Goal: Information Seeking & Learning: Find contact information

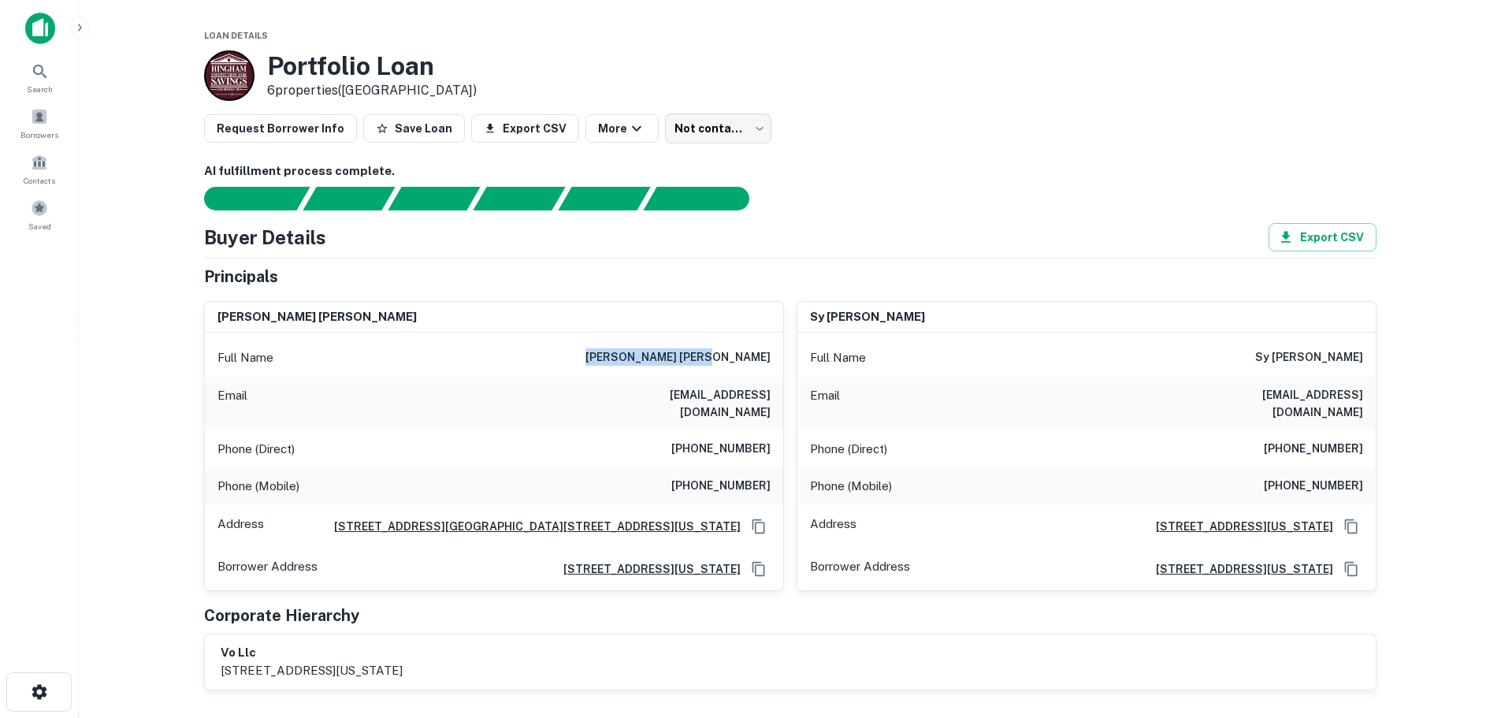
drag, startPoint x: 653, startPoint y: 359, endPoint x: 778, endPoint y: 361, distance: 124.5
click at [778, 361] on div "Full Name [PERSON_NAME] [PERSON_NAME]" at bounding box center [494, 358] width 578 height 38
copy h6 "[PERSON_NAME] [PERSON_NAME]"
click at [46, 118] on span at bounding box center [39, 116] width 17 height 17
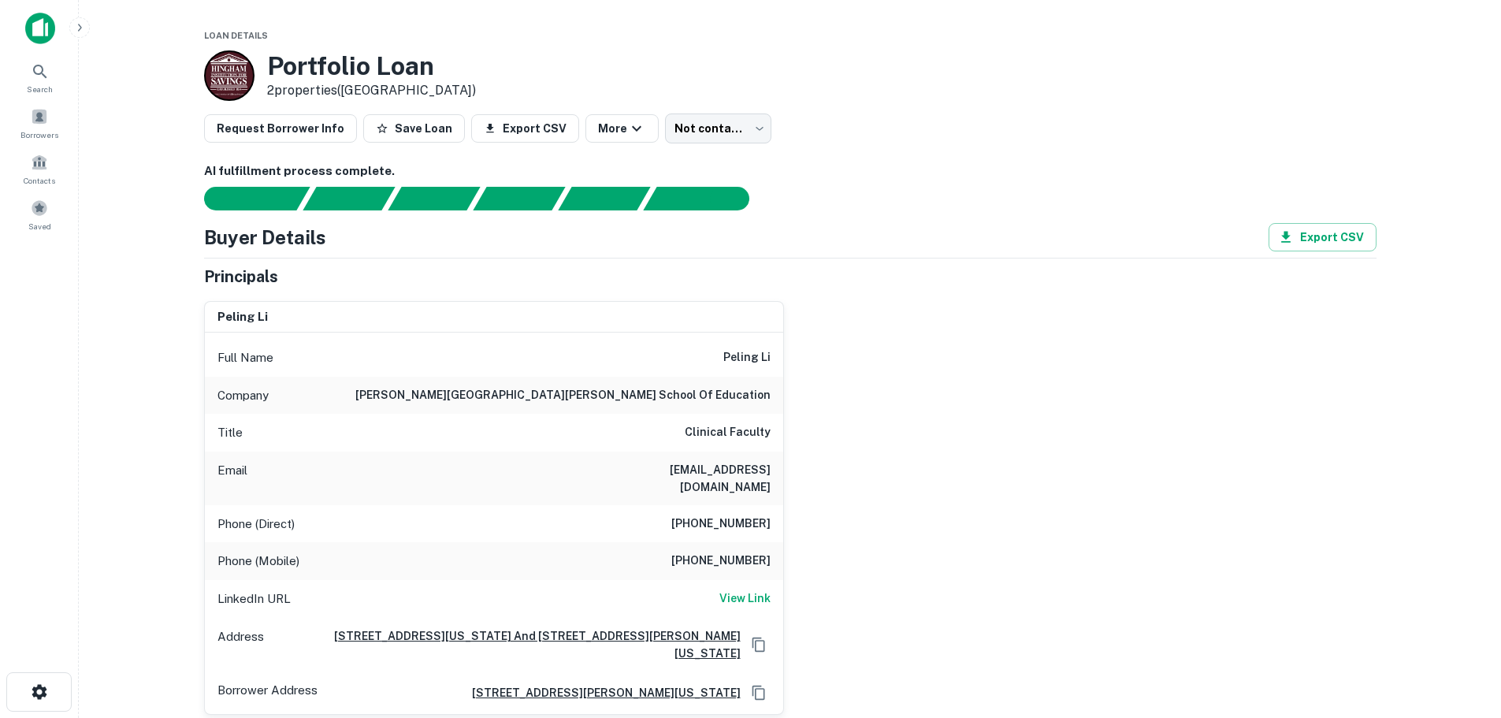
scroll to position [79, 0]
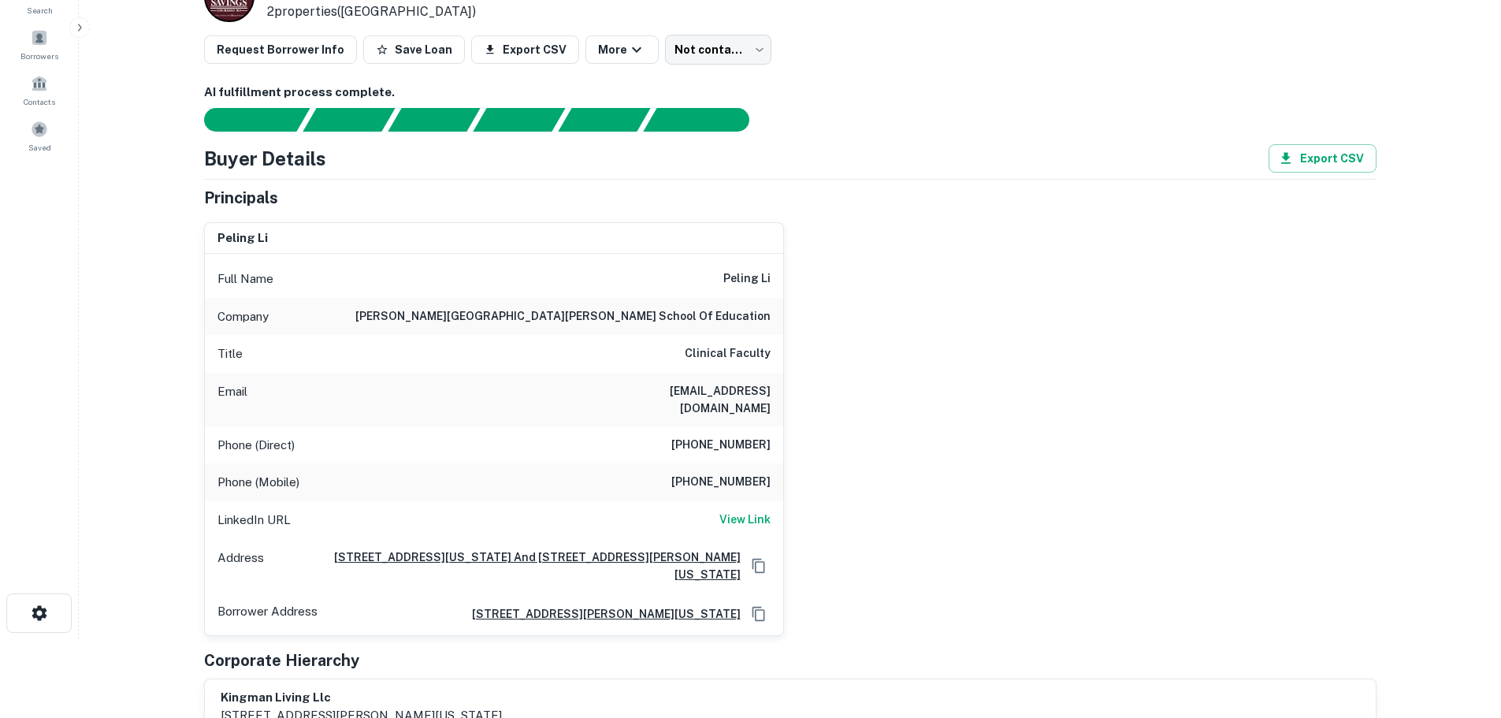
click at [739, 278] on h6 "peling li" at bounding box center [746, 279] width 47 height 19
copy h6 "peling"
drag, startPoint x: 635, startPoint y: 383, endPoint x: 776, endPoint y: 391, distance: 141.3
click at [776, 391] on div "Email peling@gmail.com" at bounding box center [494, 400] width 578 height 54
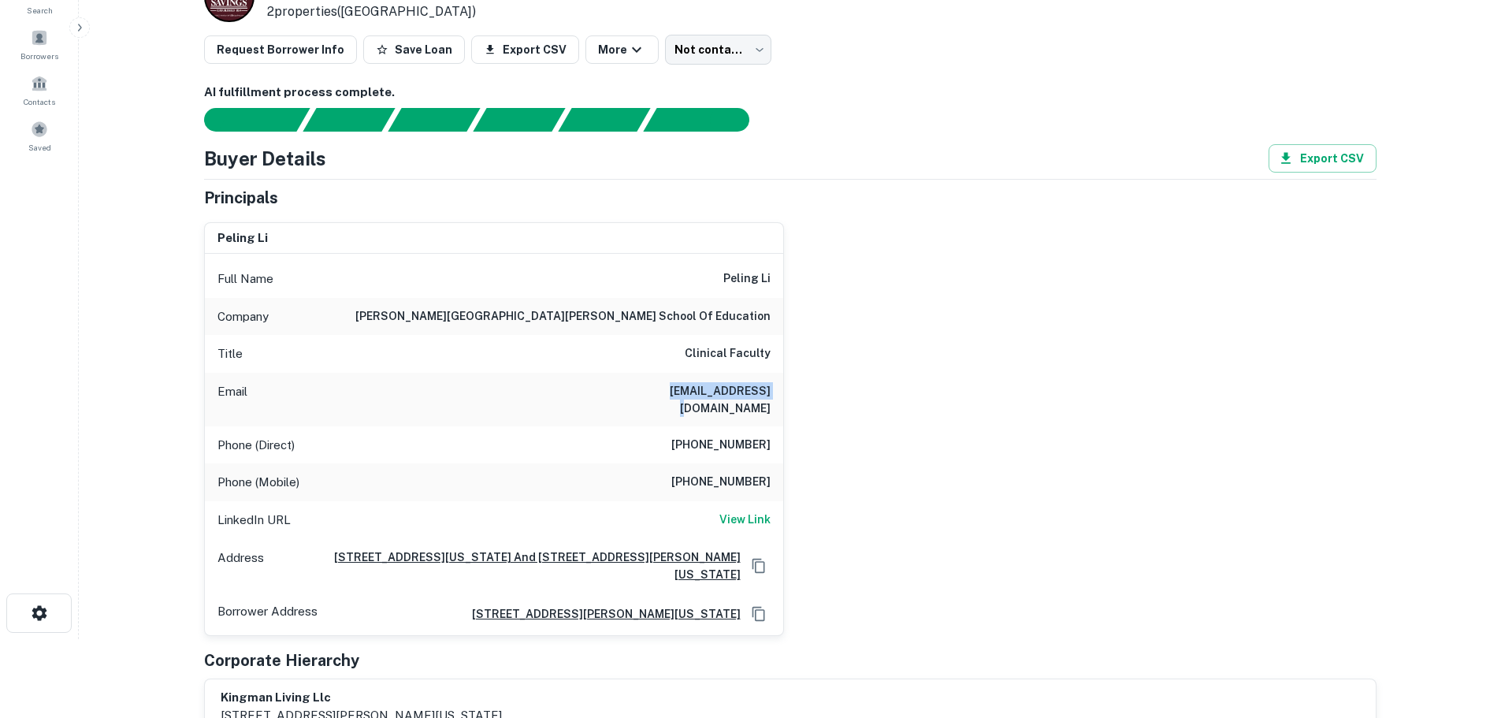
copy h6 "peling@gmail.com"
click at [757, 511] on h6 "View Link" at bounding box center [745, 519] width 51 height 17
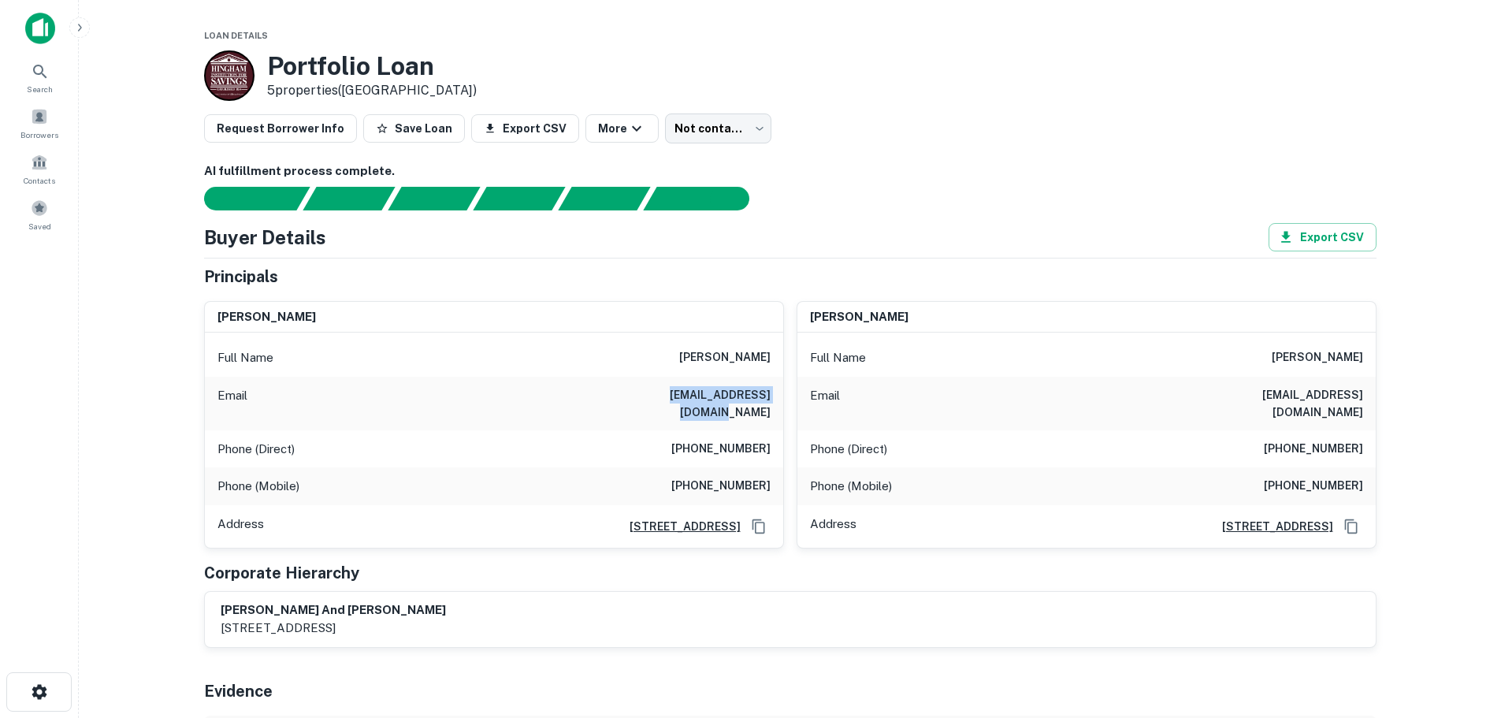
drag, startPoint x: 620, startPoint y: 396, endPoint x: 776, endPoint y: 396, distance: 155.3
click at [776, 396] on div "Email mengung1@ecoutlook.com" at bounding box center [494, 404] width 578 height 54
copy h6 "mengung1@ecoutlook.com"
drag, startPoint x: 1303, startPoint y: 392, endPoint x: 1378, endPoint y: 392, distance: 74.9
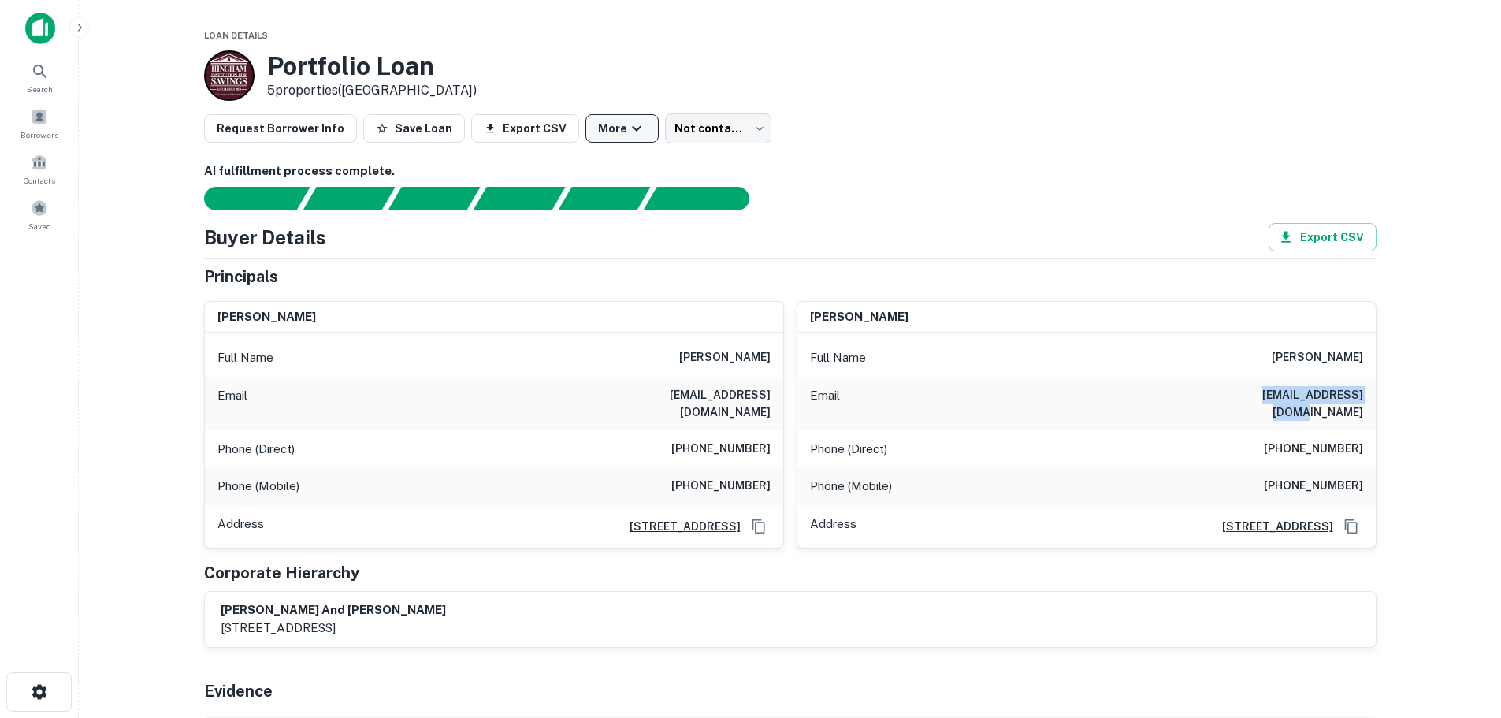
copy h6 "chengung@hotmail.com"
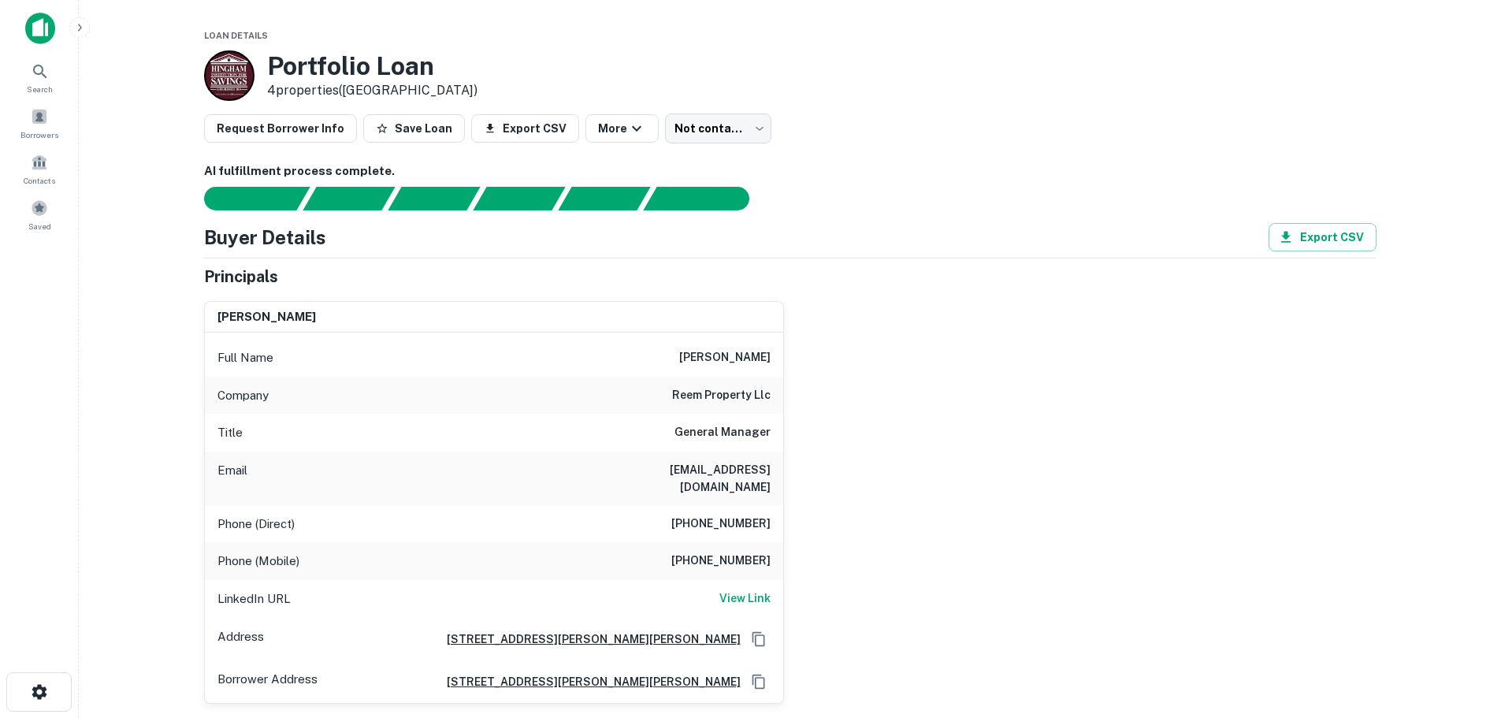
drag, startPoint x: 656, startPoint y: 355, endPoint x: 783, endPoint y: 351, distance: 127.8
click at [783, 351] on div "mohammad abouchleih Full Name mohammad abouchleih Company reem property llc Tit…" at bounding box center [494, 502] width 580 height 403
copy h6 "mohammad abouchleih"
click at [679, 354] on h6 "mohammad abouchleih" at bounding box center [724, 357] width 91 height 19
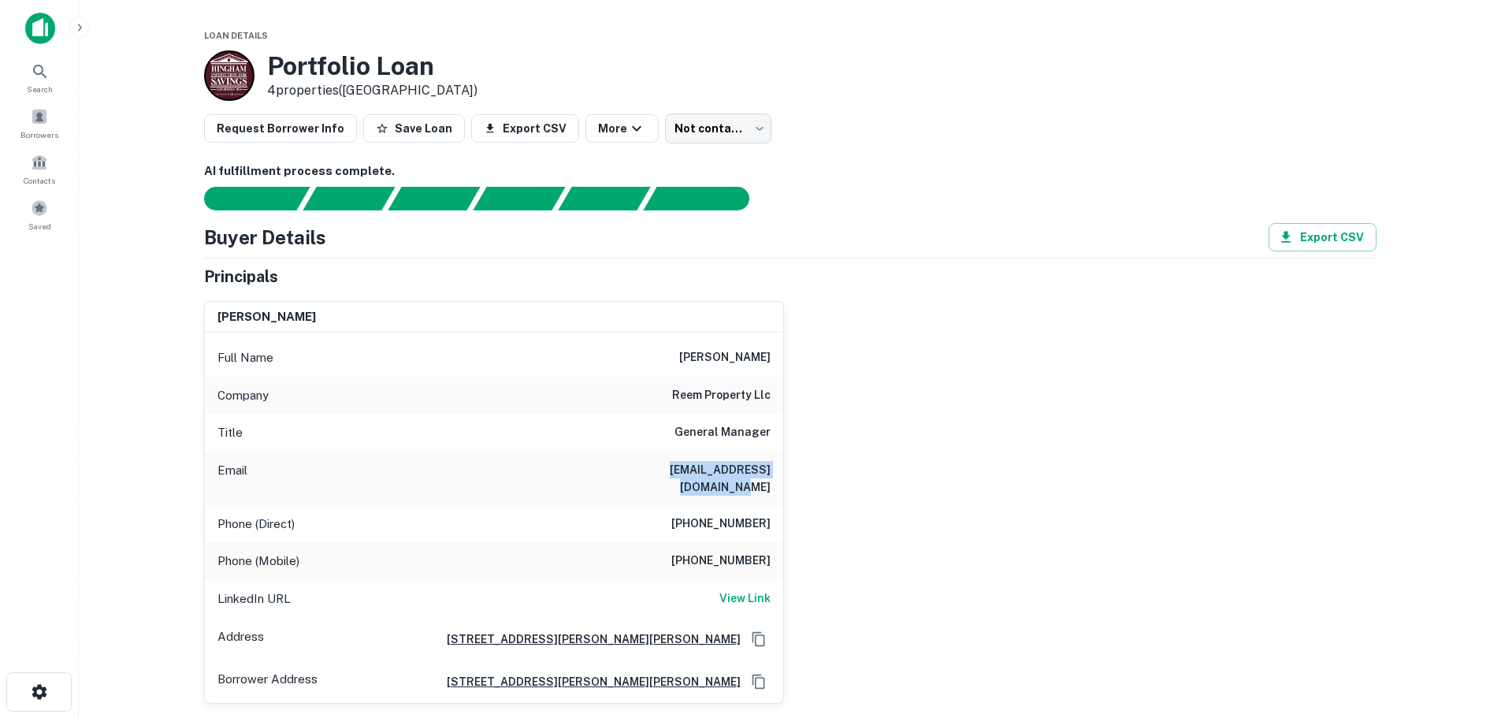
drag, startPoint x: 621, startPoint y: 474, endPoint x: 777, endPoint y: 474, distance: 156.1
click at [777, 474] on div "Email firstrealty2012@yahoo.com" at bounding box center [494, 479] width 578 height 54
copy h6 "firstrealty2012@yahoo.com"
click at [744, 590] on h6 "View Link" at bounding box center [745, 598] width 51 height 17
drag, startPoint x: 649, startPoint y: 385, endPoint x: 846, endPoint y: 403, distance: 197.9
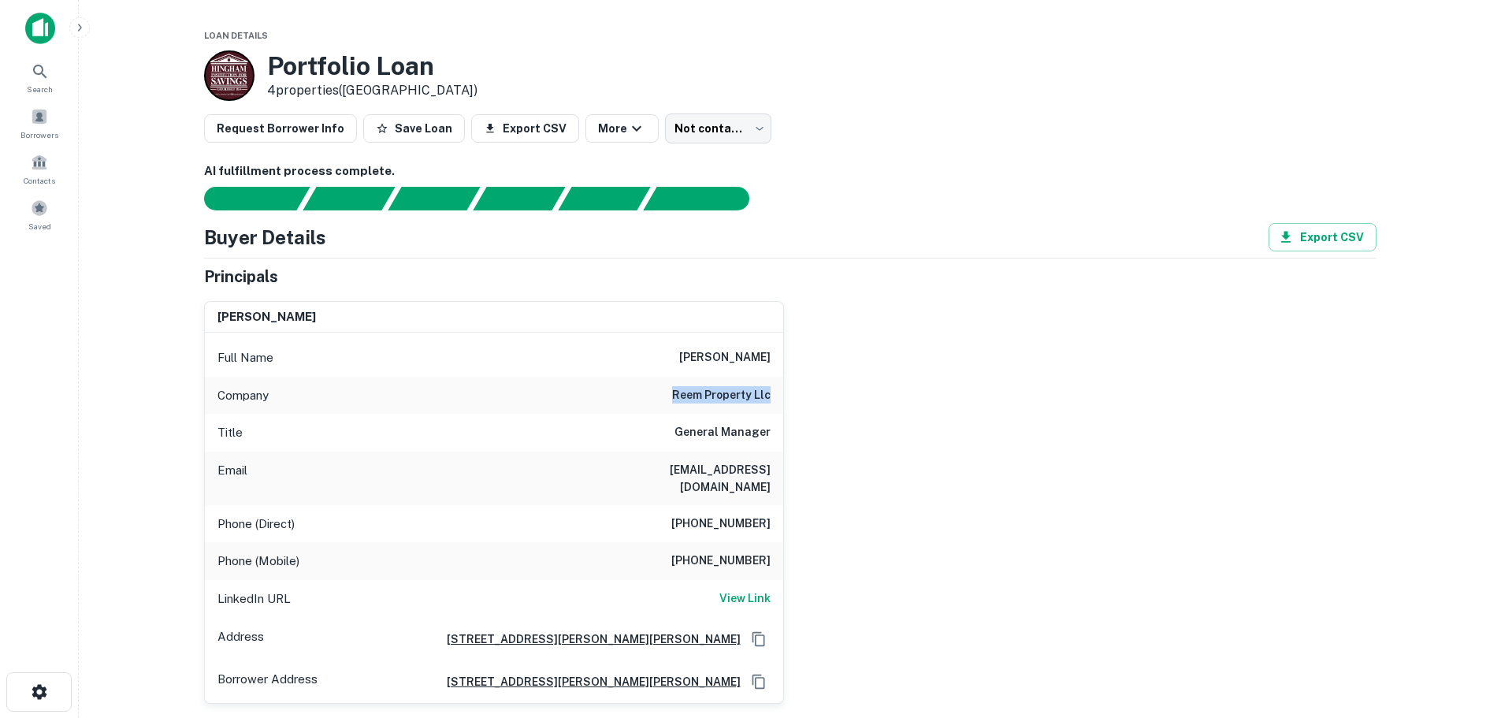
click at [846, 403] on div "mohammad abouchleih Full Name mohammad abouchleih Company reem property llc Tit…" at bounding box center [784, 495] width 1185 height 415
copy h6 "reem property llc"
click at [684, 355] on h6 "mohammad abouchleih" at bounding box center [724, 357] width 91 height 19
copy h6 "mohammad"
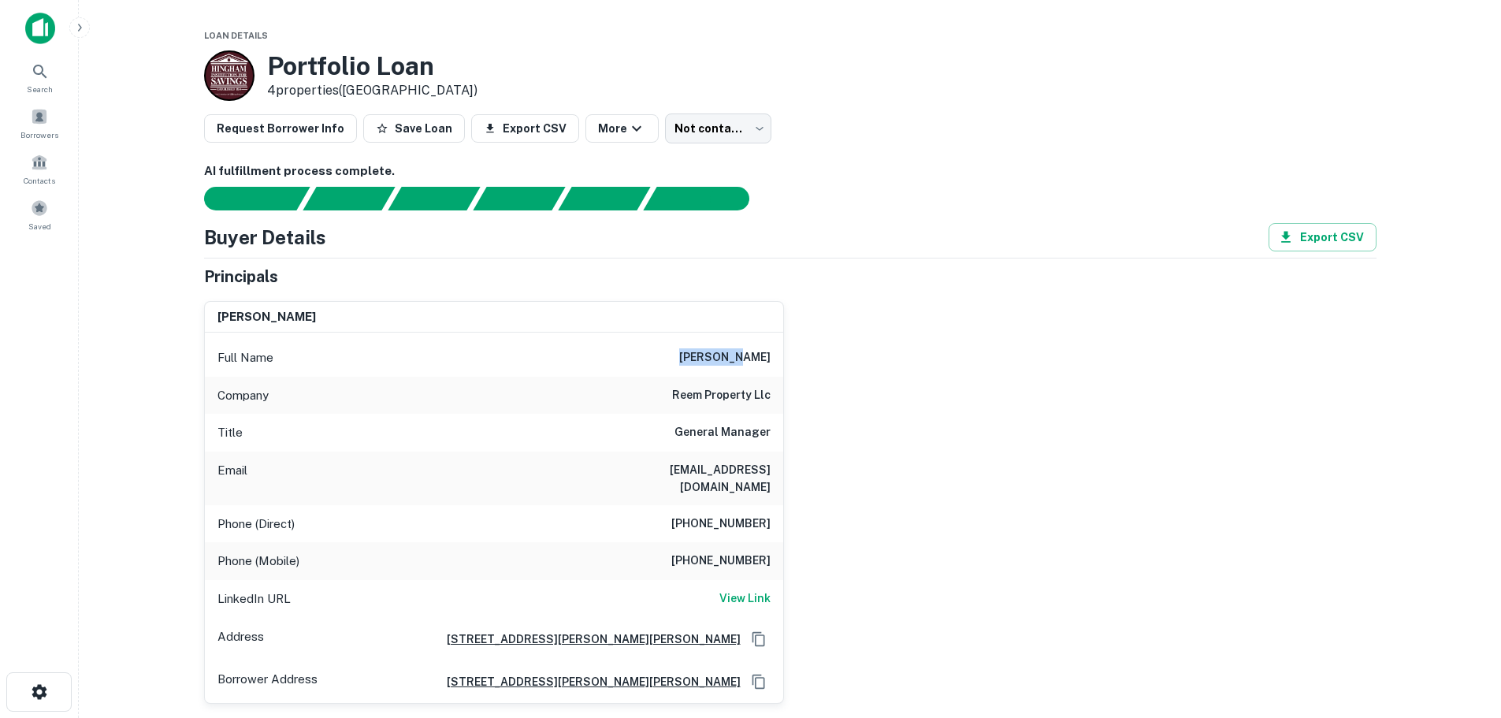
click at [736, 355] on h6 "mohammad abouchleih" at bounding box center [724, 357] width 91 height 19
copy h6 "abouchleih"
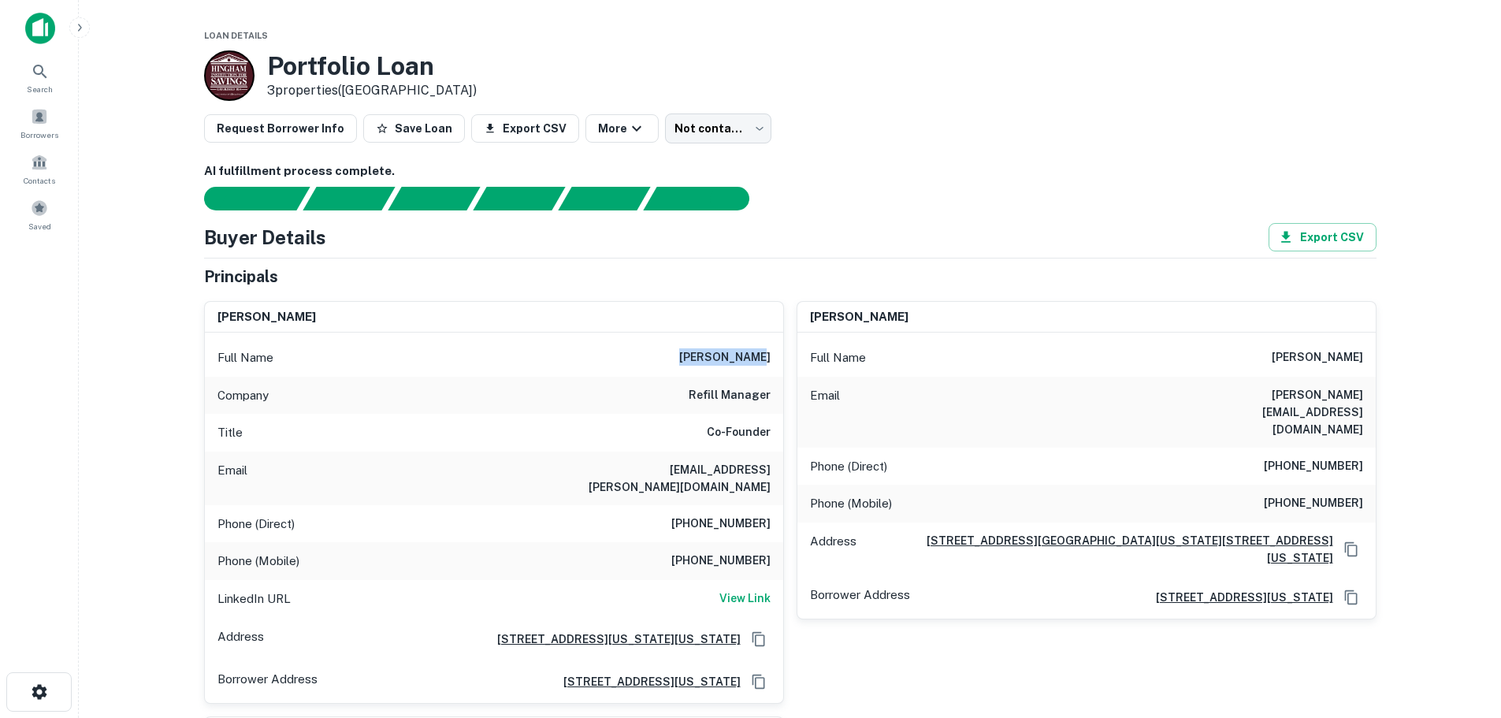
drag, startPoint x: 690, startPoint y: 355, endPoint x: 775, endPoint y: 346, distance: 84.9
click at [775, 346] on div "Full Name [PERSON_NAME]" at bounding box center [494, 358] width 578 height 38
copy h6 "[PERSON_NAME]"
click at [712, 352] on h6 "gideon platt" at bounding box center [724, 357] width 91 height 19
drag, startPoint x: 709, startPoint y: 355, endPoint x: 768, endPoint y: 355, distance: 59.9
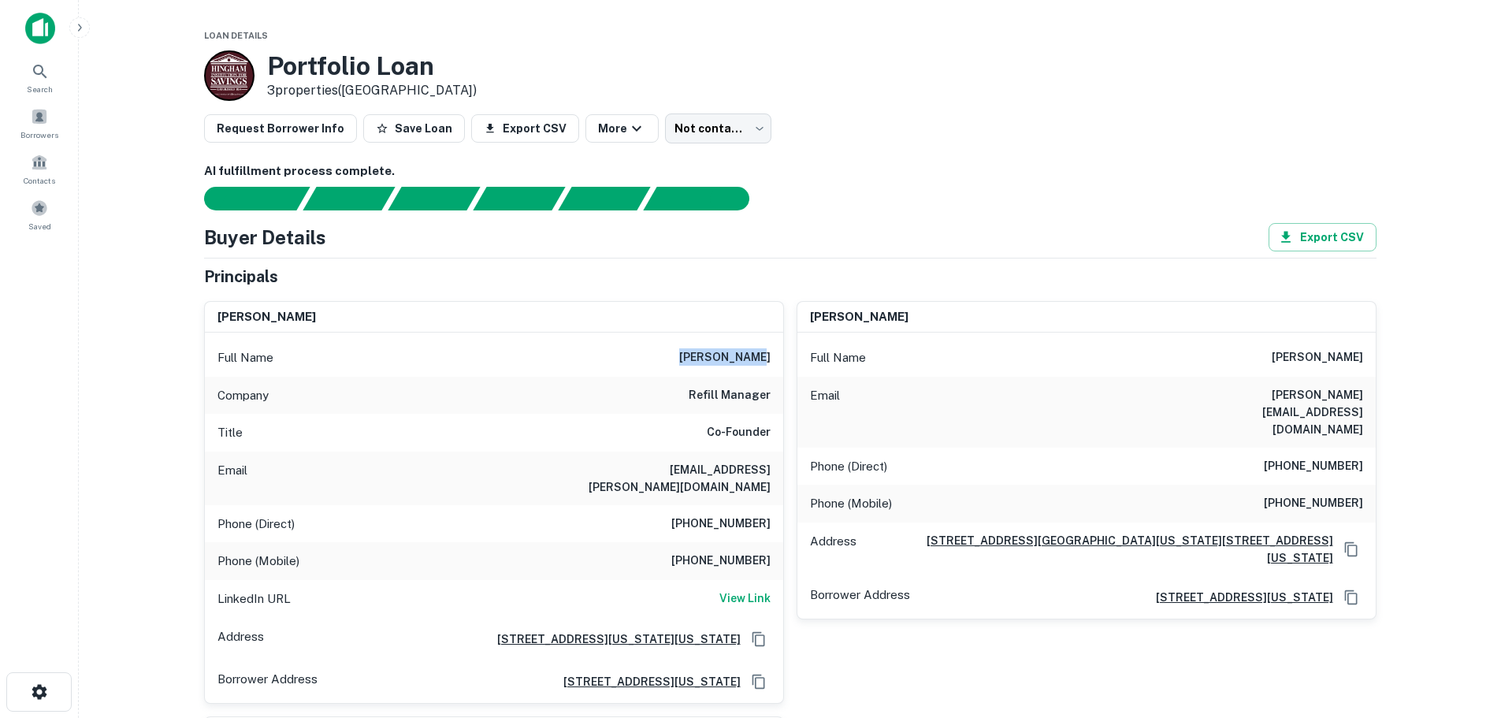
click at [768, 355] on div "Full Name gideon platt" at bounding box center [494, 358] width 578 height 38
copy h6 "gideon platt"
drag, startPoint x: 638, startPoint y: 478, endPoint x: 777, endPoint y: 472, distance: 139.6
click at [777, 472] on div "Email gideon.platt@gmail.com" at bounding box center [494, 479] width 578 height 54
copy h6 "gideon.platt@gmail.com"
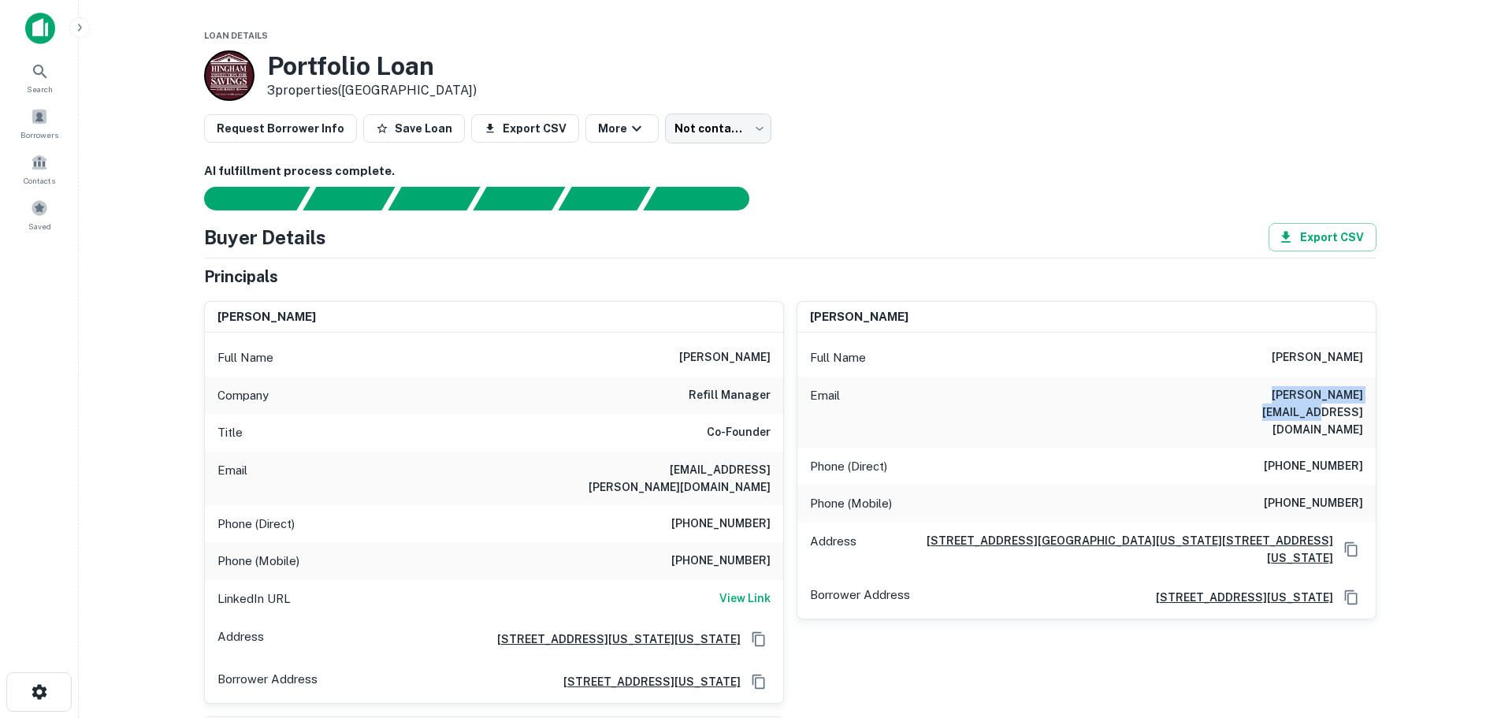
drag, startPoint x: 1231, startPoint y: 390, endPoint x: 1376, endPoint y: 400, distance: 145.4
click at [1376, 400] on div "geoffrey platt Full Name geoffrey platt Email geoff@findwhatcorp.com Phone (Dir…" at bounding box center [1087, 460] width 580 height 318
copy h6 "geoff@findwhatcorp.com"
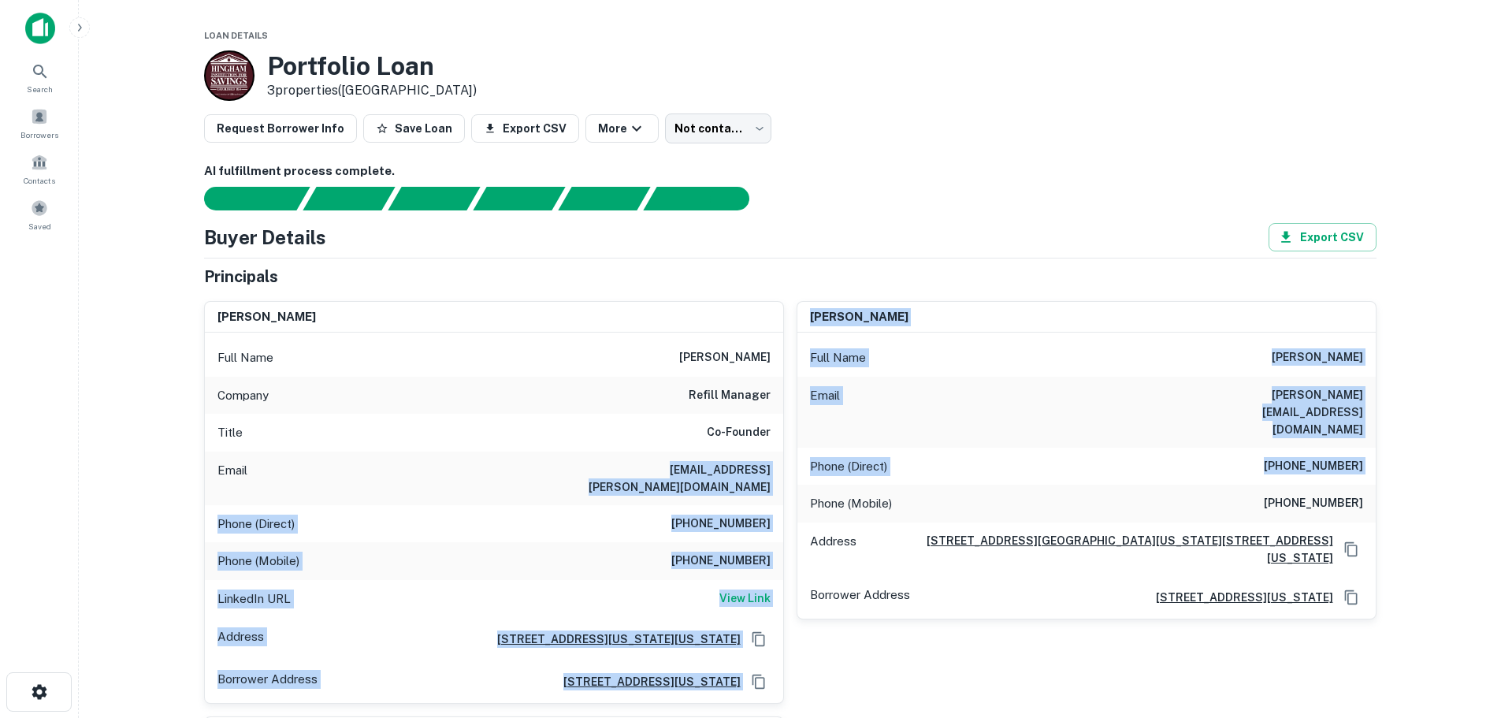
drag, startPoint x: 627, startPoint y: 474, endPoint x: 787, endPoint y: 465, distance: 159.4
click at [787, 465] on div "gideon platt Full Name gideon platt Company refill manager Title Co-Founder Ema…" at bounding box center [784, 655] width 1185 height 735
click at [678, 468] on h6 "gideon.platt@gmail.com" at bounding box center [676, 478] width 189 height 35
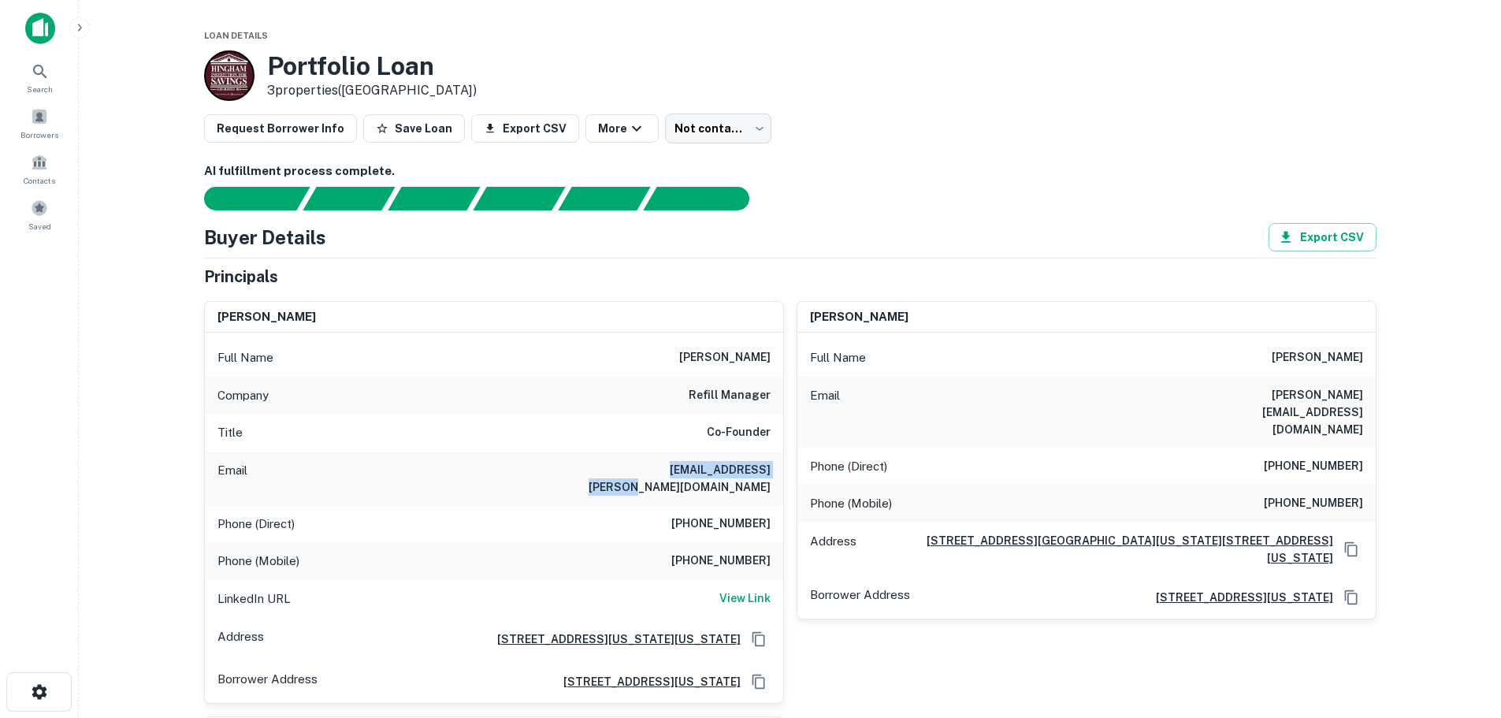
drag, startPoint x: 645, startPoint y: 471, endPoint x: 768, endPoint y: 467, distance: 123.0
click at [768, 467] on div "Email gideon.platt@gmail.com" at bounding box center [494, 479] width 578 height 54
copy h6 "gideon.platt@gmail.com"
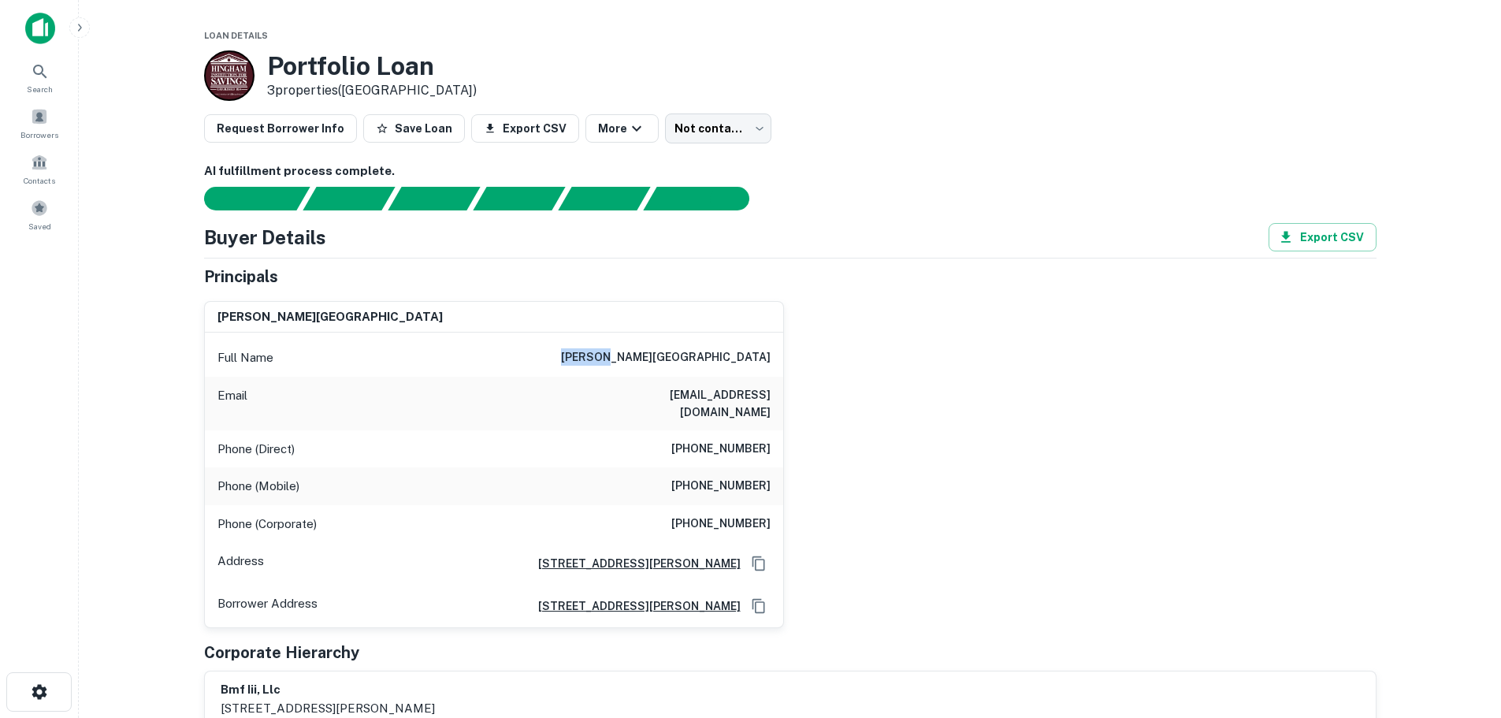
drag, startPoint x: 674, startPoint y: 355, endPoint x: 727, endPoint y: 361, distance: 53.1
click at [727, 361] on div "Full Name devorah i. bitran" at bounding box center [494, 358] width 578 height 38
copy h6 "devorah"
click at [693, 367] on div "Full Name devorah i. bitran" at bounding box center [494, 358] width 578 height 38
click at [680, 355] on div "Full Name devorah i. bitran" at bounding box center [494, 358] width 578 height 38
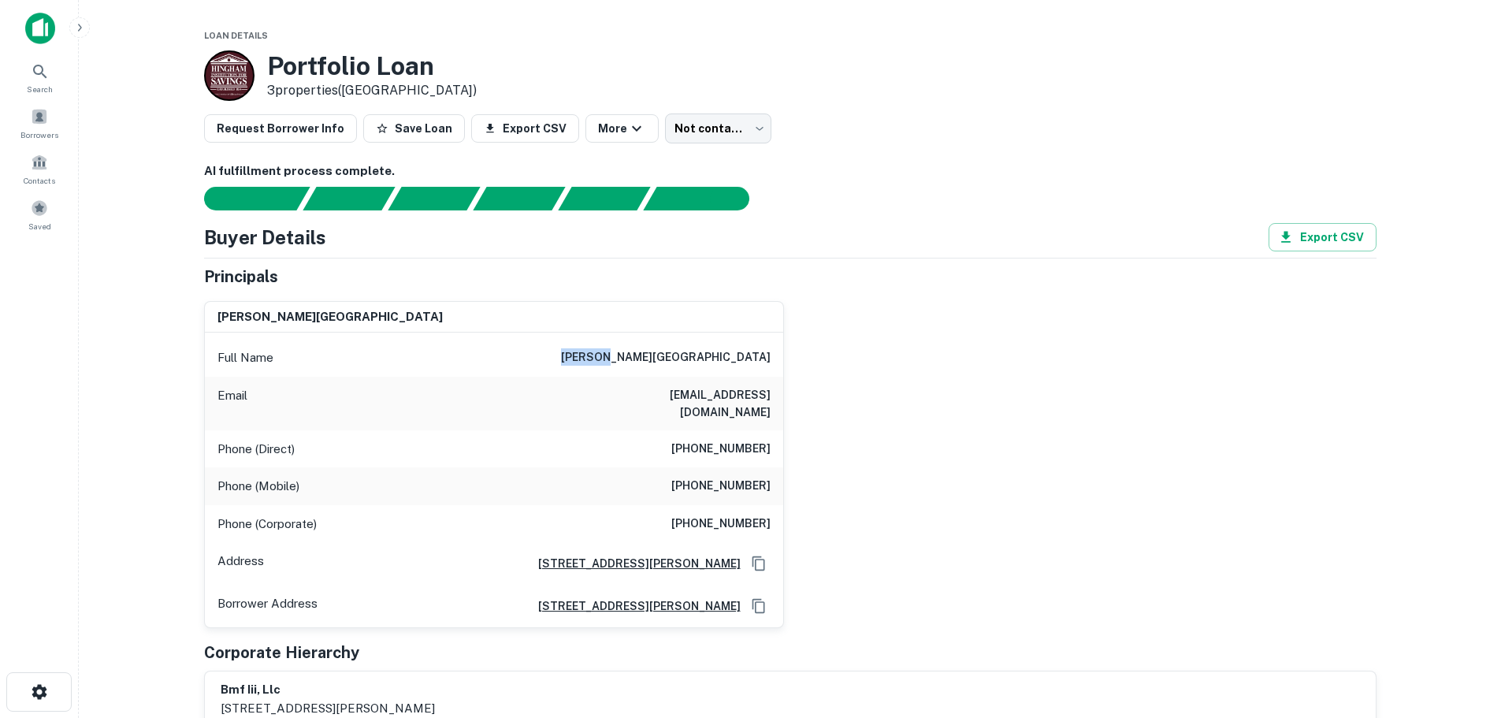
drag, startPoint x: 680, startPoint y: 353, endPoint x: 726, endPoint y: 354, distance: 45.7
click at [726, 354] on div "Full Name devorah i. bitran" at bounding box center [494, 358] width 578 height 38
copy h6 "devorah"
click at [766, 355] on h6 "devorah i. bitran" at bounding box center [666, 357] width 210 height 19
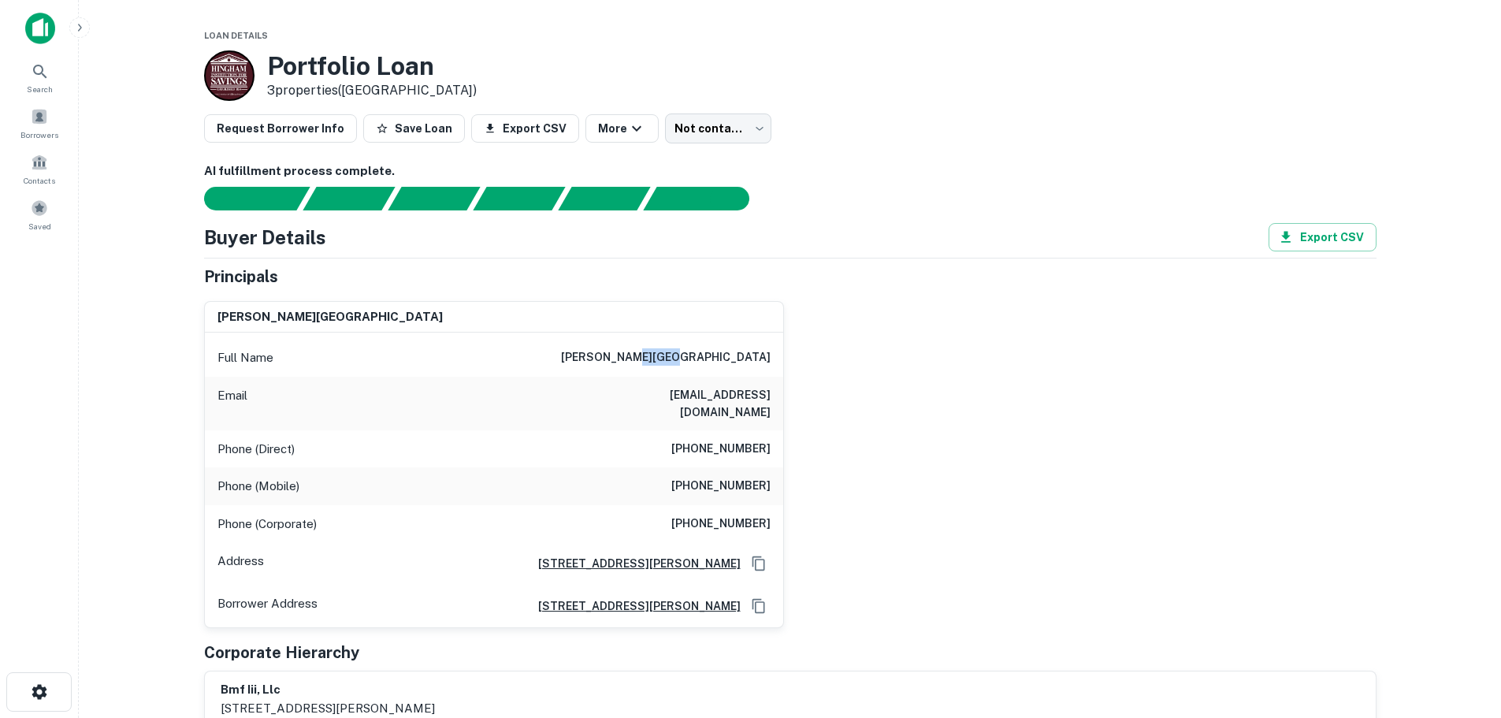
copy h6 "bitran"
drag, startPoint x: 649, startPoint y: 392, endPoint x: 804, endPoint y: 392, distance: 155.3
click at [804, 392] on div "devorah i. bitran Full Name devorah i. bitran Email devorahi@yahoo.com Phone (D…" at bounding box center [784, 458] width 1185 height 340
copy h6 "devorahi@yahoo.com"
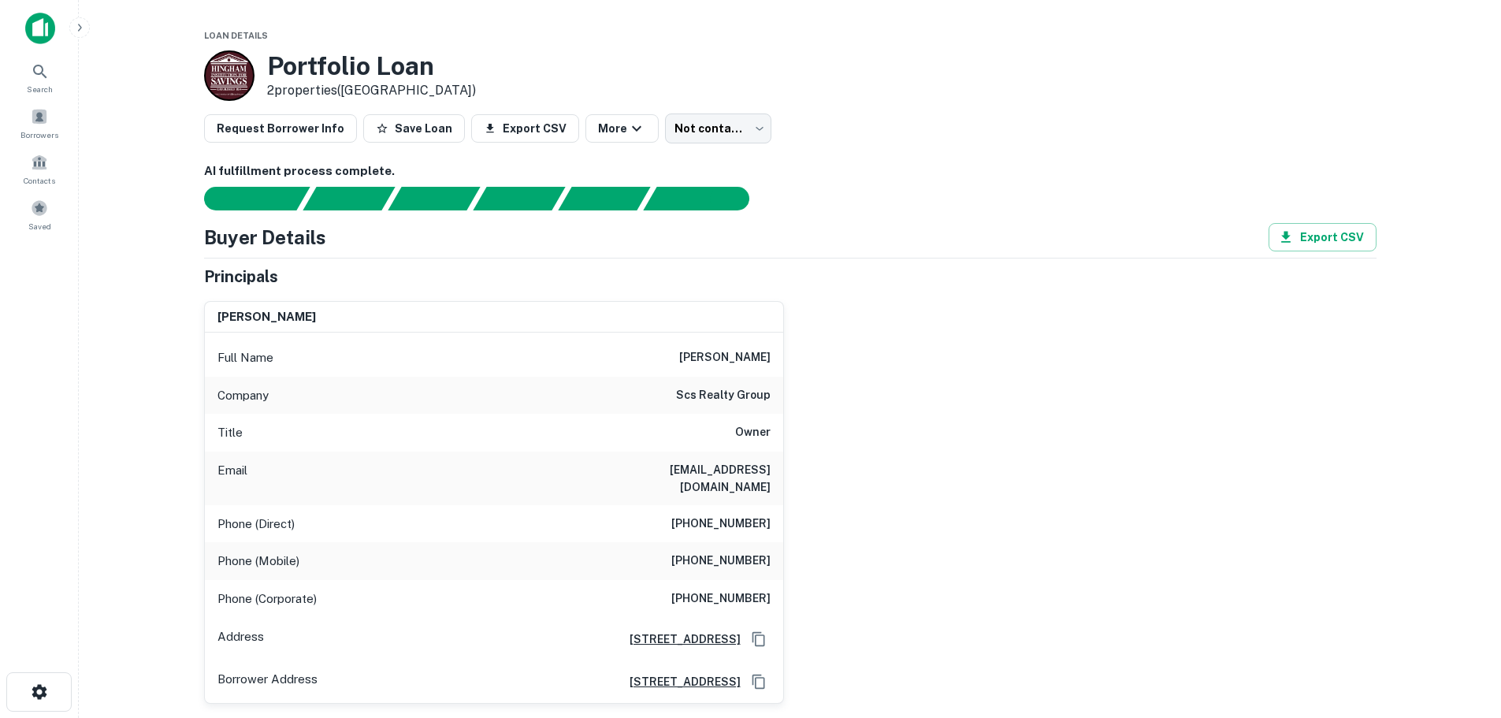
drag, startPoint x: 670, startPoint y: 363, endPoint x: 768, endPoint y: 361, distance: 98.5
click at [768, 361] on div "Full Name [PERSON_NAME]" at bounding box center [494, 358] width 578 height 38
copy h6 "[PERSON_NAME]"
drag, startPoint x: 649, startPoint y: 394, endPoint x: 784, endPoint y: 407, distance: 135.4
click at [784, 408] on div "[PERSON_NAME] Full Name [PERSON_NAME] Company scs realty group Title Owner Emai…" at bounding box center [784, 495] width 1185 height 415
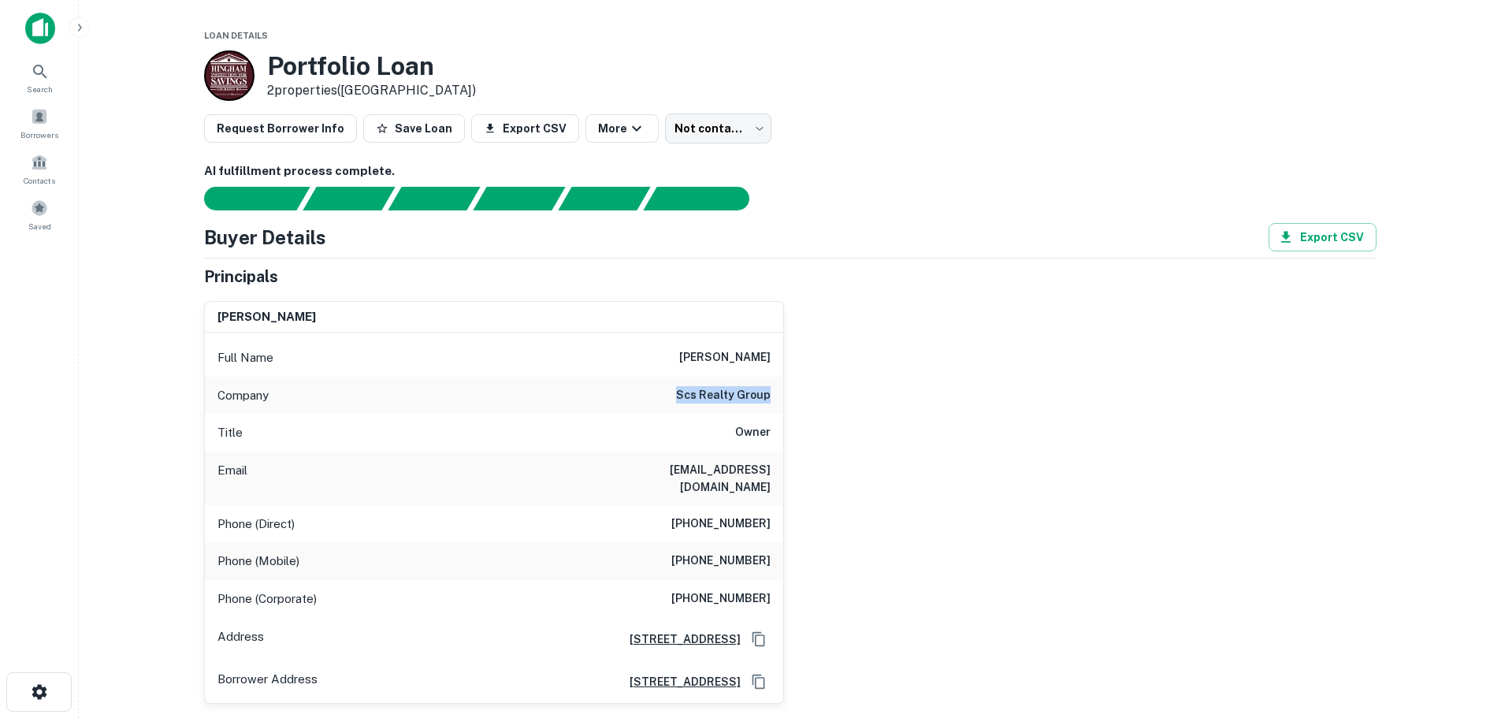
copy h6 "scs realty group"
click at [672, 353] on div "Full Name [PERSON_NAME]" at bounding box center [494, 358] width 578 height 38
drag, startPoint x: 632, startPoint y: 471, endPoint x: 802, endPoint y: 463, distance: 170.4
click at [802, 463] on div "[PERSON_NAME] Full Name [PERSON_NAME] Company scs realty group Title Owner Emai…" at bounding box center [784, 495] width 1185 height 415
copy h6 "[EMAIL_ADDRESS][DOMAIN_NAME]"
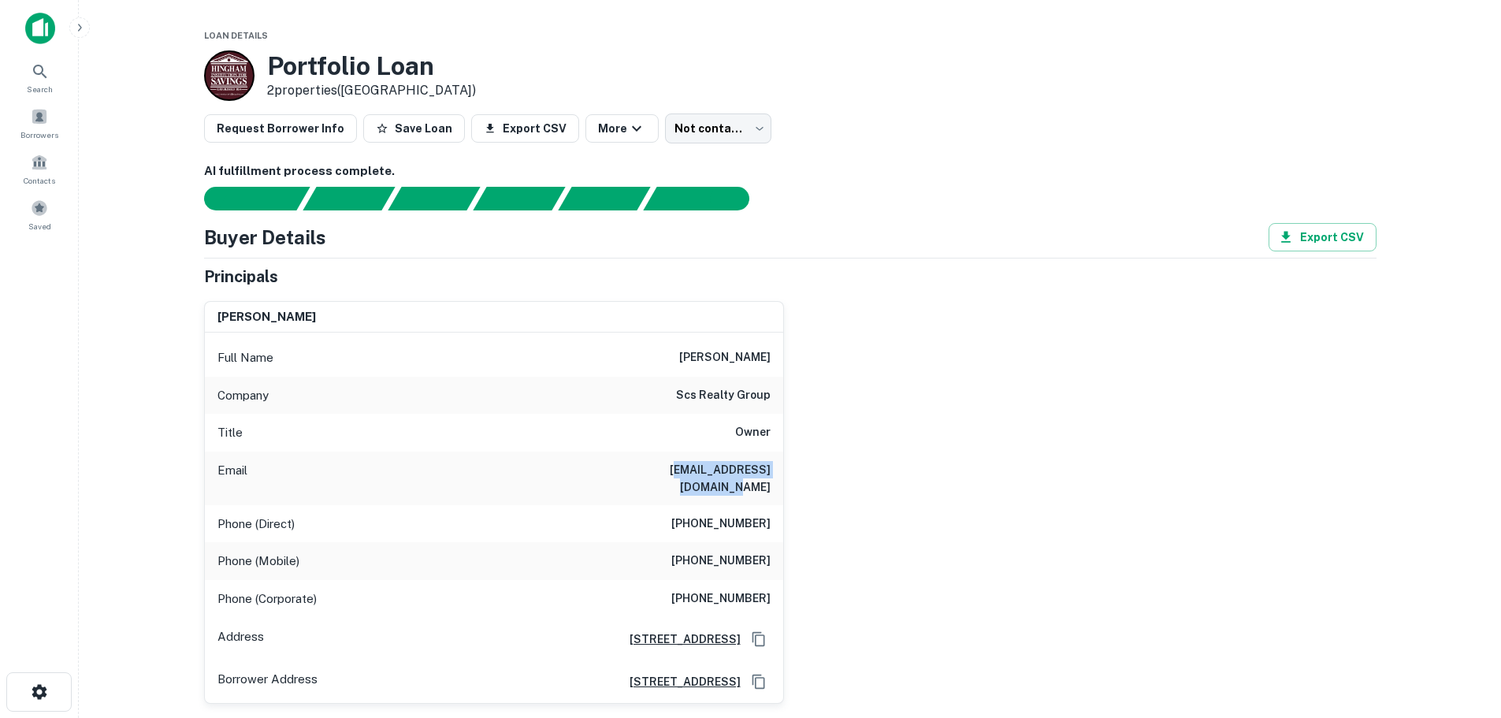
click at [632, 463] on h6 "[EMAIL_ADDRESS][DOMAIN_NAME]" at bounding box center [676, 478] width 189 height 35
click at [627, 467] on div "Email [EMAIL_ADDRESS][DOMAIN_NAME]" at bounding box center [494, 479] width 578 height 54
drag, startPoint x: 628, startPoint y: 467, endPoint x: 787, endPoint y: 467, distance: 158.4
click at [787, 467] on div "[PERSON_NAME] Full Name [PERSON_NAME] Company scs realty group Title Owner Emai…" at bounding box center [784, 495] width 1185 height 415
copy h6 "[EMAIL_ADDRESS][DOMAIN_NAME]"
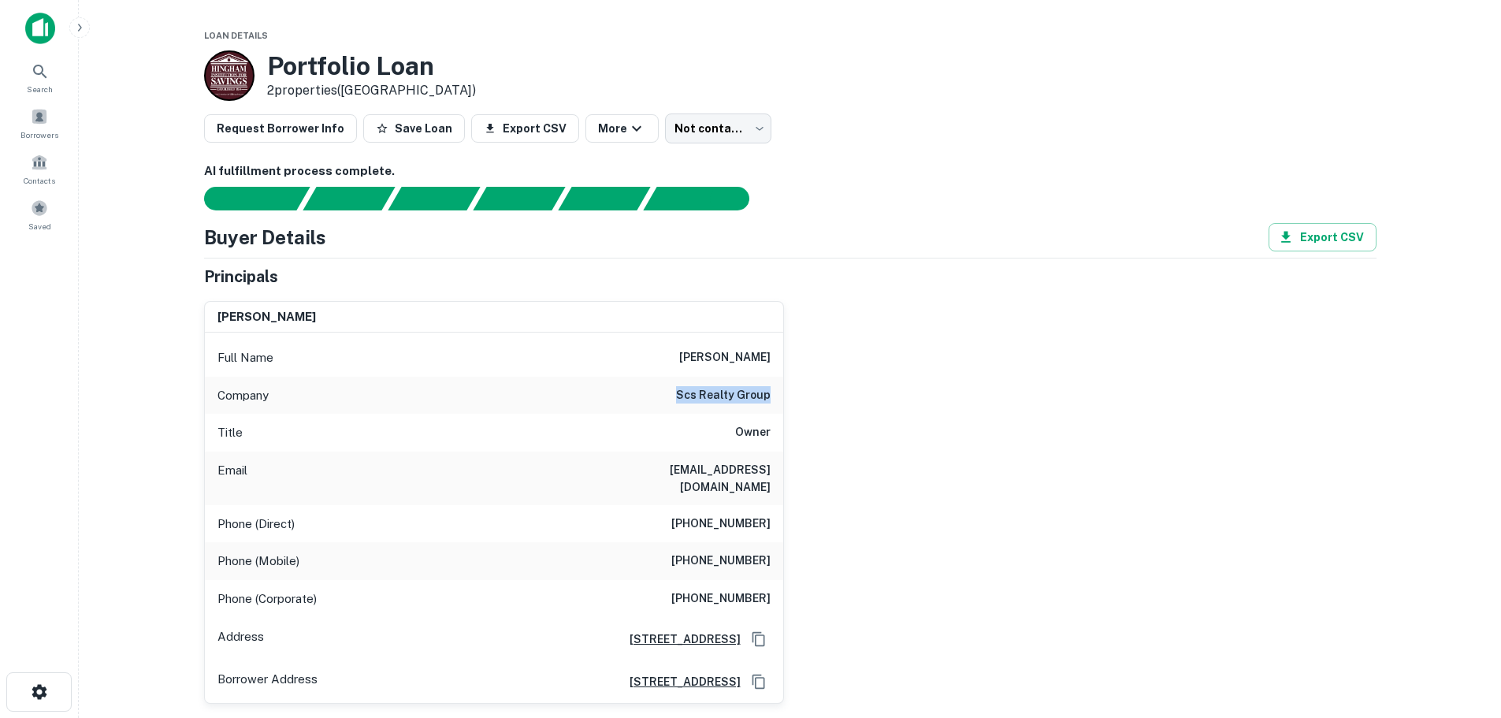
drag, startPoint x: 671, startPoint y: 396, endPoint x: 823, endPoint y: 396, distance: 151.3
click at [823, 396] on div "[PERSON_NAME] Full Name [PERSON_NAME] Company scs realty group Title Owner Emai…" at bounding box center [784, 495] width 1185 height 415
copy h6 "scs realty group"
click at [38, 160] on span at bounding box center [39, 162] width 17 height 17
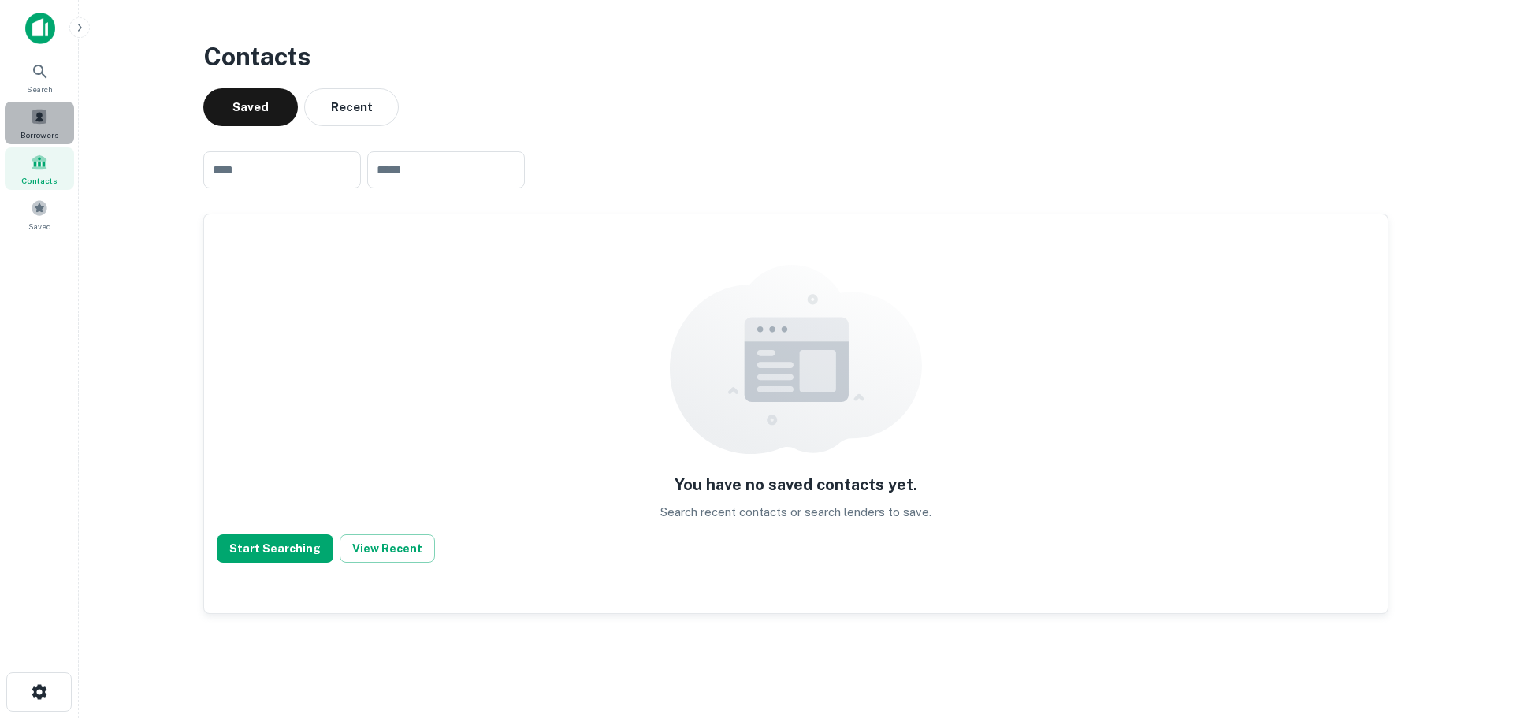
click at [25, 123] on div "Borrowers" at bounding box center [39, 123] width 69 height 43
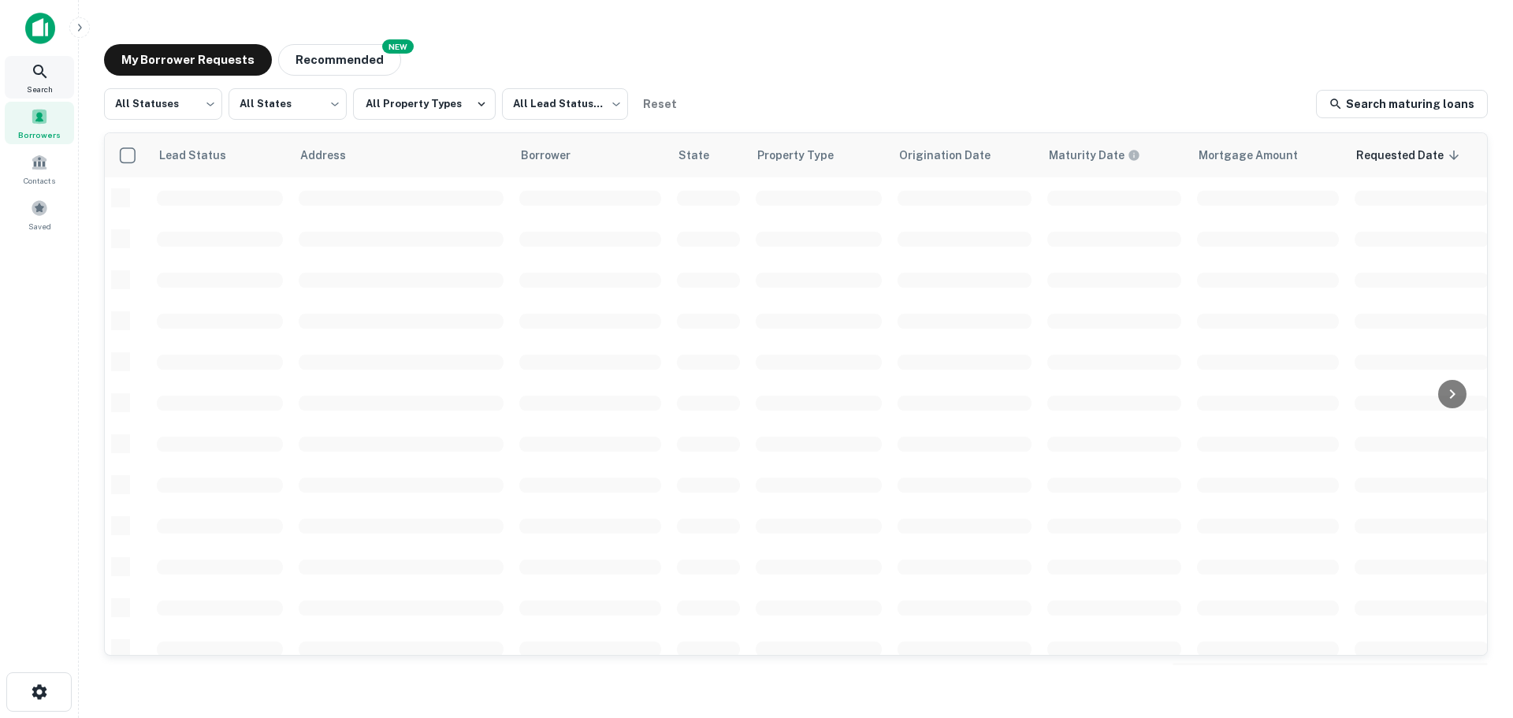
click at [41, 73] on icon at bounding box center [39, 71] width 13 height 13
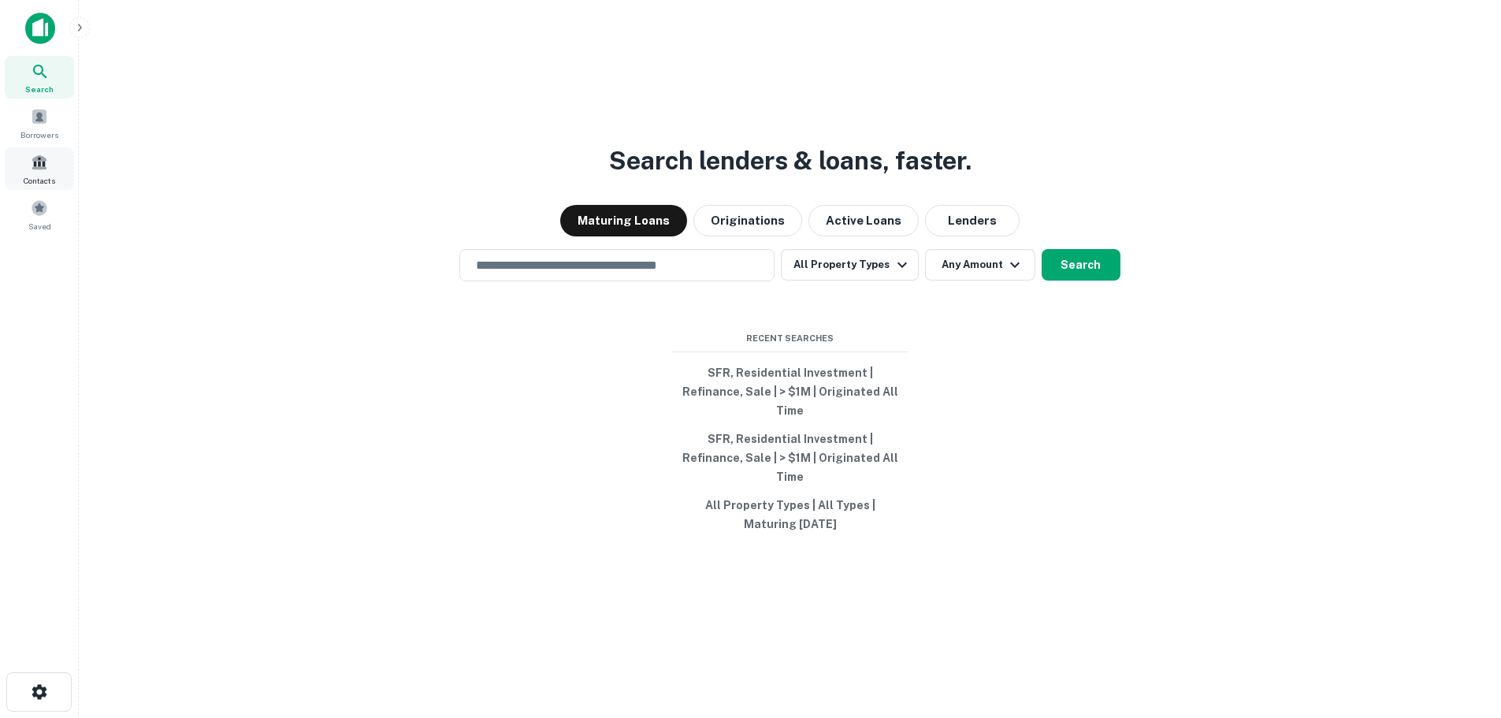
click at [45, 184] on span "Contacts" at bounding box center [40, 180] width 32 height 13
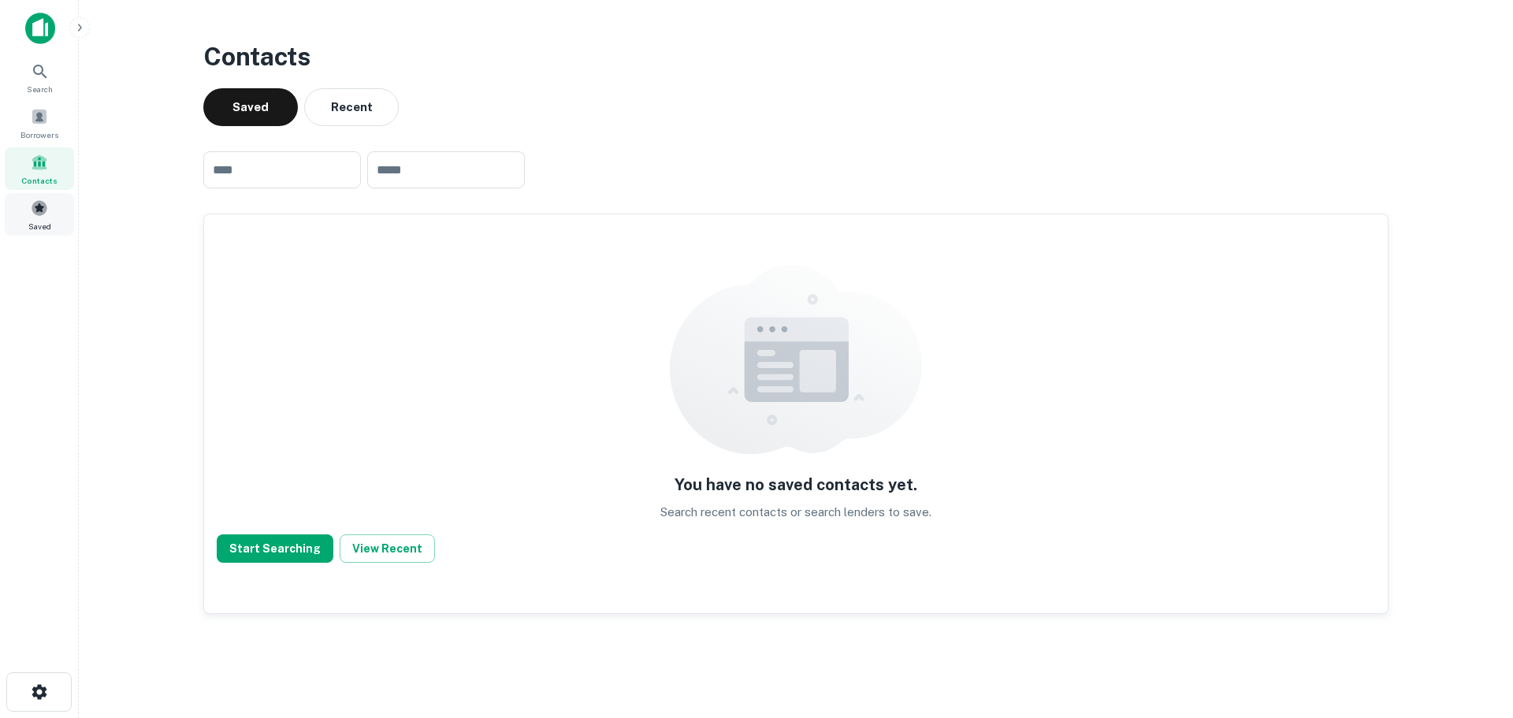
click at [29, 212] on div "Saved" at bounding box center [39, 214] width 69 height 43
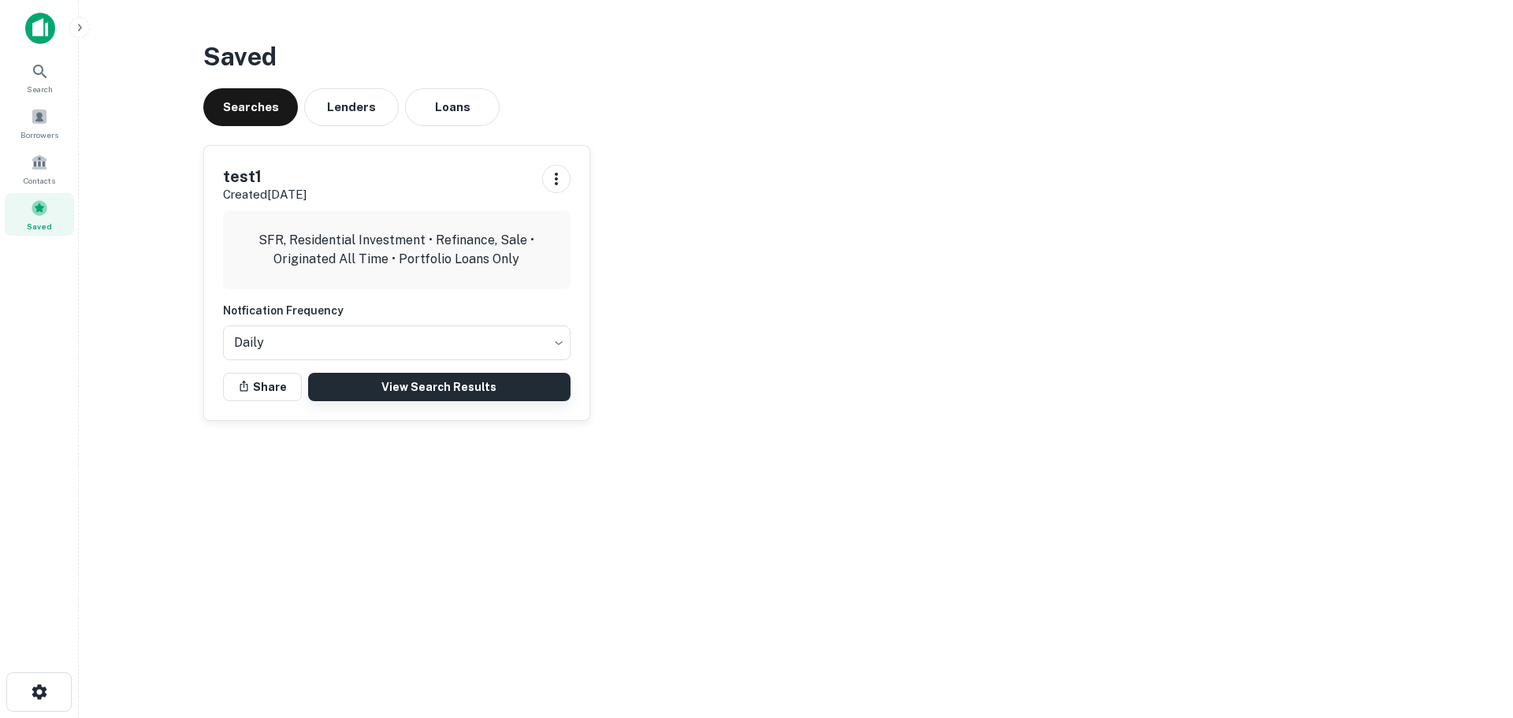
click at [387, 386] on link "View Search Results" at bounding box center [439, 387] width 262 height 28
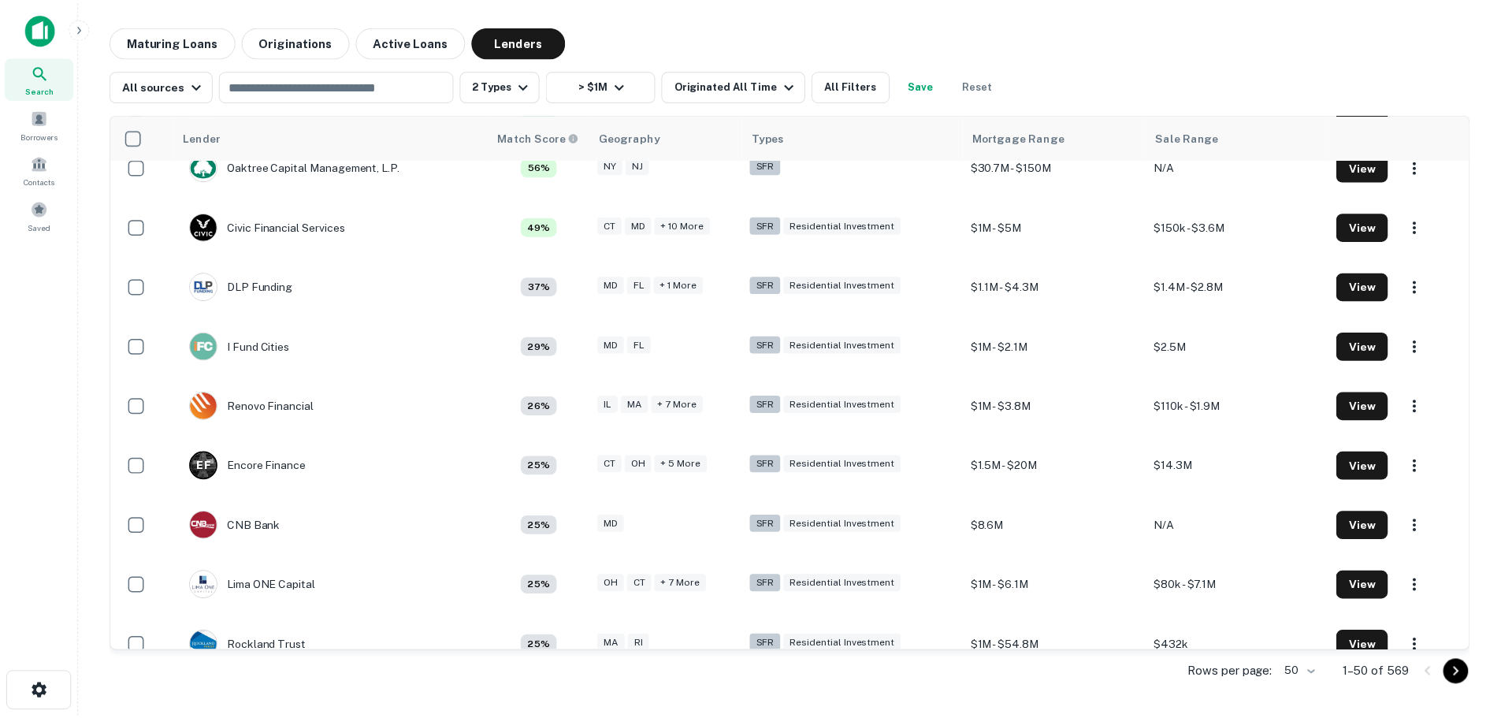
scroll to position [106, 0]
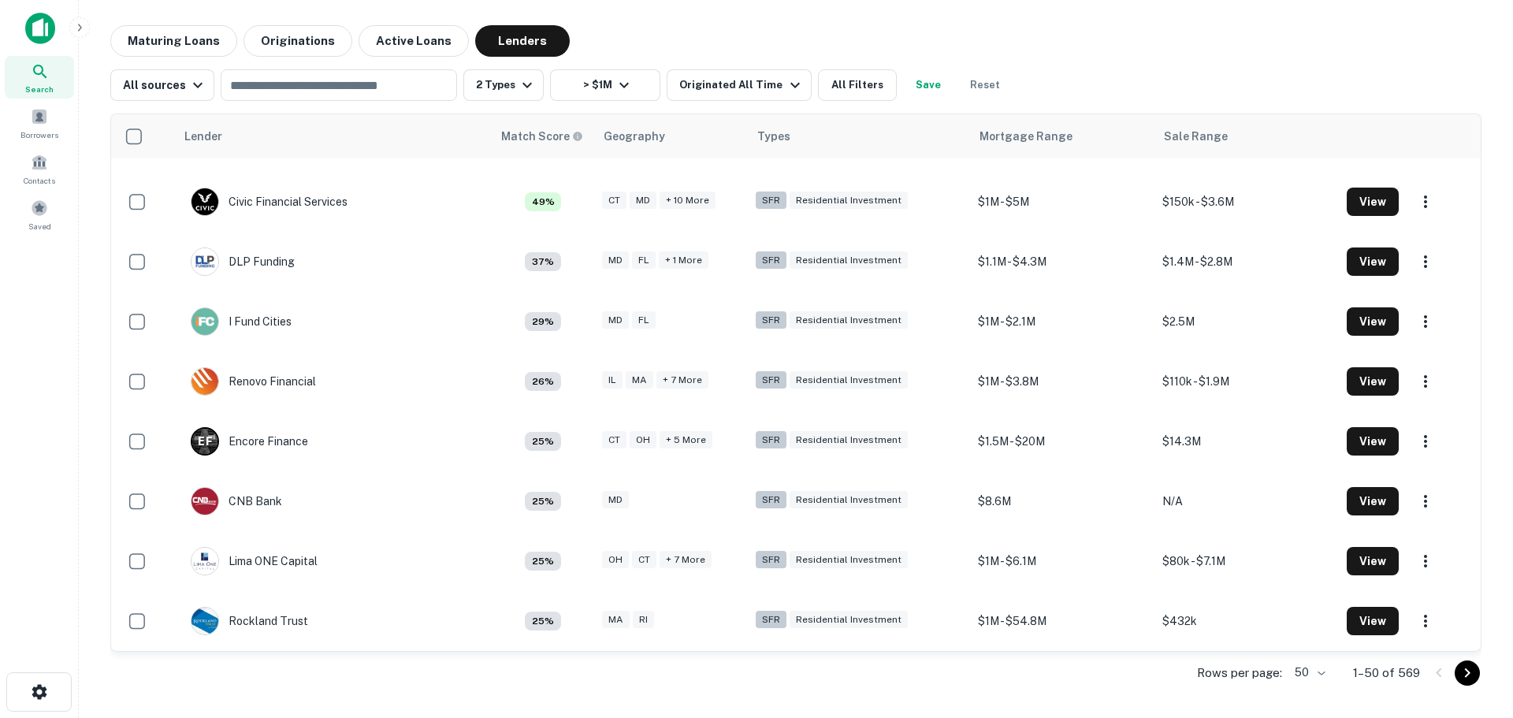
click at [1469, 681] on icon "Go to next page" at bounding box center [1467, 673] width 19 height 19
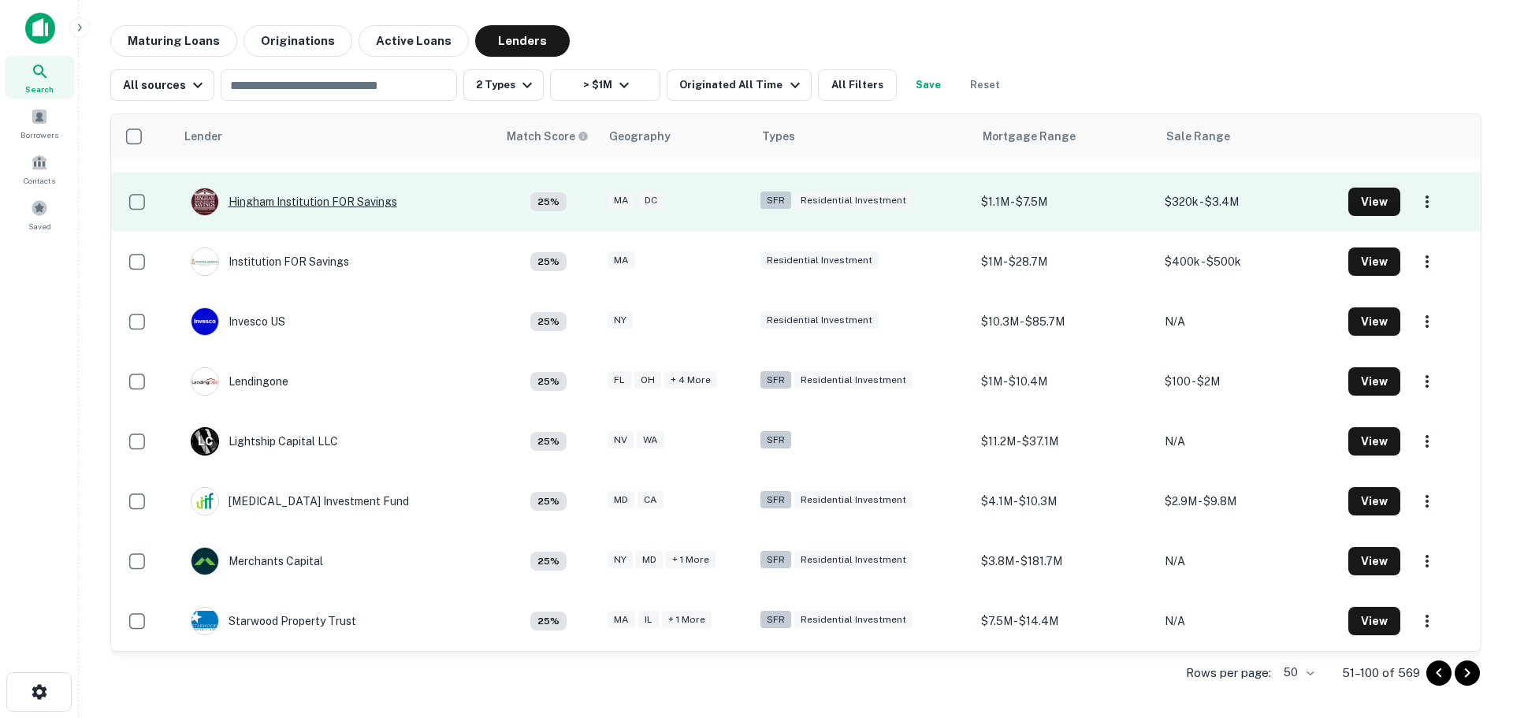
click at [307, 207] on div "Hingham Institution FOR Savings" at bounding box center [294, 202] width 206 height 28
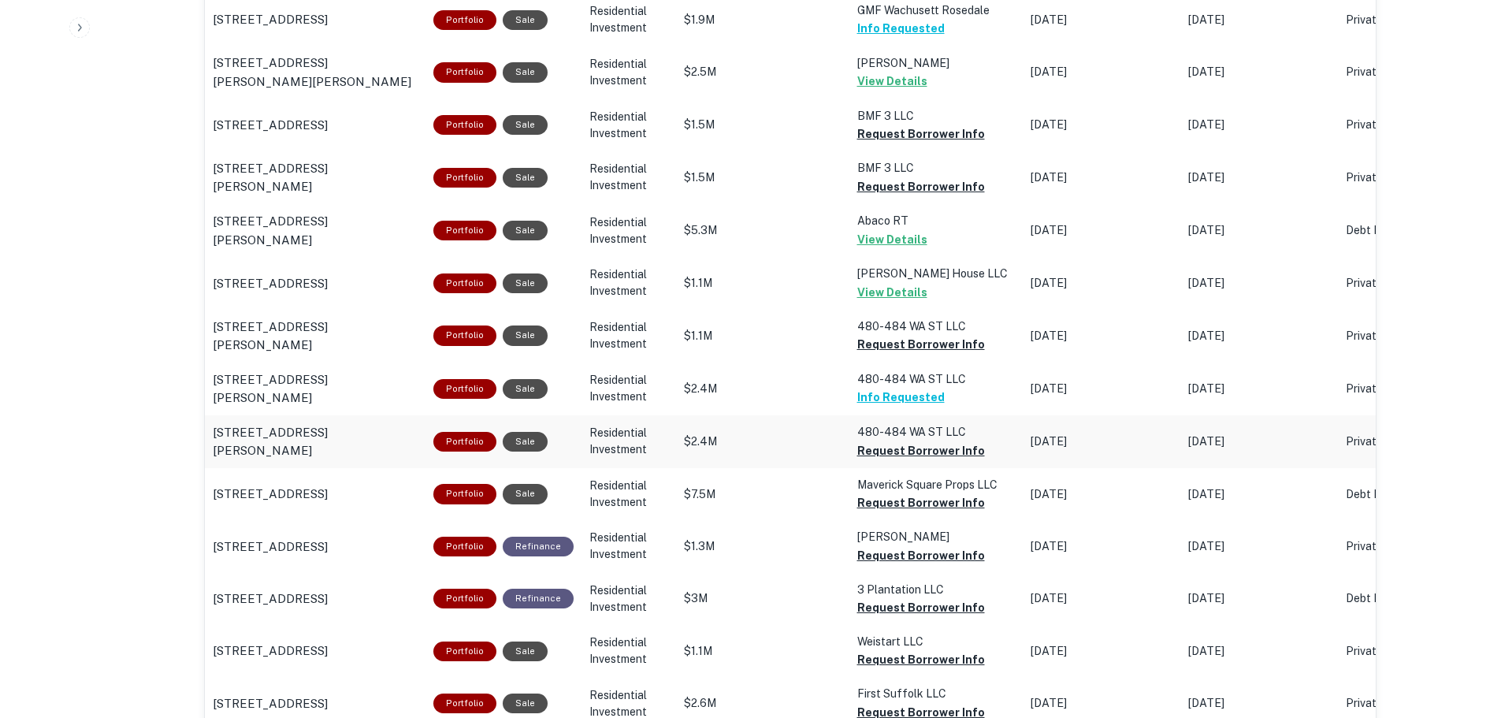
scroll to position [1419, 0]
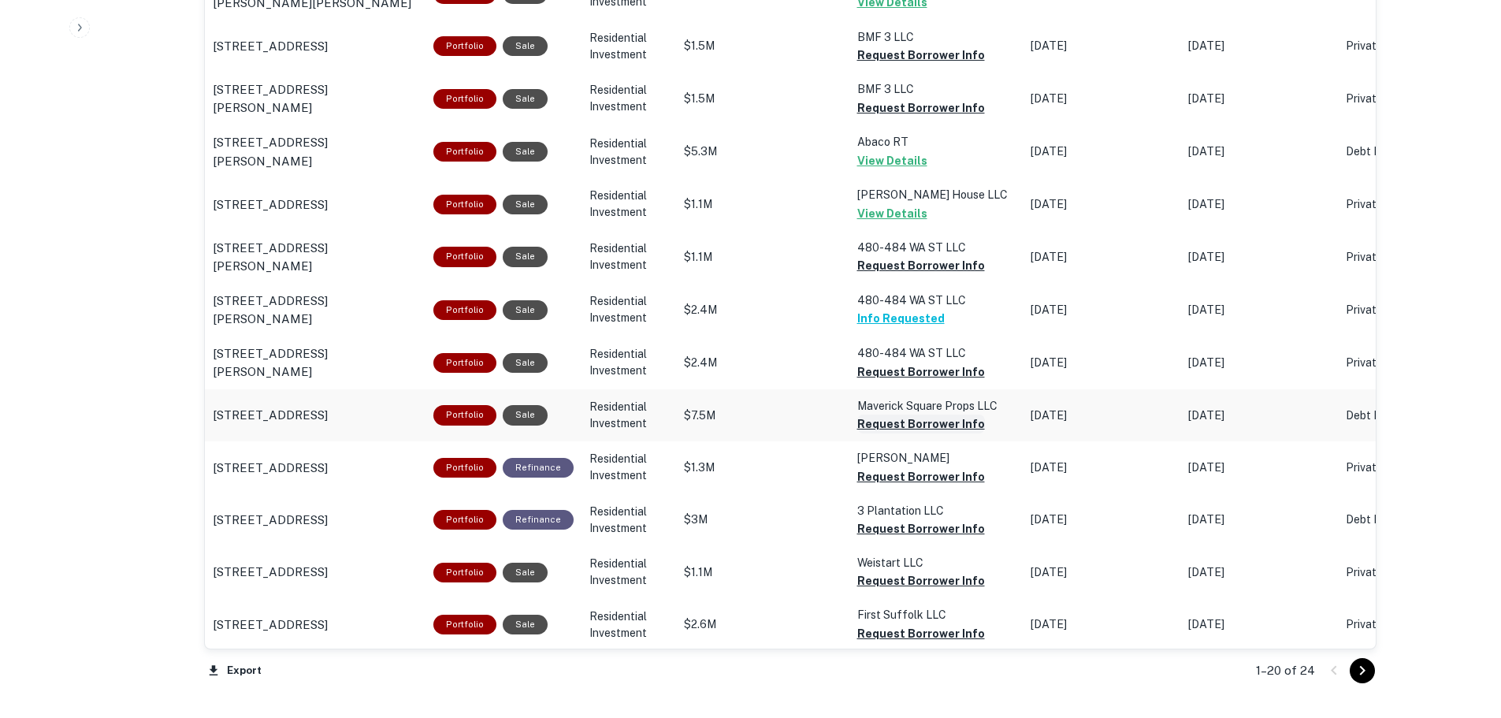
click at [941, 65] on button "Request Borrower Info" at bounding box center [921, 55] width 128 height 19
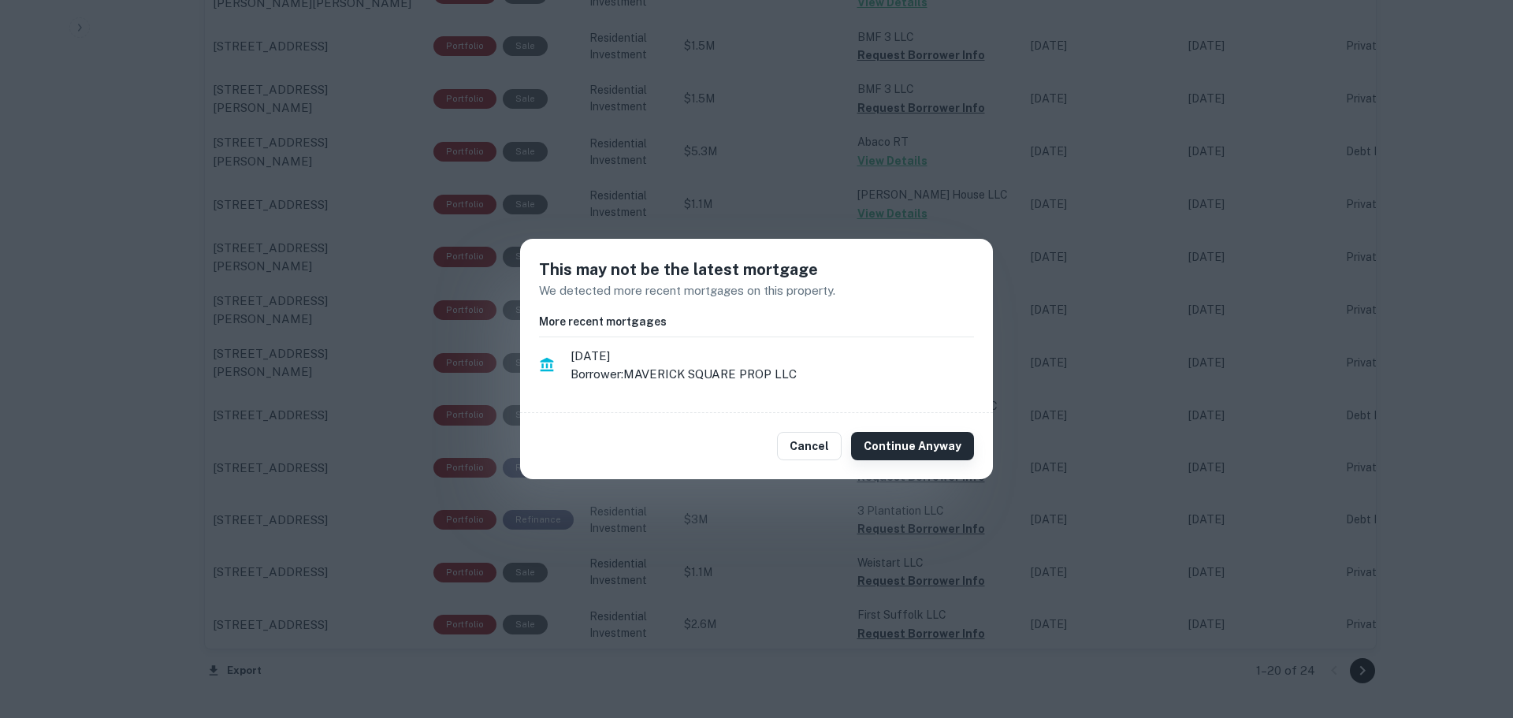
click at [906, 446] on button "Continue Anyway" at bounding box center [912, 446] width 123 height 28
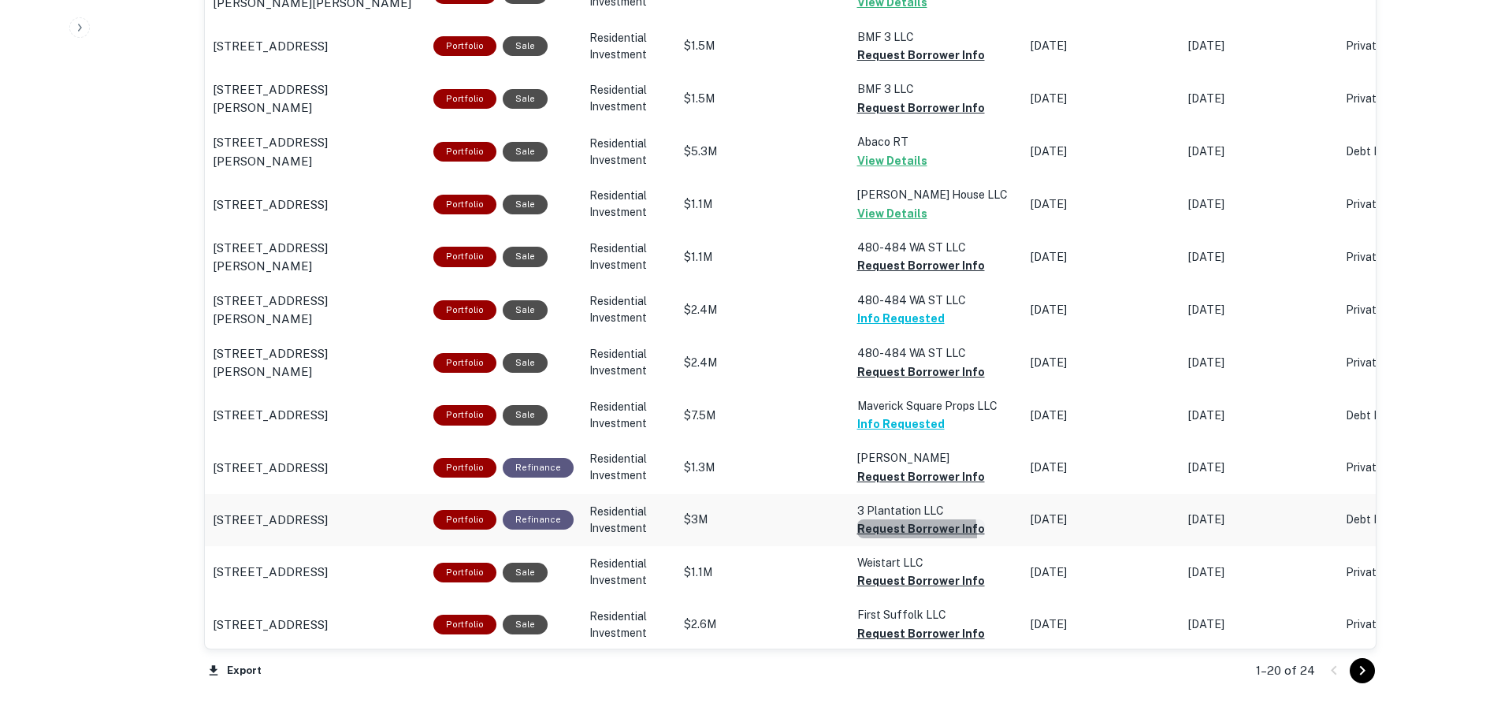
click at [861, 65] on button "Request Borrower Info" at bounding box center [921, 55] width 128 height 19
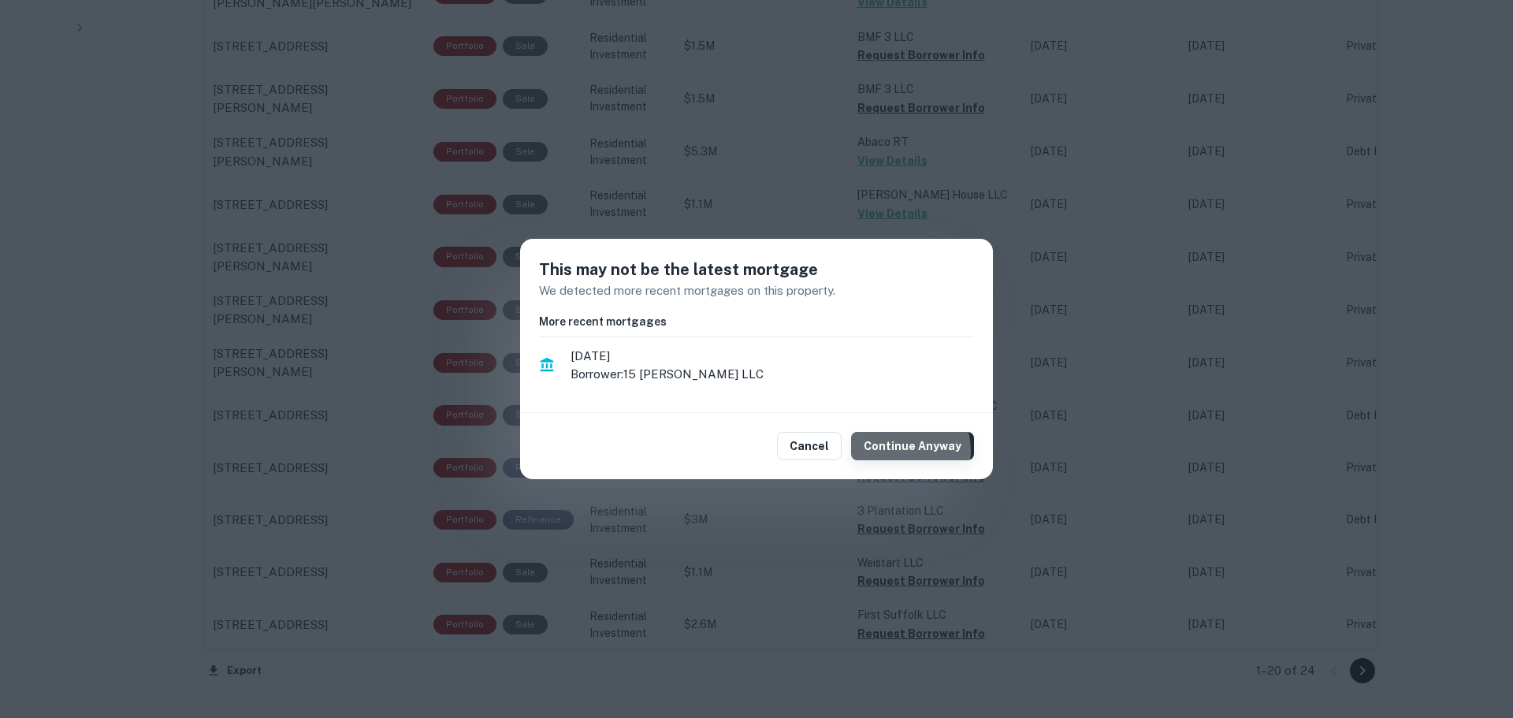
click at [902, 451] on button "Continue Anyway" at bounding box center [912, 446] width 123 height 28
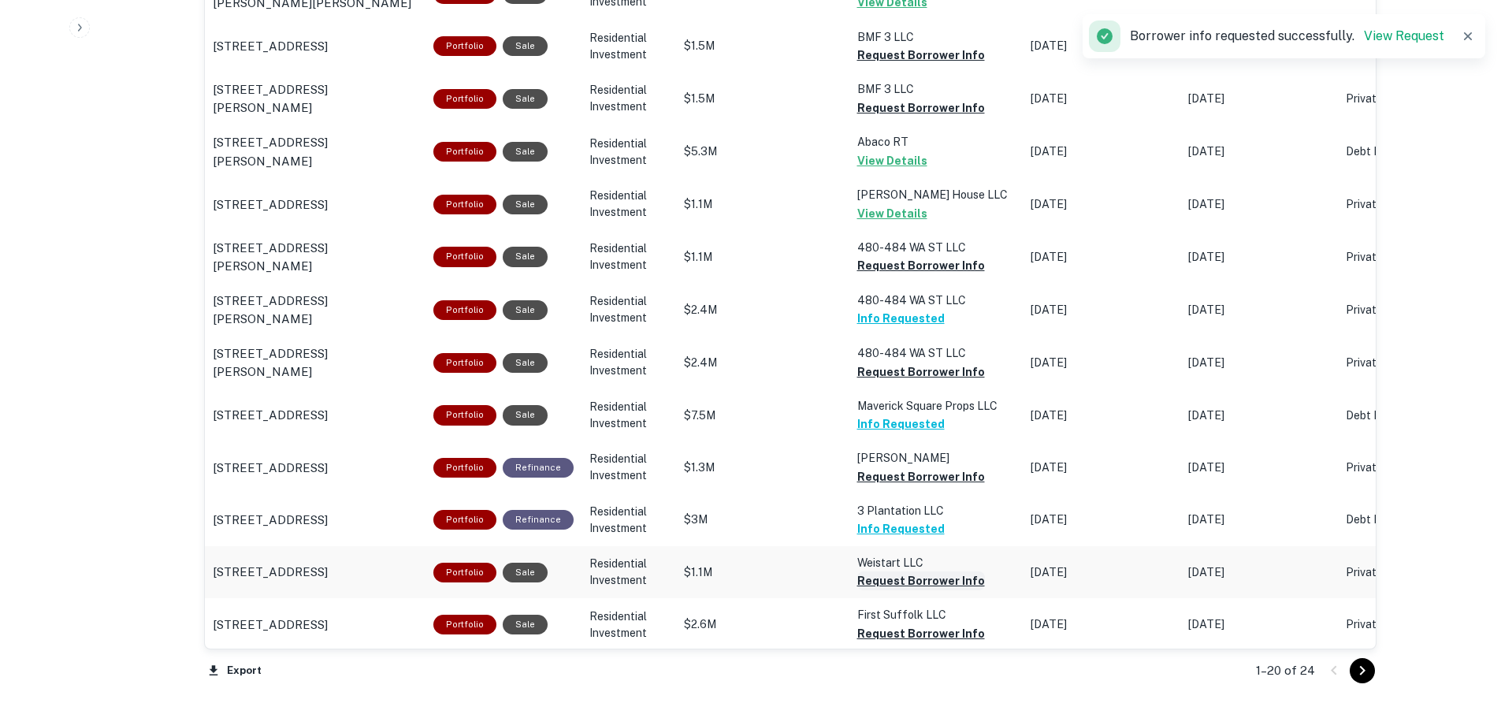
click at [886, 65] on button "Request Borrower Info" at bounding box center [921, 55] width 128 height 19
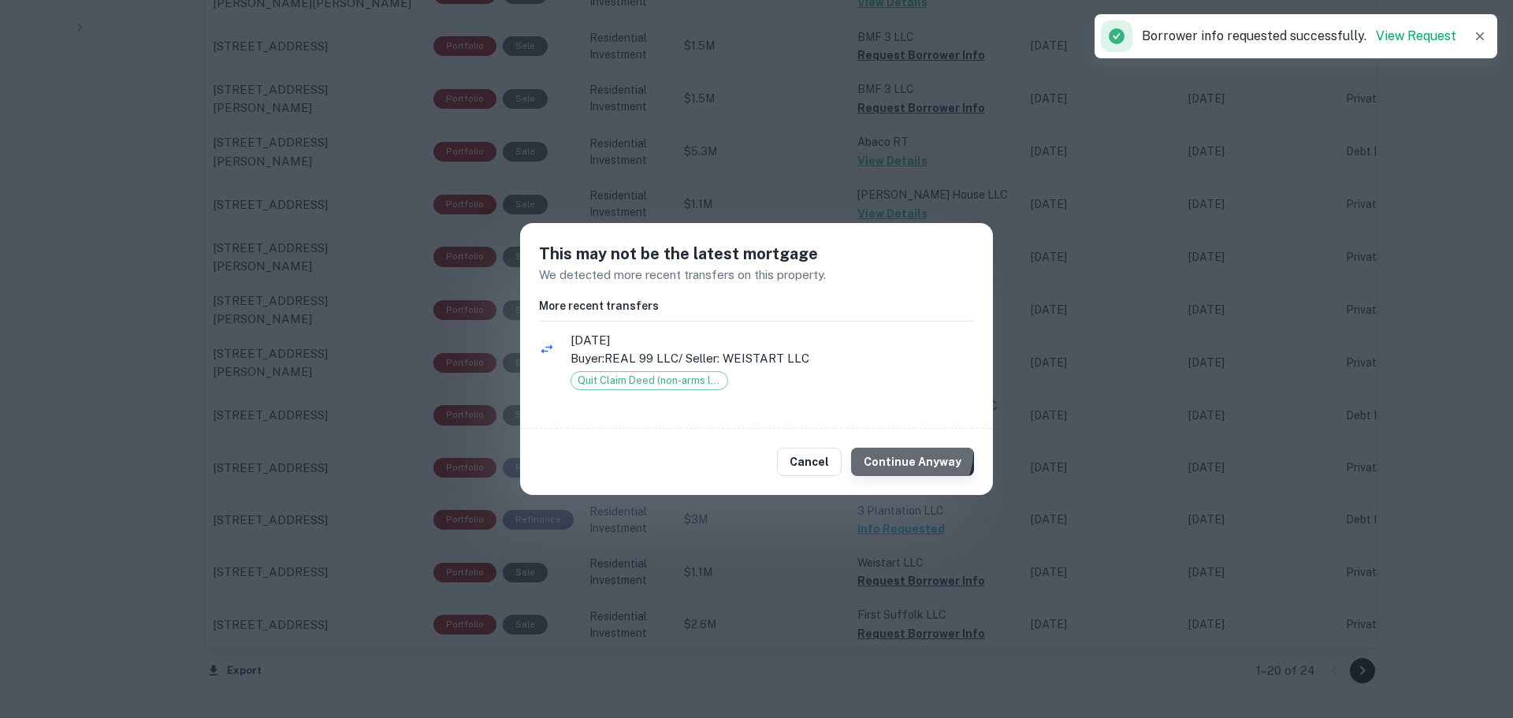
click at [916, 453] on button "Continue Anyway" at bounding box center [912, 462] width 123 height 28
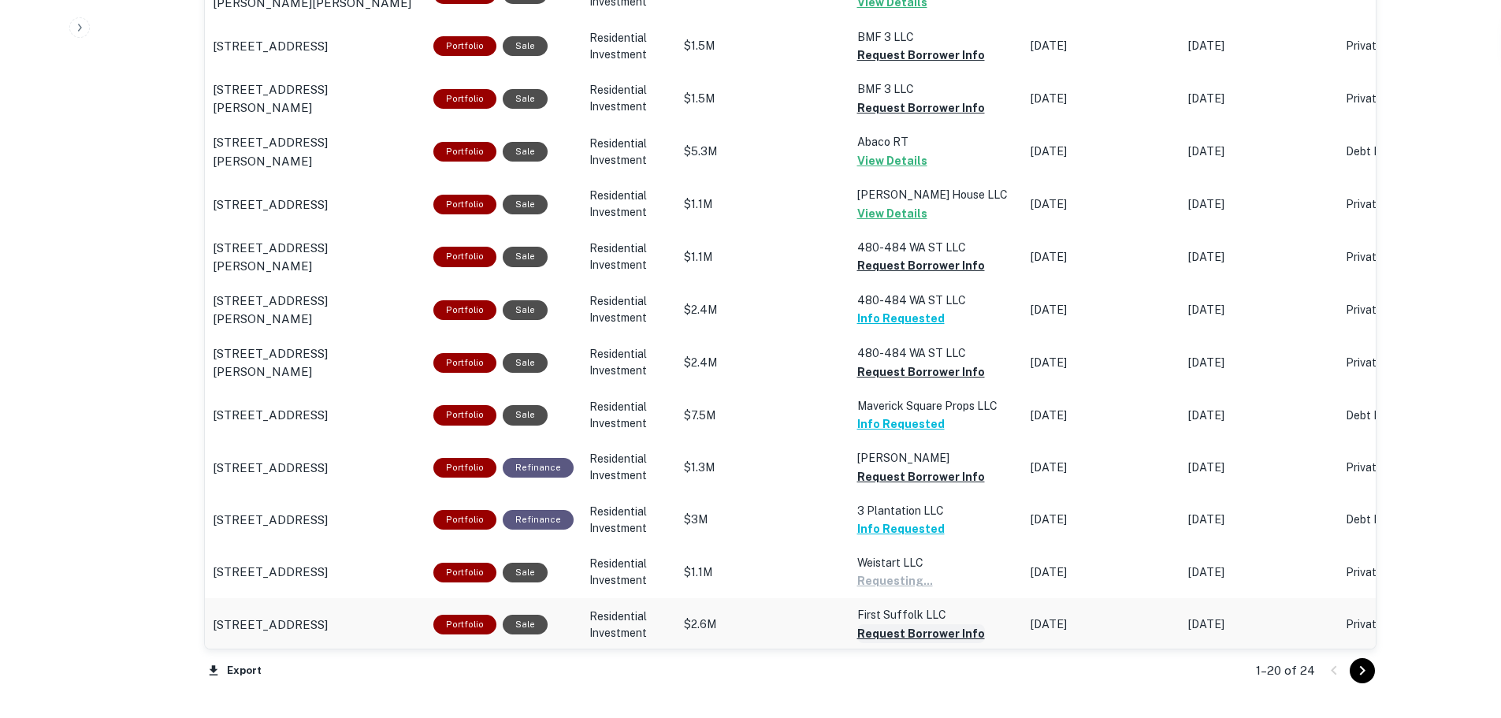
click at [886, 65] on button "Request Borrower Info" at bounding box center [921, 55] width 128 height 19
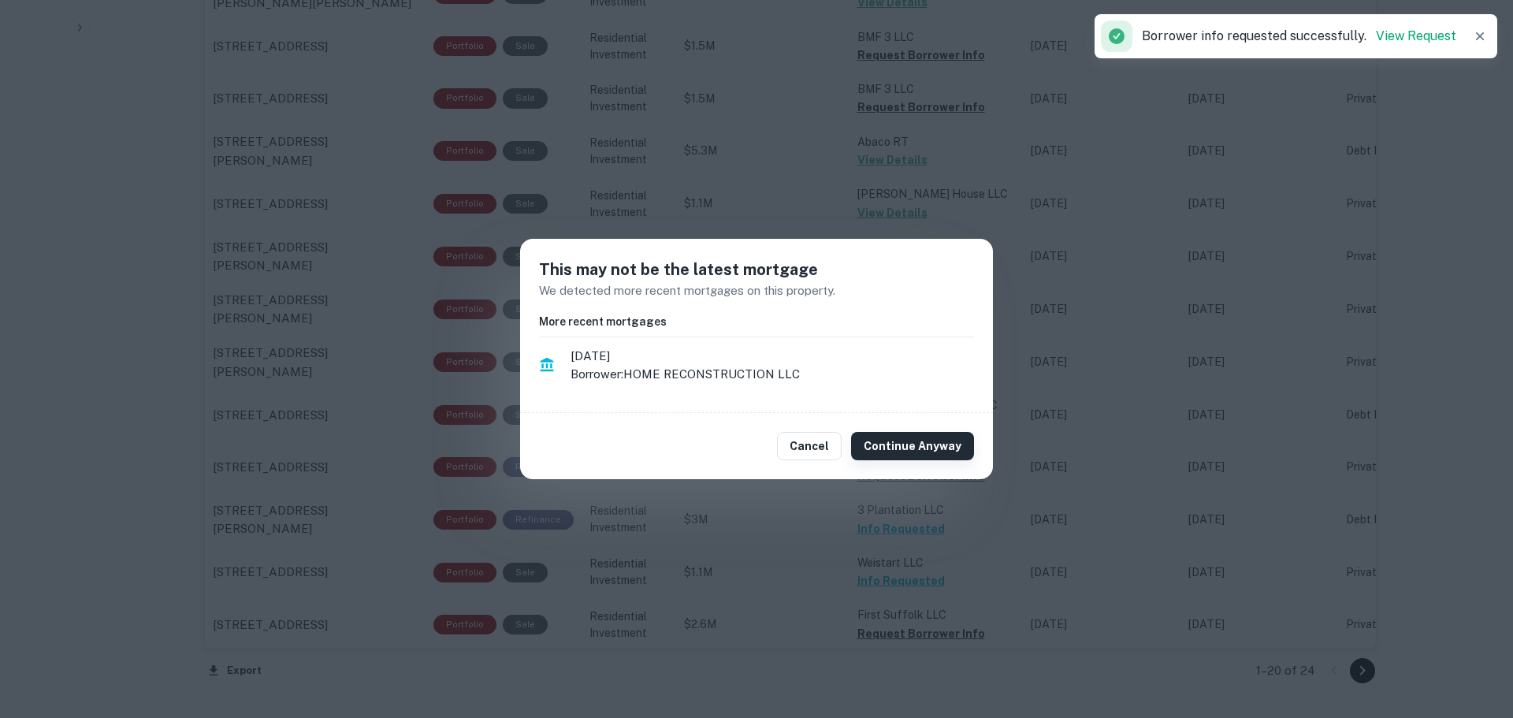
click at [908, 445] on button "Continue Anyway" at bounding box center [912, 446] width 123 height 28
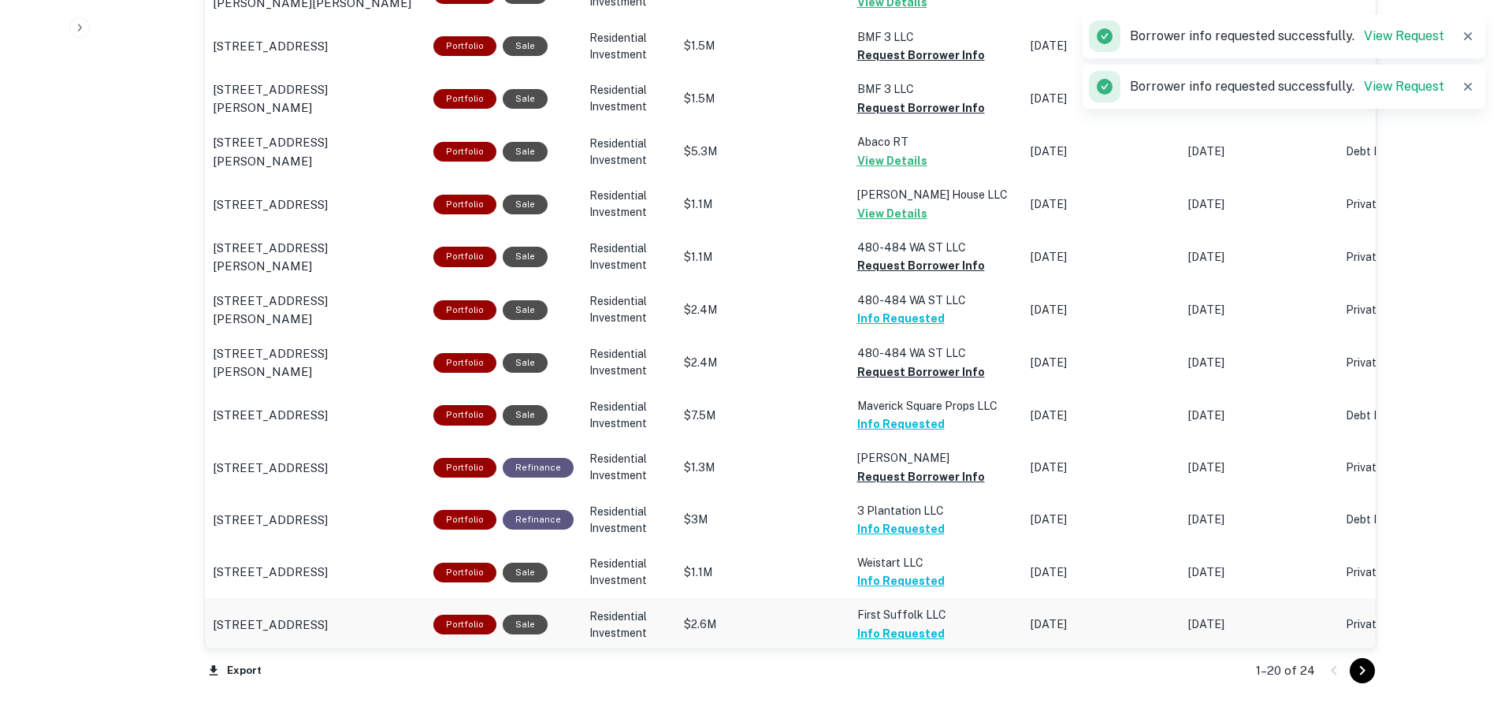
scroll to position [1497, 0]
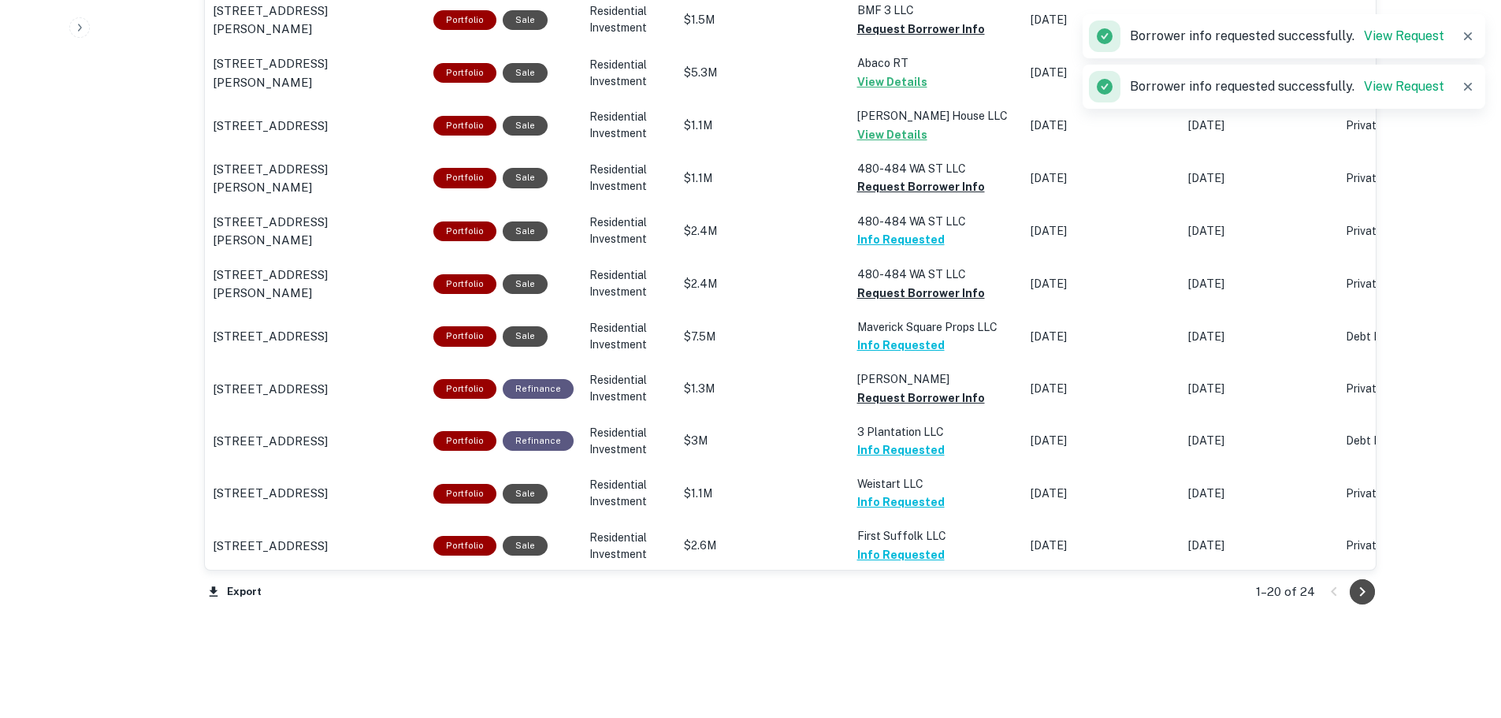
click at [1351, 593] on button "Go to next page" at bounding box center [1362, 591] width 25 height 25
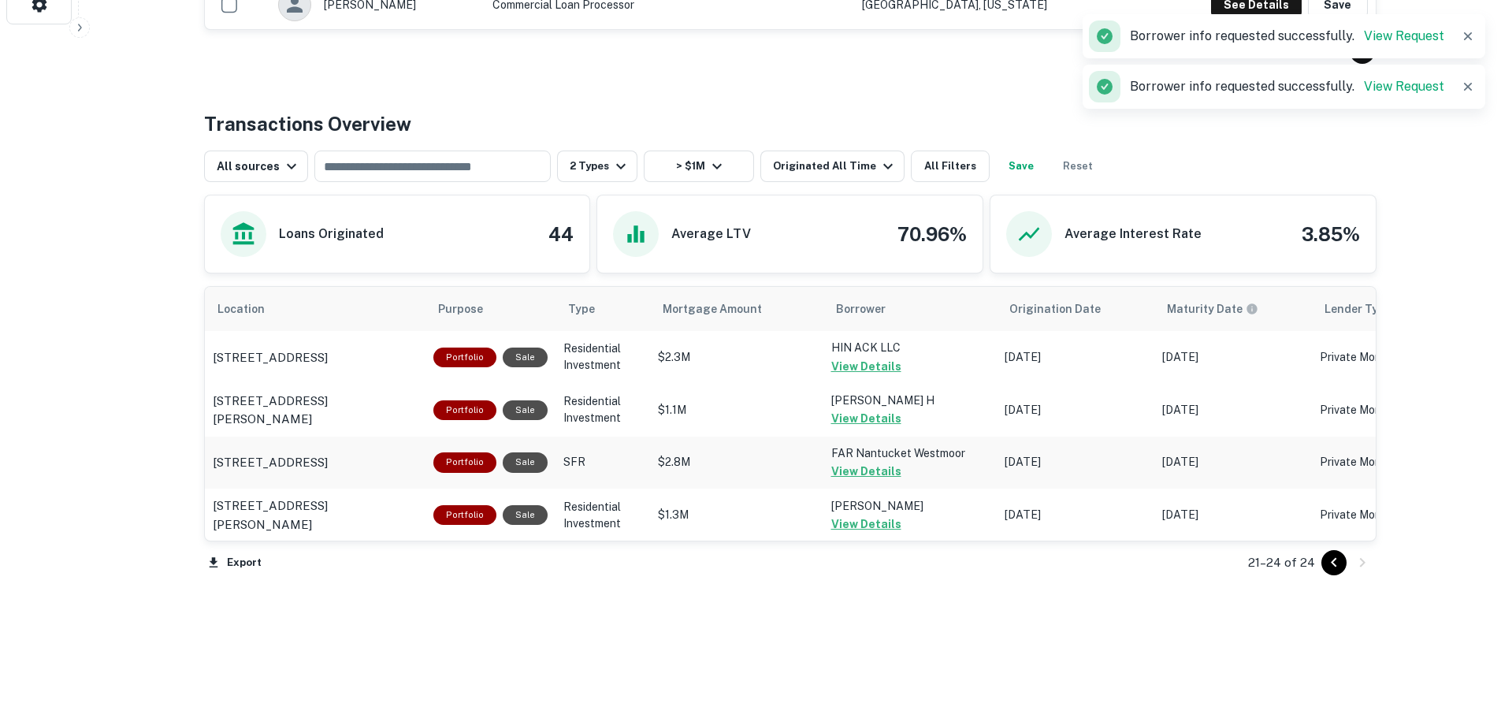
scroll to position [705, 0]
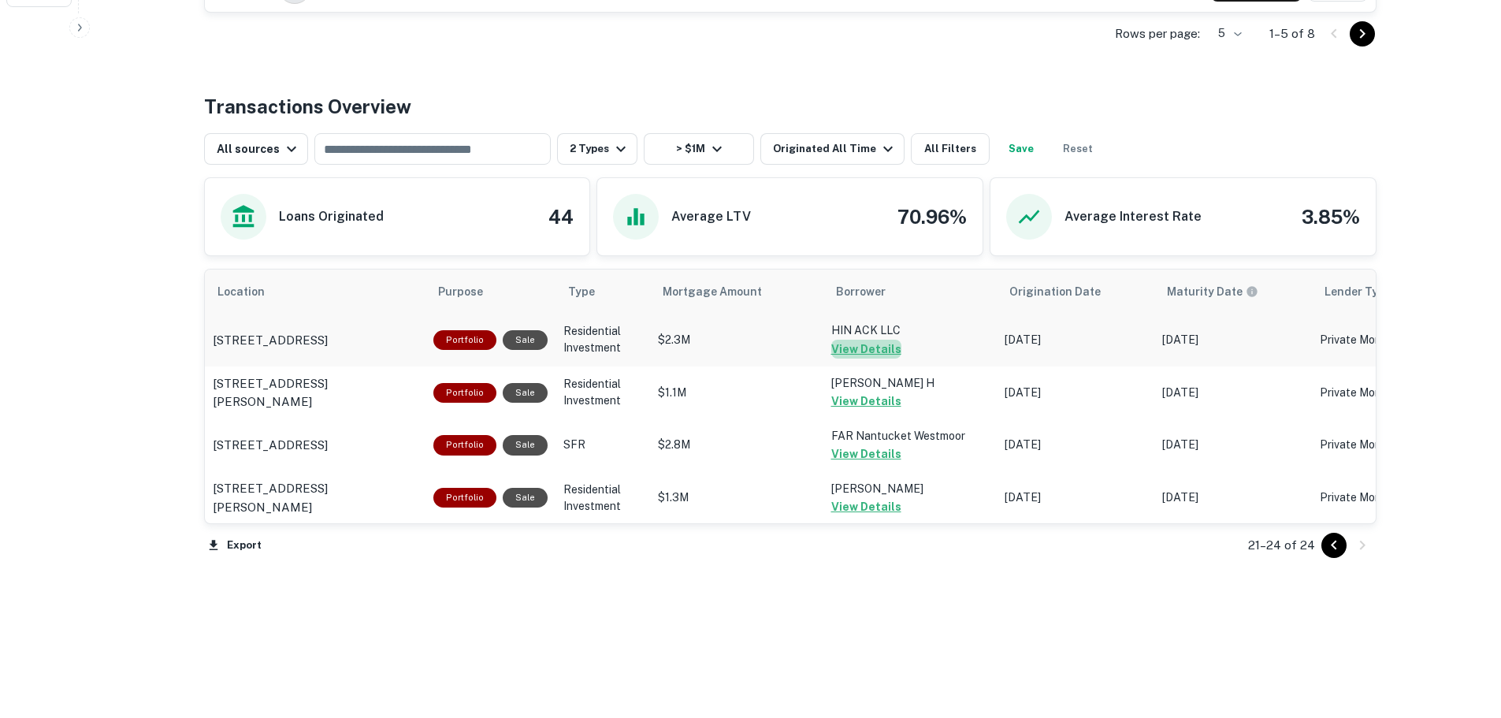
click at [872, 348] on button "View Details" at bounding box center [866, 349] width 70 height 19
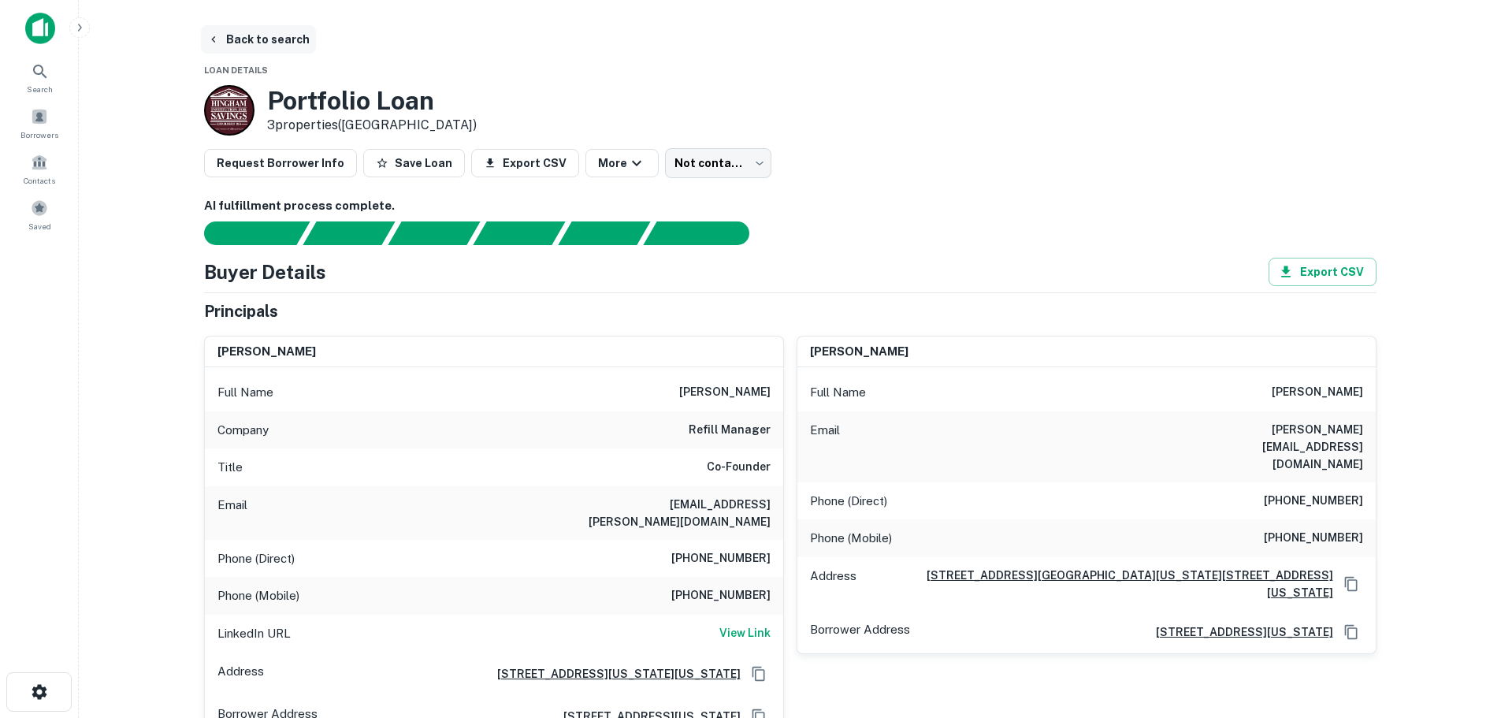
click at [290, 43] on button "Back to search" at bounding box center [258, 39] width 115 height 28
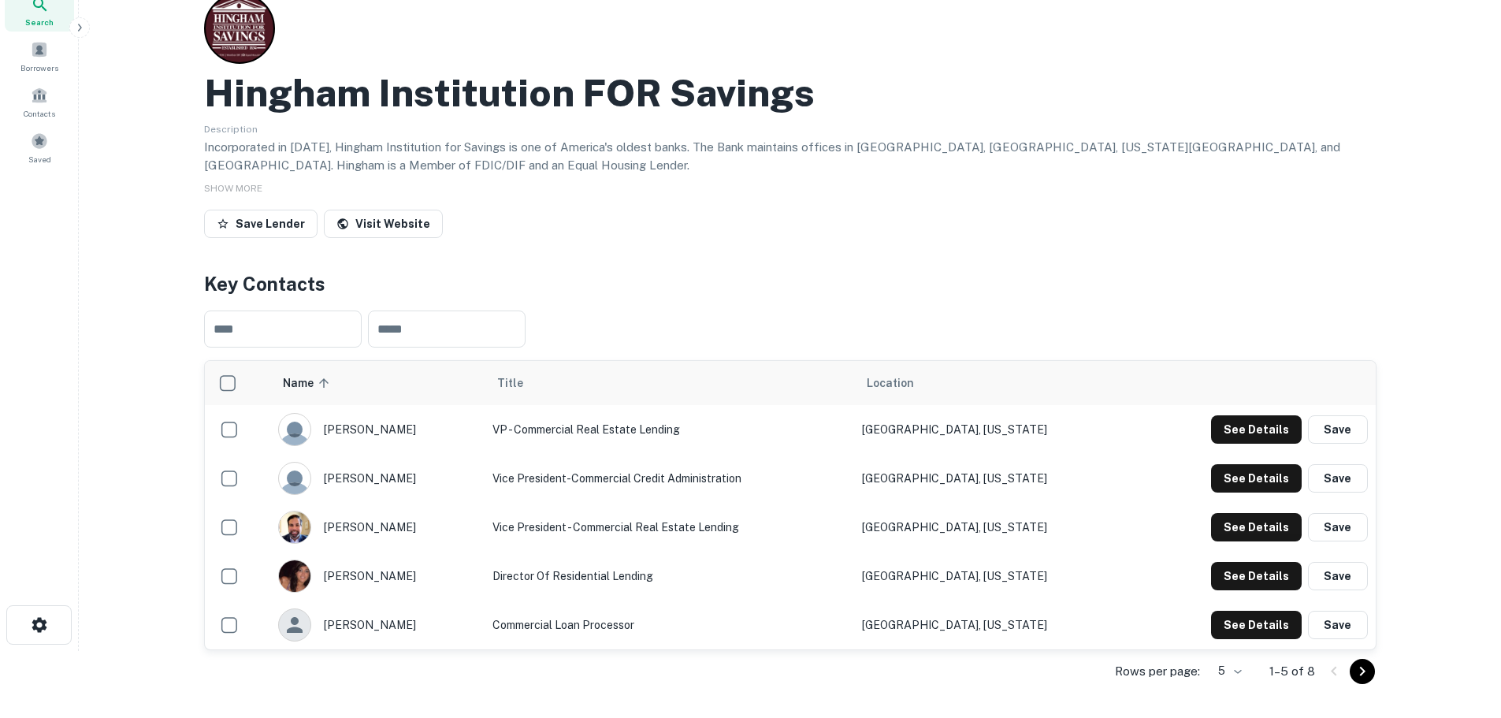
scroll to position [46, 0]
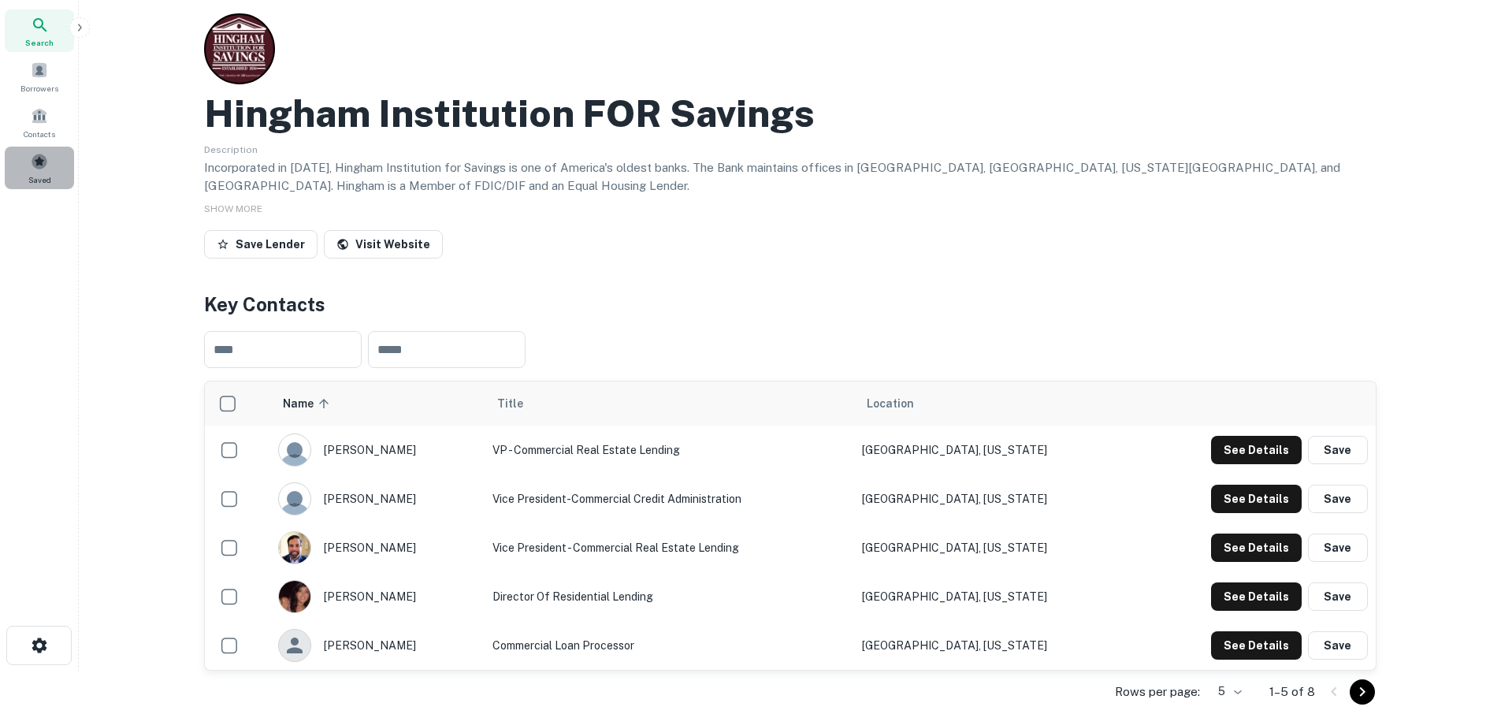
click at [49, 156] on div "Saved" at bounding box center [39, 168] width 69 height 43
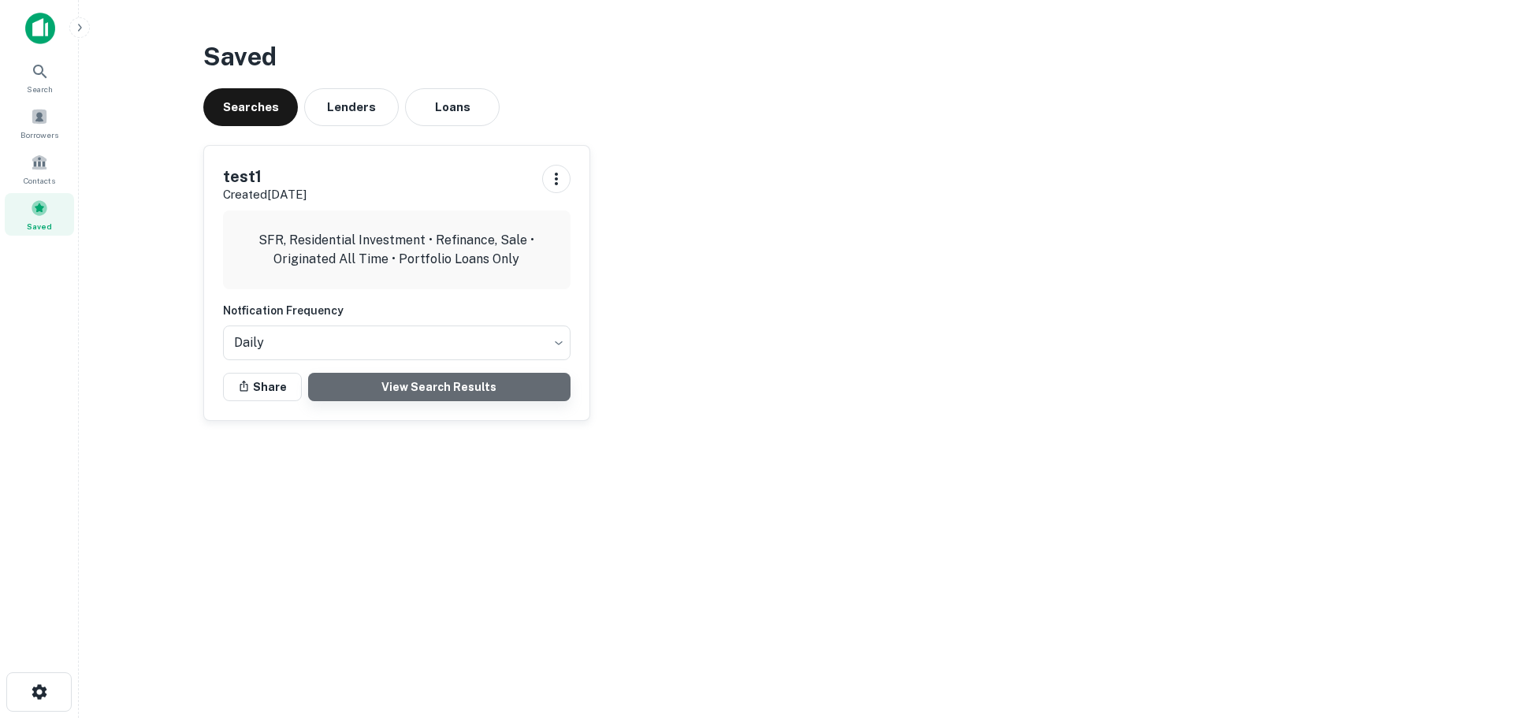
click at [376, 383] on link "View Search Results" at bounding box center [439, 387] width 262 height 28
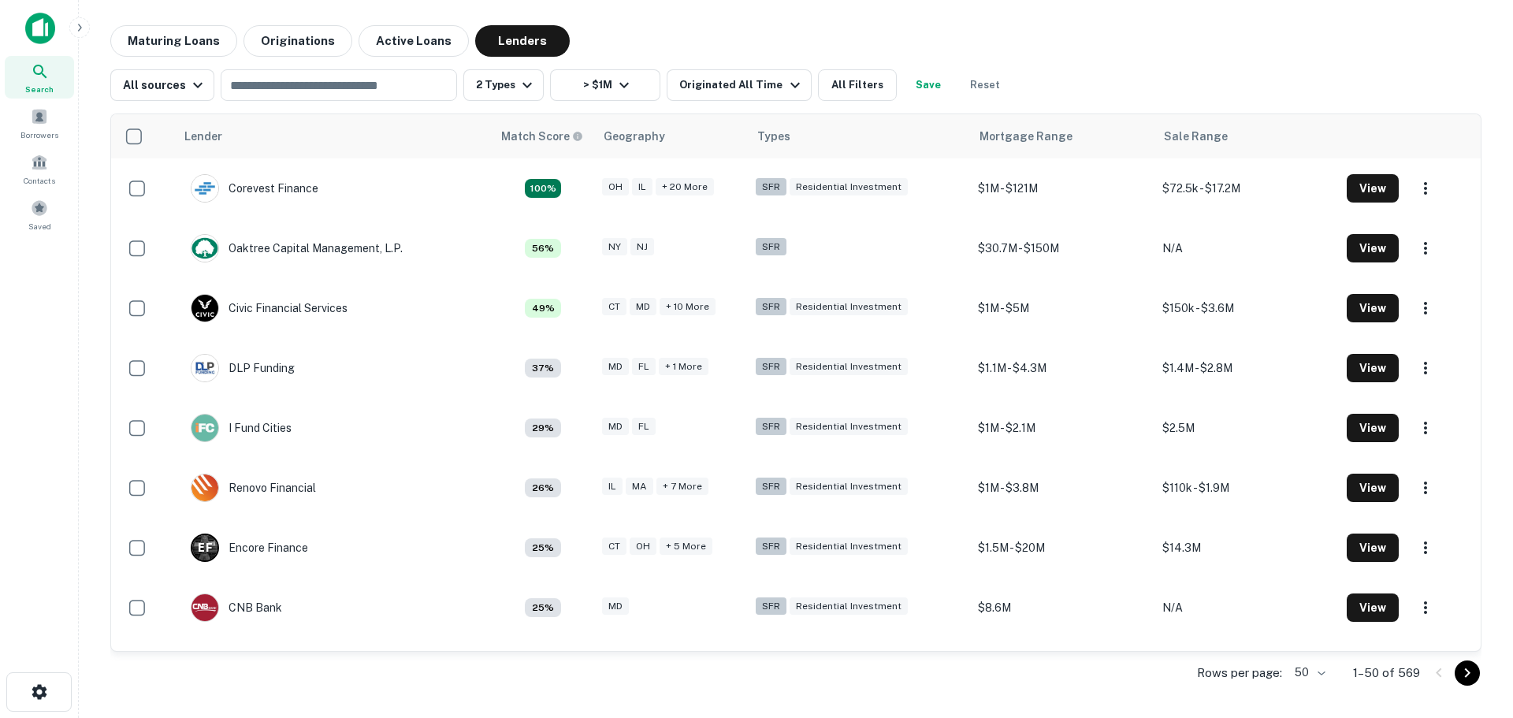
click at [1463, 671] on icon "Go to next page" at bounding box center [1467, 673] width 19 height 19
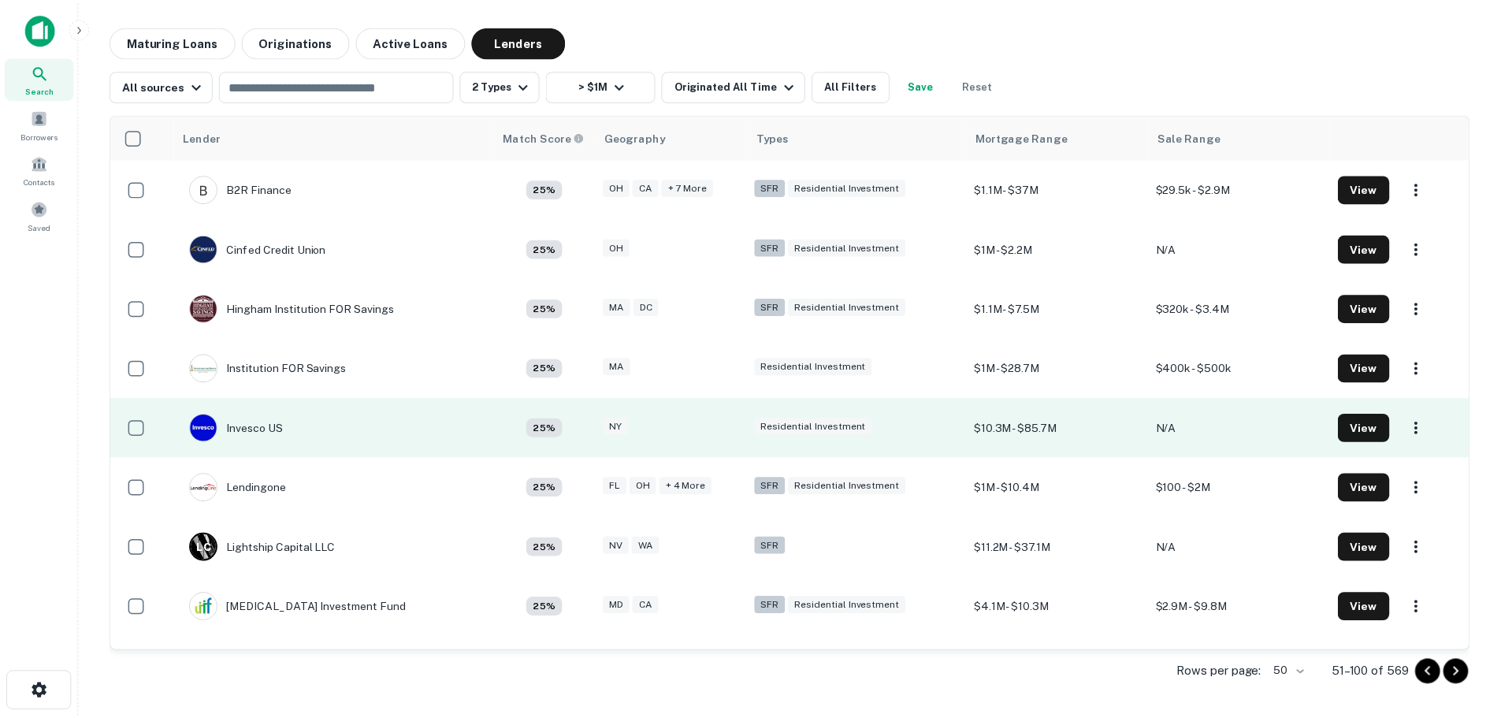
scroll to position [79, 0]
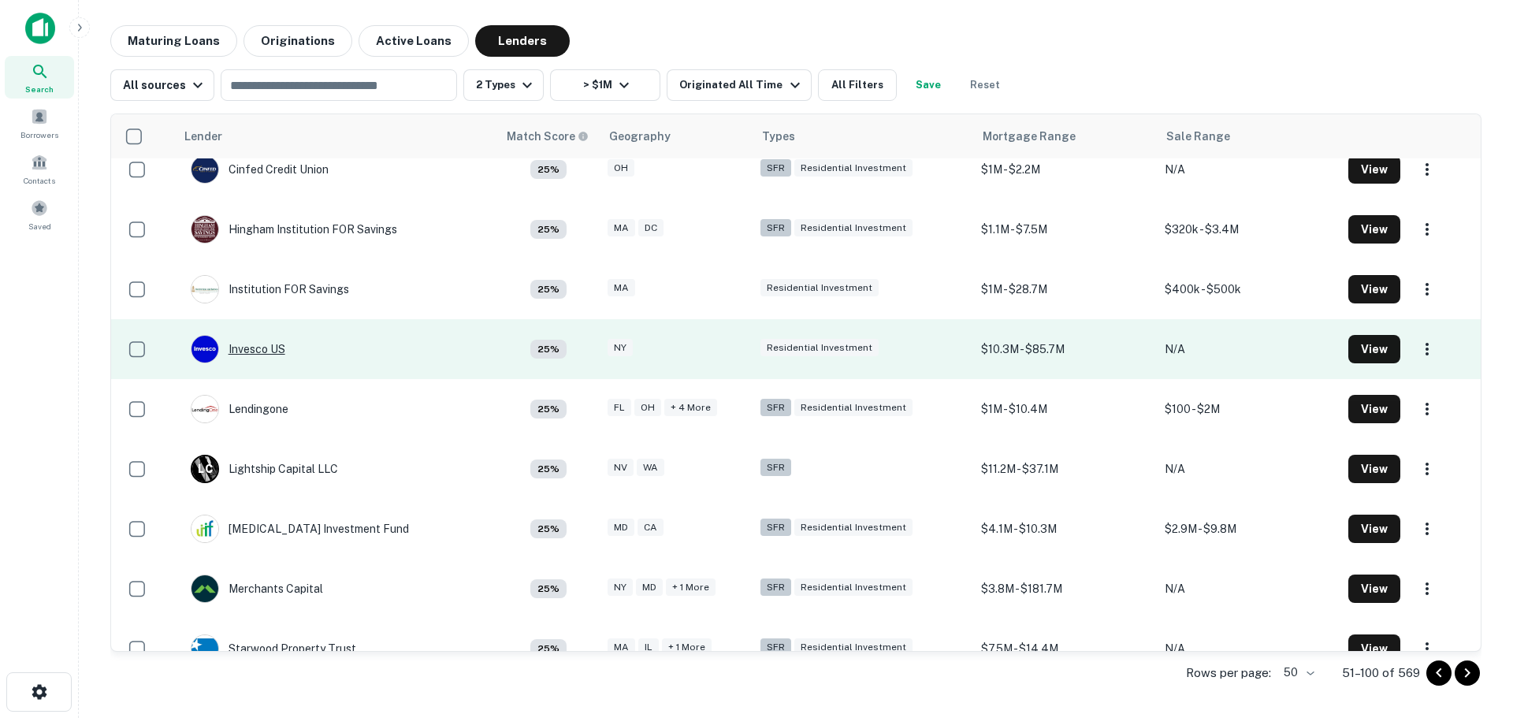
click at [247, 339] on div "Invesco US" at bounding box center [238, 349] width 95 height 28
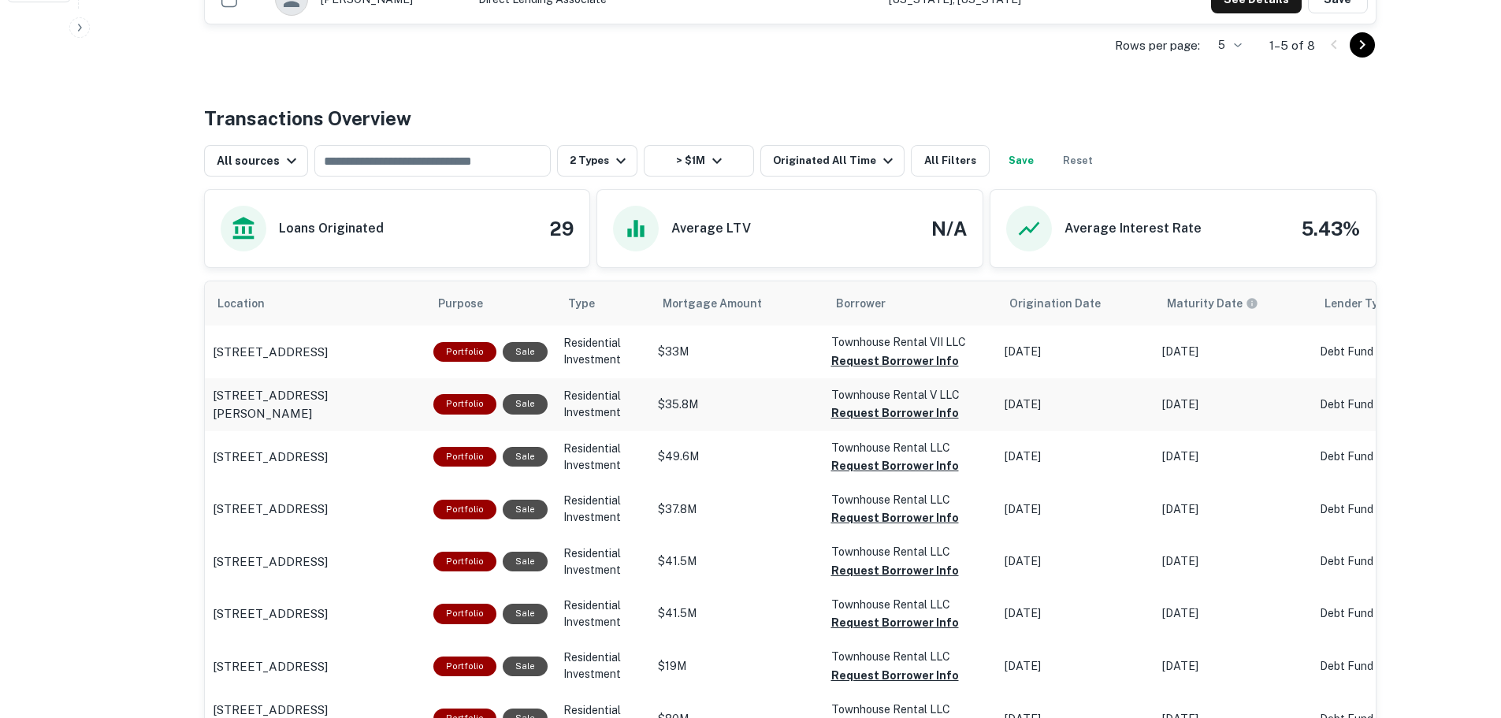
scroll to position [788, 0]
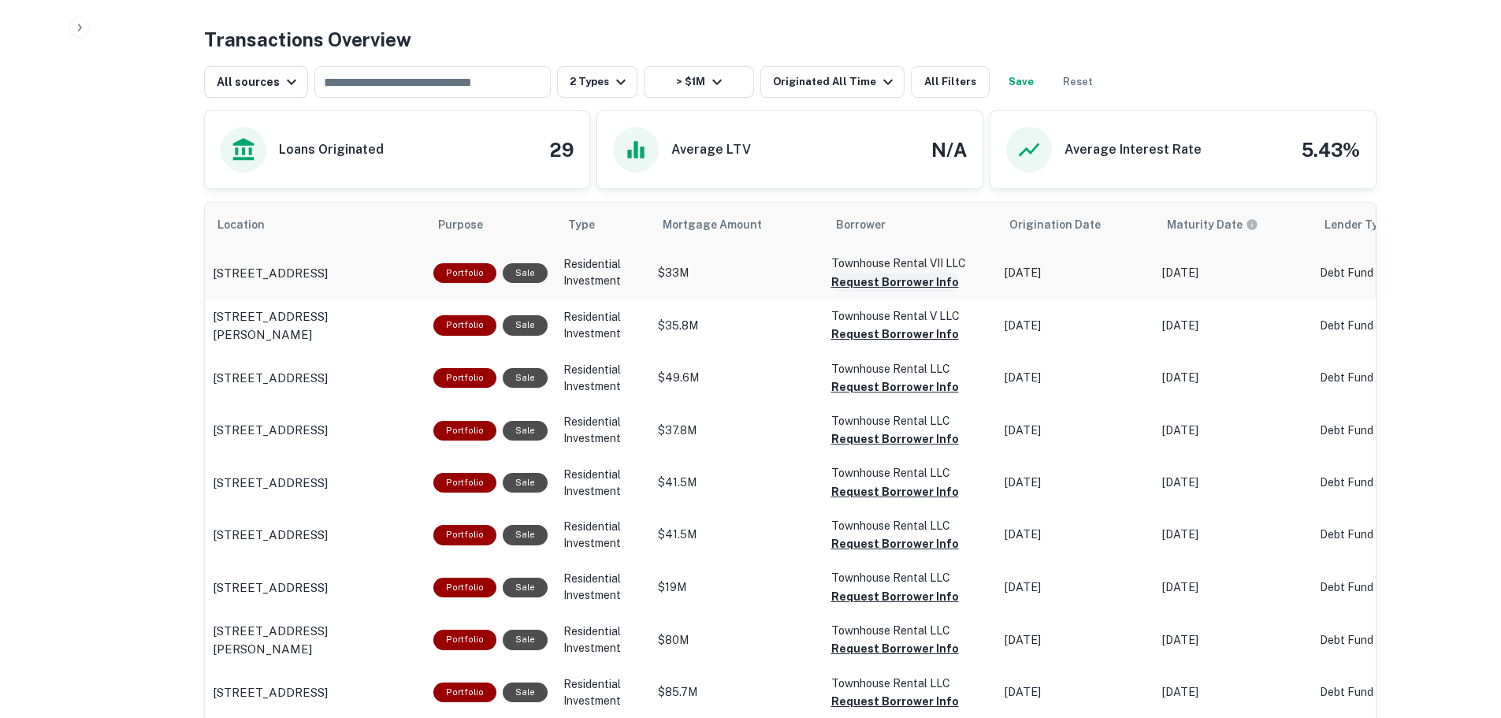
click at [891, 288] on button "Request Borrower Info" at bounding box center [895, 282] width 128 height 19
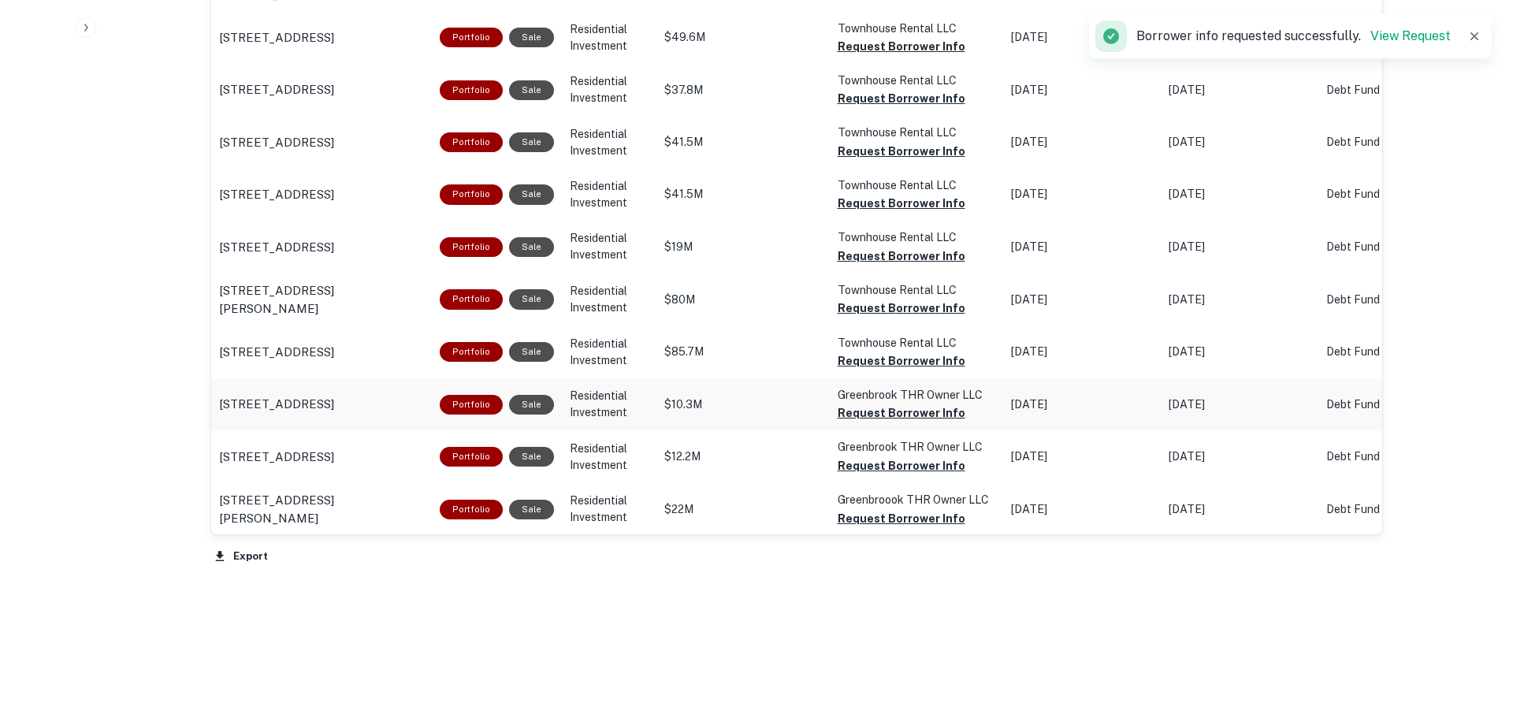
scroll to position [1130, 0]
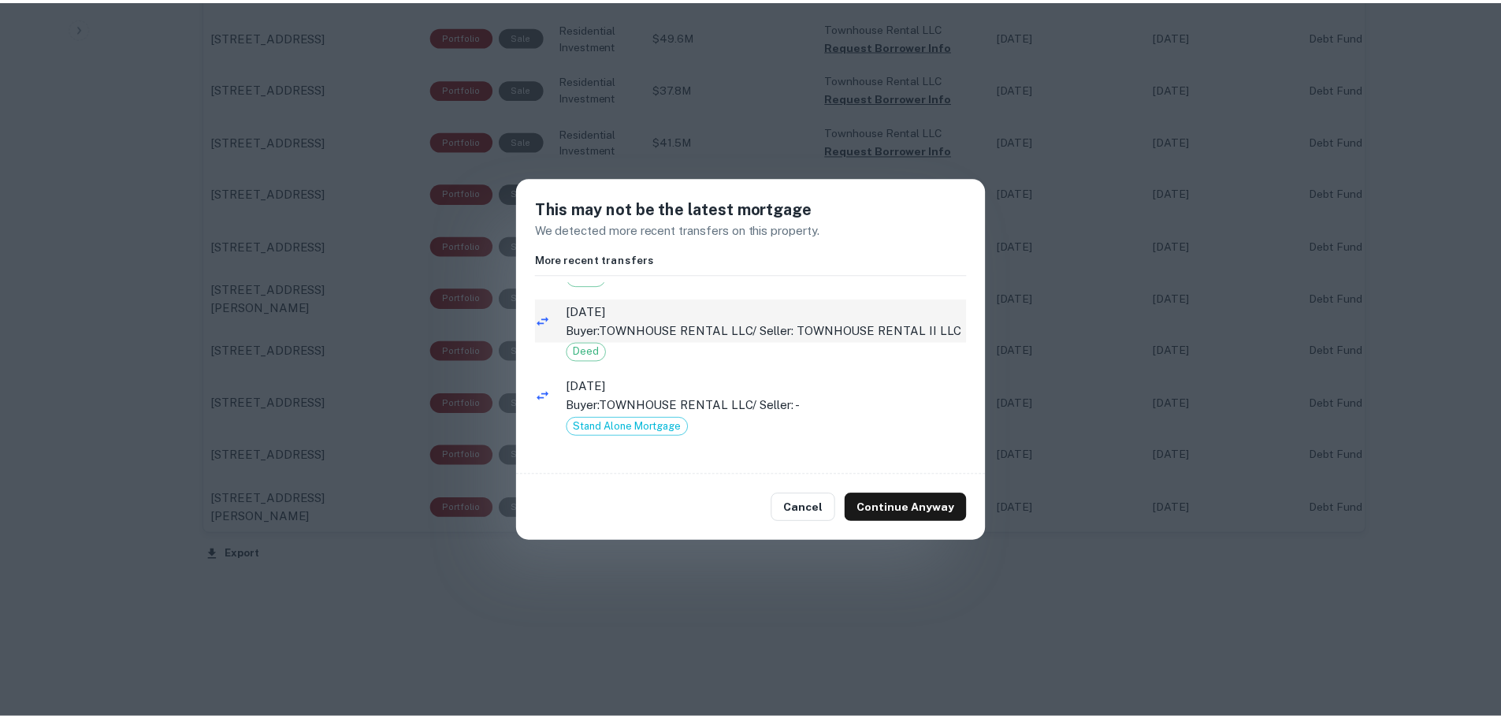
scroll to position [95, 0]
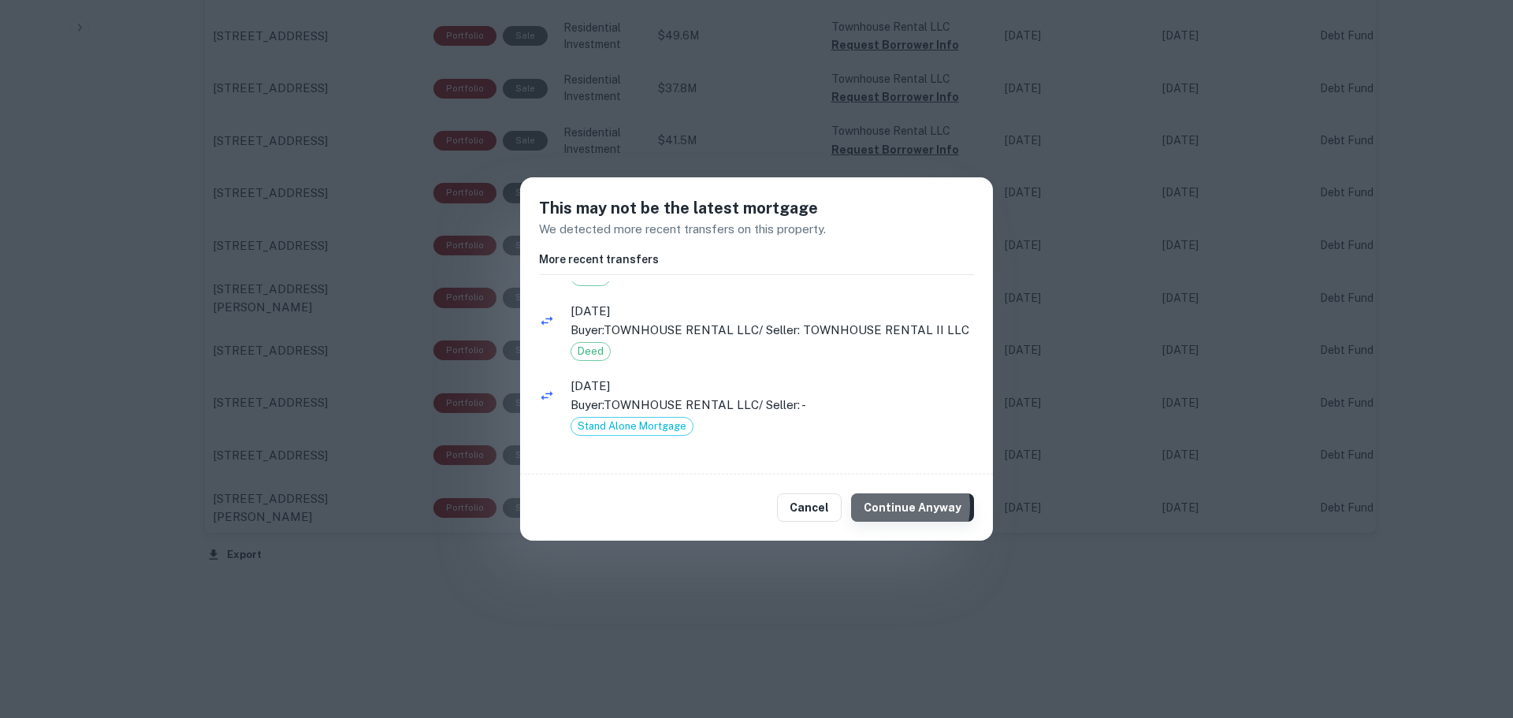
click at [895, 506] on button "Continue Anyway" at bounding box center [912, 507] width 123 height 28
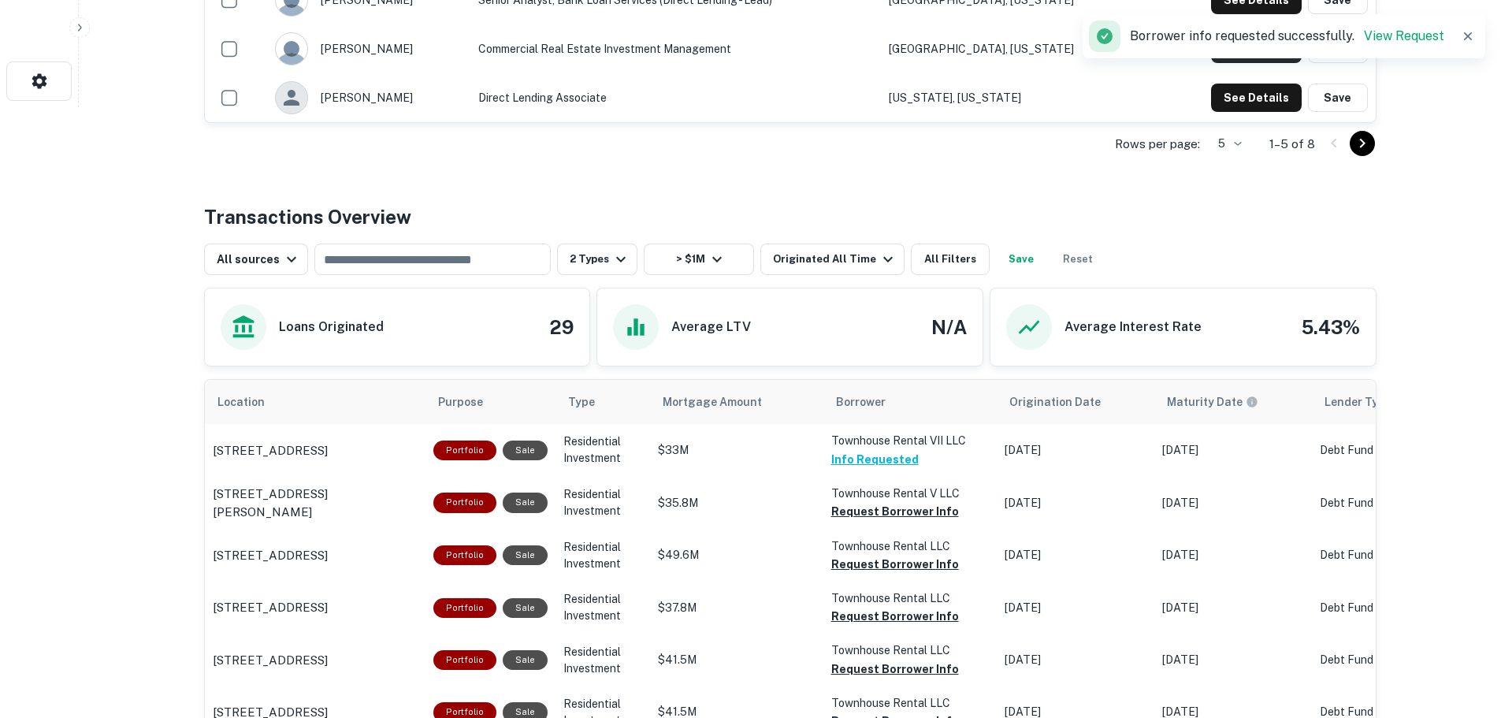
scroll to position [578, 0]
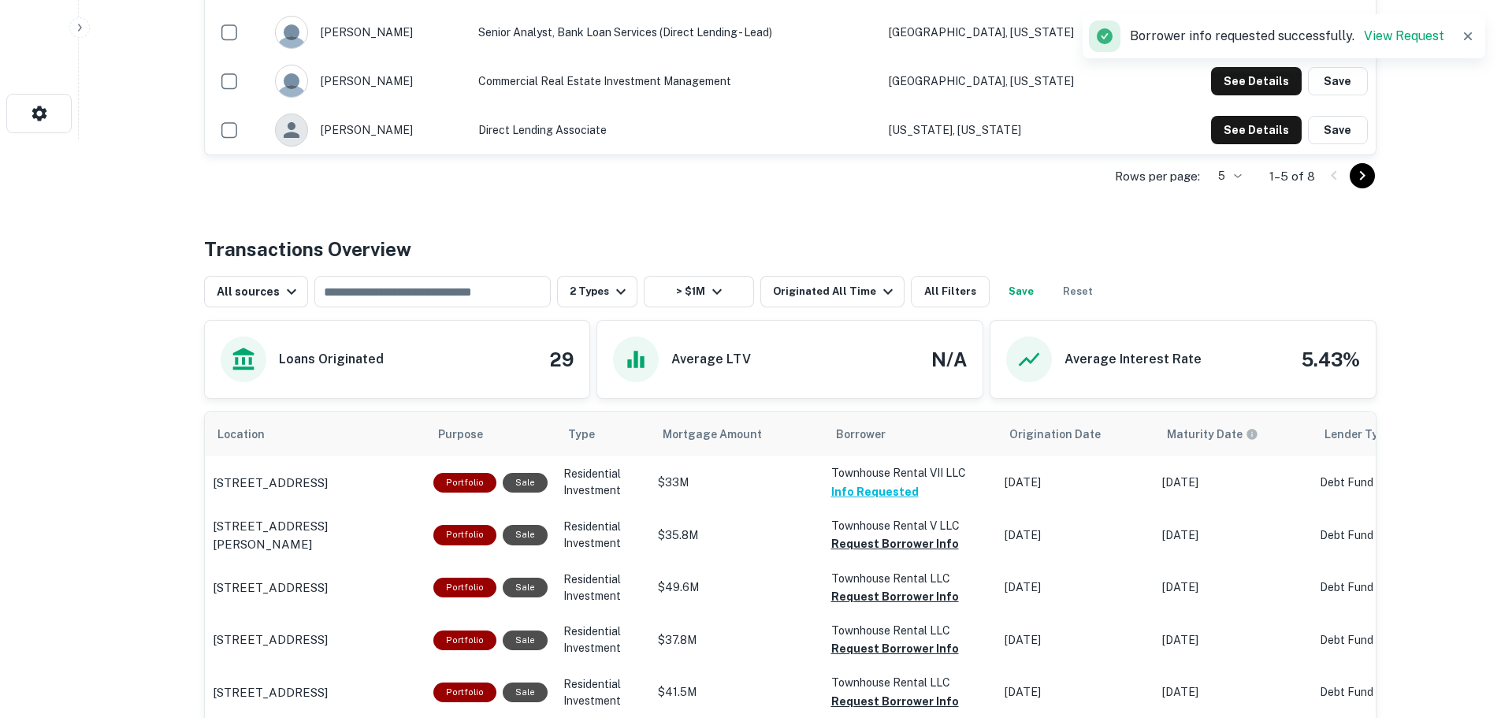
click at [1371, 182] on icon "Go to next page" at bounding box center [1362, 175] width 19 height 19
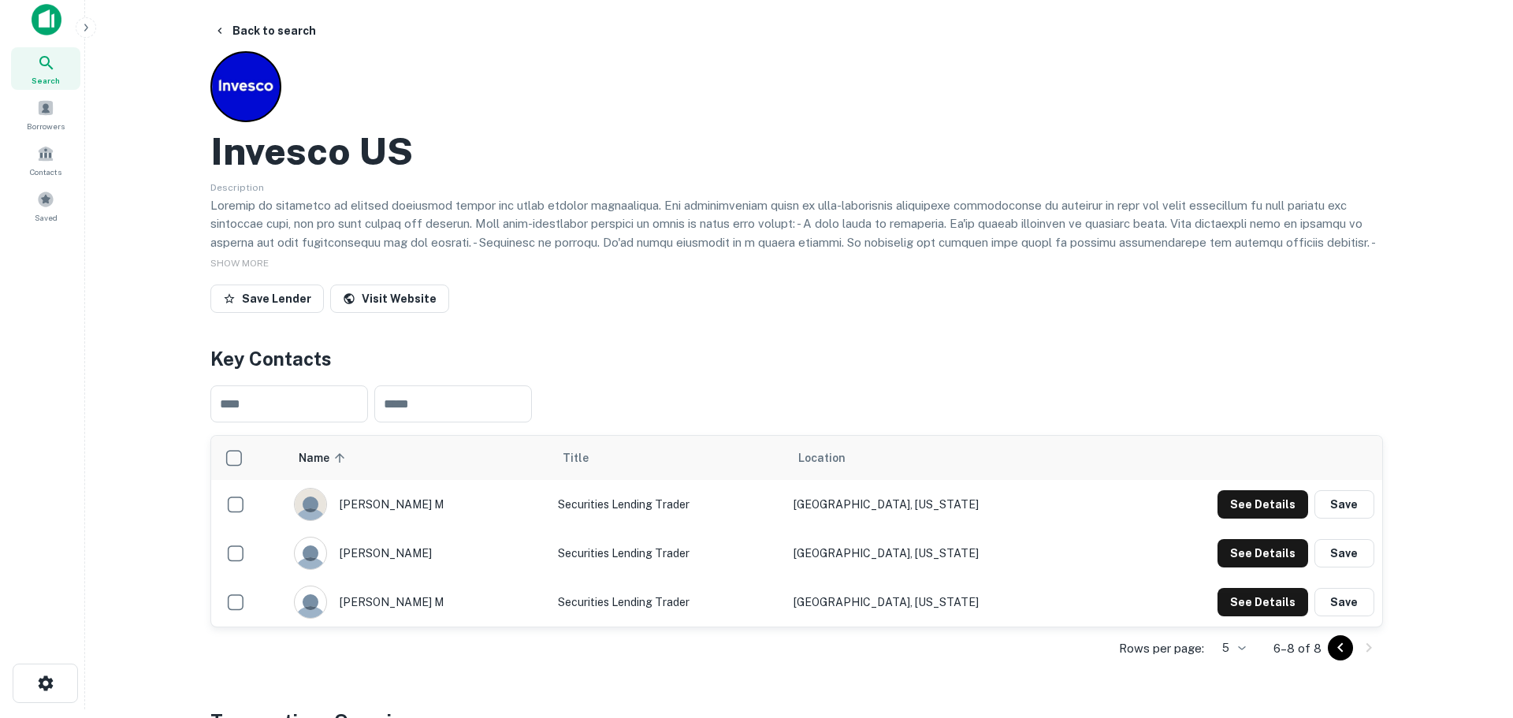
scroll to position [0, 0]
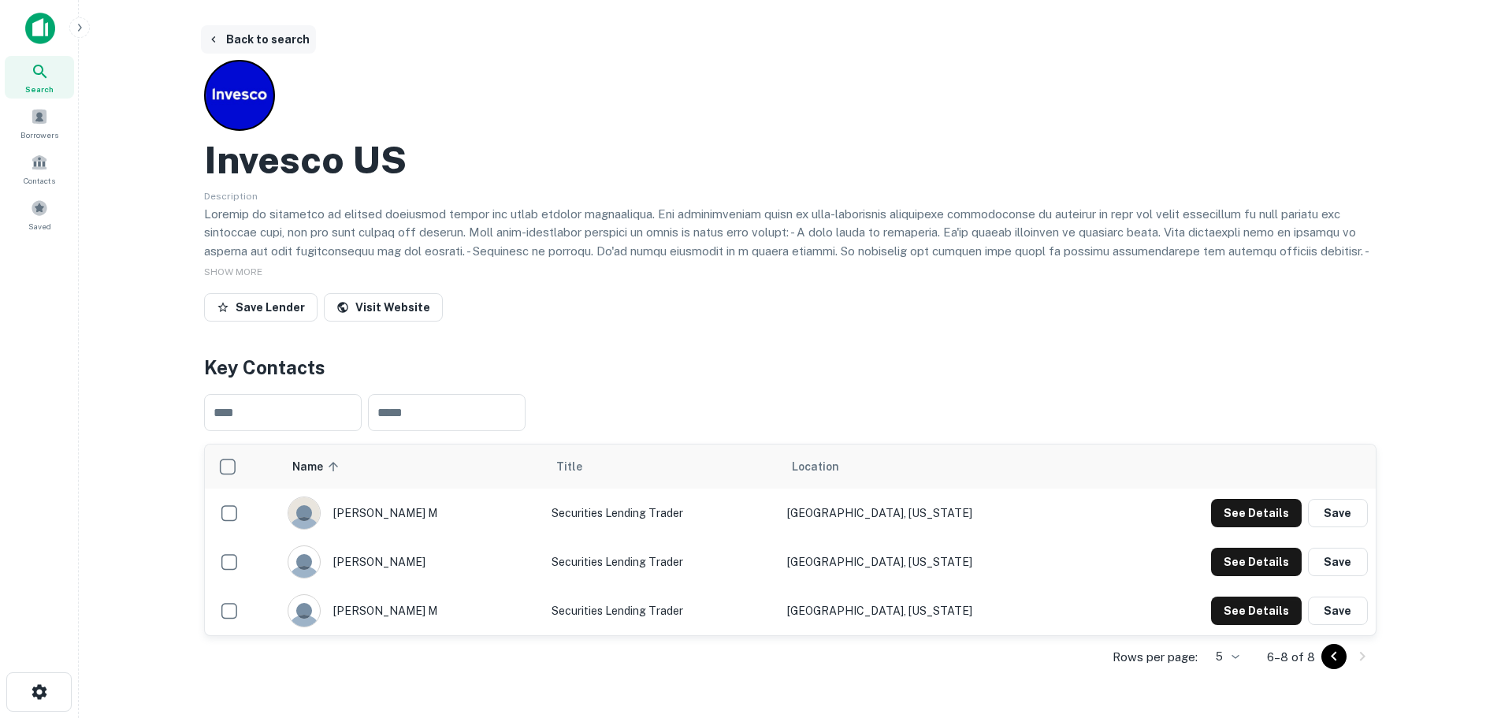
click at [251, 36] on button "Back to search" at bounding box center [258, 39] width 115 height 28
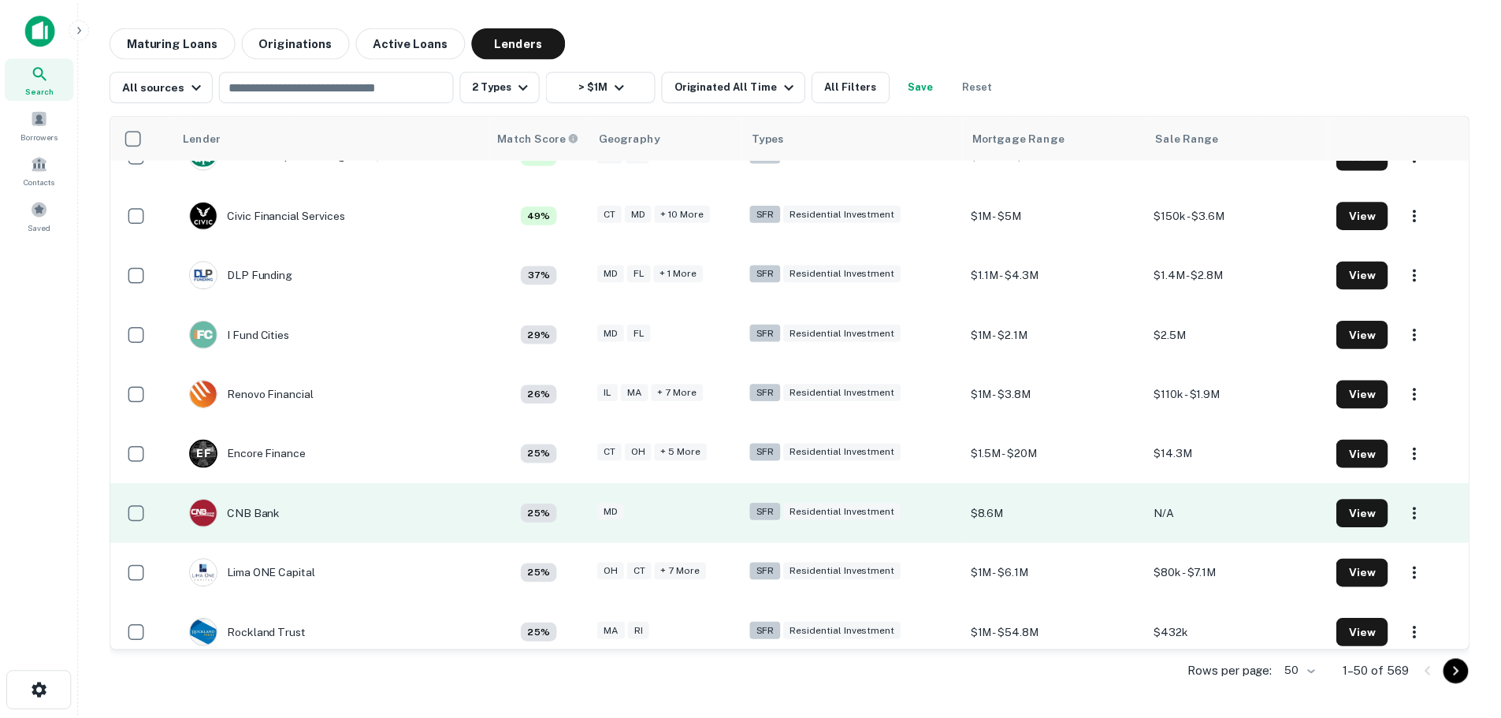
scroll to position [106, 0]
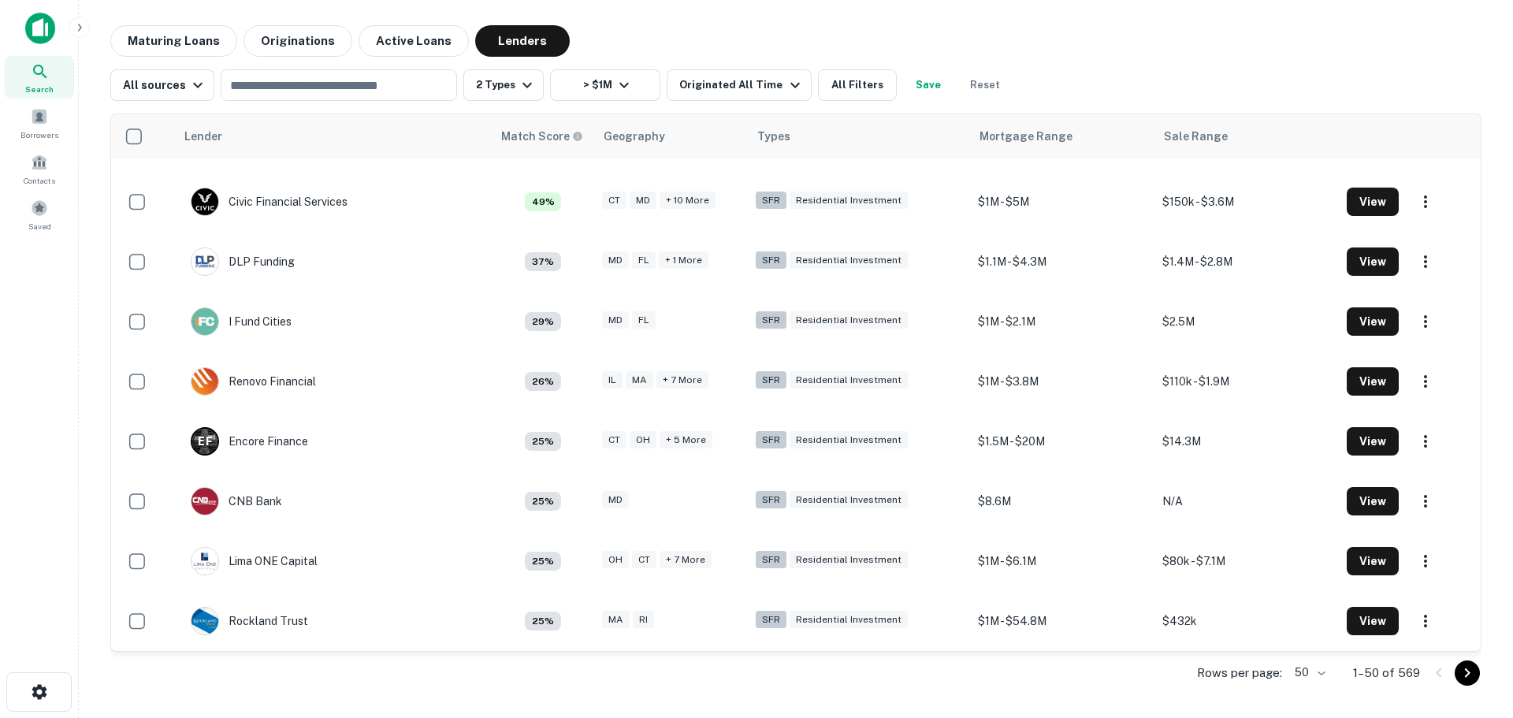
click at [1468, 670] on icon "Go to next page" at bounding box center [1467, 673] width 19 height 19
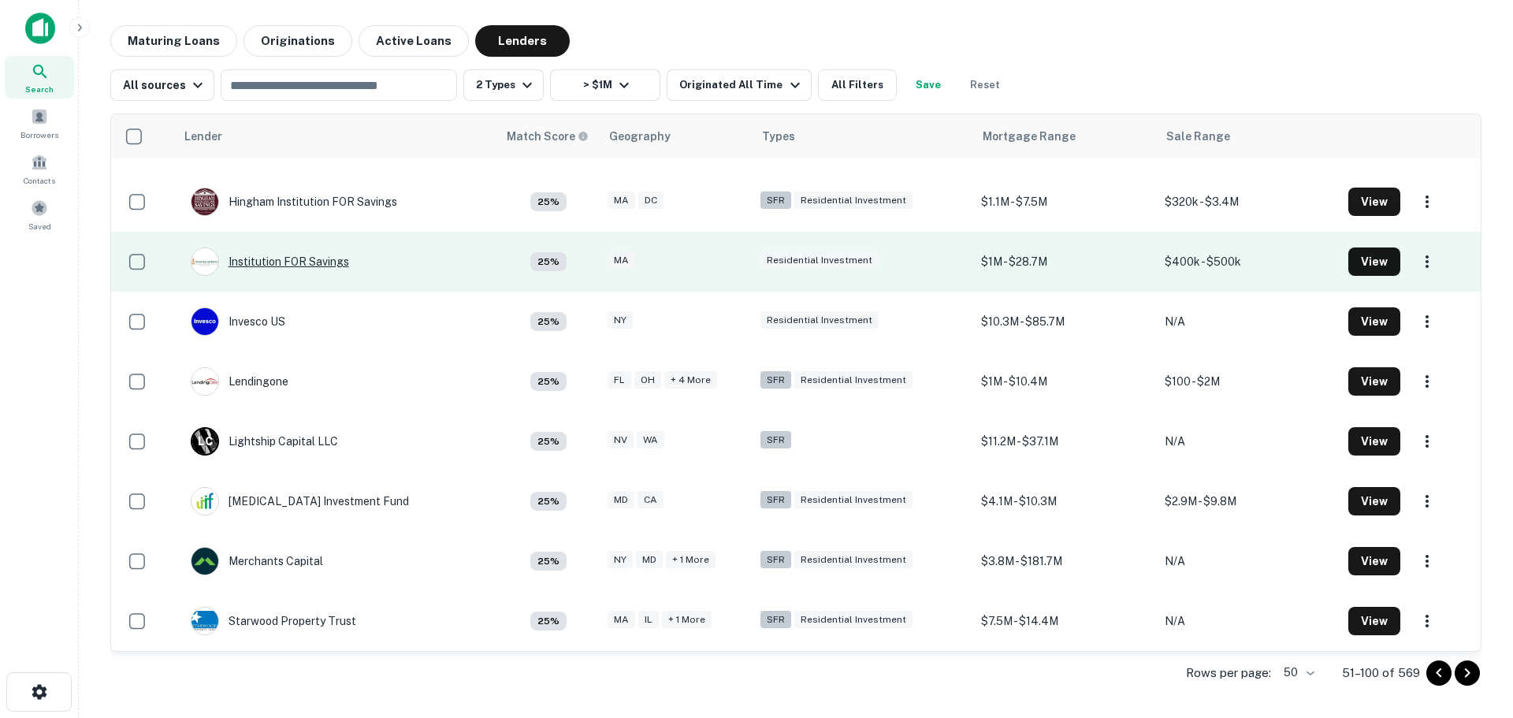
click at [295, 257] on div "Institution FOR Savings" at bounding box center [270, 261] width 158 height 28
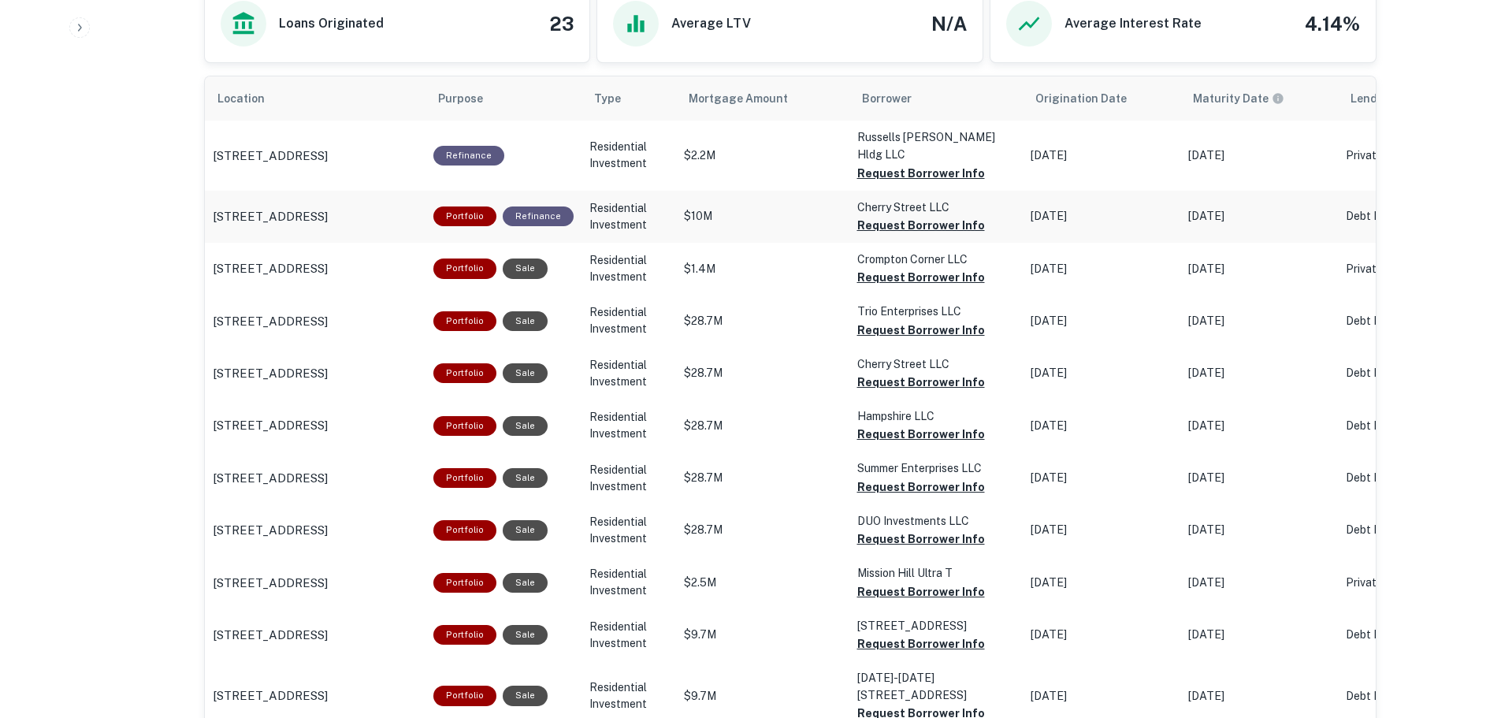
scroll to position [946, 0]
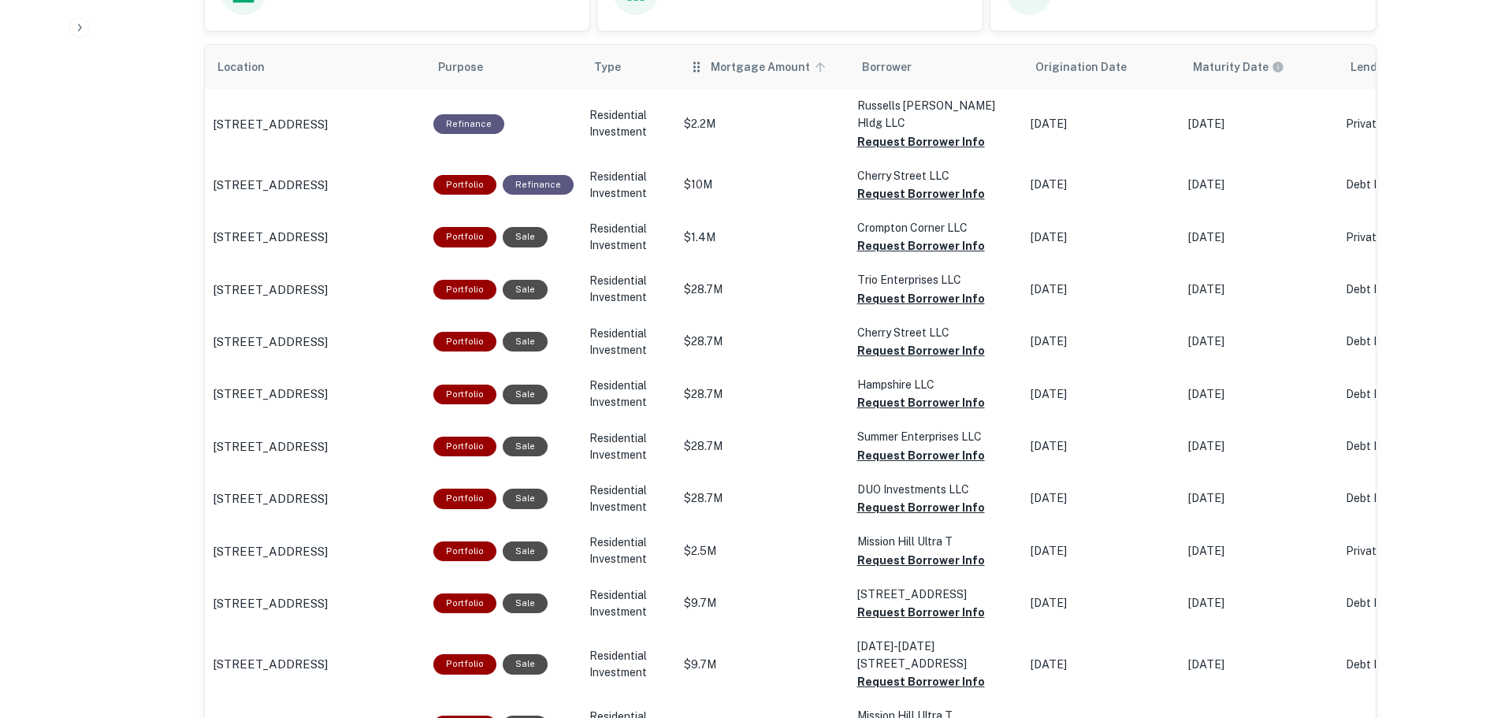
click at [809, 75] on span "Mortgage Amount" at bounding box center [771, 67] width 120 height 19
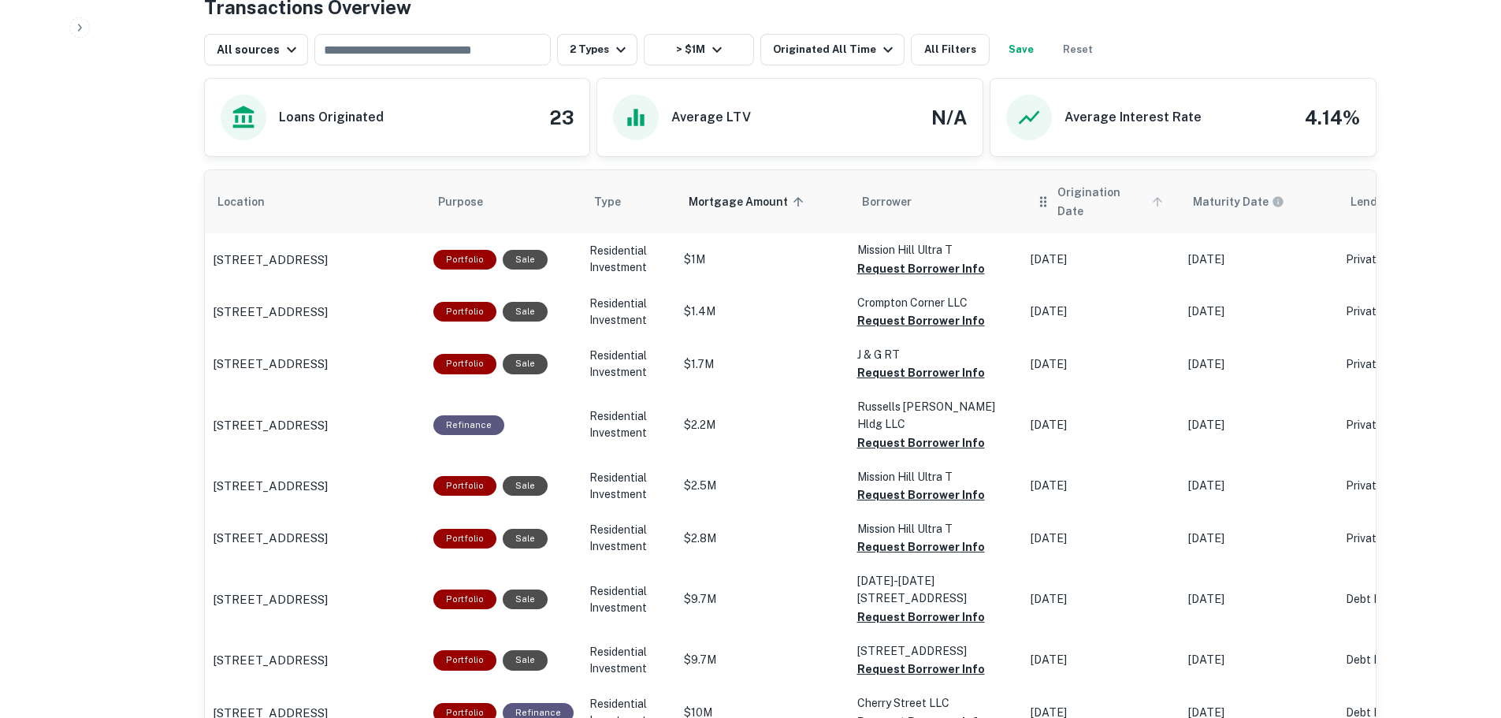
scroll to position [946, 0]
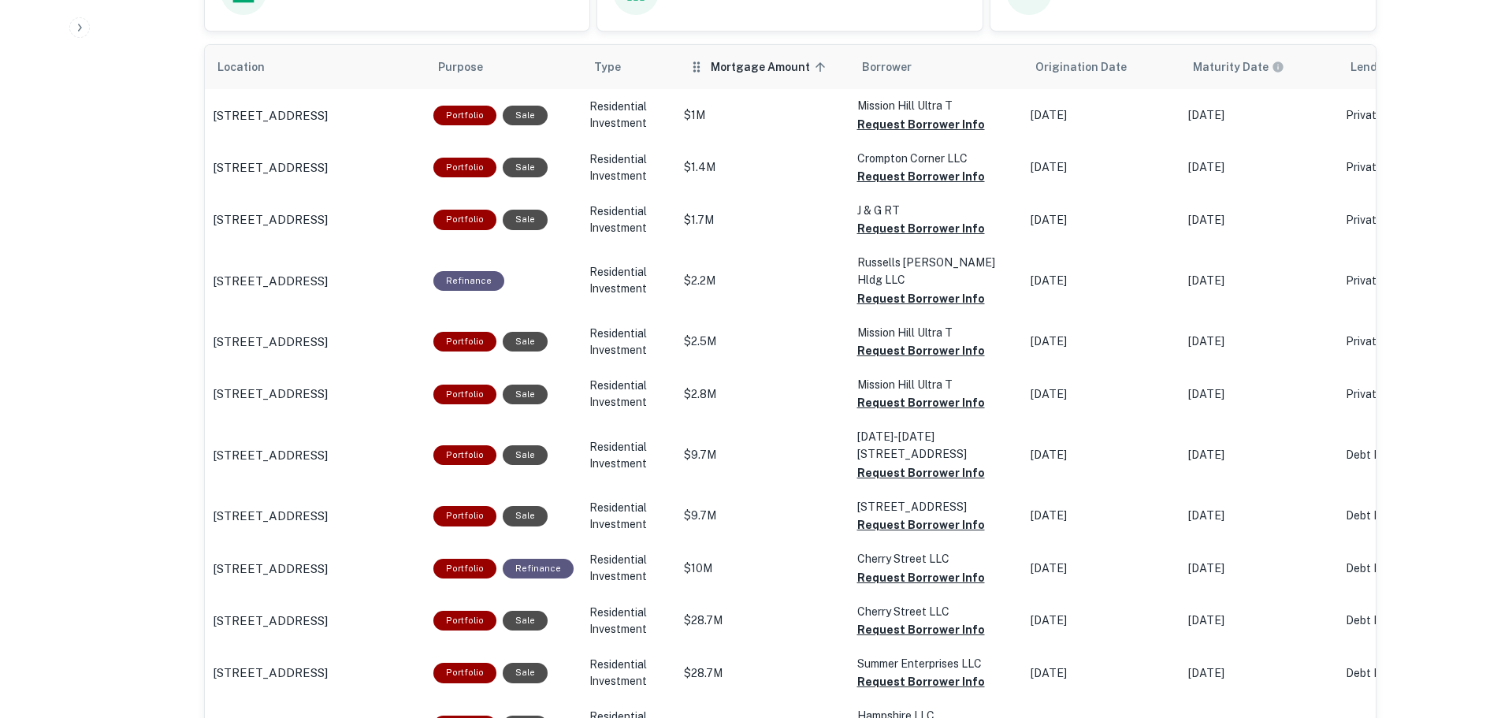
click at [816, 65] on icon "scrollable content" at bounding box center [820, 66] width 9 height 9
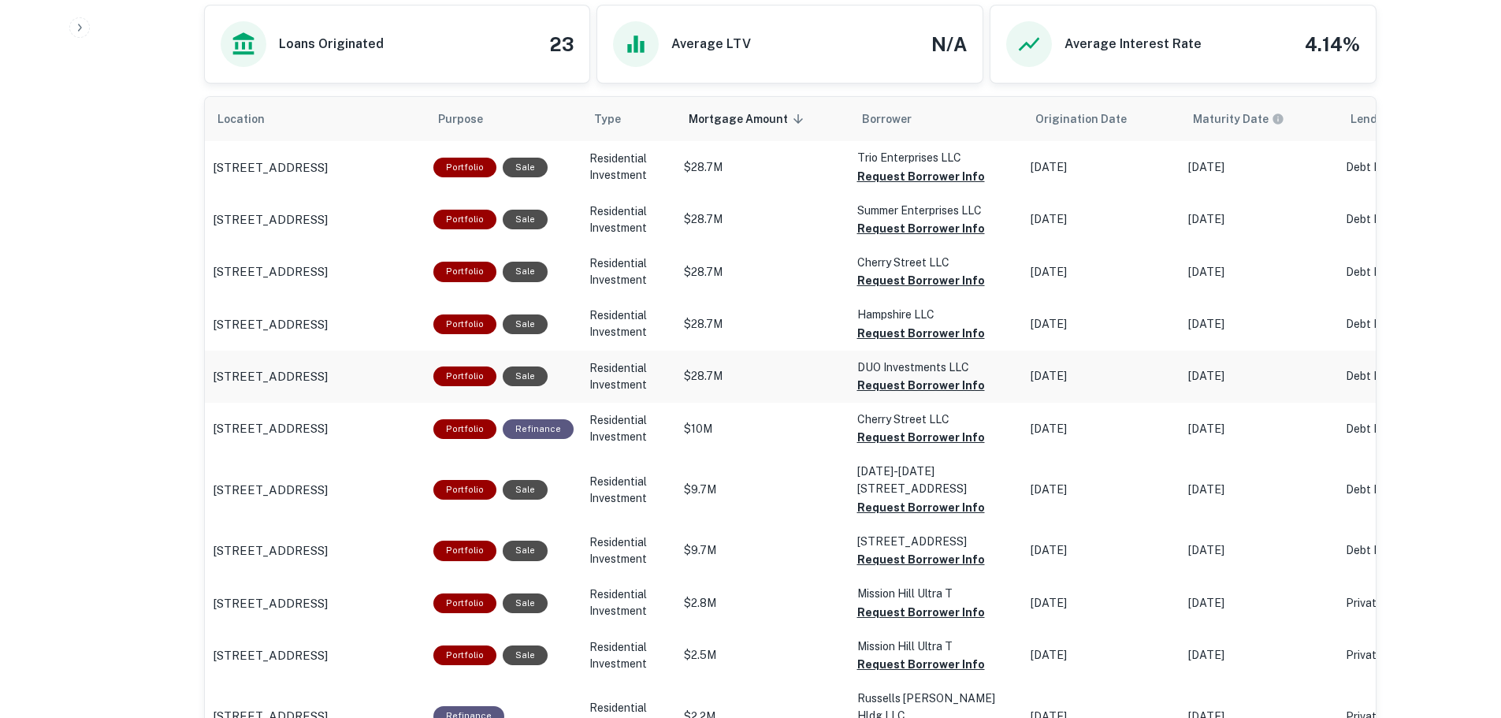
scroll to position [867, 0]
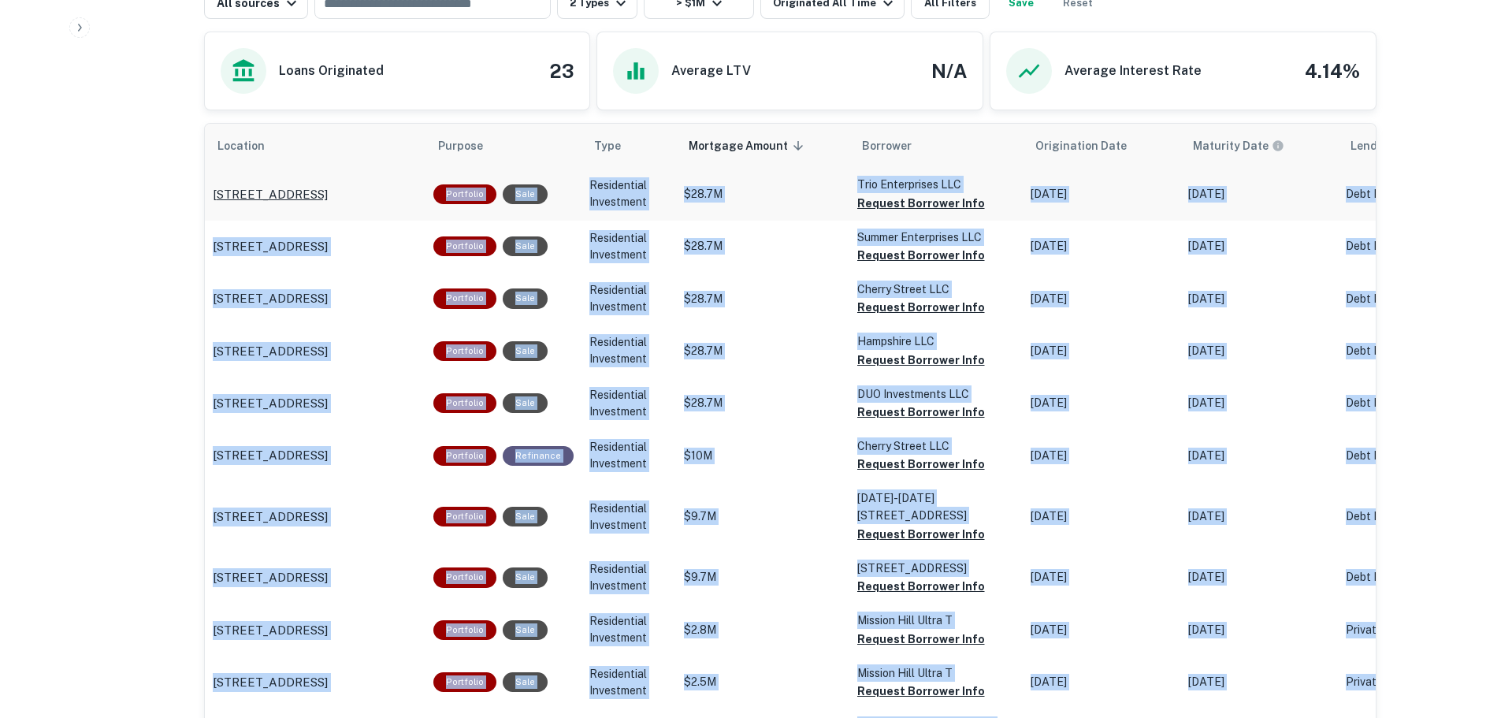
drag, startPoint x: 202, startPoint y: 193, endPoint x: 308, endPoint y: 195, distance: 106.4
click at [308, 195] on div "Back to search Institution FOR Savings Description SHOW MORE Save Lender Visit …" at bounding box center [790, 122] width 1211 height 1929
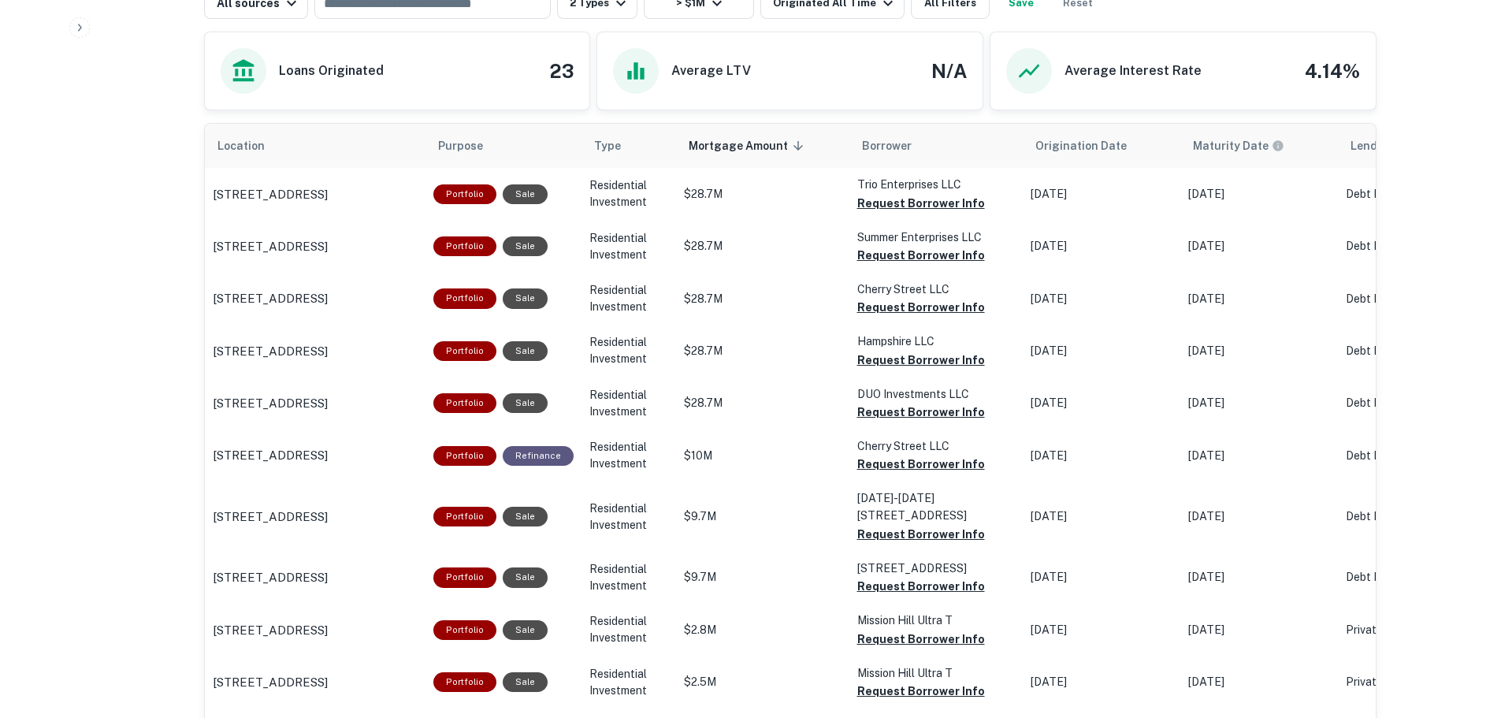
drag, startPoint x: 204, startPoint y: 195, endPoint x: 411, endPoint y: 195, distance: 207.3
click at [411, 195] on td "1251 Broadway Somerville, MA02144" at bounding box center [315, 194] width 221 height 52
copy p "1251 Broadway Somerville, MA02144"
click at [957, 204] on button "Request Borrower Info" at bounding box center [921, 203] width 128 height 19
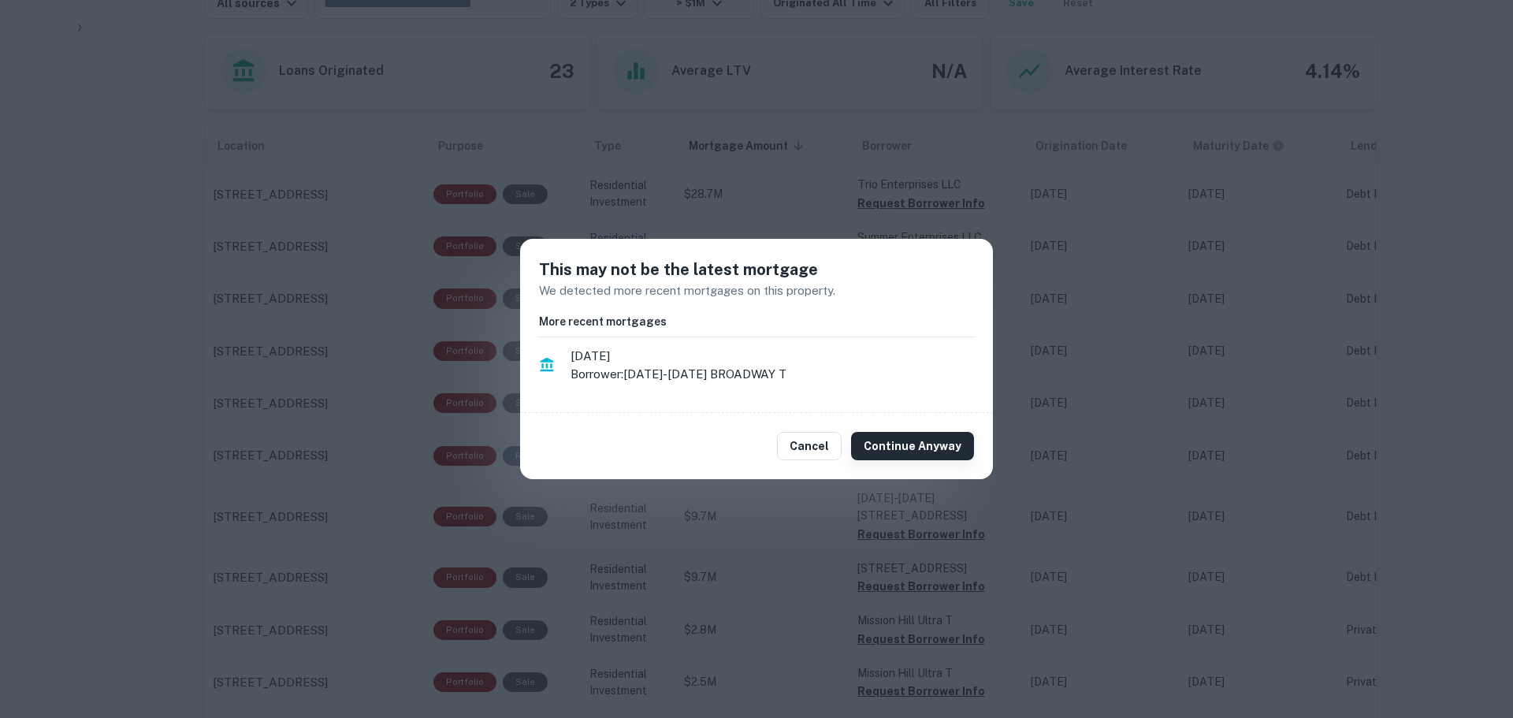
click at [907, 450] on button "Continue Anyway" at bounding box center [912, 446] width 123 height 28
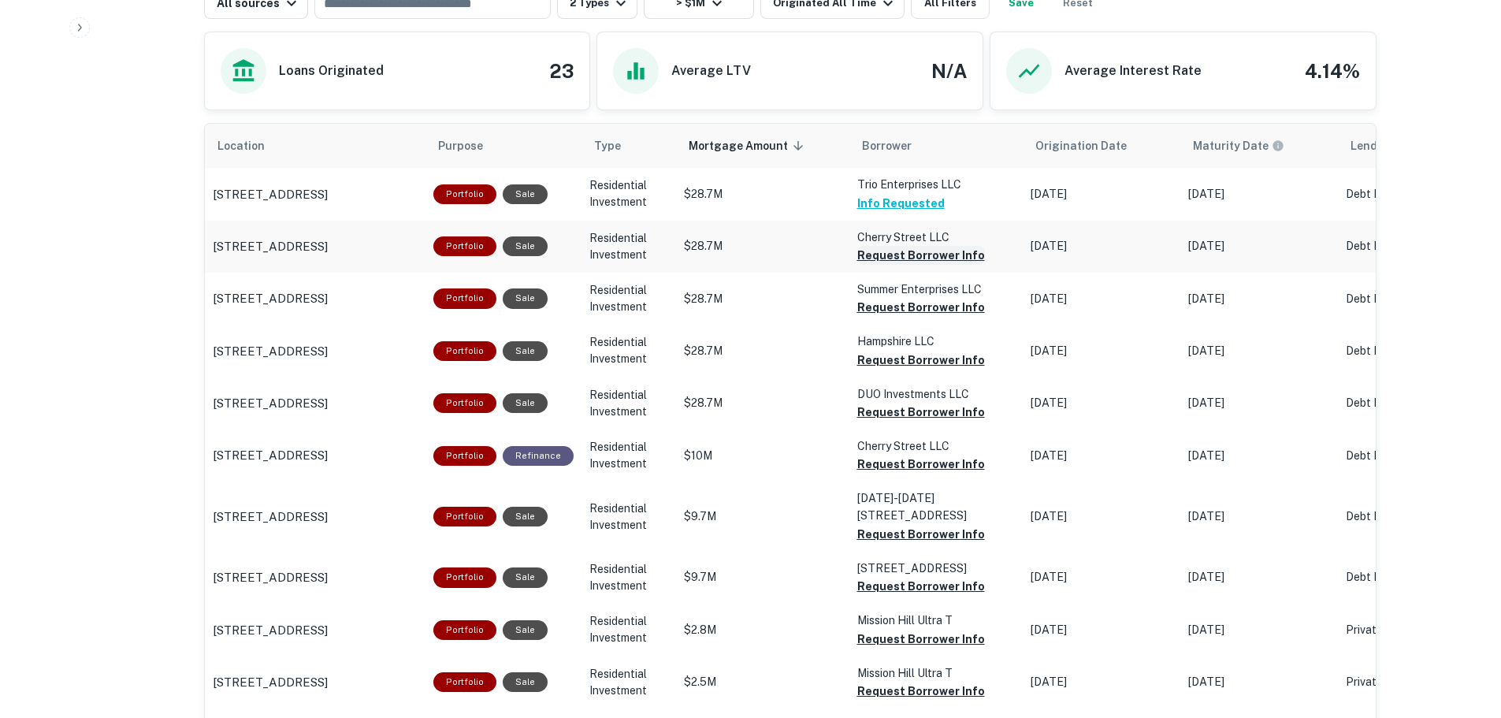
click at [863, 259] on button "Request Borrower Info" at bounding box center [921, 255] width 128 height 19
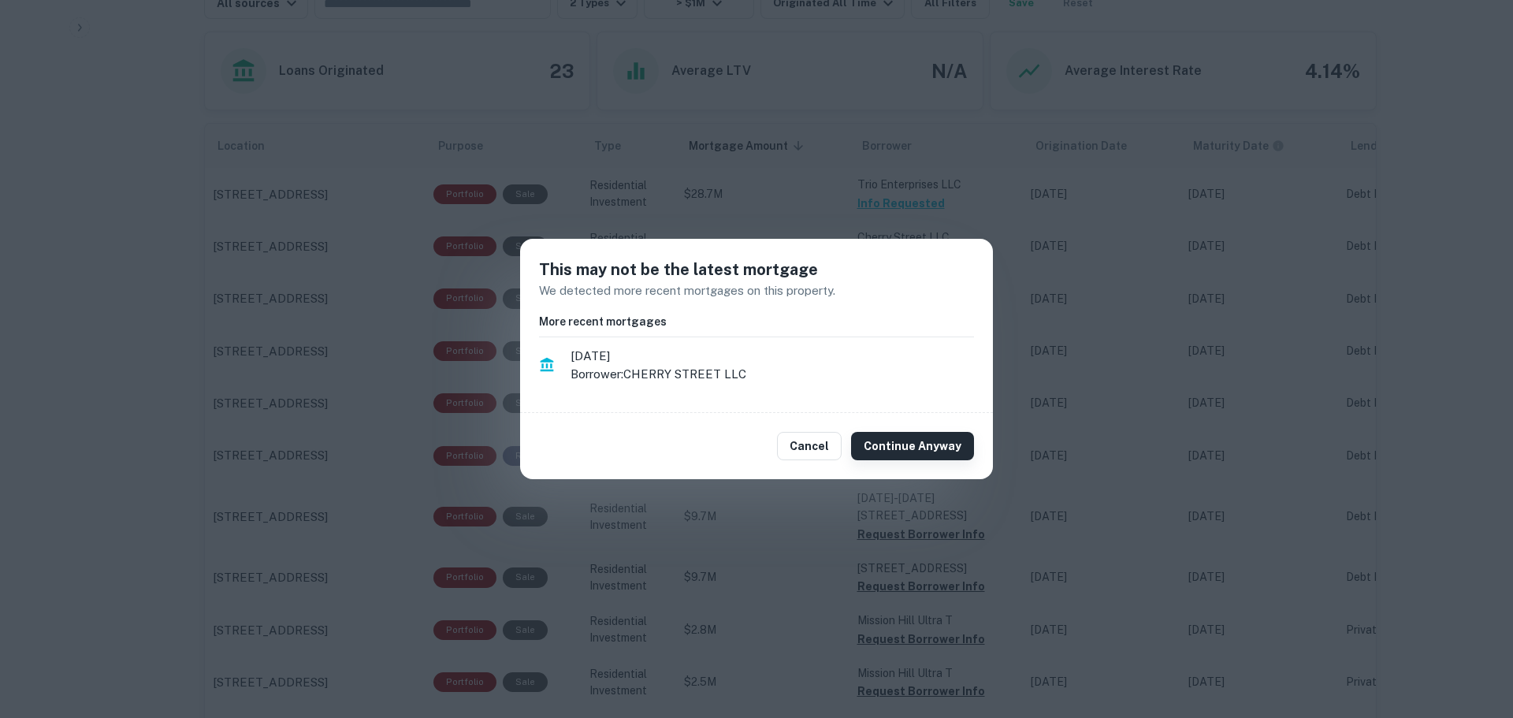
click at [911, 445] on button "Continue Anyway" at bounding box center [912, 446] width 123 height 28
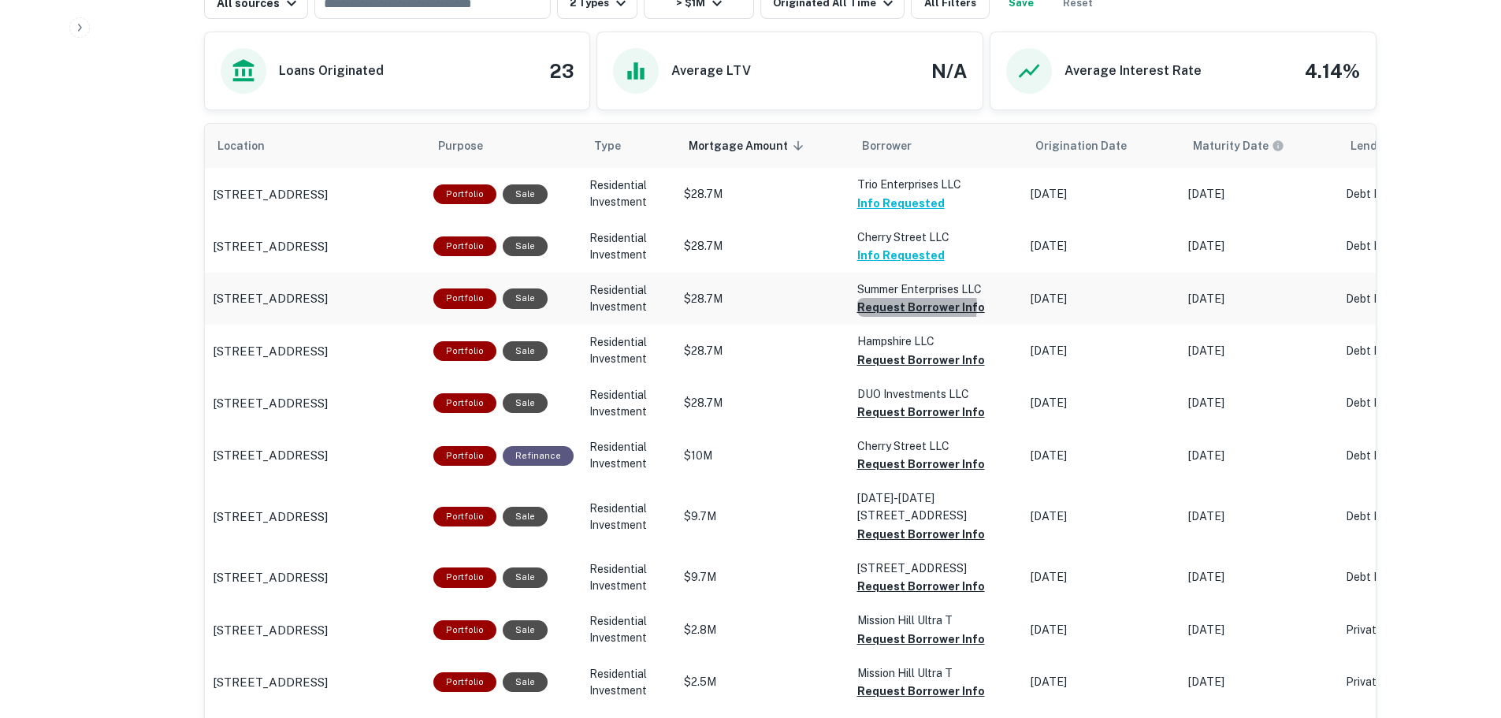
click at [904, 307] on button "Request Borrower Info" at bounding box center [921, 307] width 128 height 19
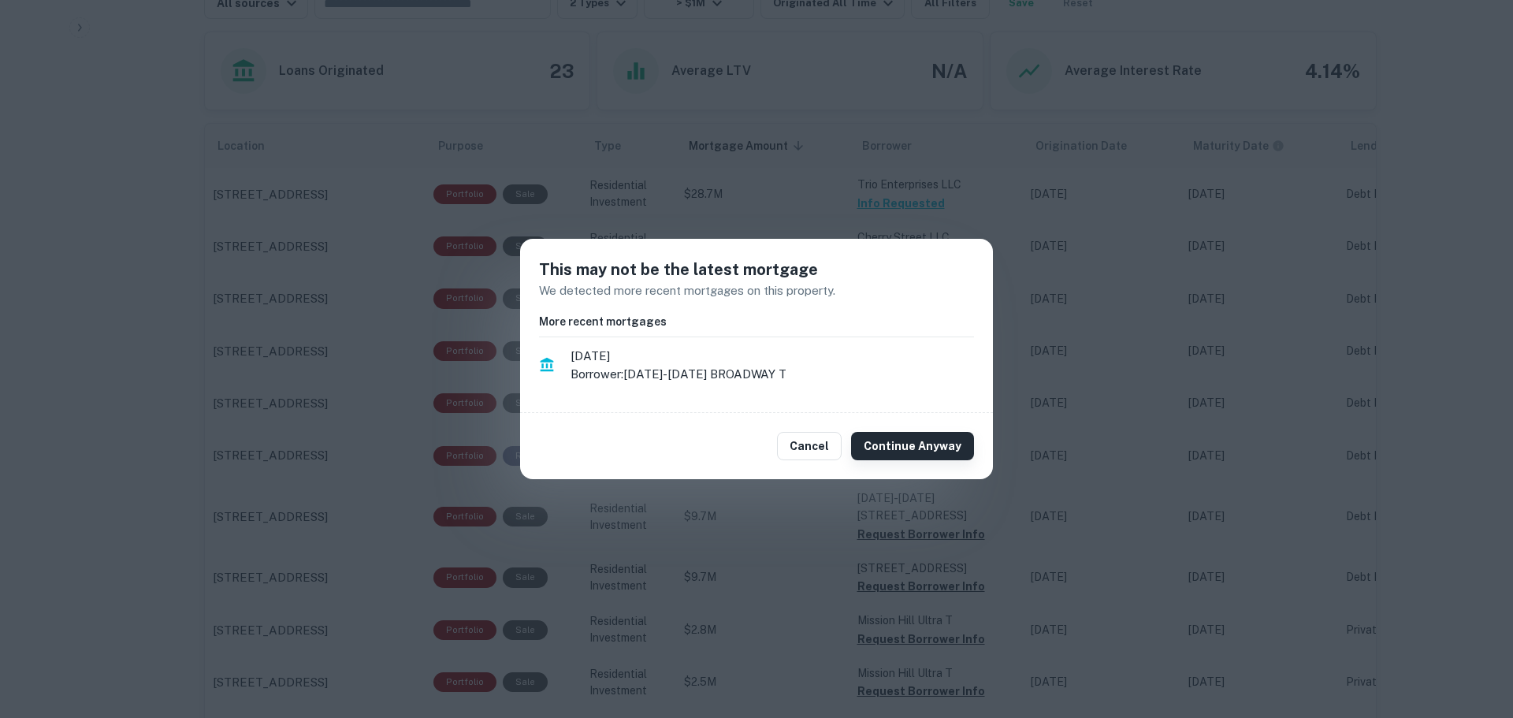
click at [948, 448] on button "Continue Anyway" at bounding box center [912, 446] width 123 height 28
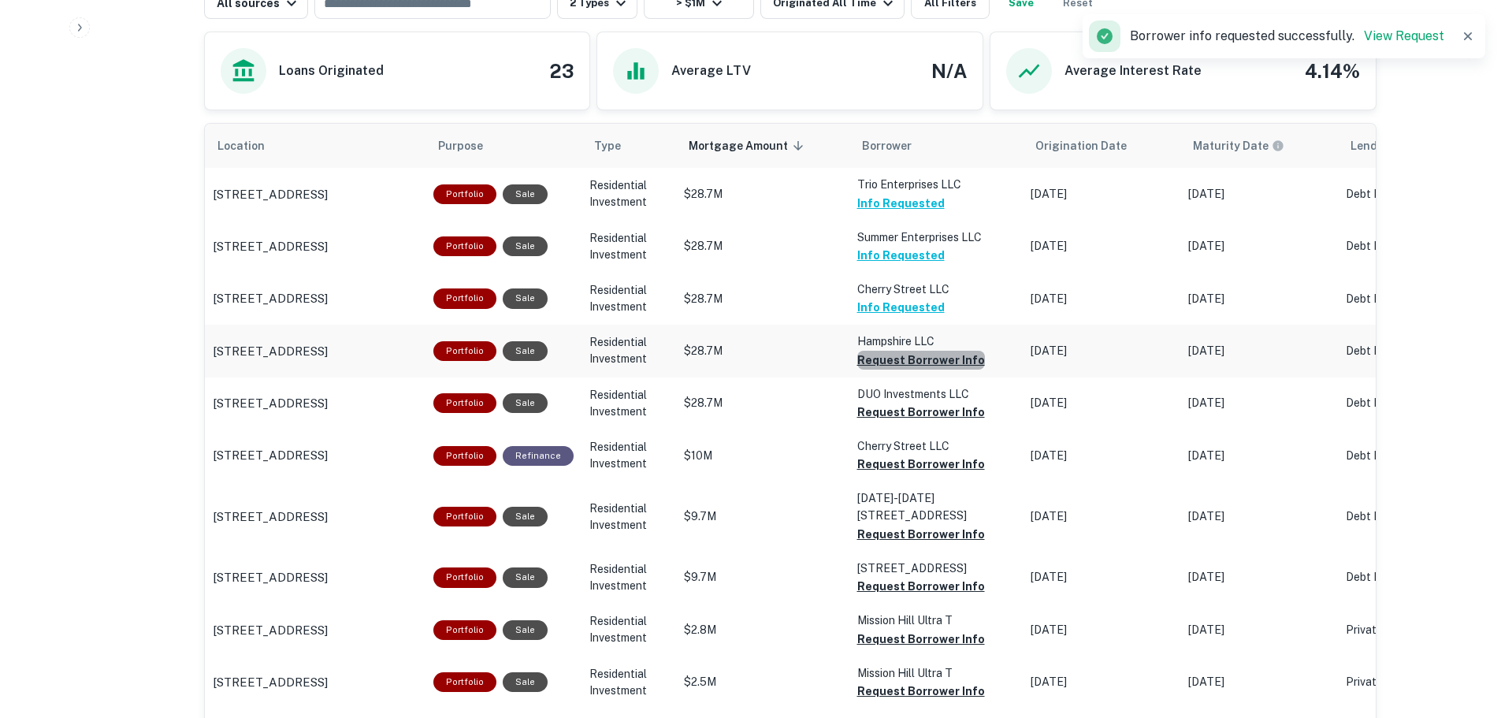
click at [916, 355] on button "Request Borrower Info" at bounding box center [921, 360] width 128 height 19
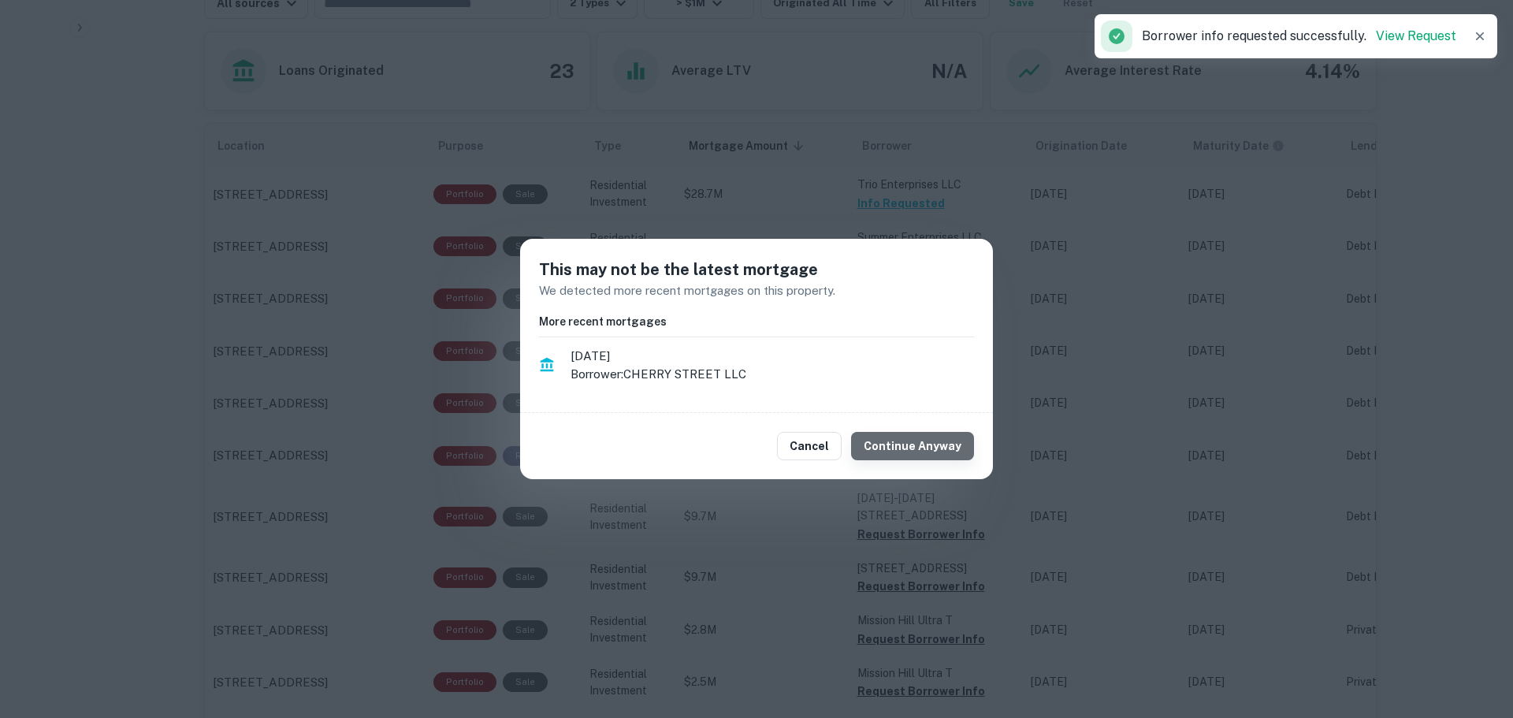
click at [936, 446] on button "Continue Anyway" at bounding box center [912, 446] width 123 height 28
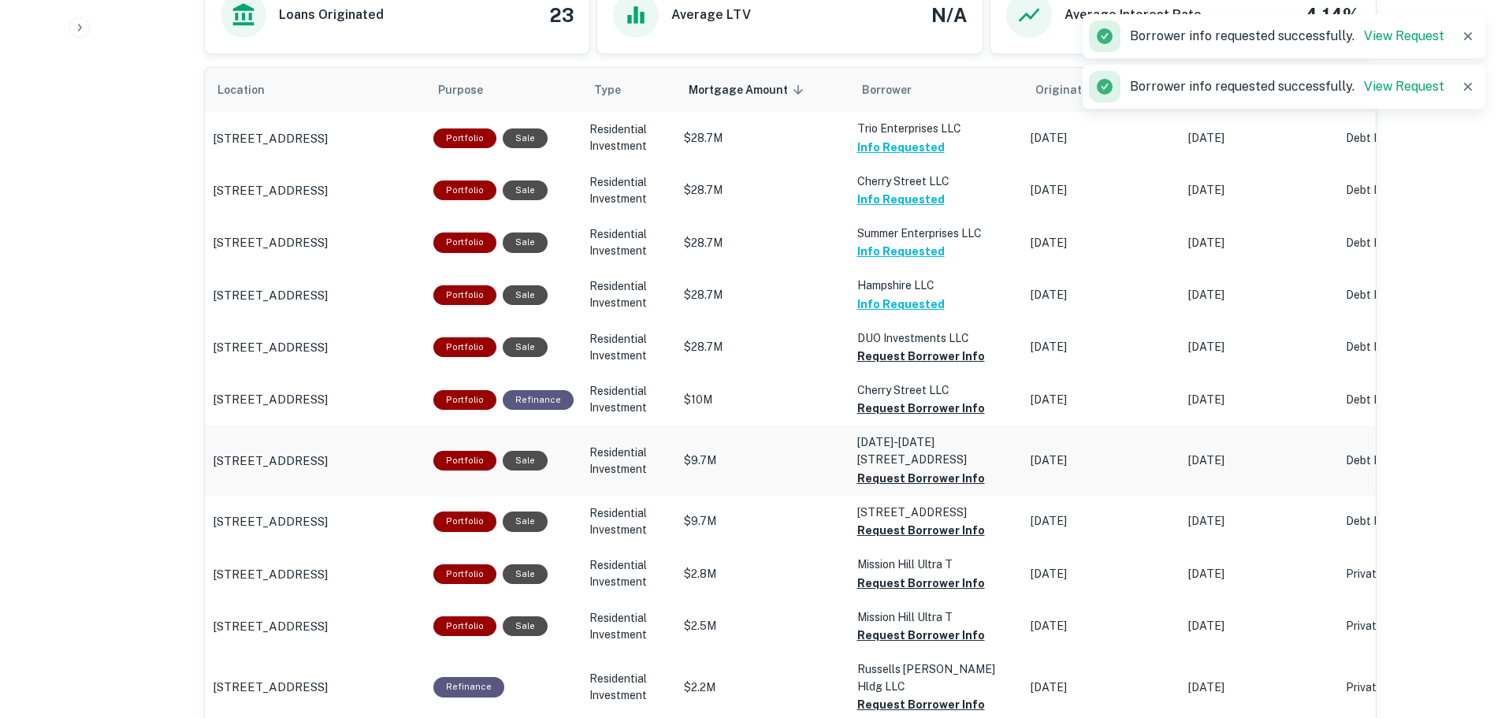
scroll to position [946, 0]
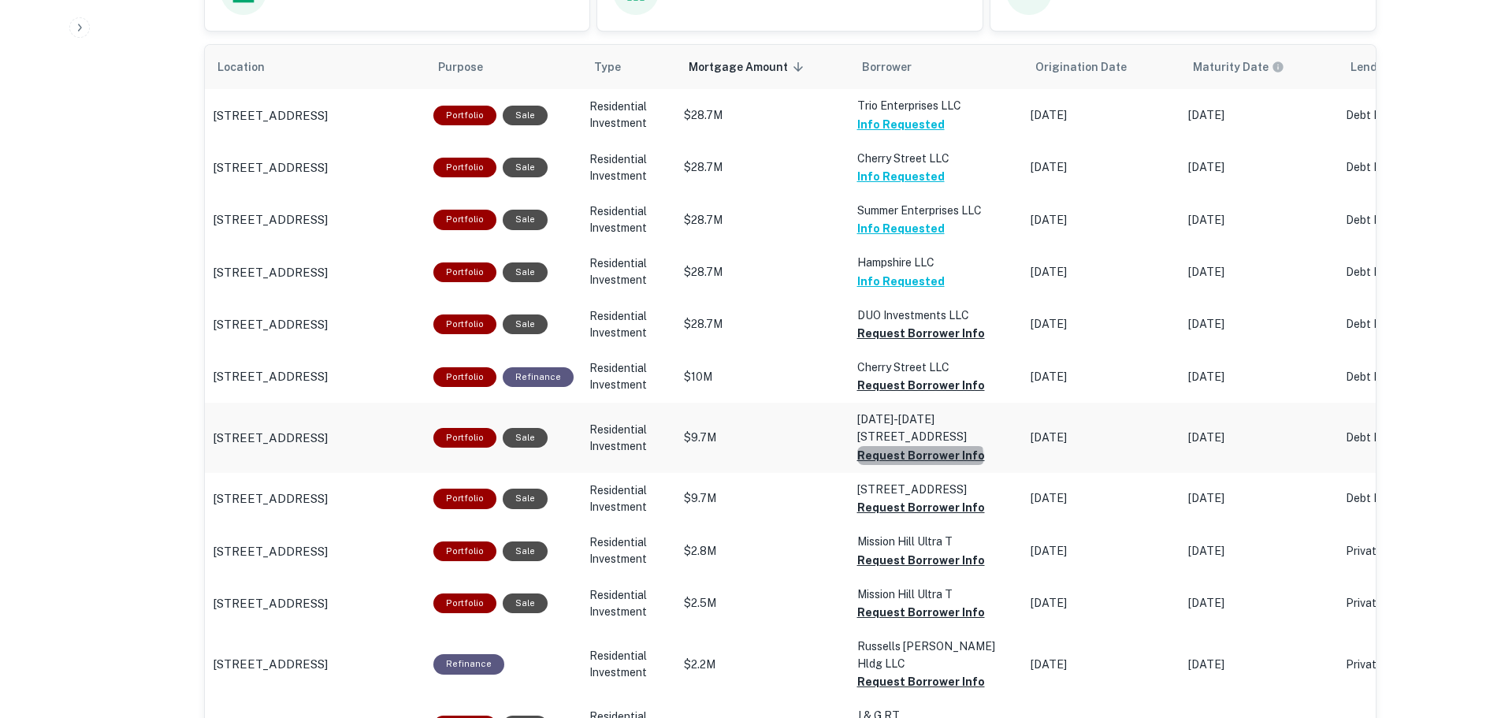
click at [911, 343] on button "Request Borrower Info" at bounding box center [921, 333] width 128 height 19
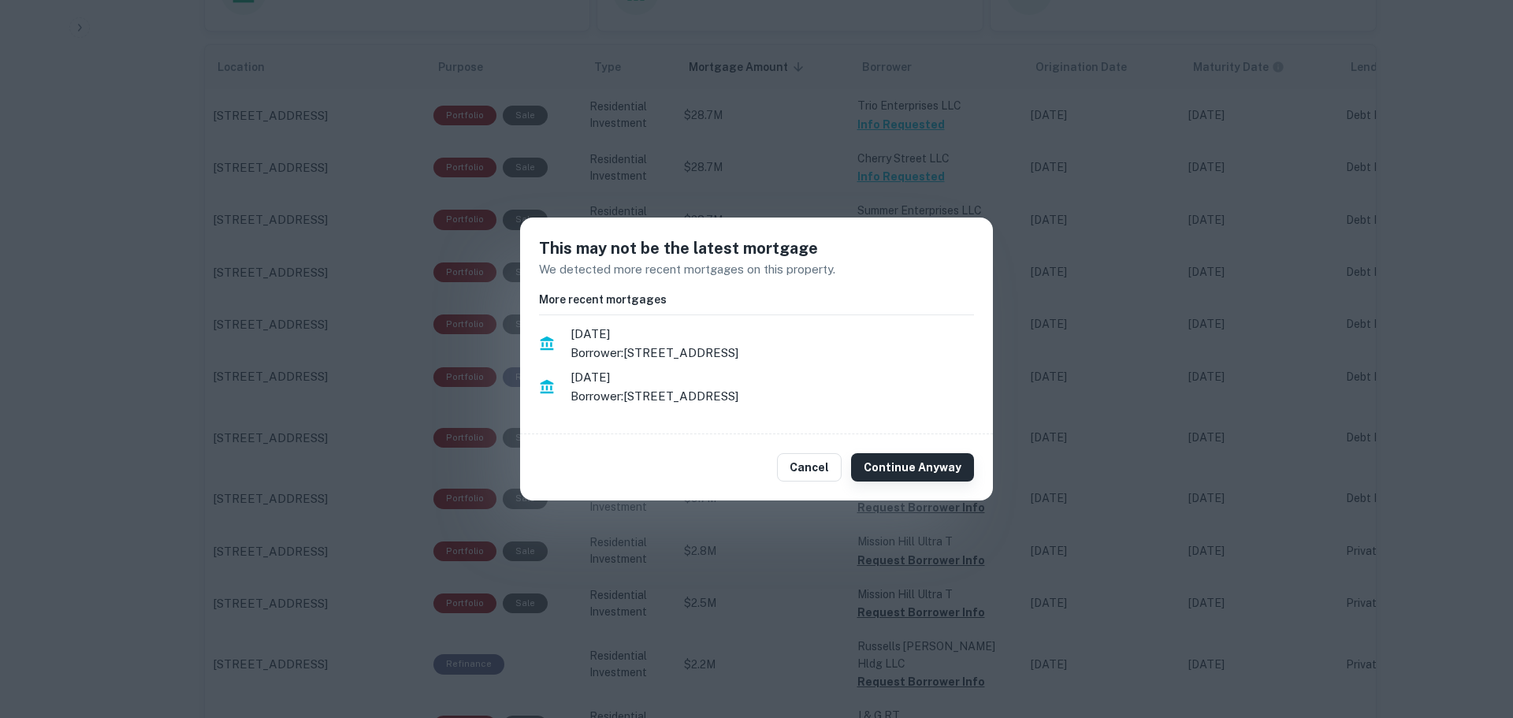
click at [915, 467] on button "Continue Anyway" at bounding box center [912, 467] width 123 height 28
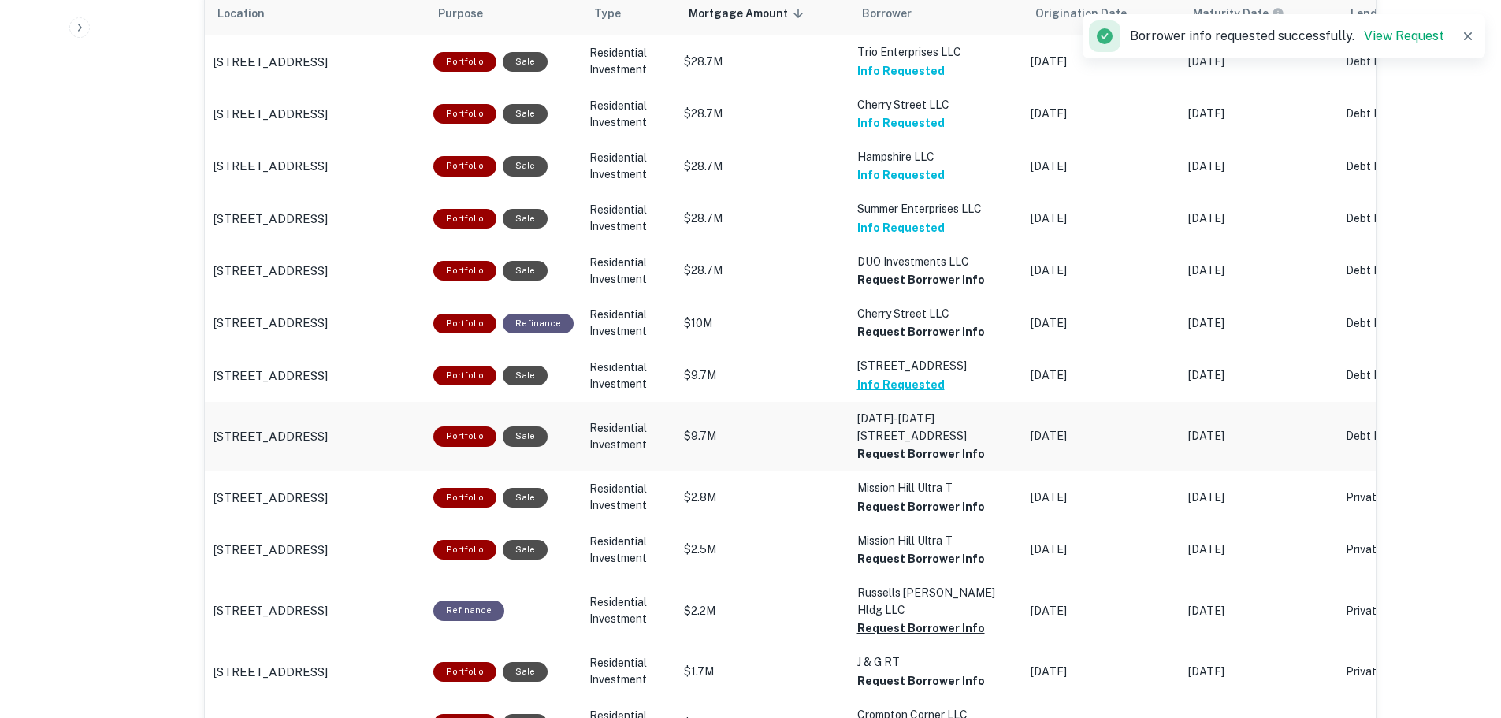
scroll to position [1025, 0]
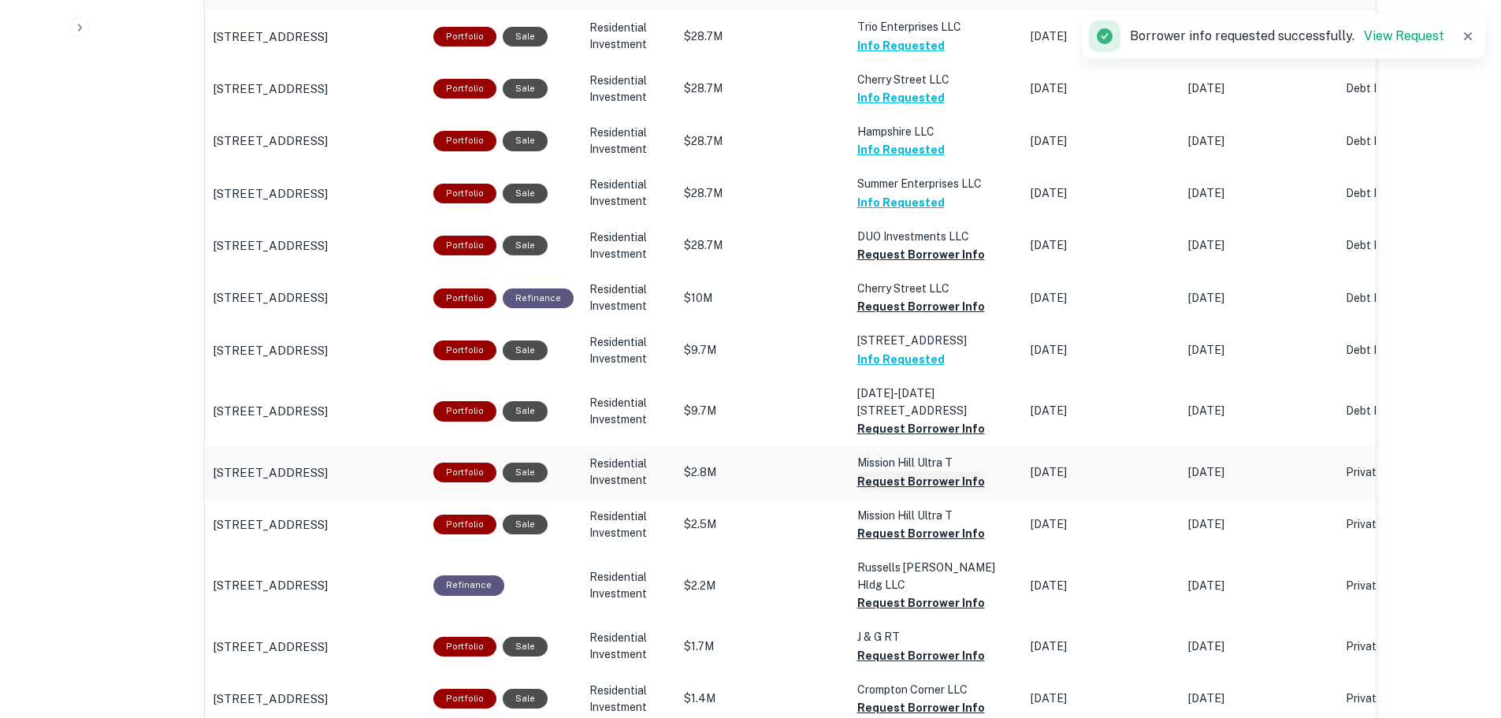
click at [909, 264] on button "Request Borrower Info" at bounding box center [921, 254] width 128 height 19
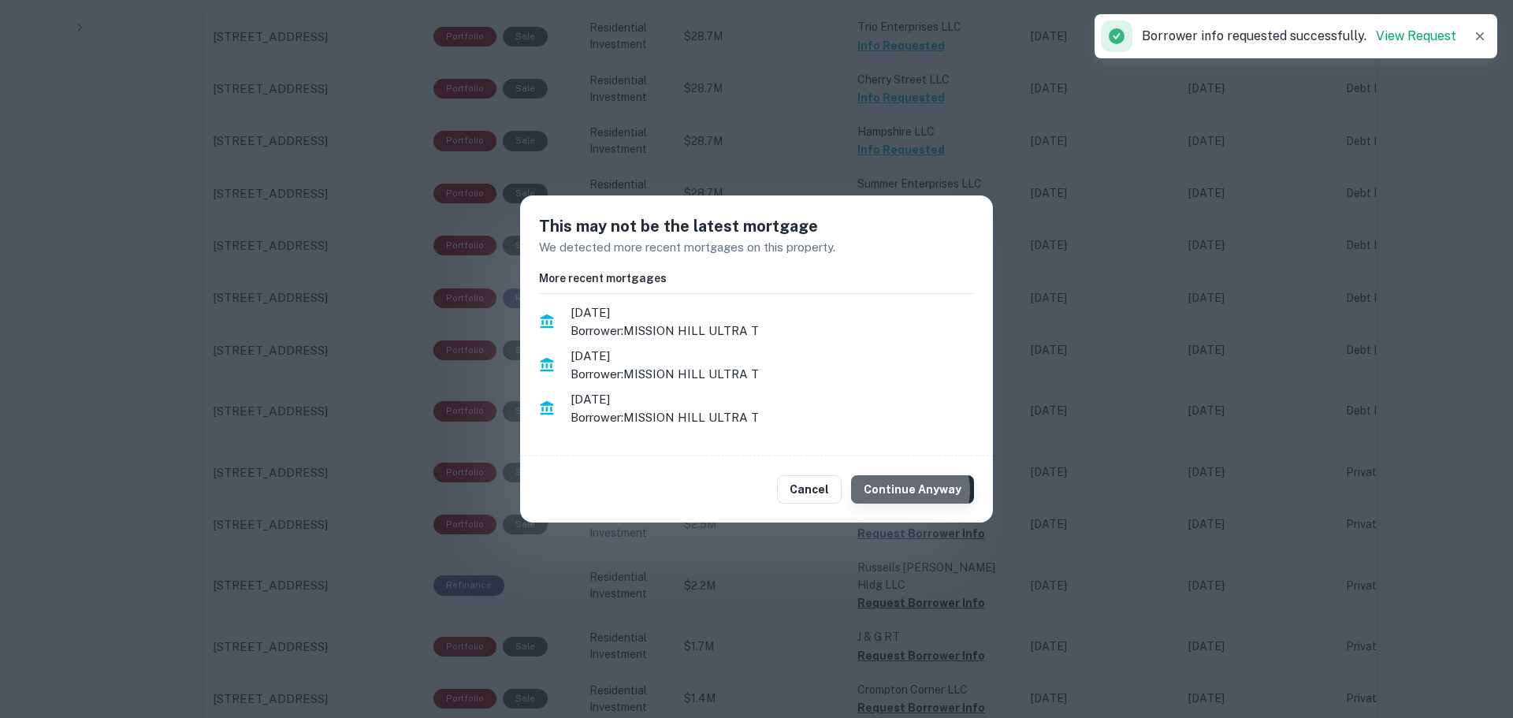
click at [909, 490] on button "Continue Anyway" at bounding box center [912, 489] width 123 height 28
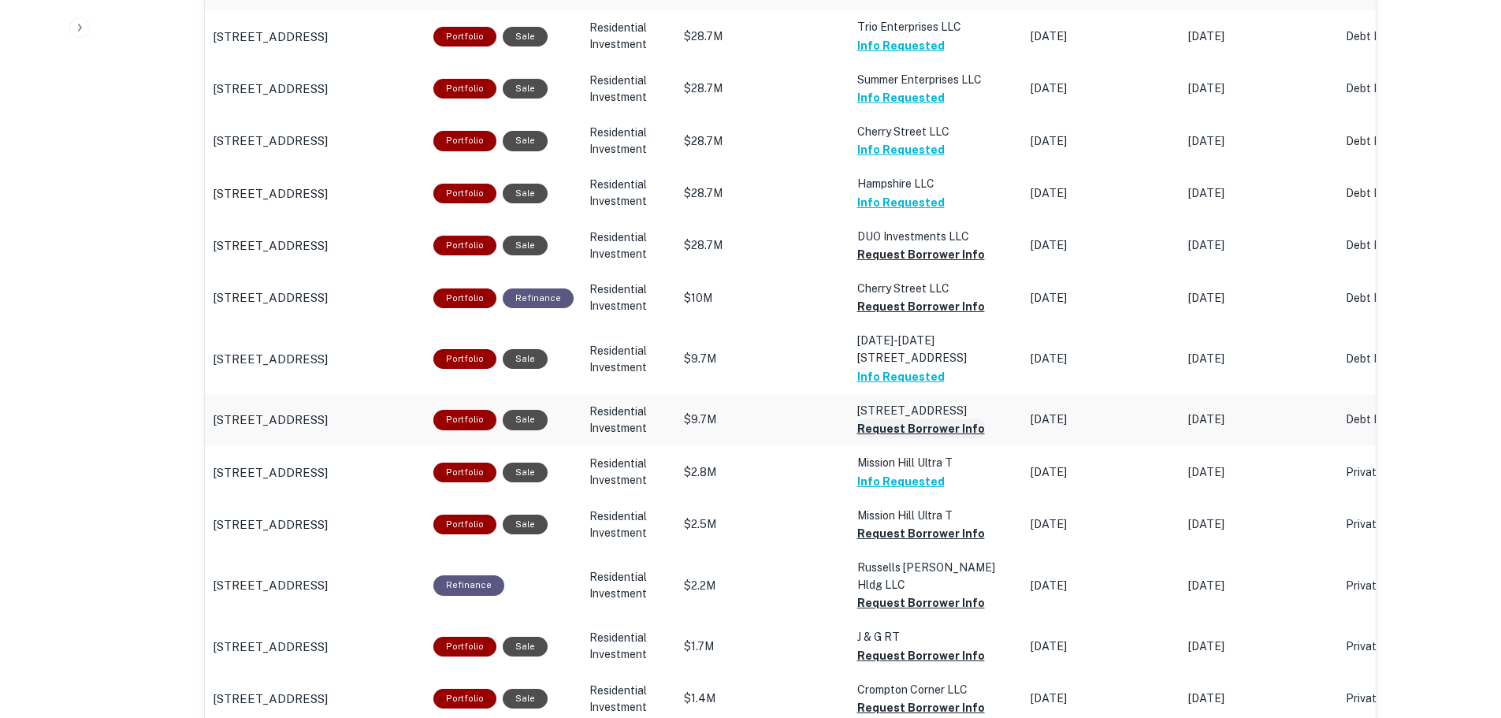
click at [927, 264] on button "Request Borrower Info" at bounding box center [921, 254] width 128 height 19
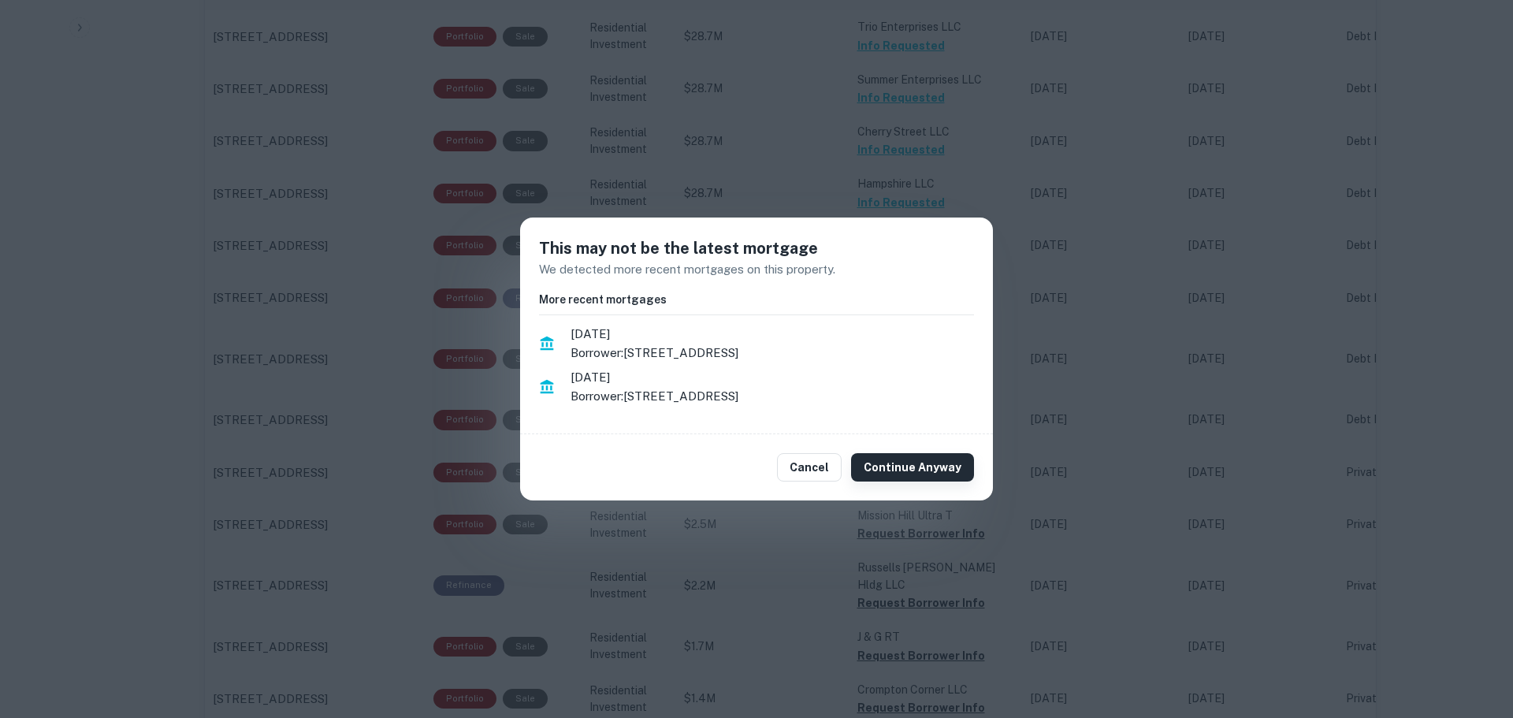
click at [907, 476] on button "Continue Anyway" at bounding box center [912, 467] width 123 height 28
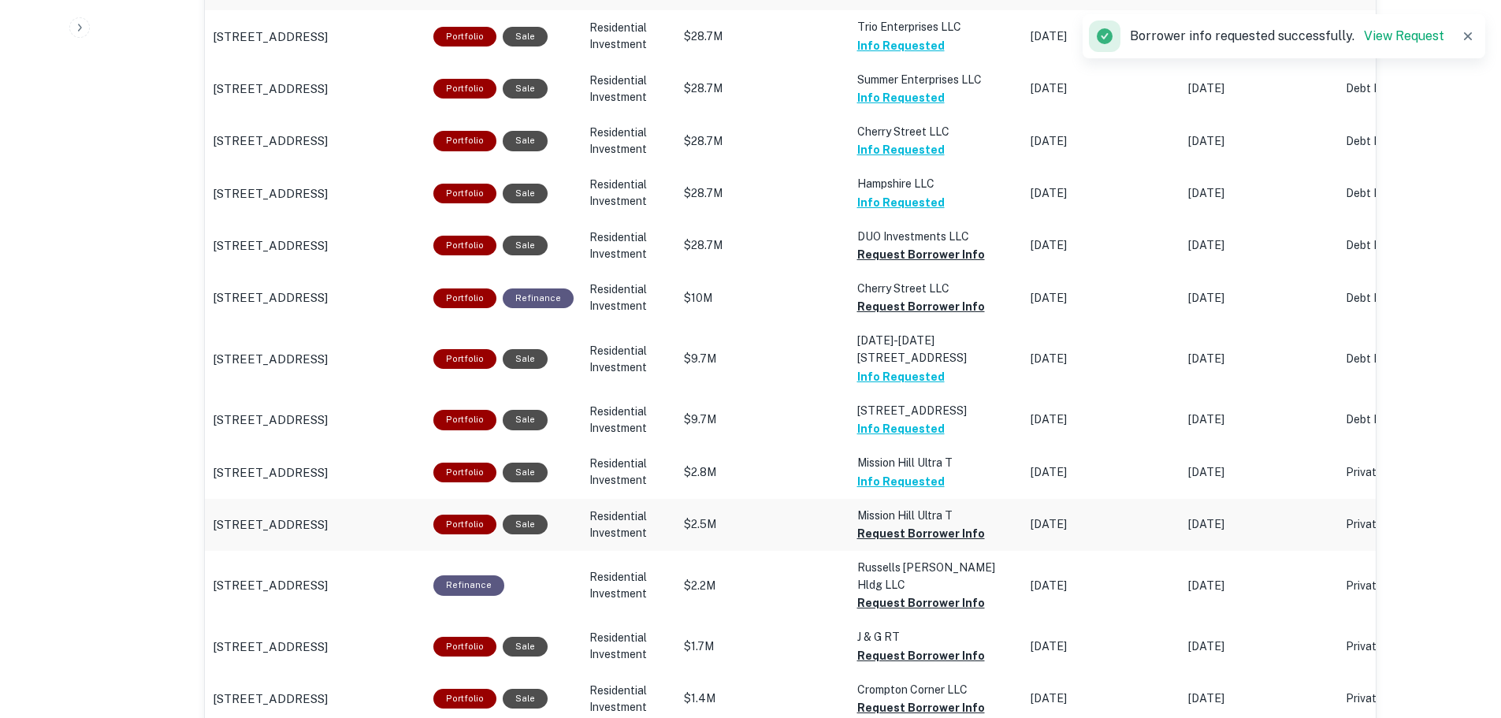
scroll to position [1103, 0]
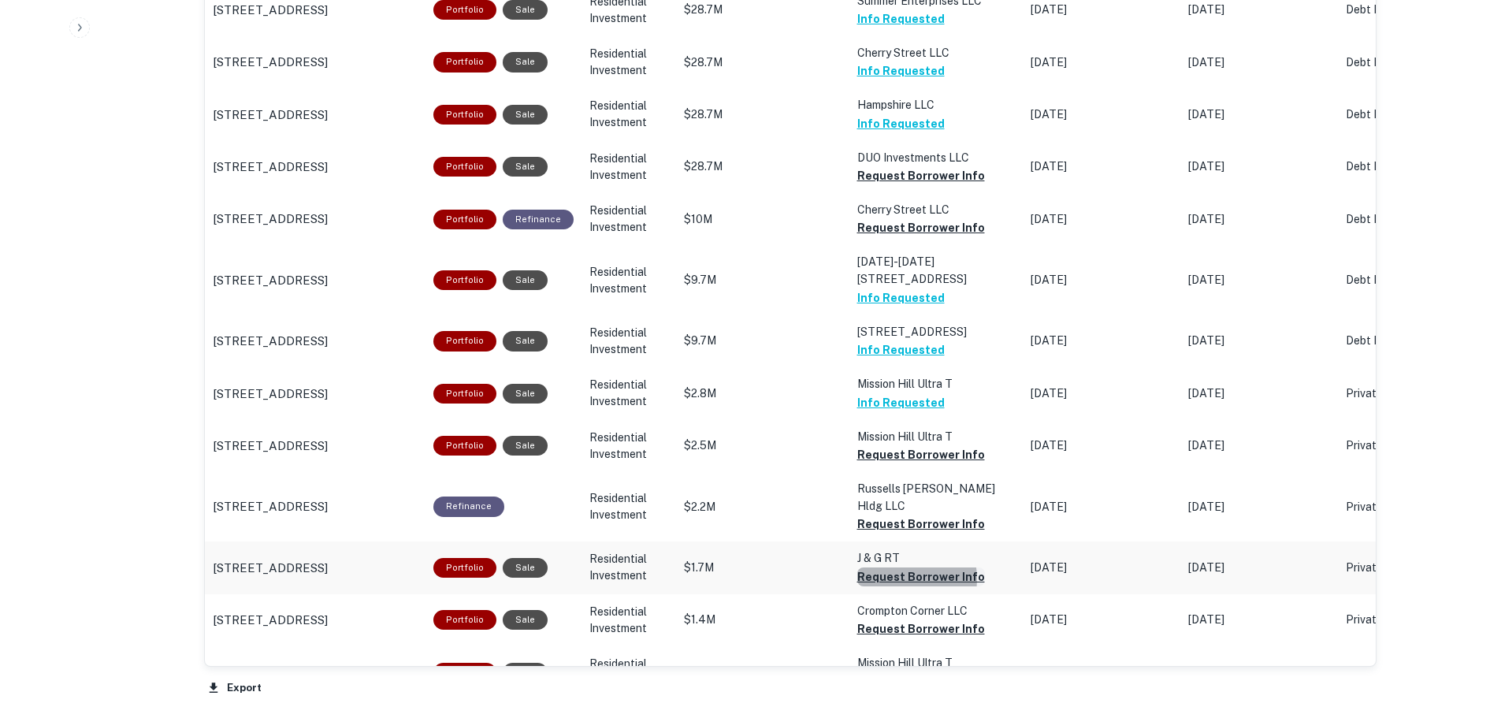
click at [890, 185] on button "Request Borrower Info" at bounding box center [921, 175] width 128 height 19
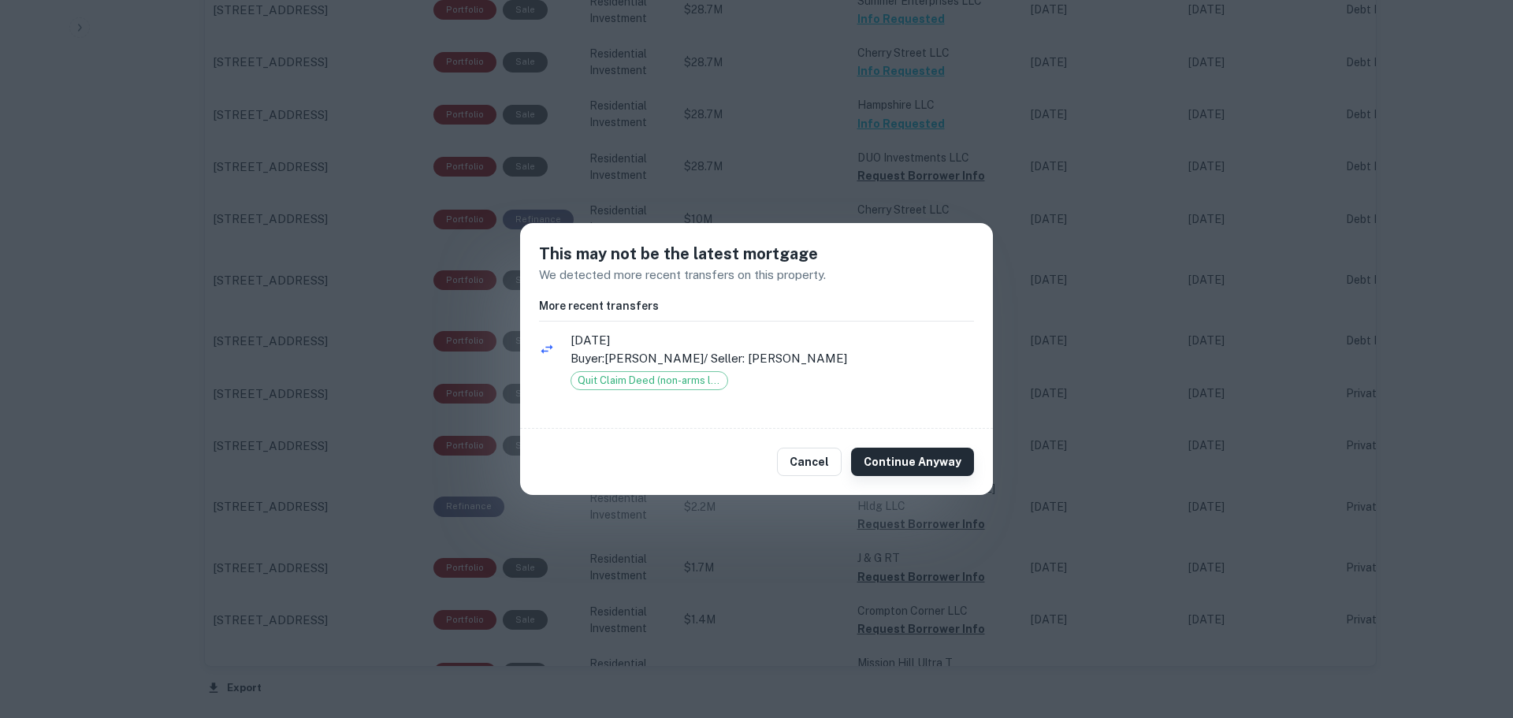
click at [917, 466] on button "Continue Anyway" at bounding box center [912, 462] width 123 height 28
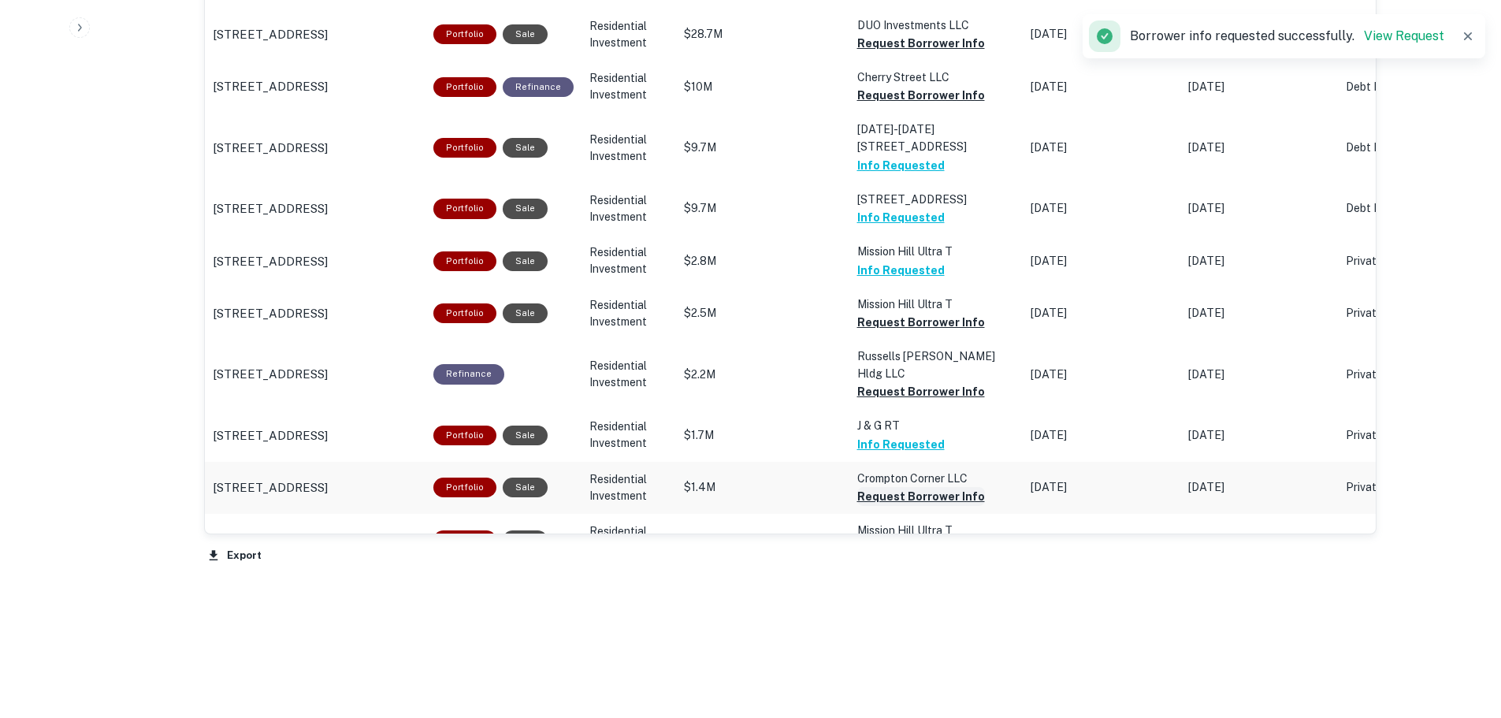
scroll to position [1237, 0]
click at [924, 52] on button "Request Borrower Info" at bounding box center [921, 42] width 128 height 19
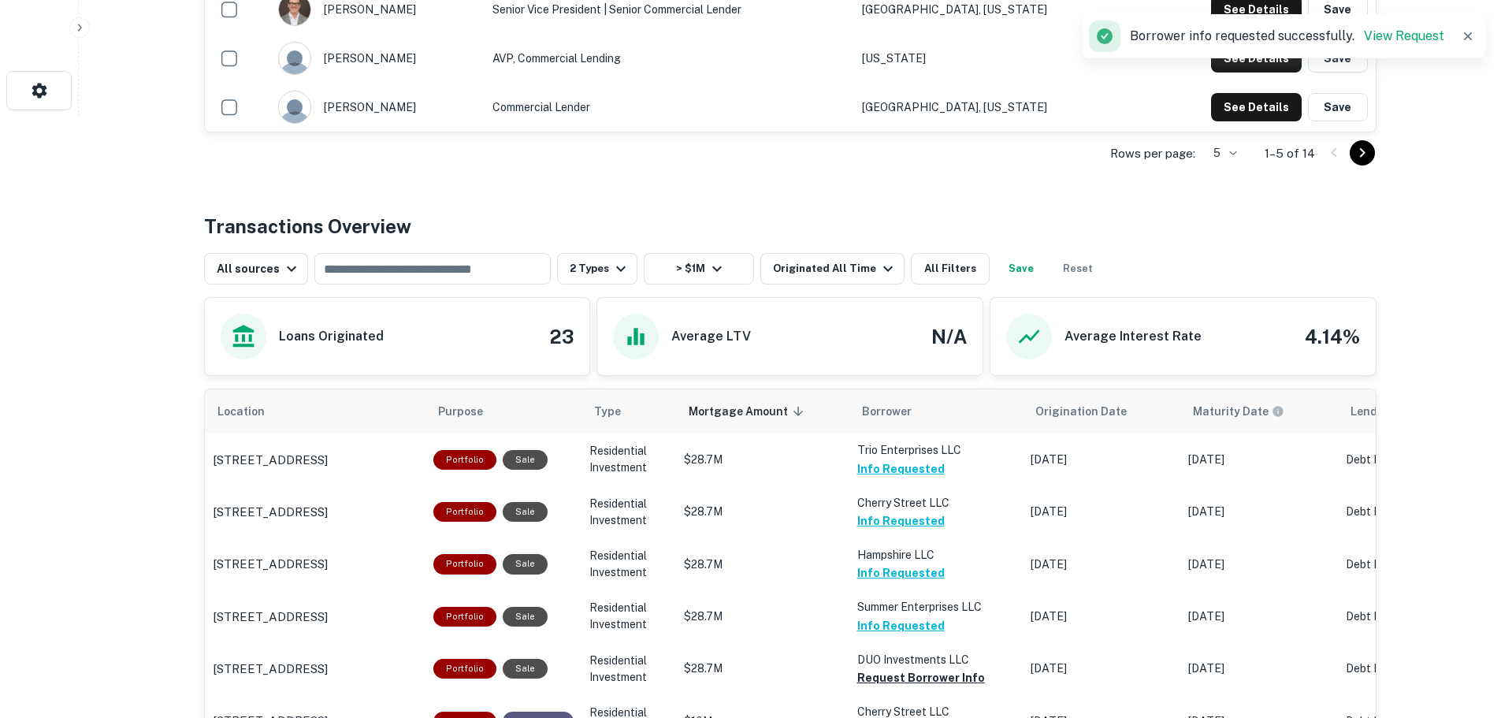
scroll to position [370, 0]
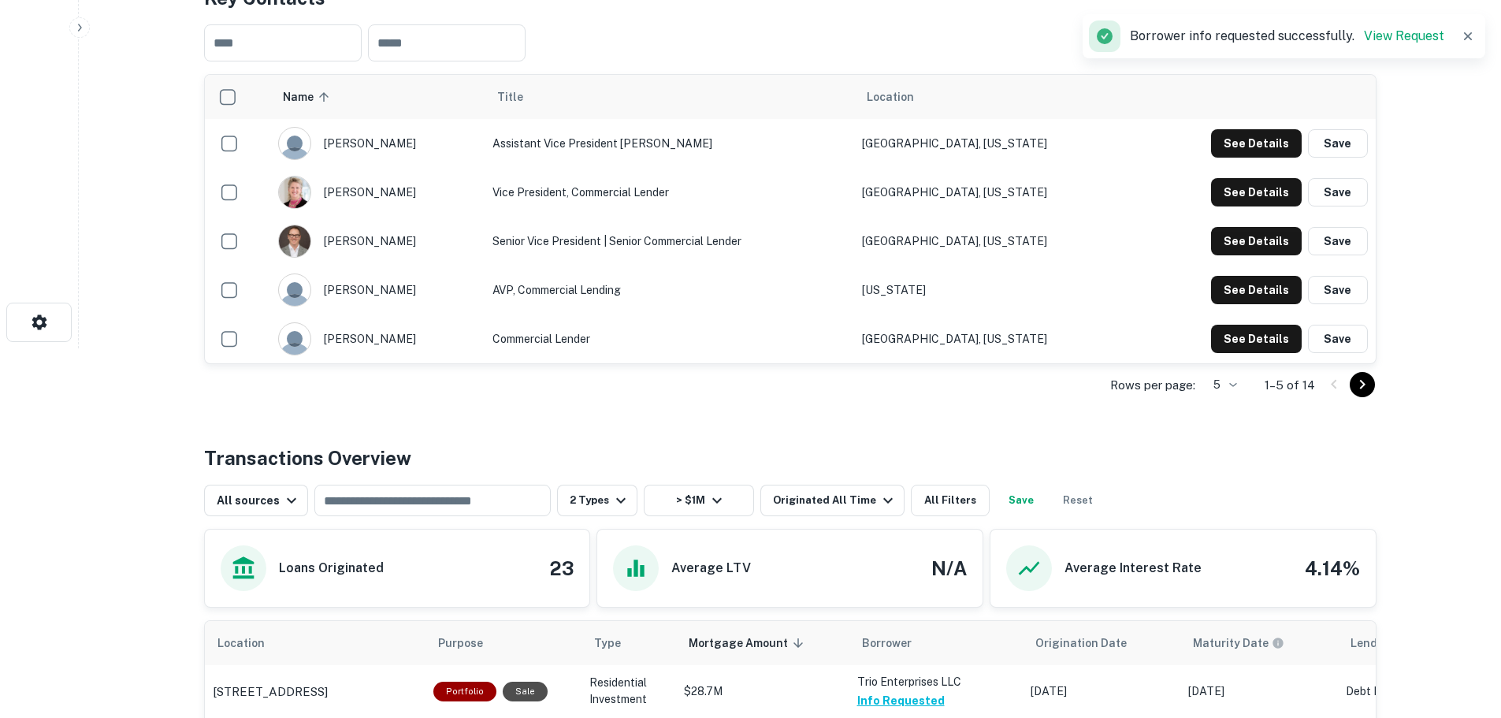
click at [1363, 385] on icon "Go to next page" at bounding box center [1363, 384] width 6 height 9
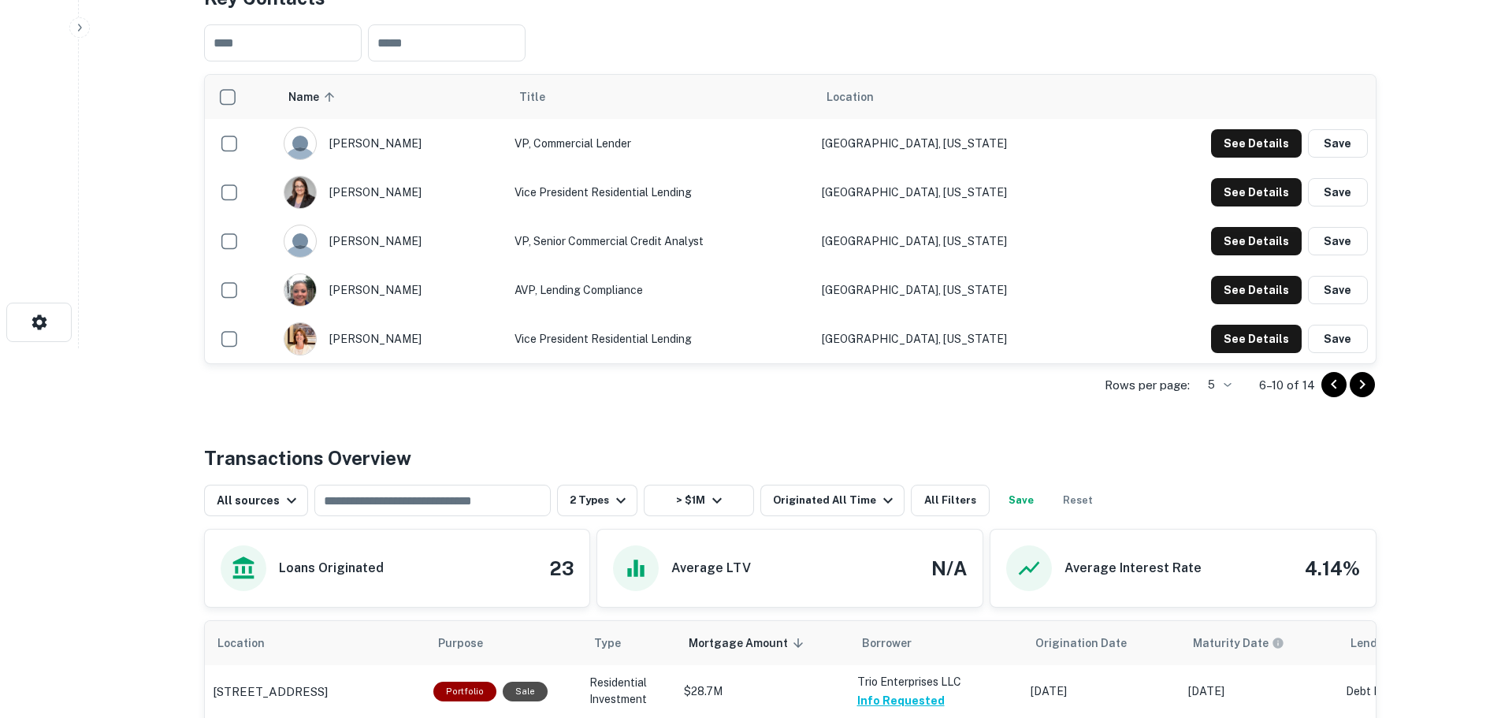
scroll to position [54, 0]
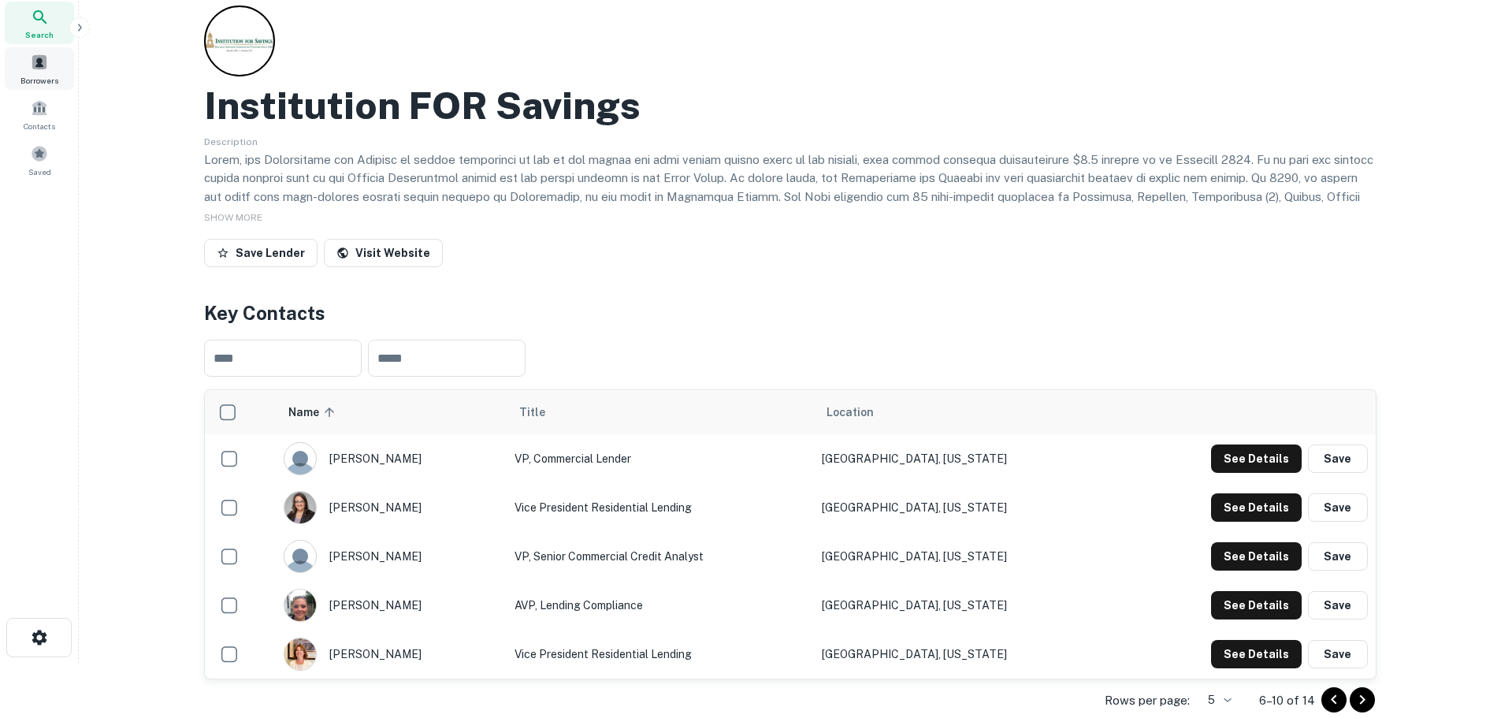
click at [51, 80] on span "Borrowers" at bounding box center [39, 80] width 38 height 13
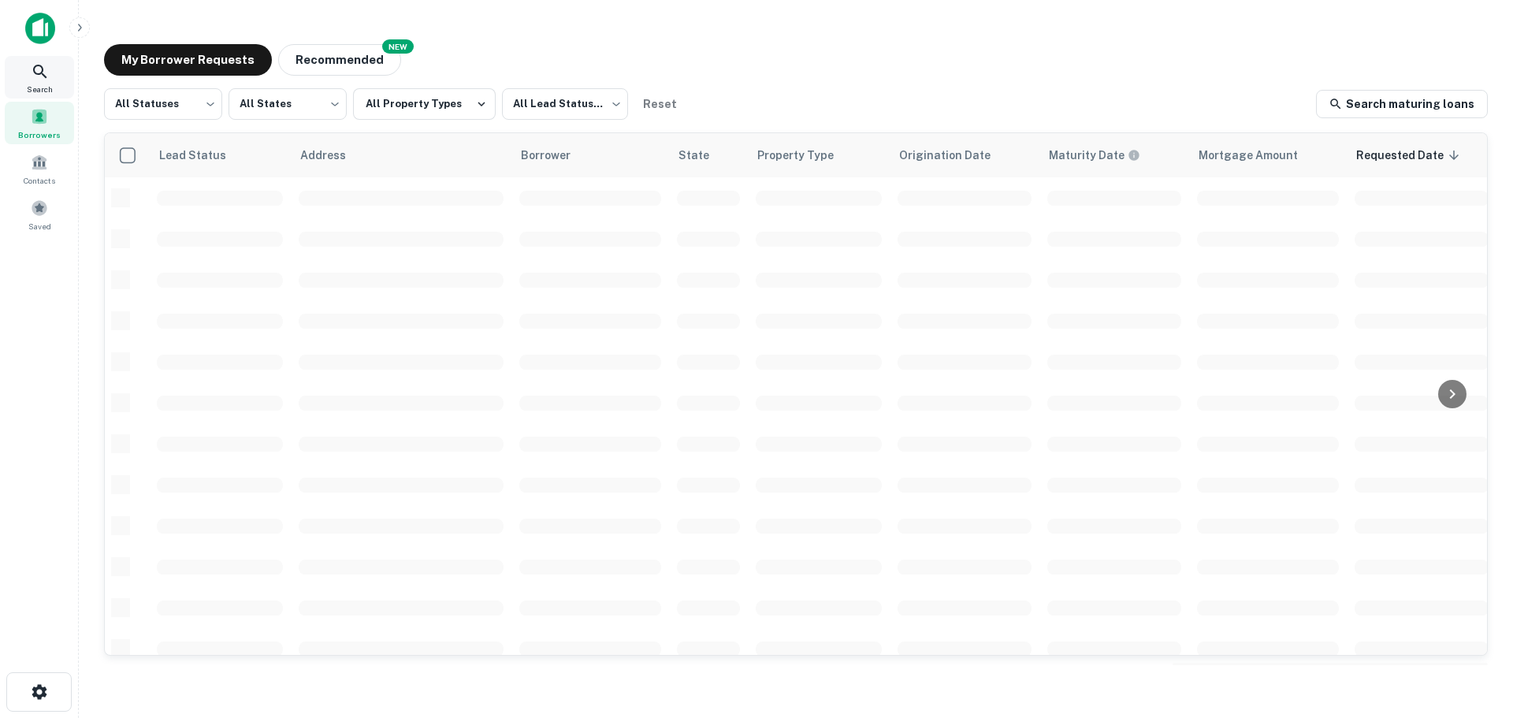
click at [30, 76] on div "Search" at bounding box center [39, 77] width 69 height 43
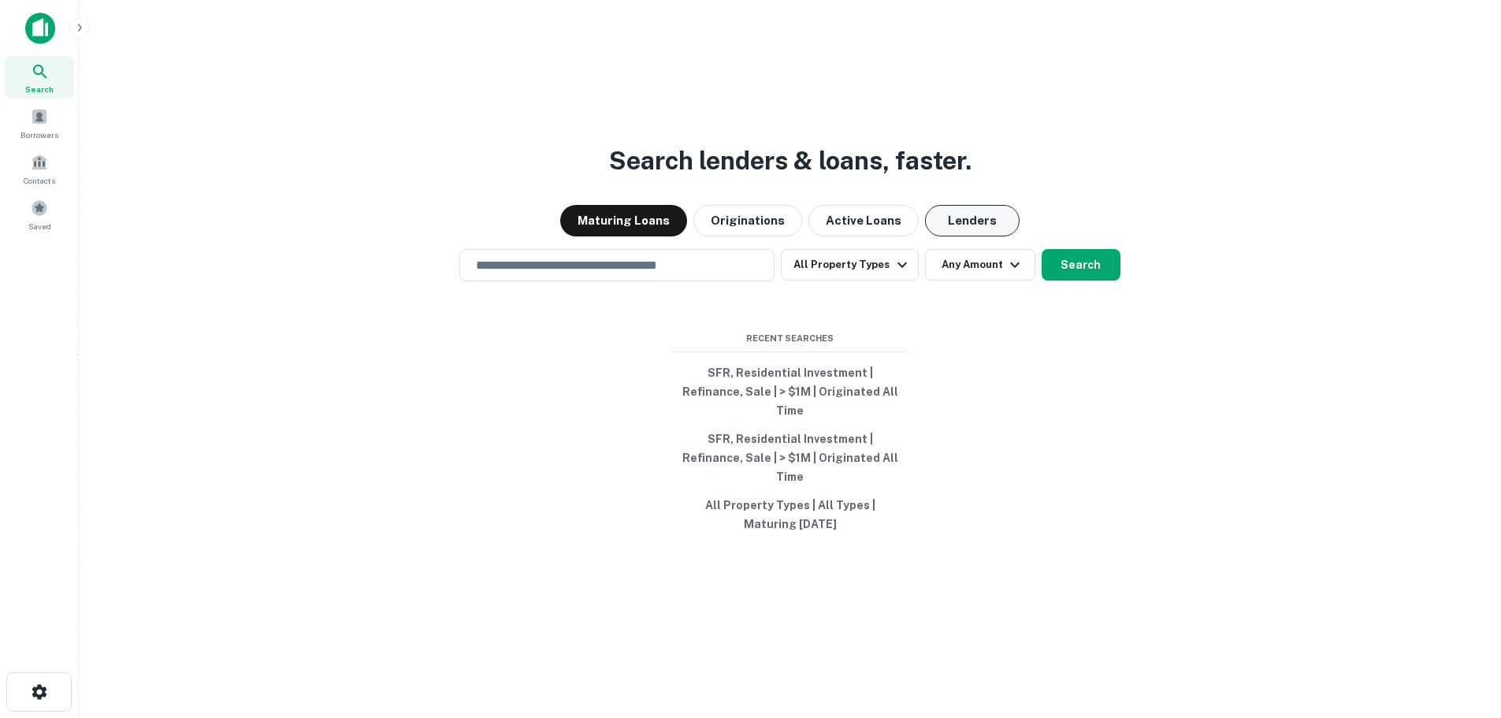
click at [969, 229] on button "Lenders" at bounding box center [972, 221] width 95 height 32
click at [586, 274] on input "text" at bounding box center [617, 265] width 301 height 18
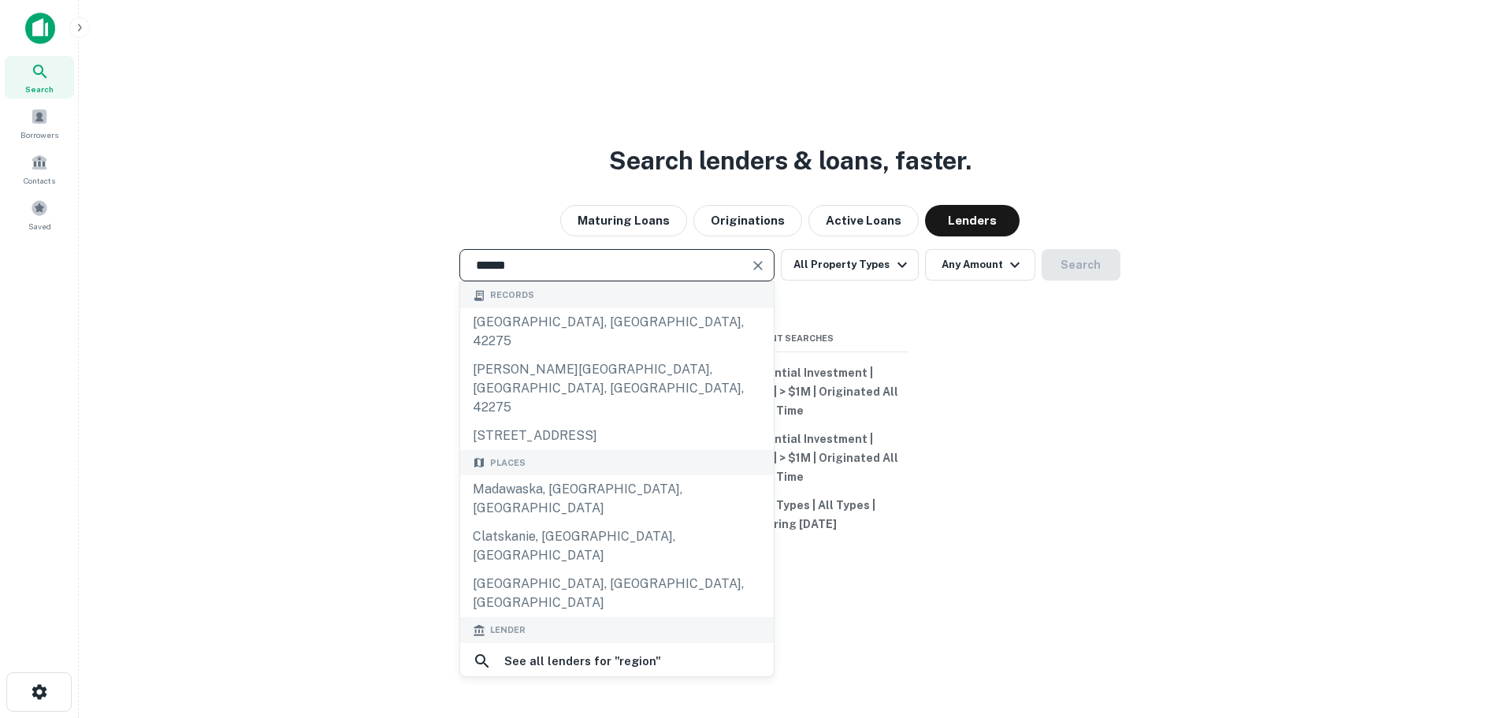
type input "******"
click at [602, 686] on div "regions bank" at bounding box center [617, 698] width 288 height 24
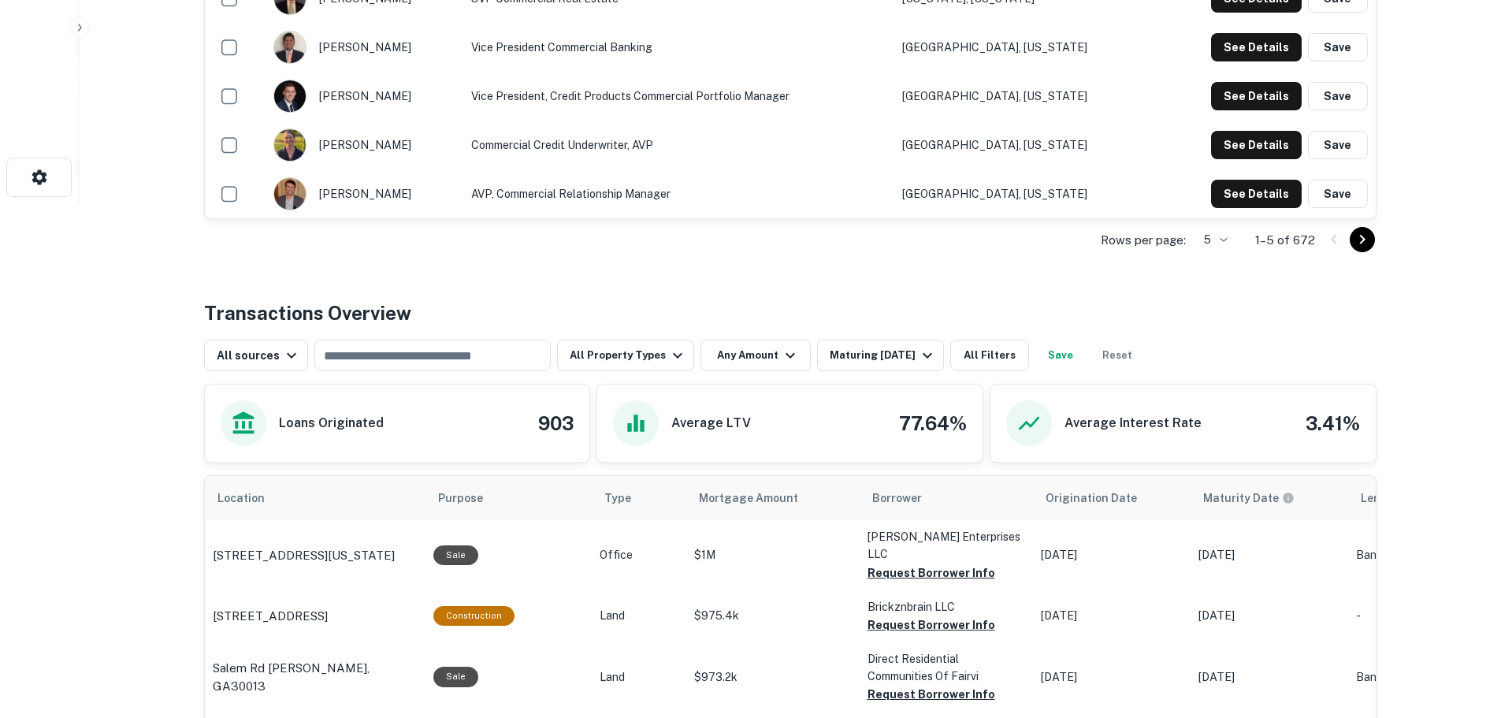
scroll to position [709, 0]
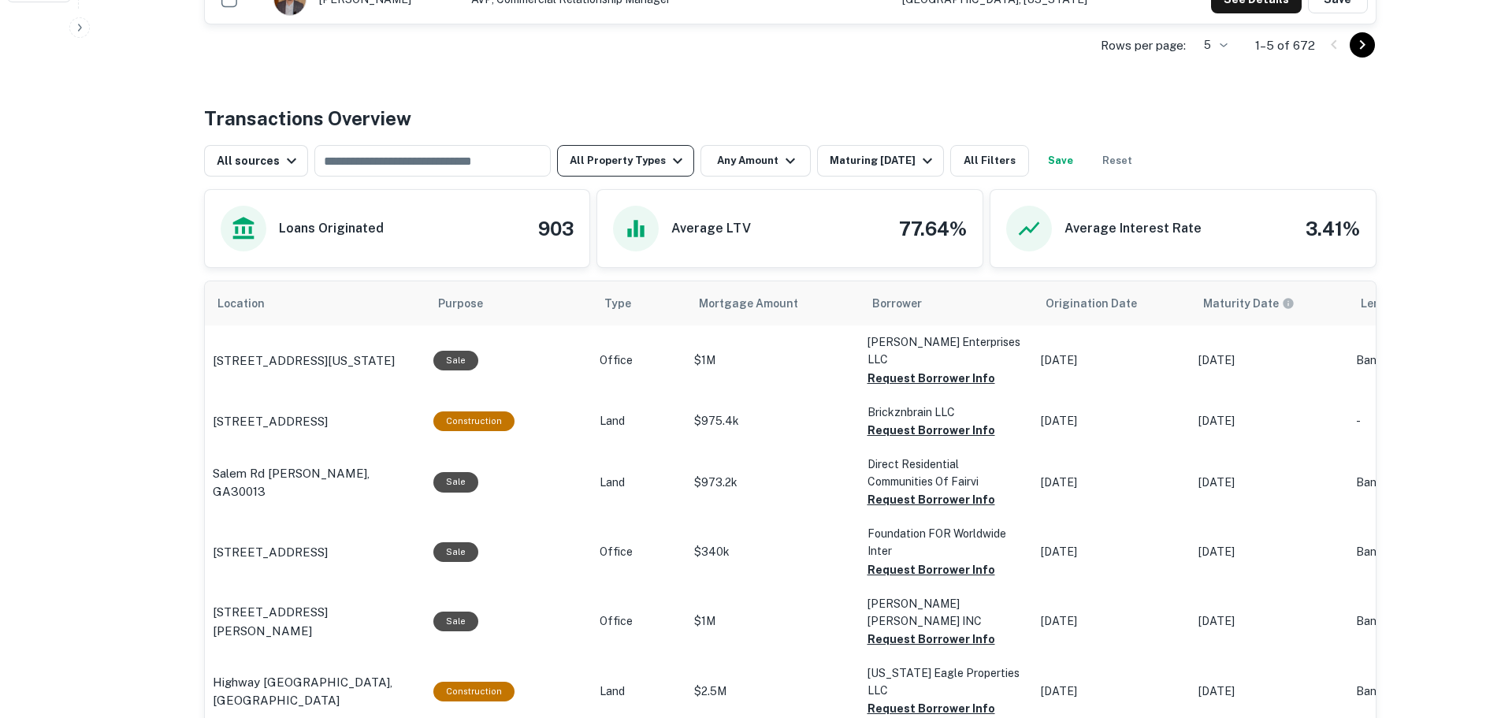
click at [622, 162] on button "All Property Types" at bounding box center [625, 161] width 137 height 32
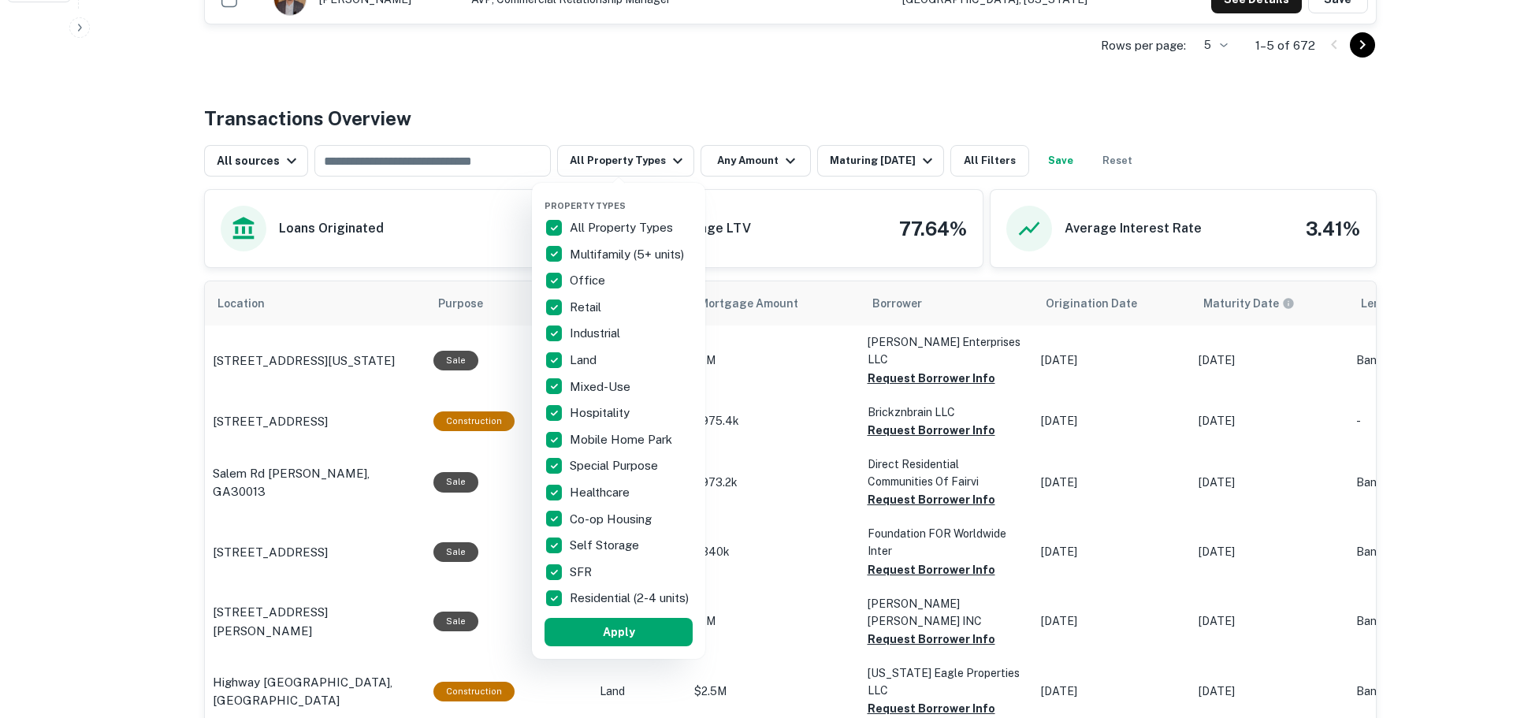
click at [616, 229] on p "All Property Types" at bounding box center [623, 227] width 106 height 19
click at [575, 596] on p "Residential (2-4 units)" at bounding box center [631, 598] width 122 height 19
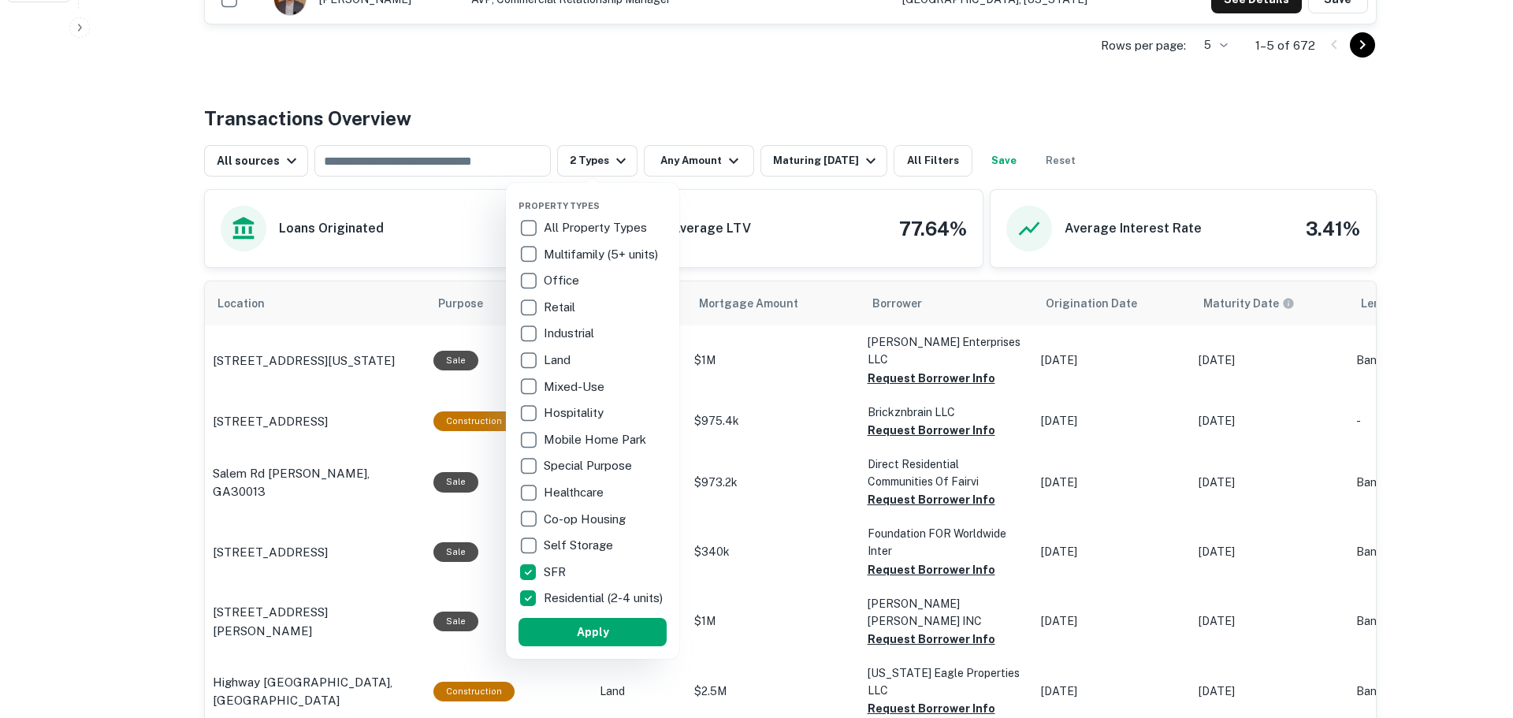
click at [584, 255] on p "Multifamily (5+ units)" at bounding box center [602, 254] width 117 height 19
click at [568, 639] on button "Apply" at bounding box center [593, 632] width 148 height 28
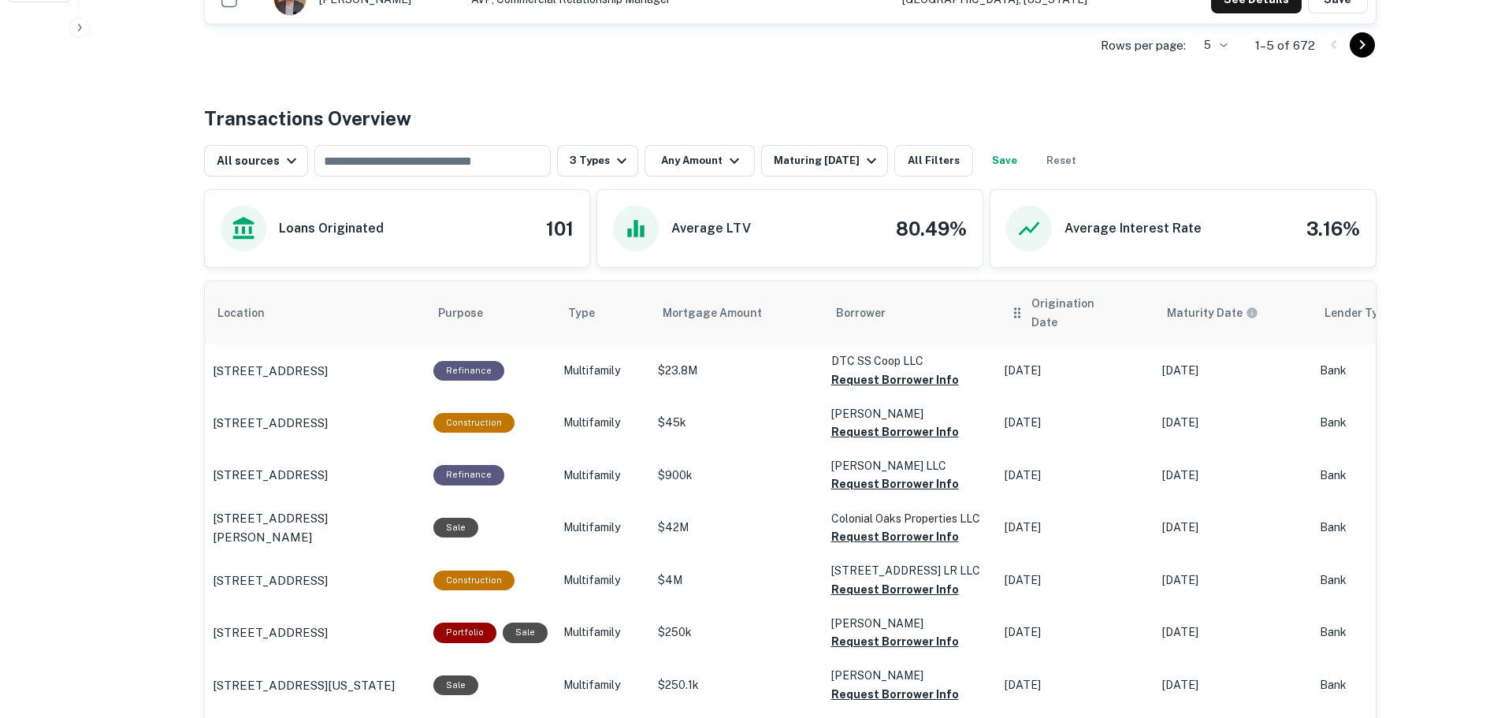
click at [1039, 317] on th "Origination Date" at bounding box center [1076, 312] width 158 height 63
click at [1015, 306] on icon "scrollable content" at bounding box center [1018, 312] width 16 height 19
click at [1125, 306] on icon "scrollable content" at bounding box center [1132, 313] width 14 height 14
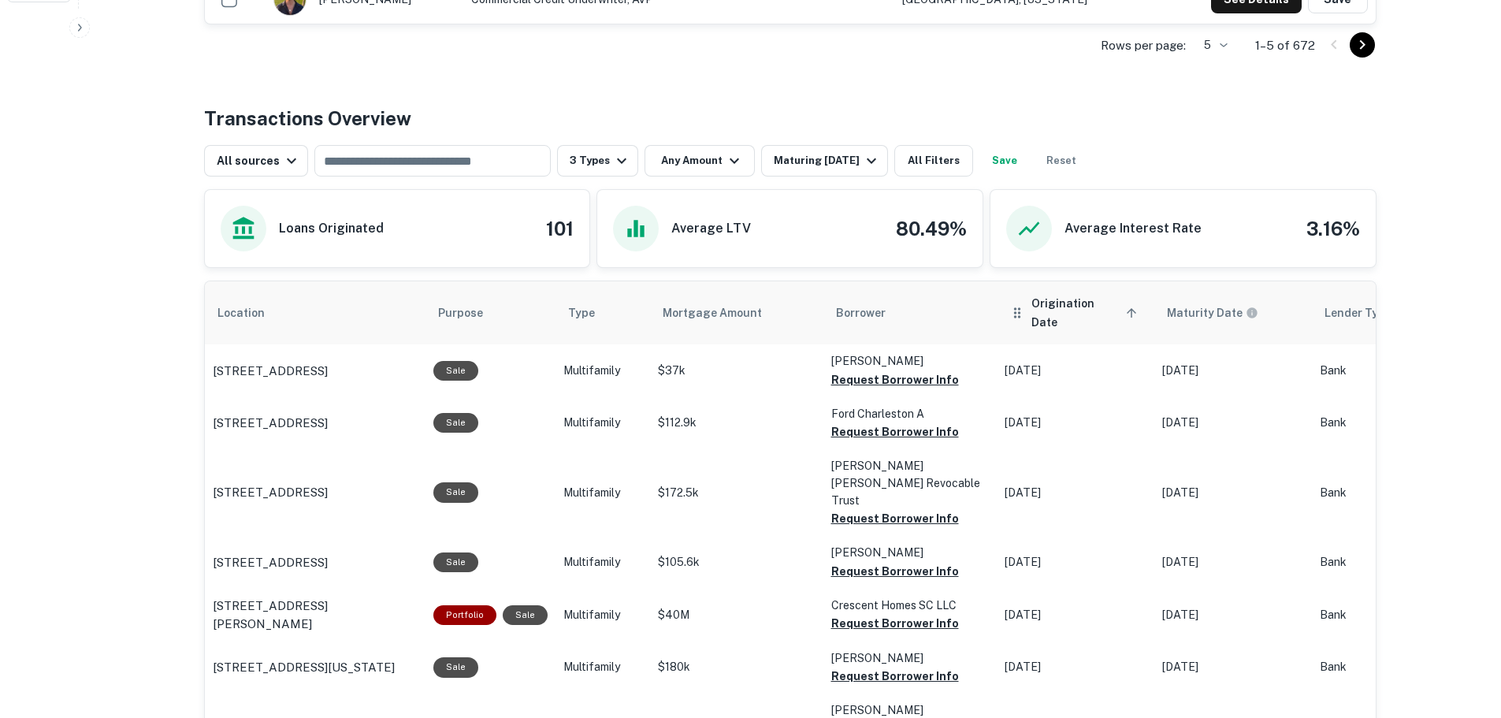
click at [1125, 306] on icon "scrollable content" at bounding box center [1132, 313] width 14 height 14
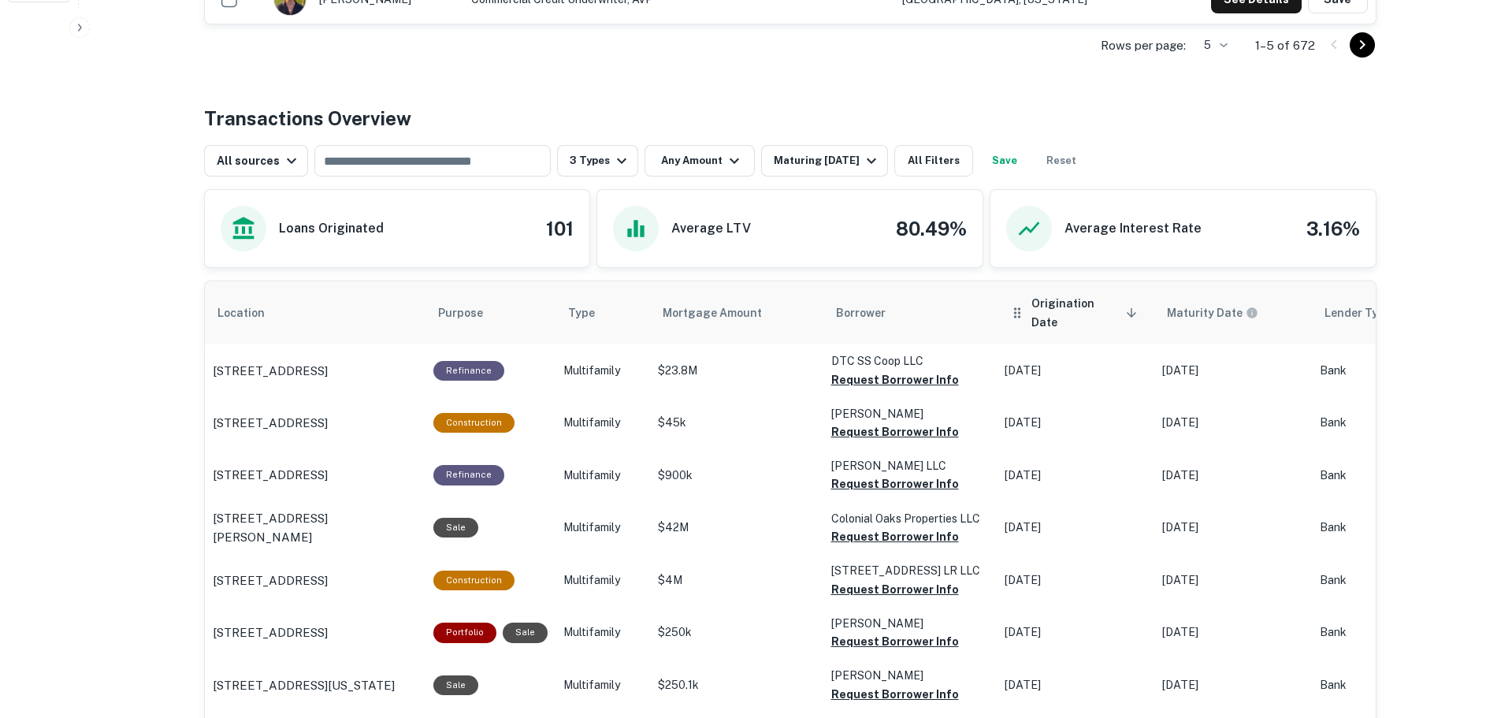
click at [1125, 307] on icon "scrollable content" at bounding box center [1132, 313] width 14 height 14
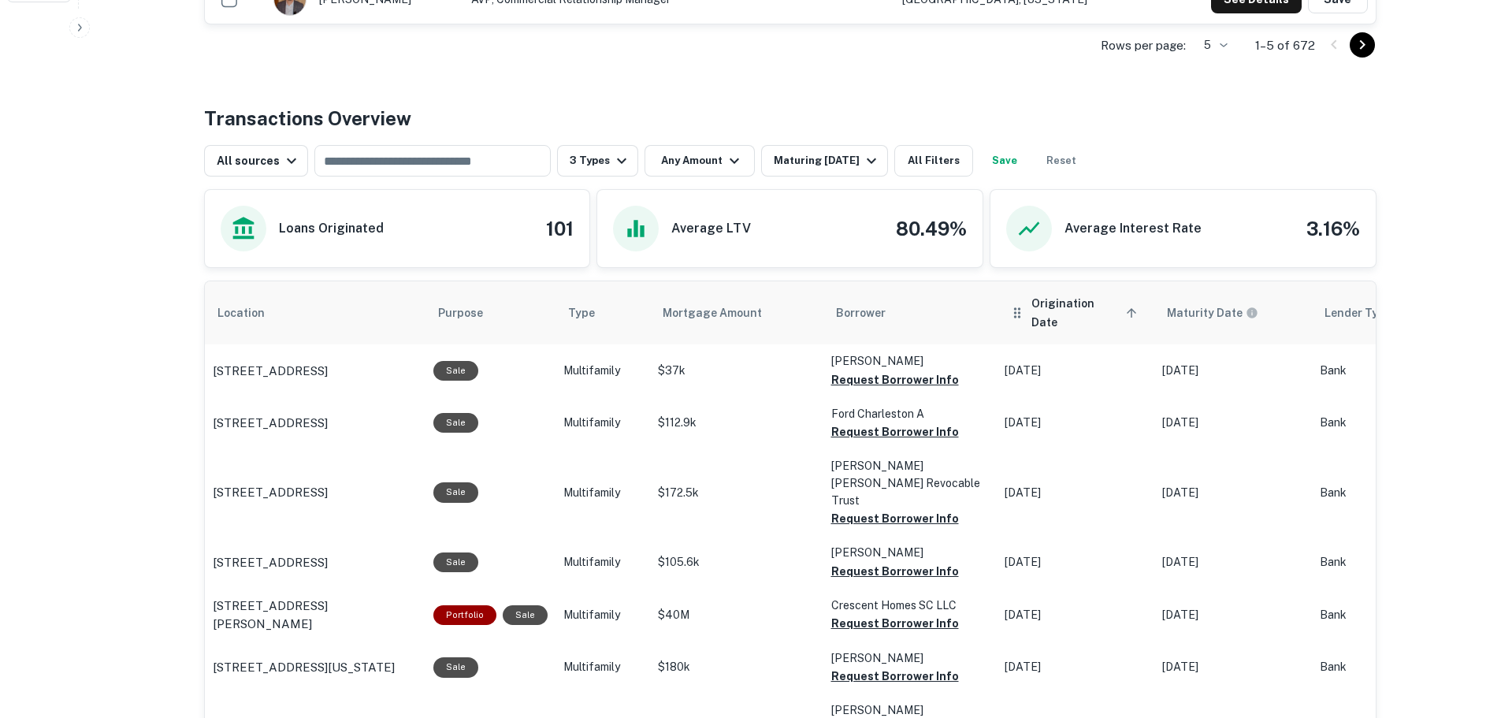
click at [1125, 307] on icon "scrollable content" at bounding box center [1132, 313] width 14 height 14
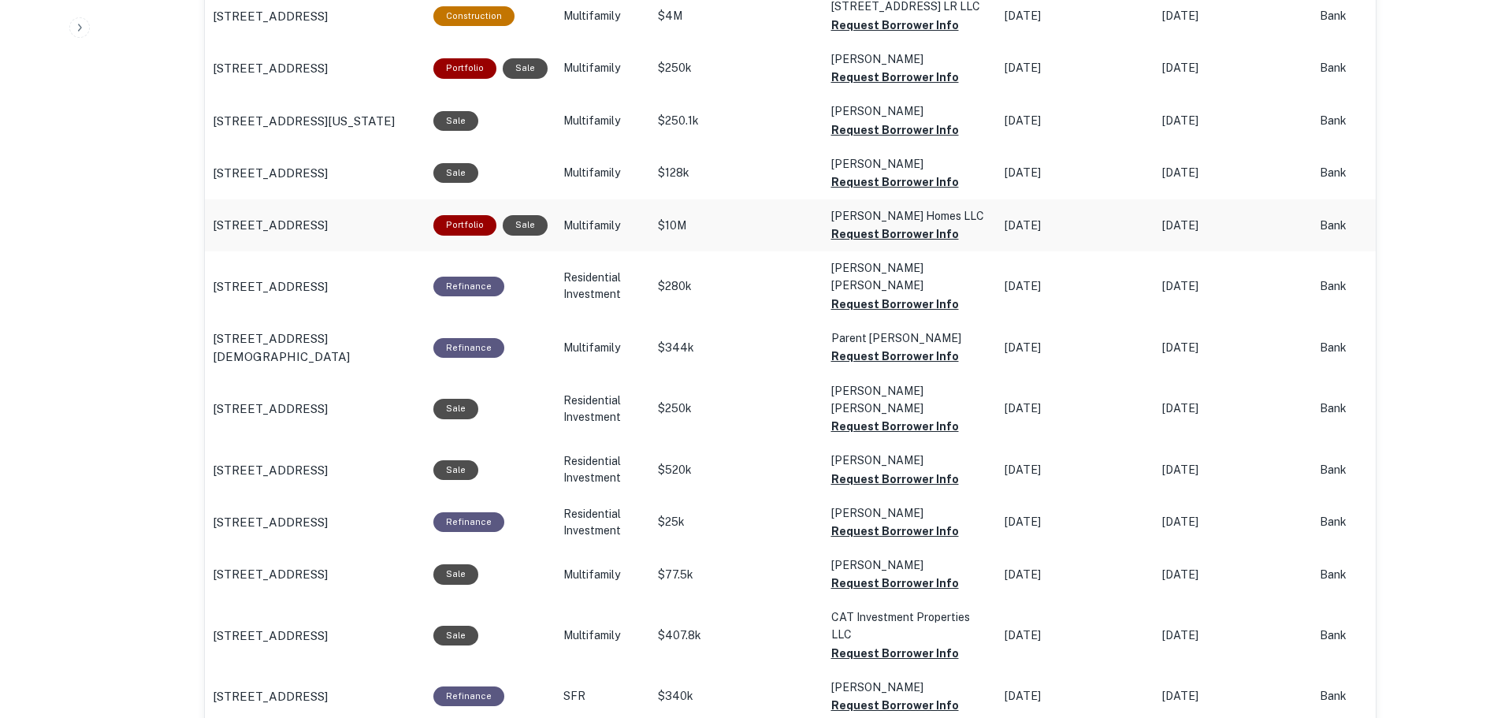
scroll to position [1261, 0]
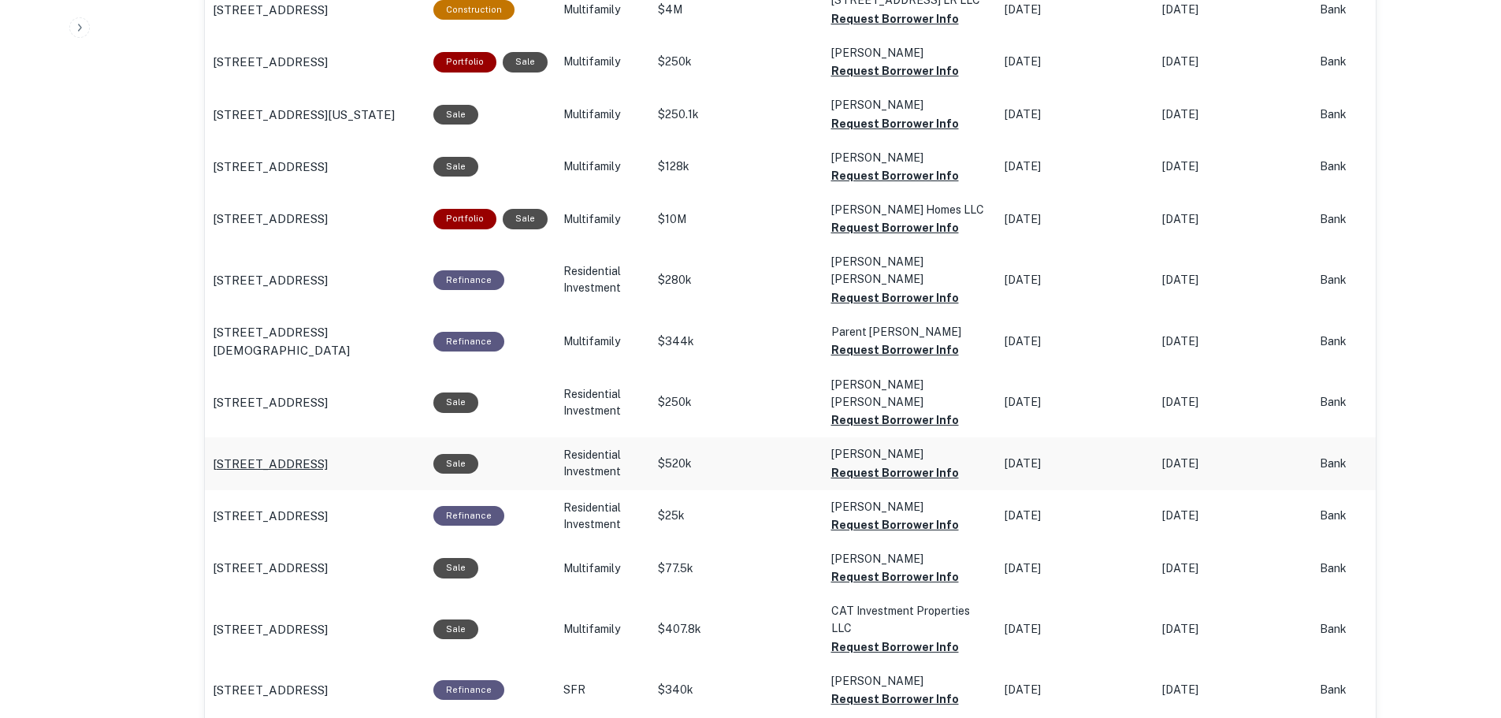
drag, startPoint x: 291, startPoint y: 469, endPoint x: 216, endPoint y: 441, distance: 80.1
copy p "7252 Gayola Pl Saint Louis, MO63143"
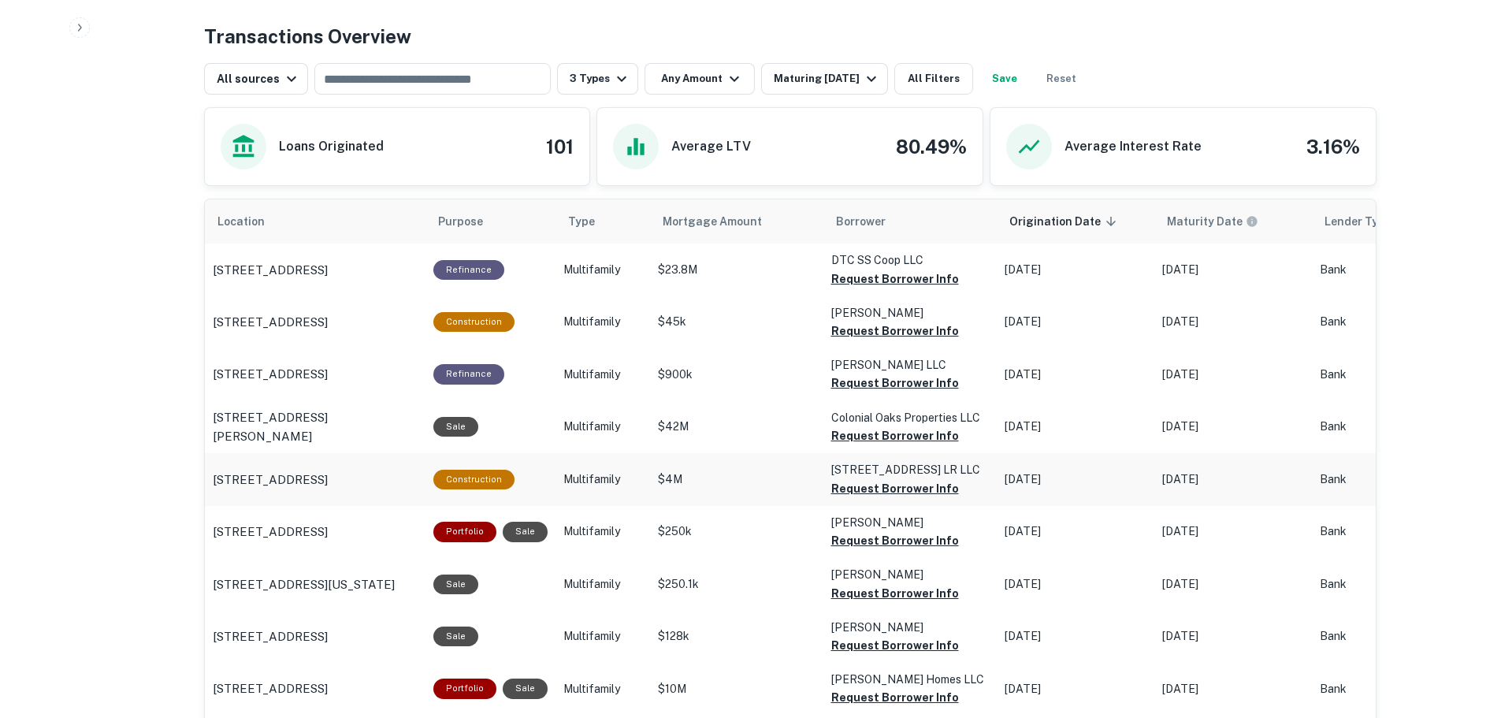
scroll to position [788, 0]
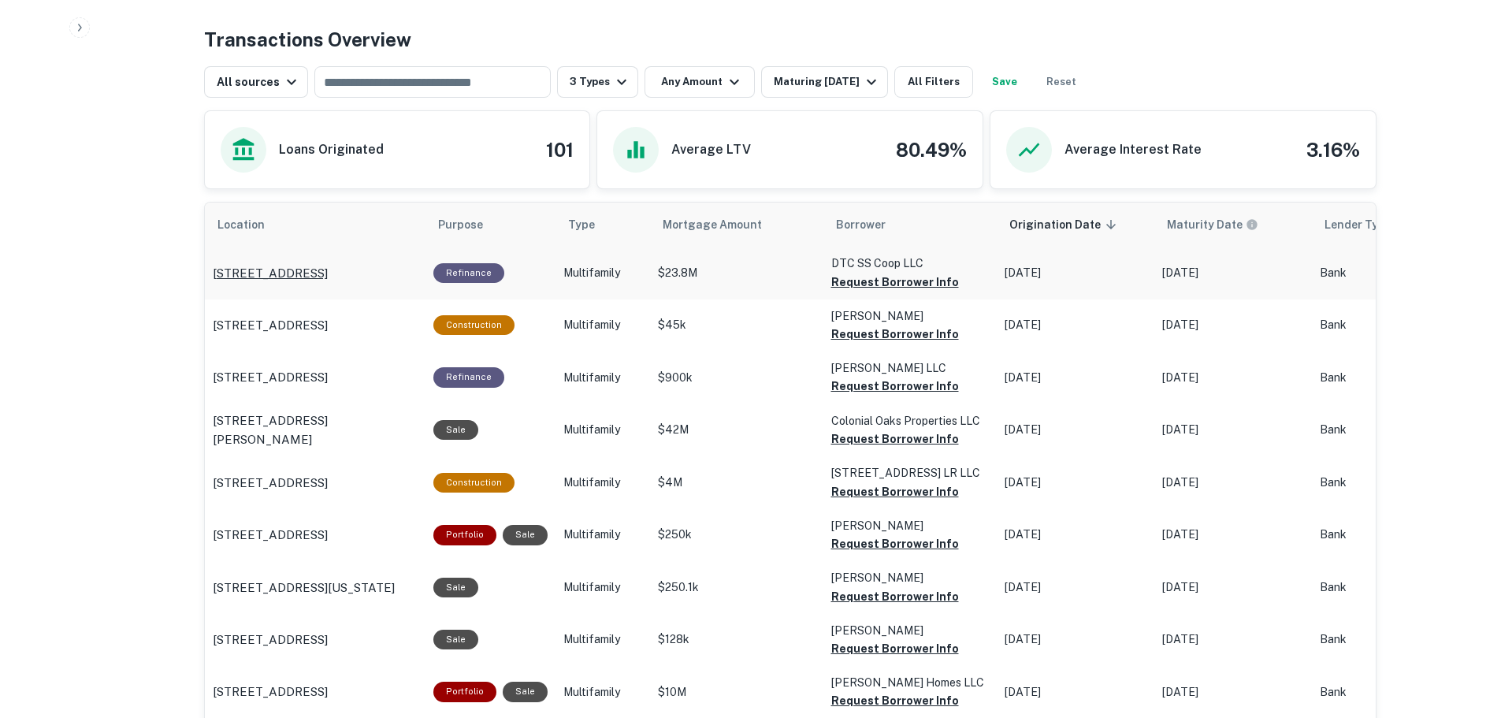
drag, startPoint x: 203, startPoint y: 272, endPoint x: 387, endPoint y: 263, distance: 183.8
drag, startPoint x: 154, startPoint y: 292, endPoint x: 279, endPoint y: 266, distance: 127.2
click at [274, 89] on div "All sources" at bounding box center [259, 82] width 84 height 19
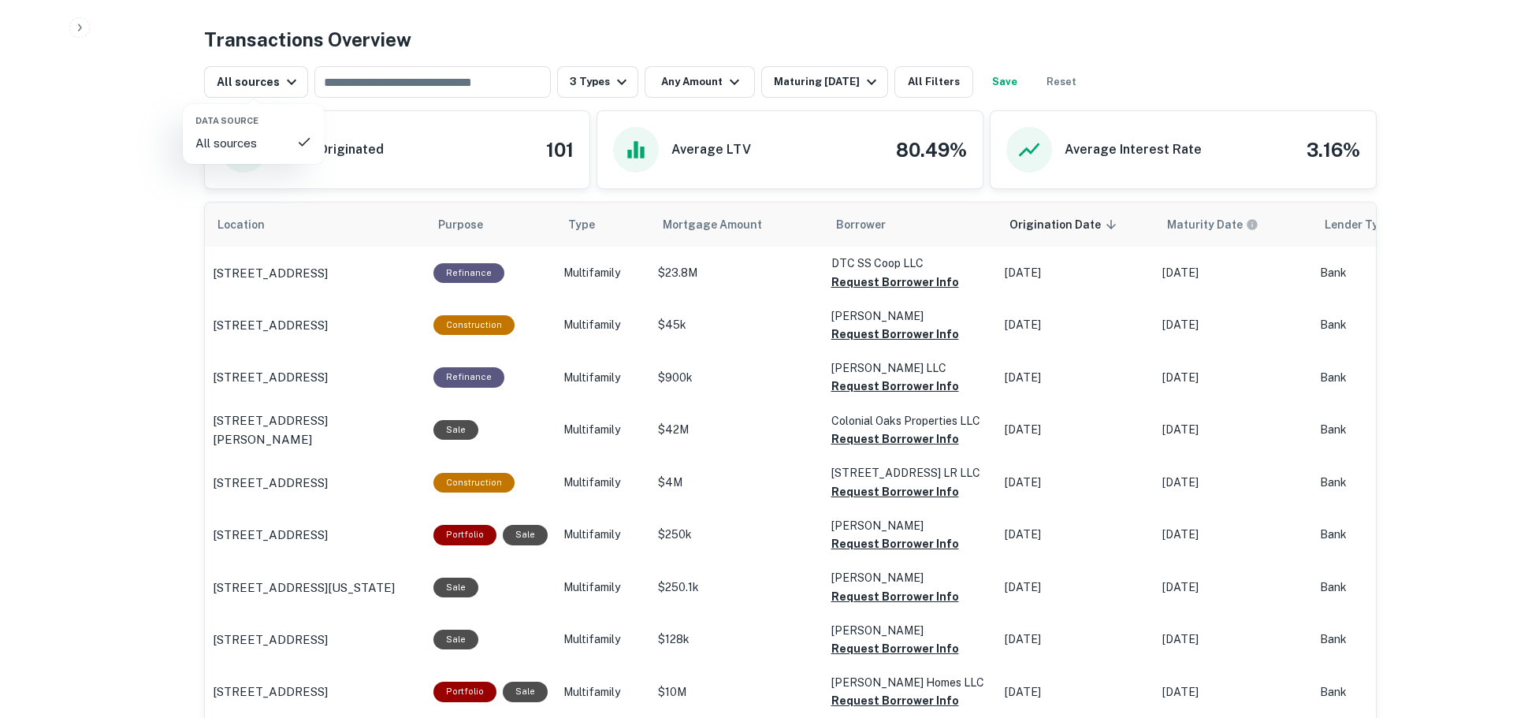
click at [582, 80] on div at bounding box center [756, 359] width 1513 height 718
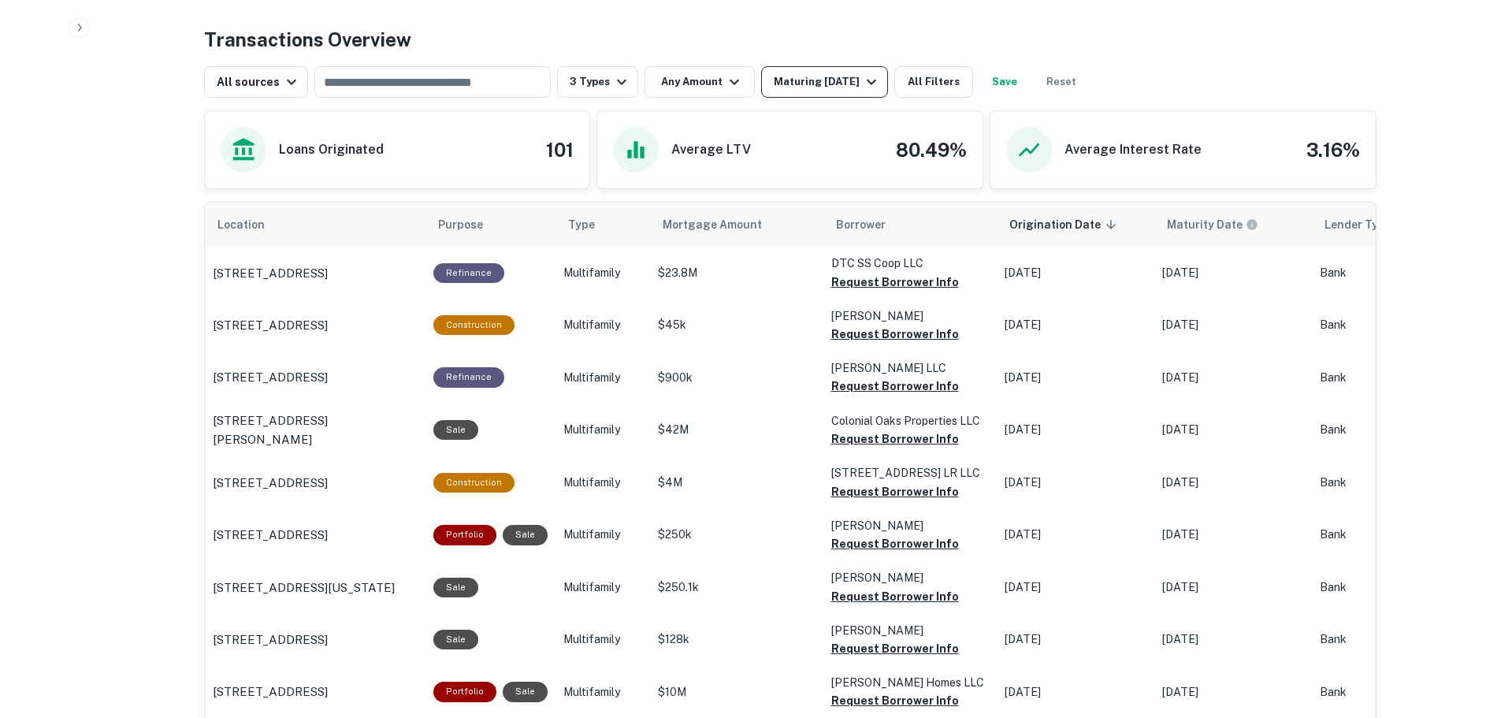
click at [843, 94] on button "Maturing In 1 Year" at bounding box center [824, 82] width 127 height 32
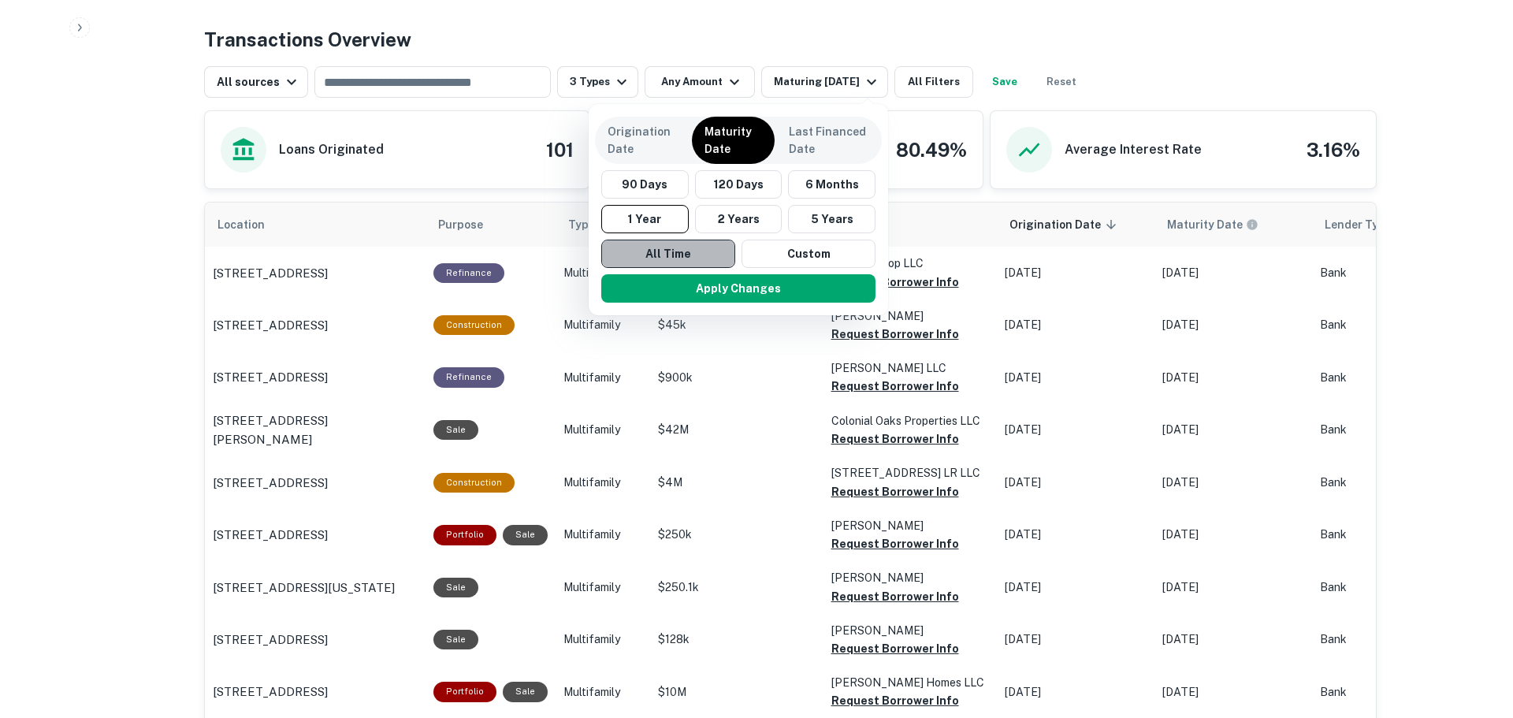
click at [676, 244] on button "All Time" at bounding box center [668, 254] width 134 height 28
click at [699, 285] on button "Apply Changes" at bounding box center [739, 288] width 274 height 28
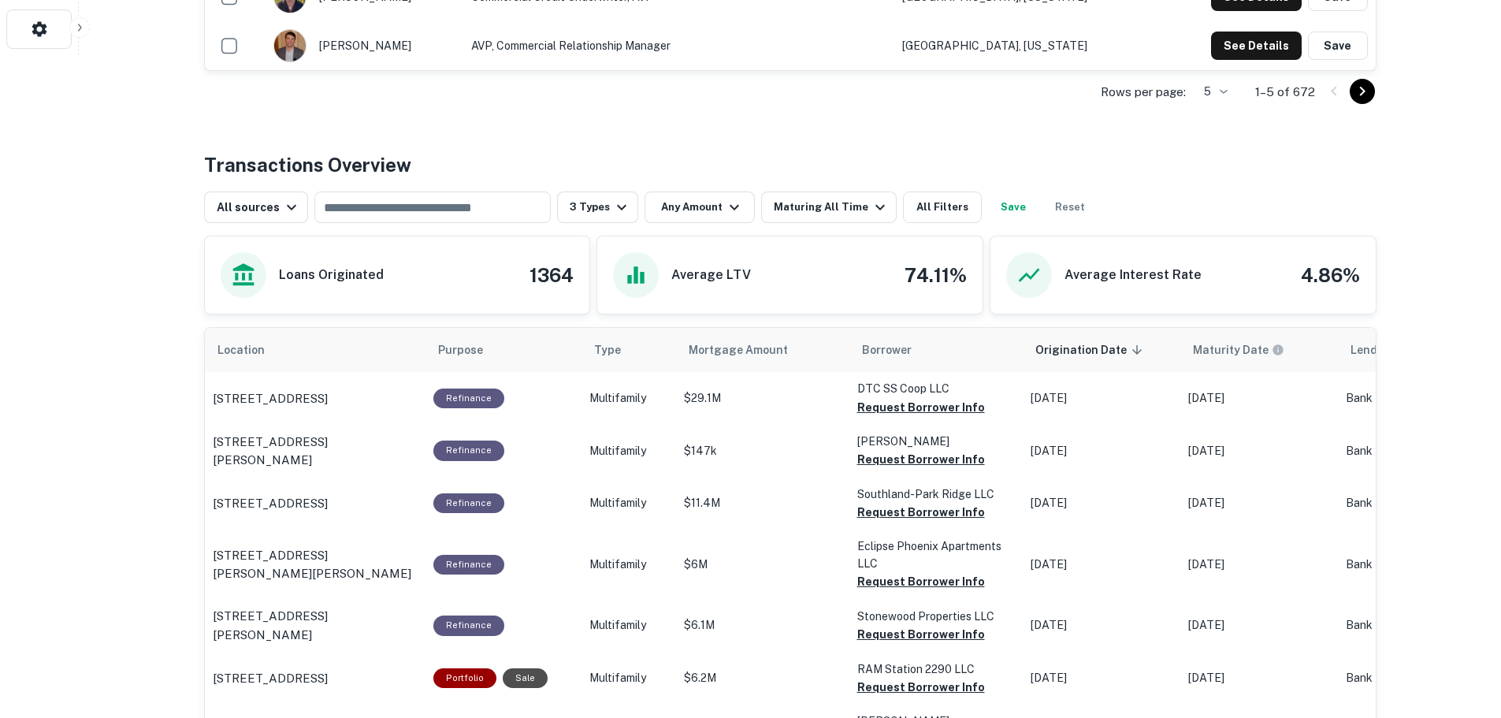
scroll to position [788, 0]
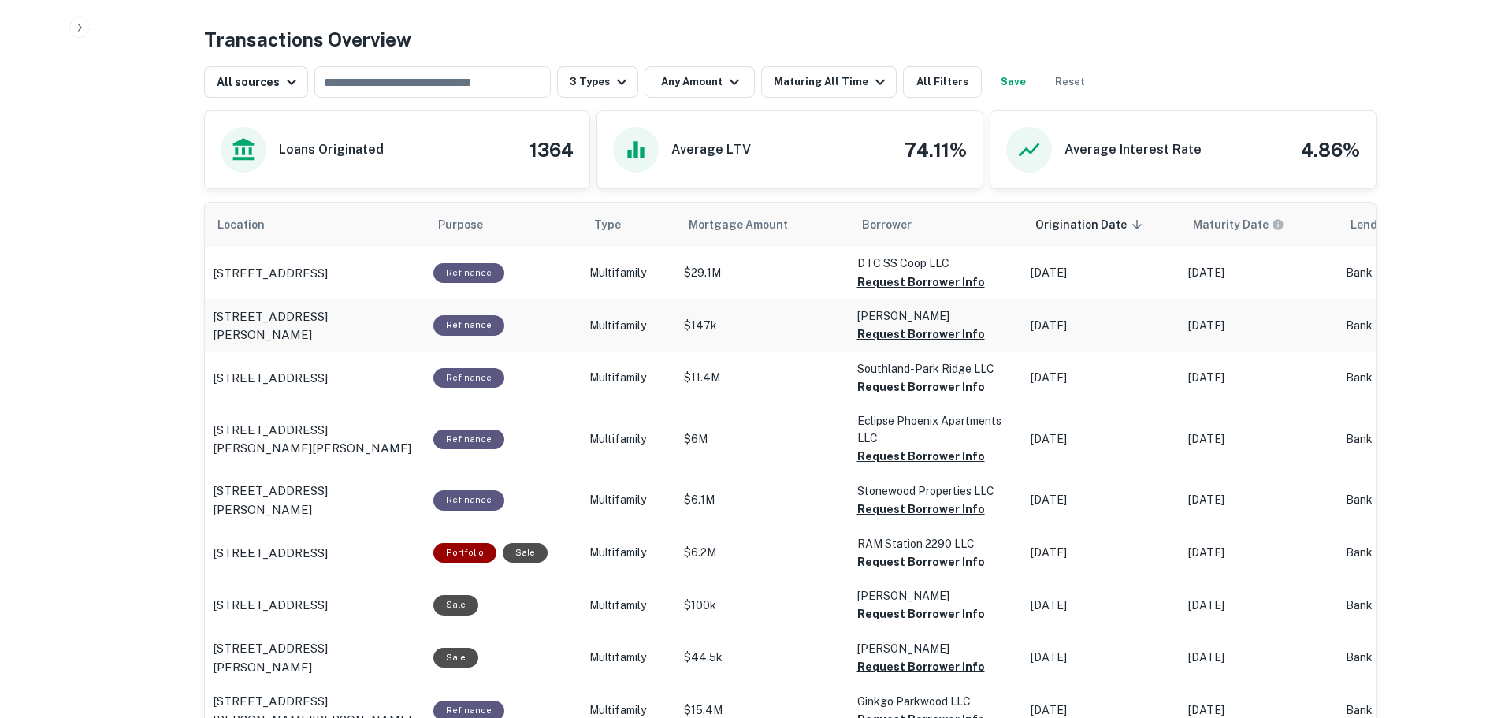
drag, startPoint x: 209, startPoint y: 314, endPoint x: 256, endPoint y: 337, distance: 52.9
click at [256, 299] on td "108 N Gordon Ln Carbondale, IL62901" at bounding box center [315, 273] width 221 height 52
copy p "108 N Gordon Ln Carbondale, IL62901"
click at [873, 292] on button "Request Borrower Info" at bounding box center [921, 282] width 128 height 19
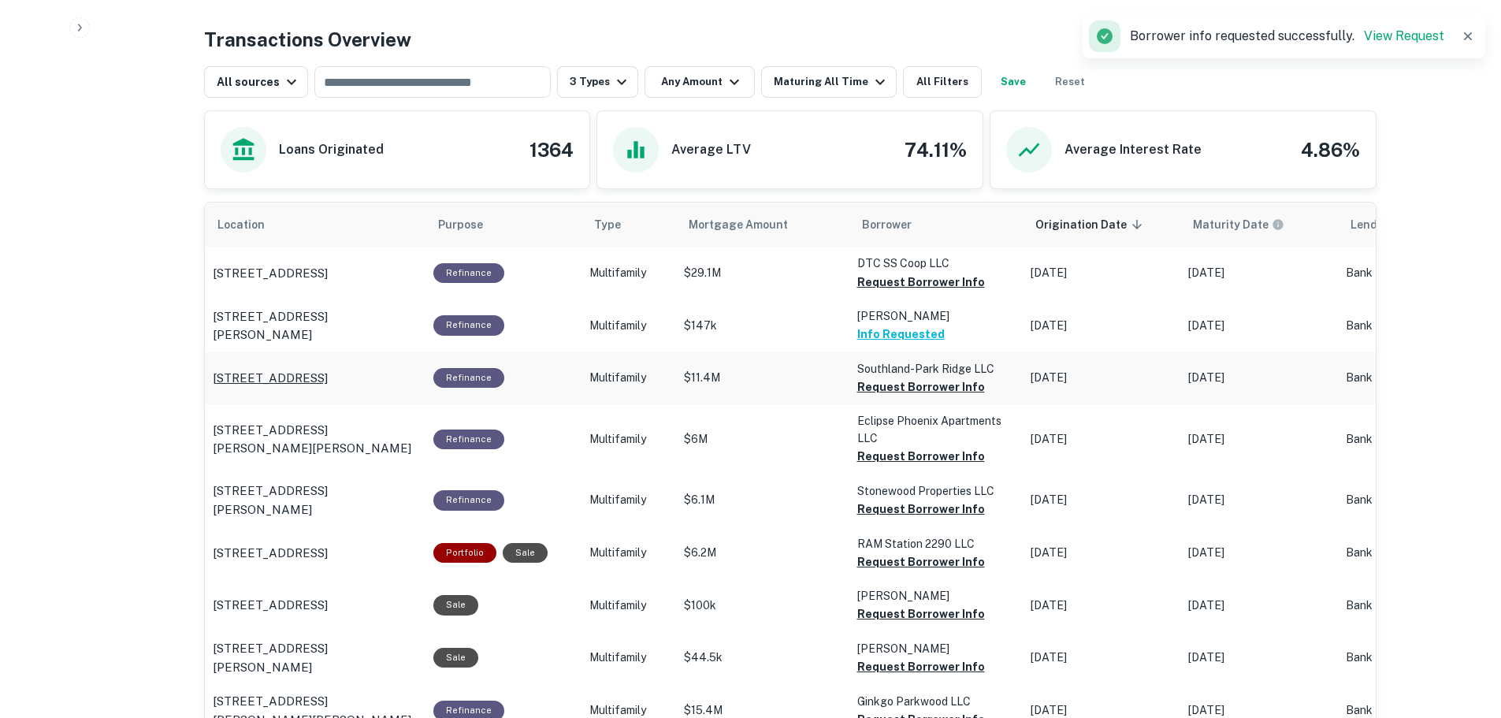
drag, startPoint x: 205, startPoint y: 366, endPoint x: 294, endPoint y: 396, distance: 94.2
click at [294, 299] on td "2457 Us Highway 80 E Mesquite, TX75150" at bounding box center [315, 273] width 221 height 52
copy p "2457 Us Highway 80 E Mesquite, TX75150"
drag, startPoint x: 210, startPoint y: 441, endPoint x: 412, endPoint y: 447, distance: 202.6
click at [412, 299] on td "2641 W Butler Dr Phoenix, AZ85051" at bounding box center [315, 273] width 221 height 52
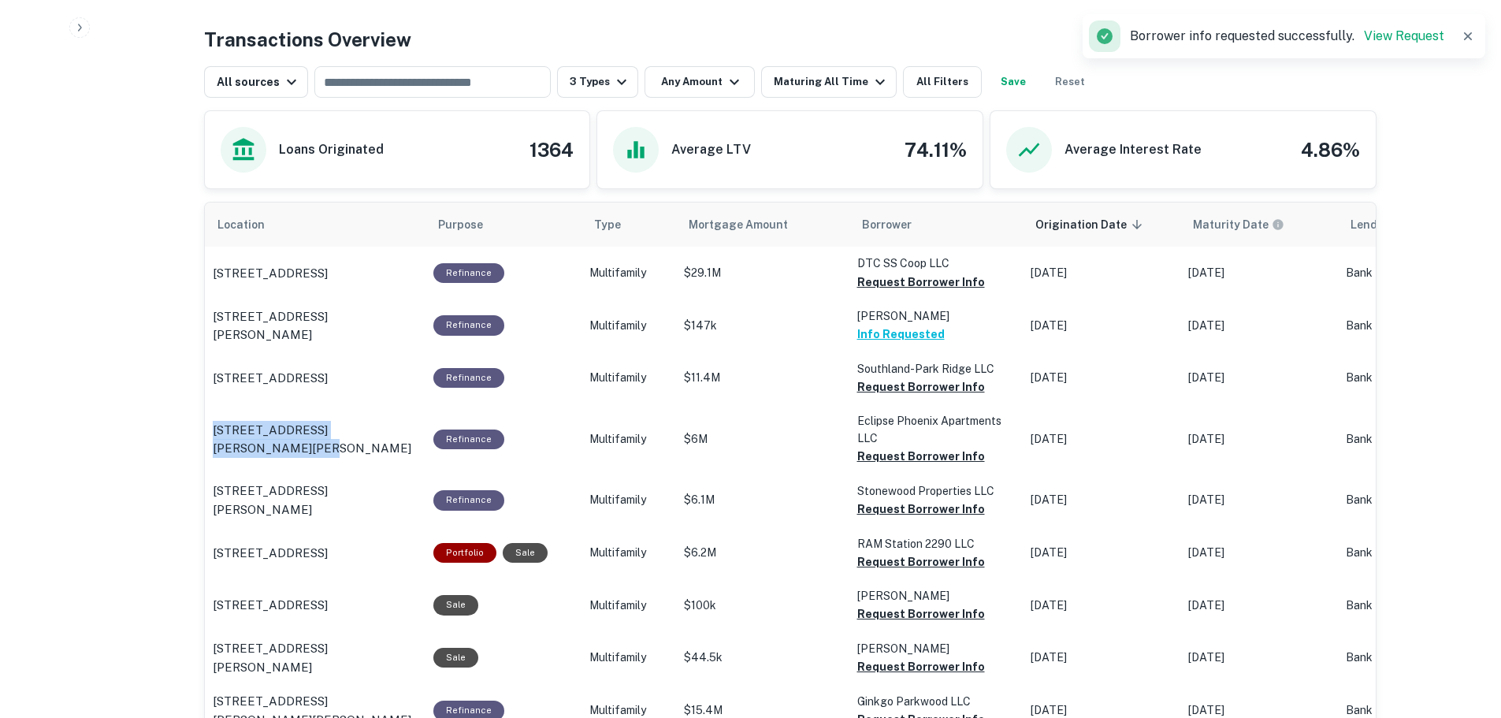
copy p "2641 W Butler Dr Phoenix, AZ85051"
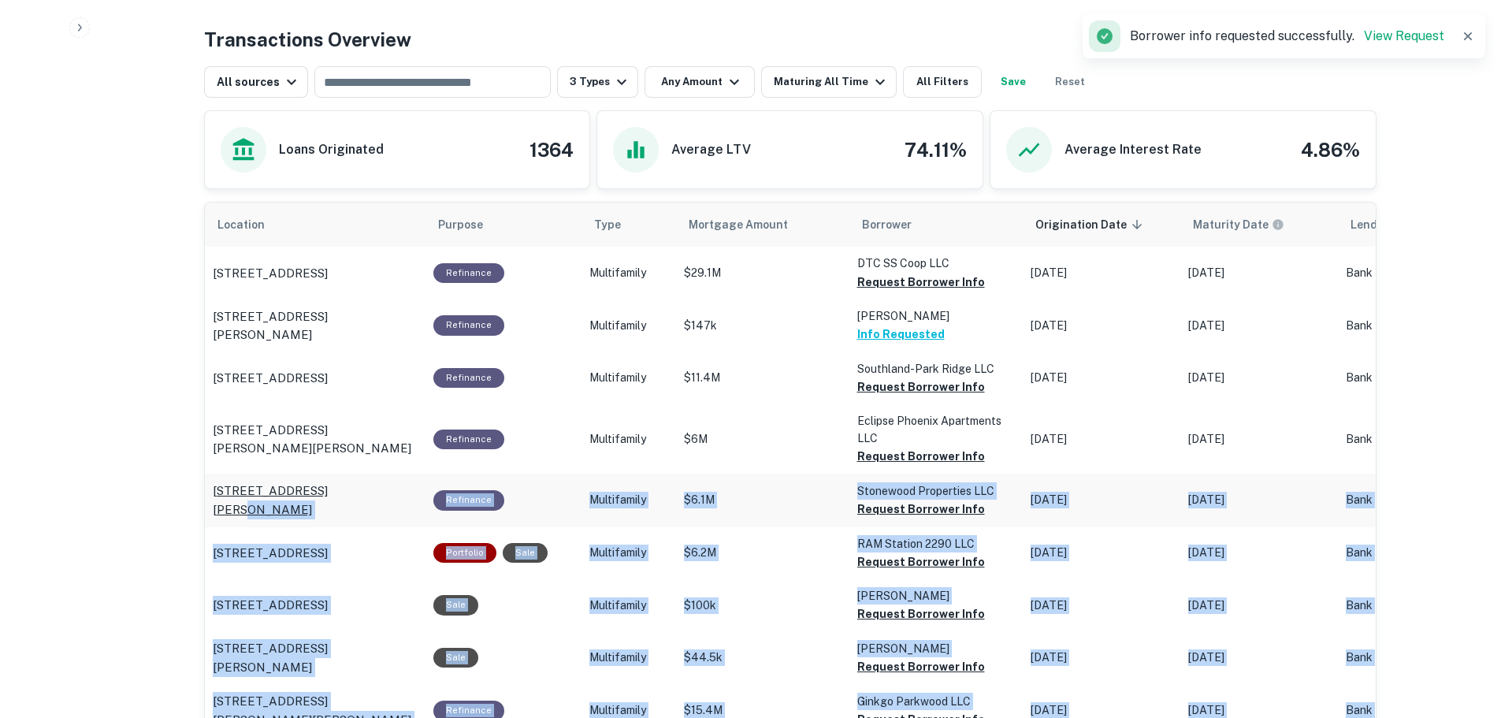
drag, startPoint x: 202, startPoint y: 506, endPoint x: 327, endPoint y: 504, distance: 125.3
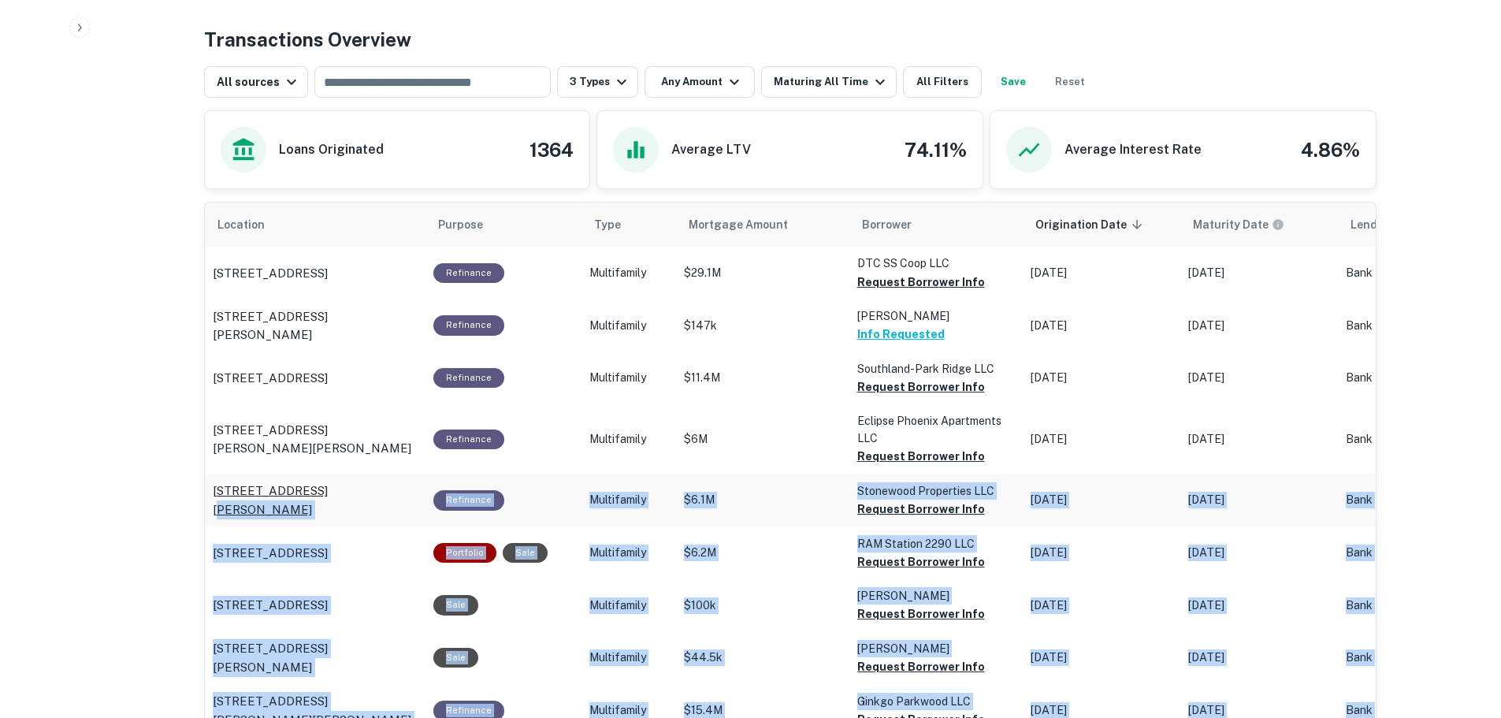
drag, startPoint x: 201, startPoint y: 501, endPoint x: 306, endPoint y: 498, distance: 104.9
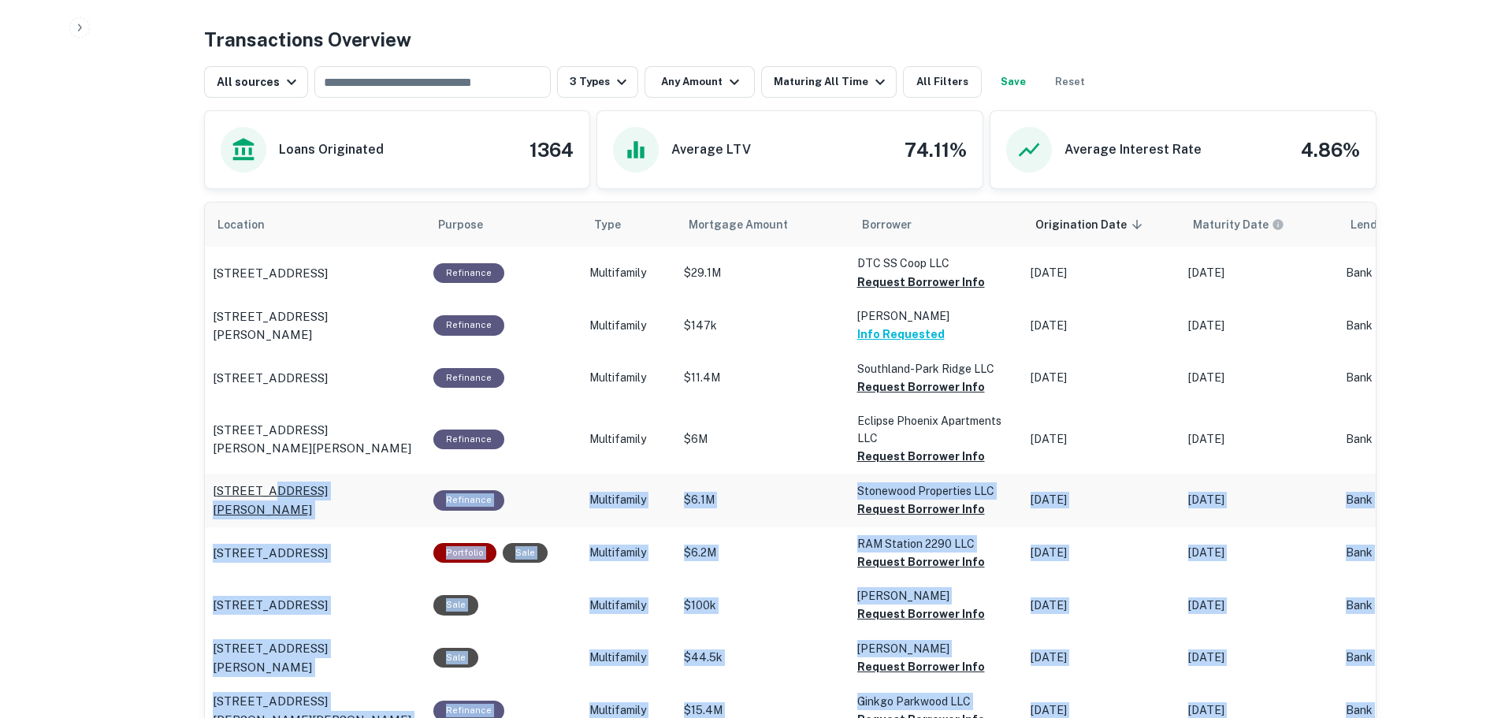
drag, startPoint x: 202, startPoint y: 500, endPoint x: 264, endPoint y: 493, distance: 62.8
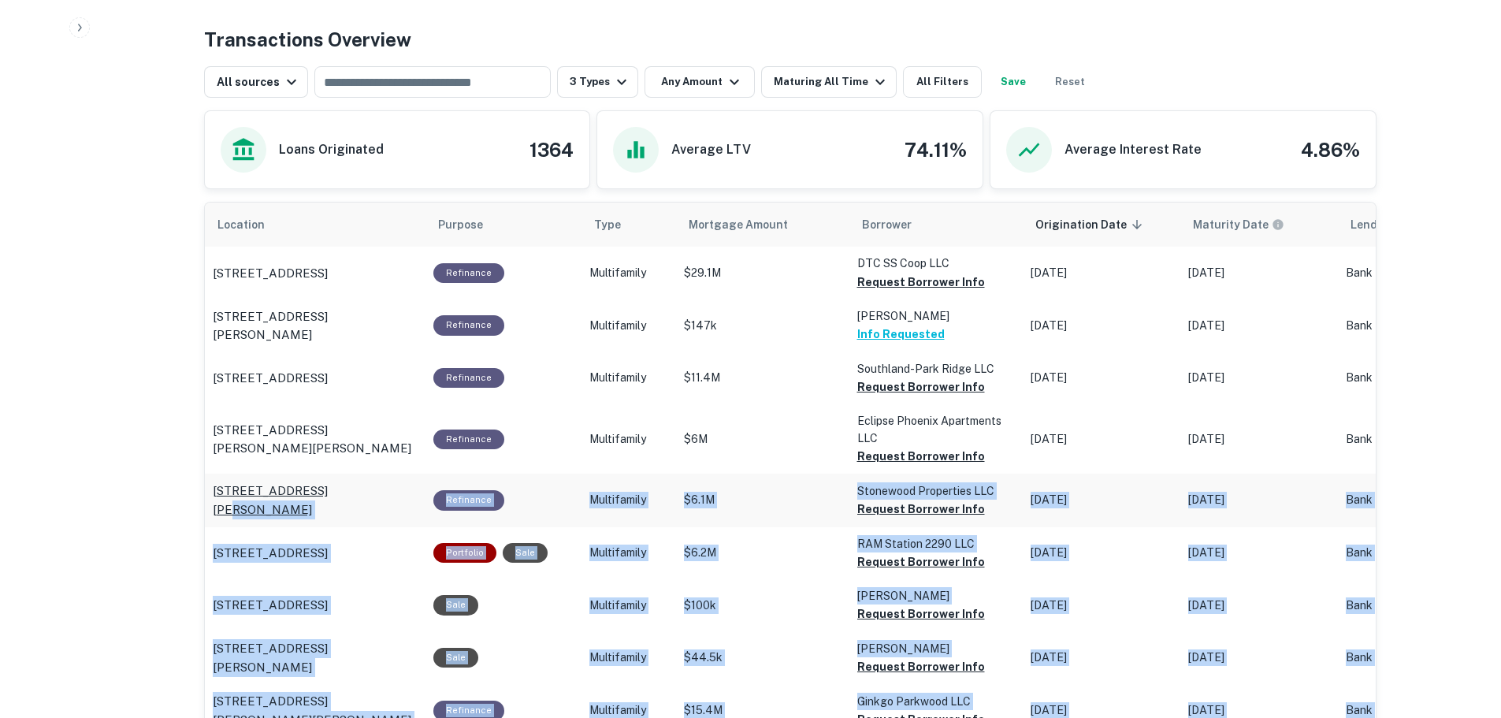
drag, startPoint x: 203, startPoint y: 495, endPoint x: 314, endPoint y: 498, distance: 110.4
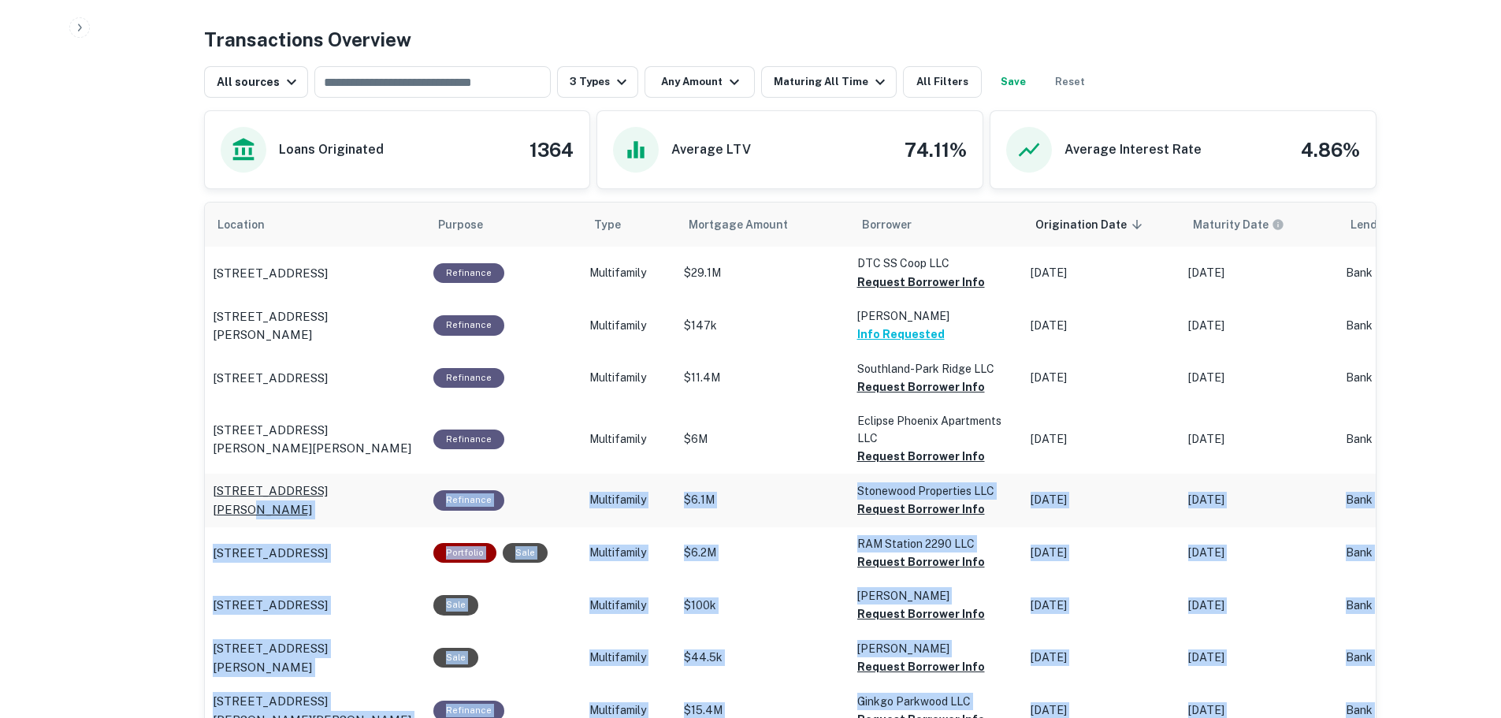
drag, startPoint x: 202, startPoint y: 501, endPoint x: 331, endPoint y: 504, distance: 129.3
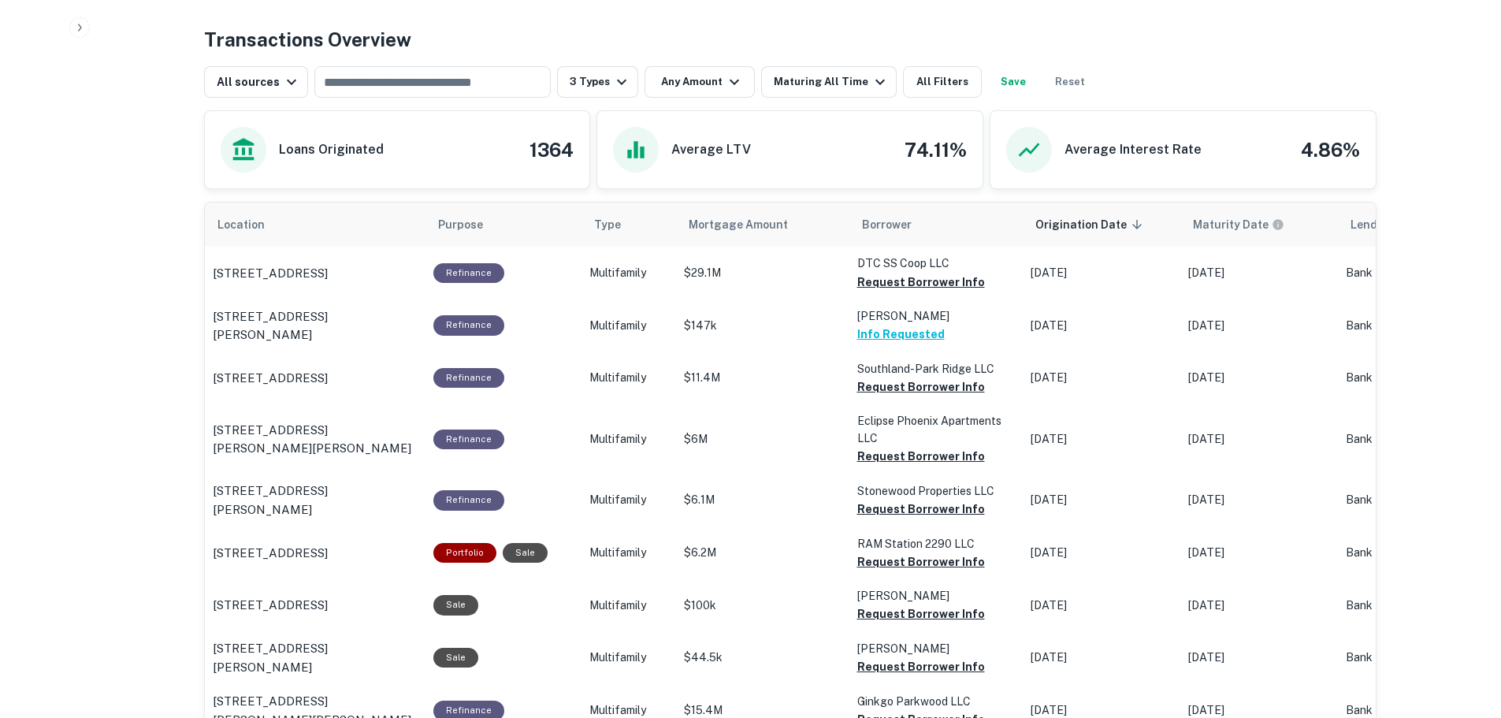
drag, startPoint x: 422, startPoint y: 497, endPoint x: 206, endPoint y: 497, distance: 215.9
click at [206, 299] on td "0 E Lincoln Ave Ridley Park, PA19078" at bounding box center [315, 273] width 221 height 52
copy p "0 E Lincoln Ave Ridley Park, PA19078"
drag, startPoint x: 198, startPoint y: 551, endPoint x: 347, endPoint y: 549, distance: 149.0
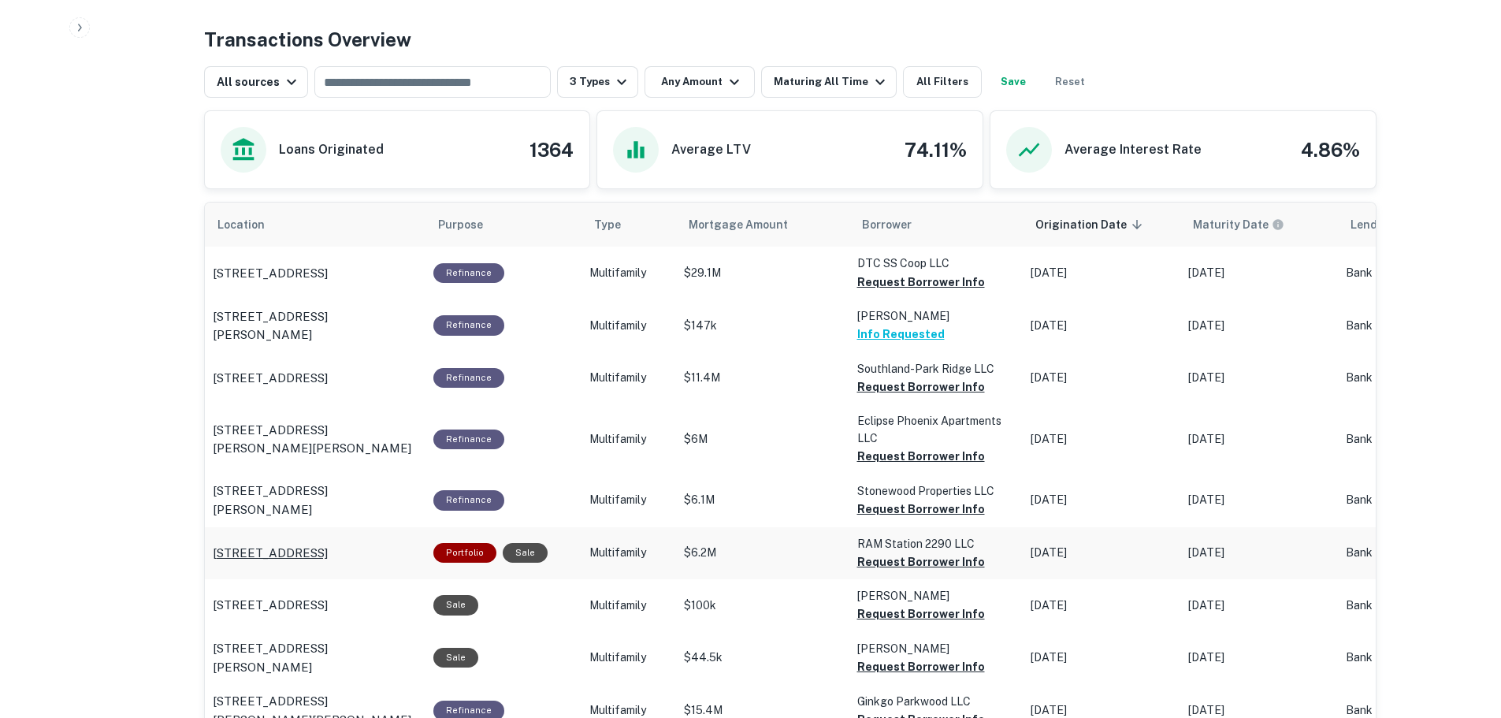
drag, startPoint x: 206, startPoint y: 550, endPoint x: 390, endPoint y: 552, distance: 184.4
click at [390, 299] on td "2290 Palm Ave Hialeah, FL33010" at bounding box center [315, 273] width 221 height 52
copy p "2290 Palm Ave Hialeah, FL33010"
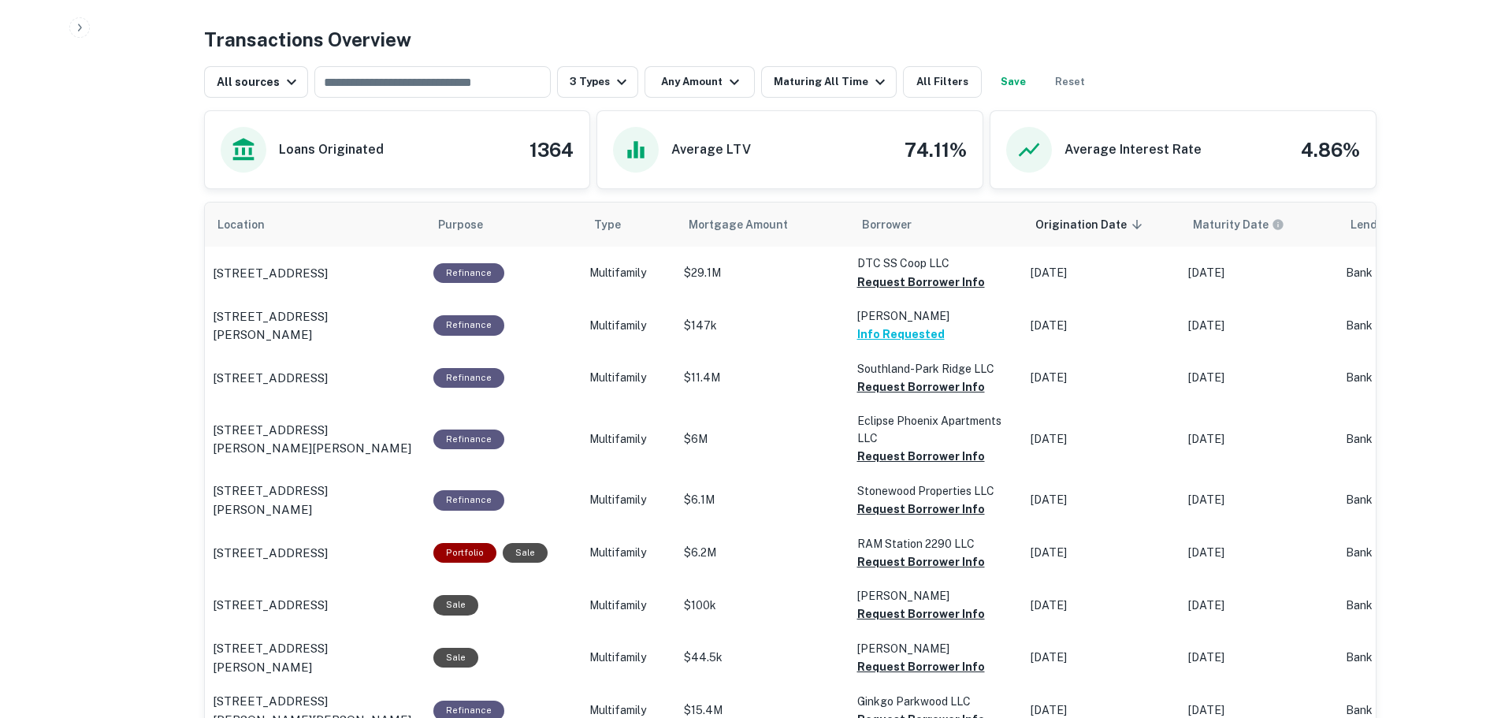
scroll to position [946, 0]
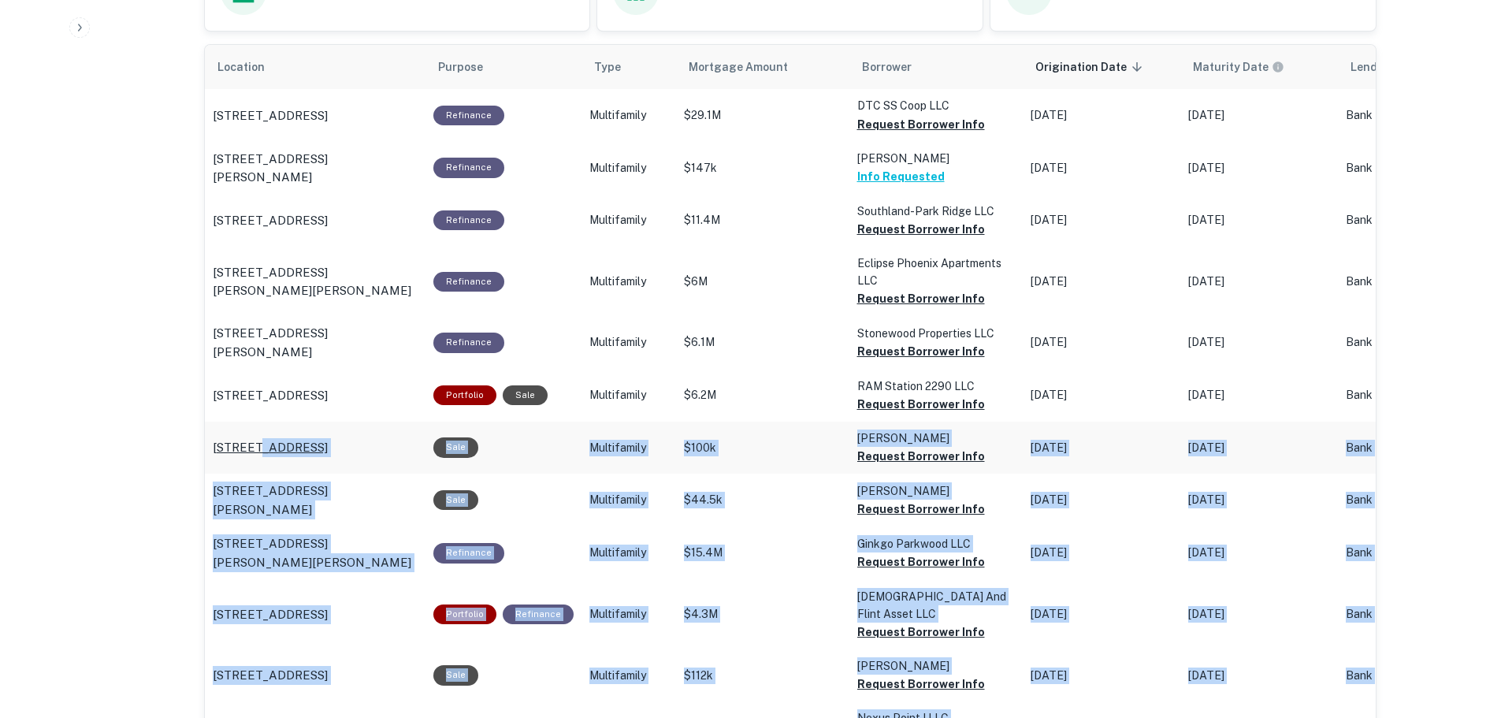
drag, startPoint x: 198, startPoint y: 438, endPoint x: 259, endPoint y: 444, distance: 60.9
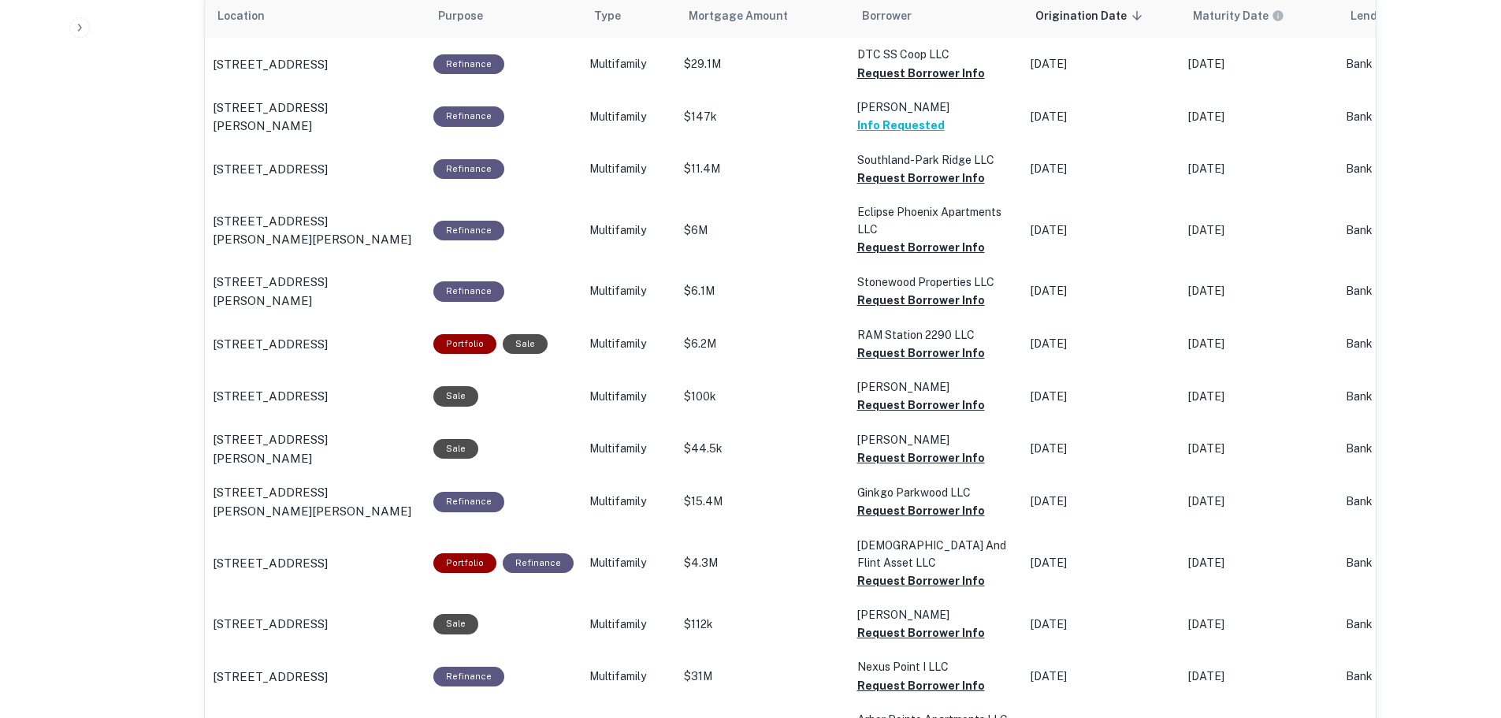
scroll to position [1025, 0]
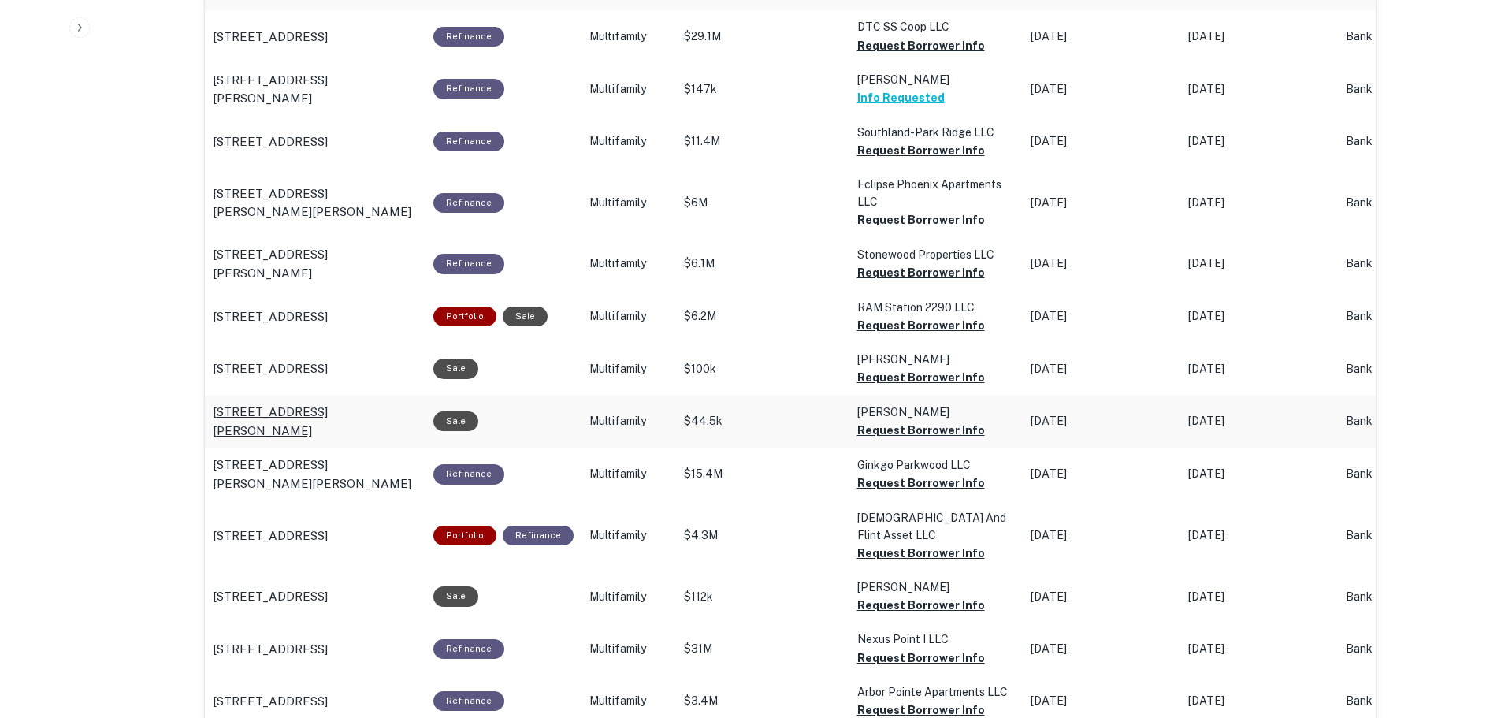
drag, startPoint x: 207, startPoint y: 410, endPoint x: 268, endPoint y: 434, distance: 65.4
click at [268, 62] on td "104 Roberts Ave Gulf Breeze, FL32561" at bounding box center [315, 36] width 221 height 52
copy p "104 Roberts Ave Gulf Breeze, FL32561"
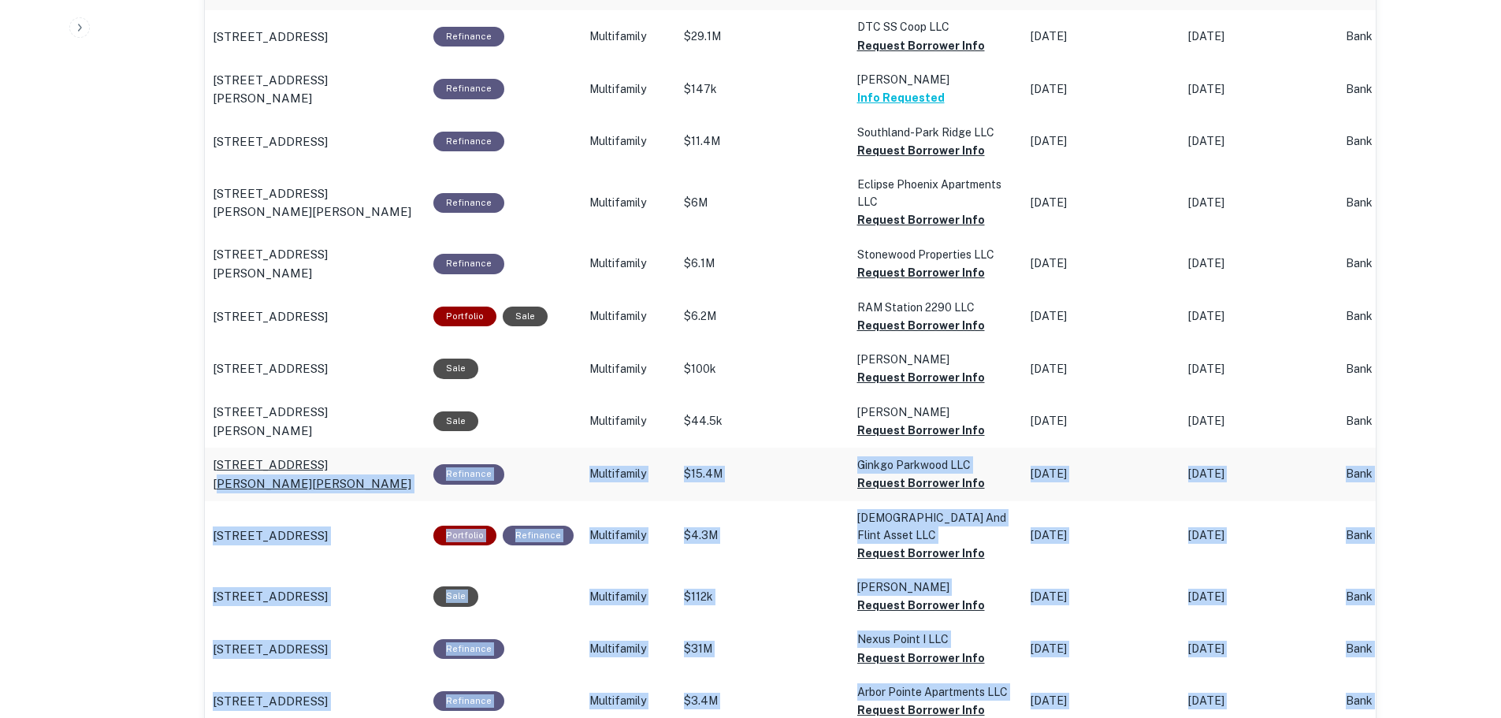
drag, startPoint x: 201, startPoint y: 476, endPoint x: 295, endPoint y: 474, distance: 93.8
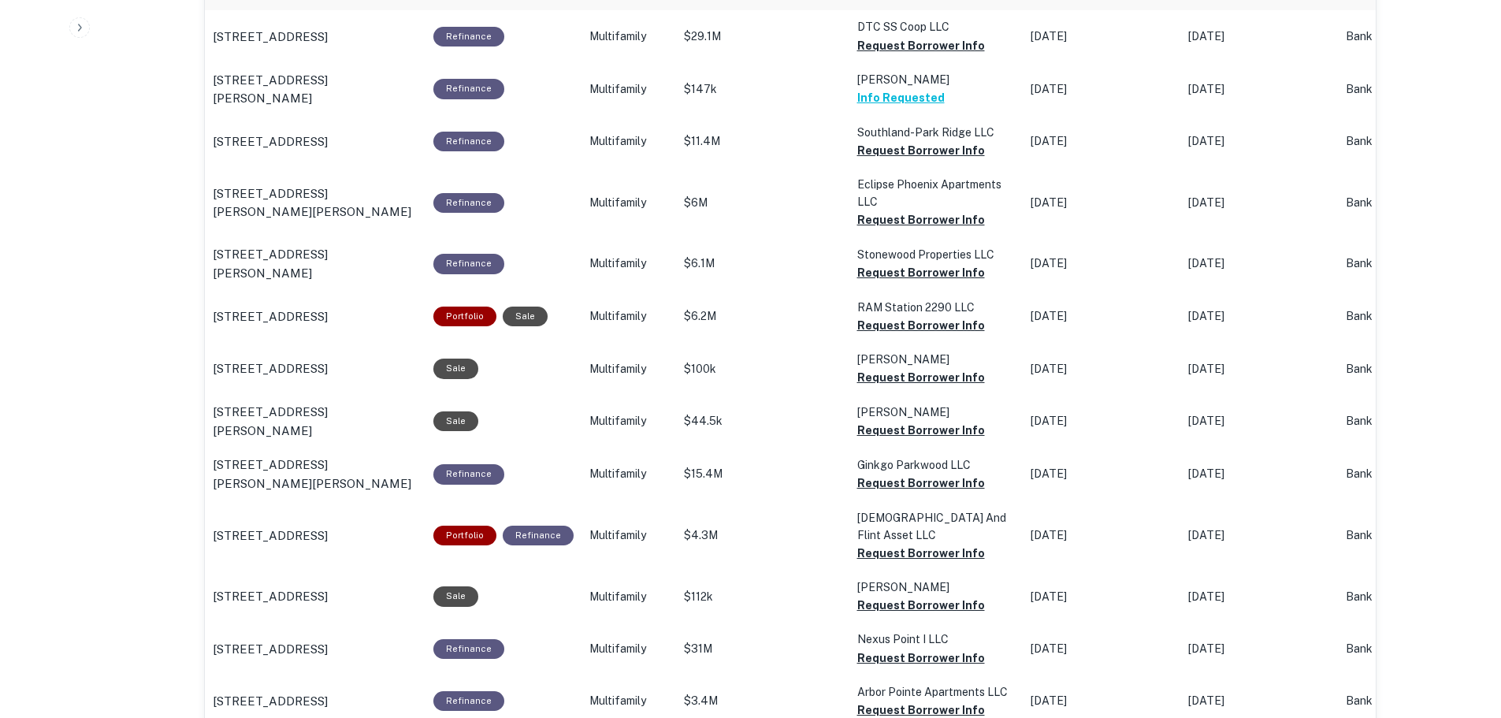
drag, startPoint x: 206, startPoint y: 469, endPoint x: 415, endPoint y: 477, distance: 209.0
click at [415, 62] on td "7000 Wallace Rd Charlotte, NC28212" at bounding box center [315, 36] width 221 height 52
copy p "7000 Wallace Rd Charlotte, NC28212"
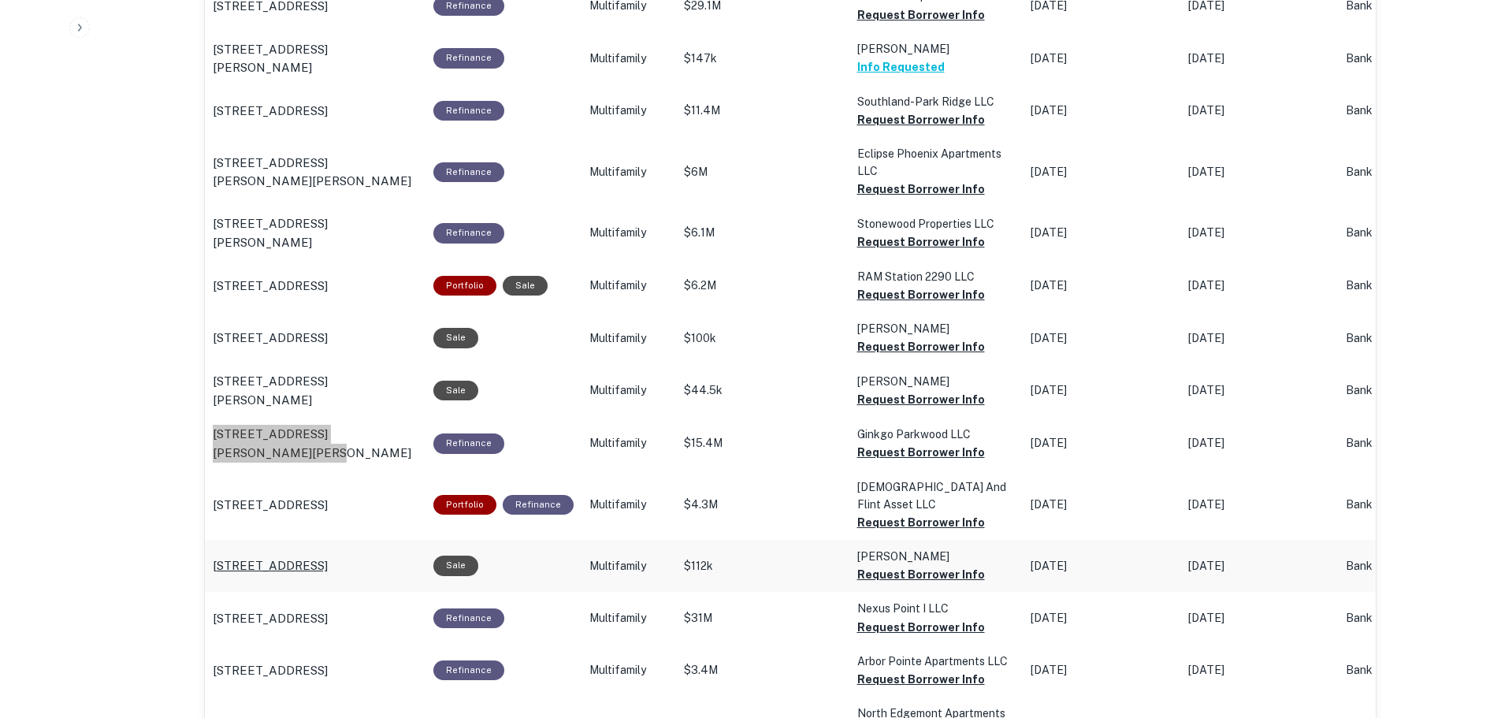
scroll to position [1103, 0]
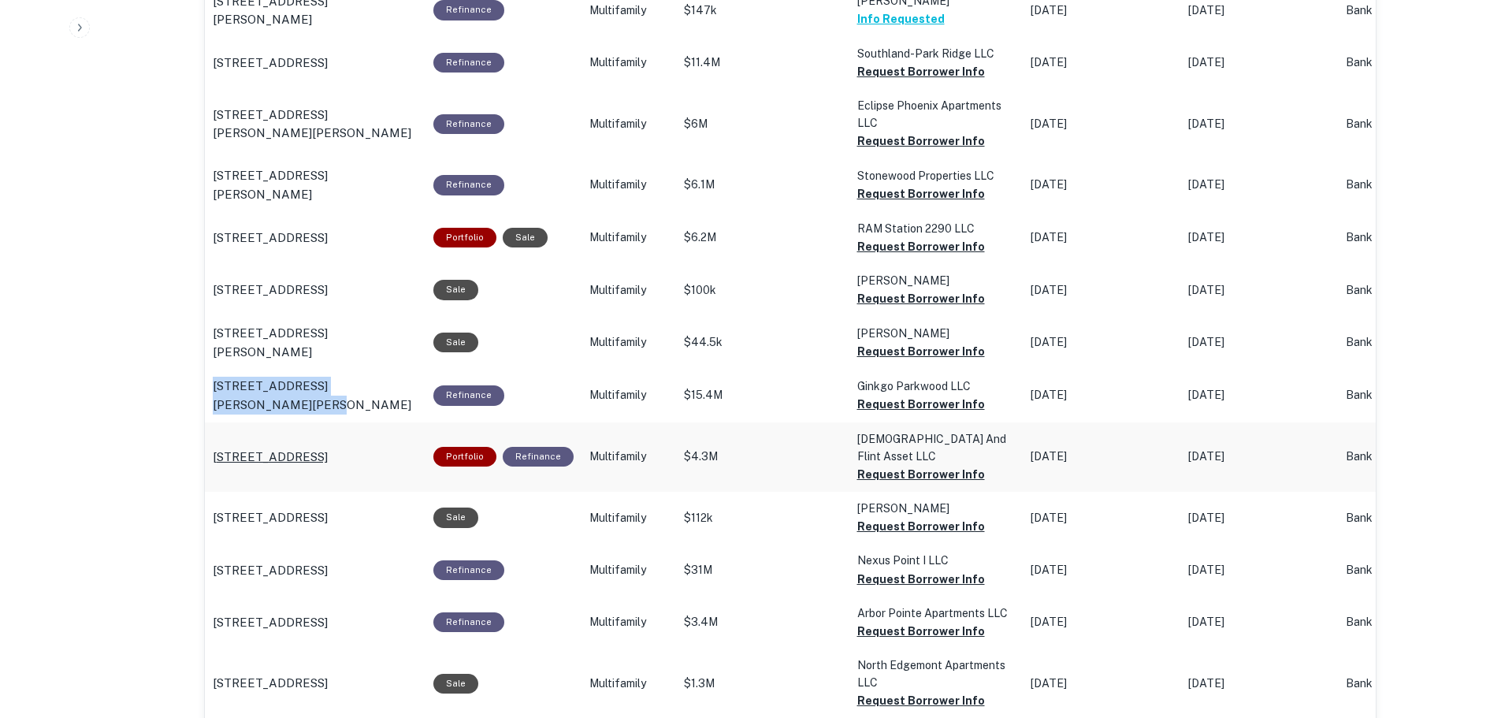
drag, startPoint x: 206, startPoint y: 448, endPoint x: 412, endPoint y: 444, distance: 205.7
copy p "3700 Flint St Greensboro, NC27405"
drag, startPoint x: 886, startPoint y: 459, endPoint x: 866, endPoint y: 459, distance: 19.7
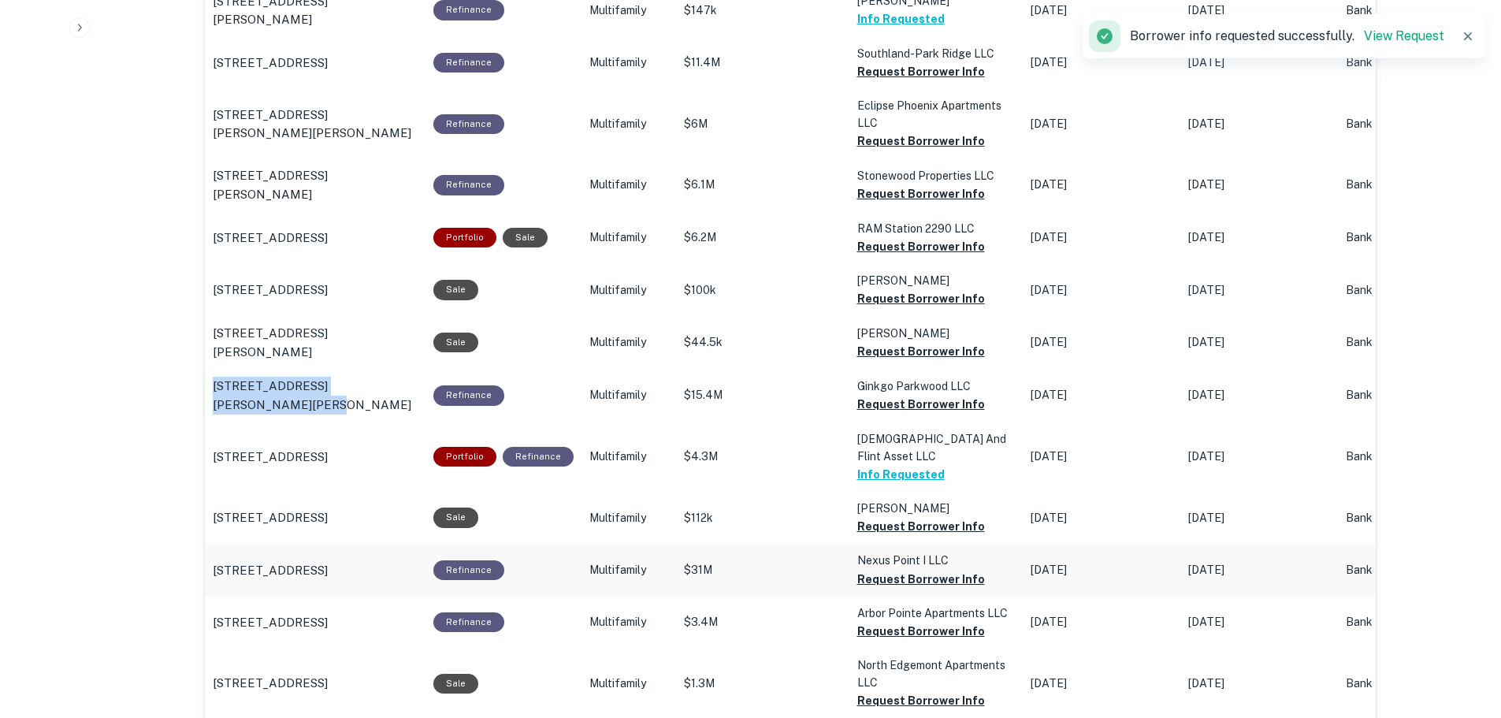
scroll to position [1182, 0]
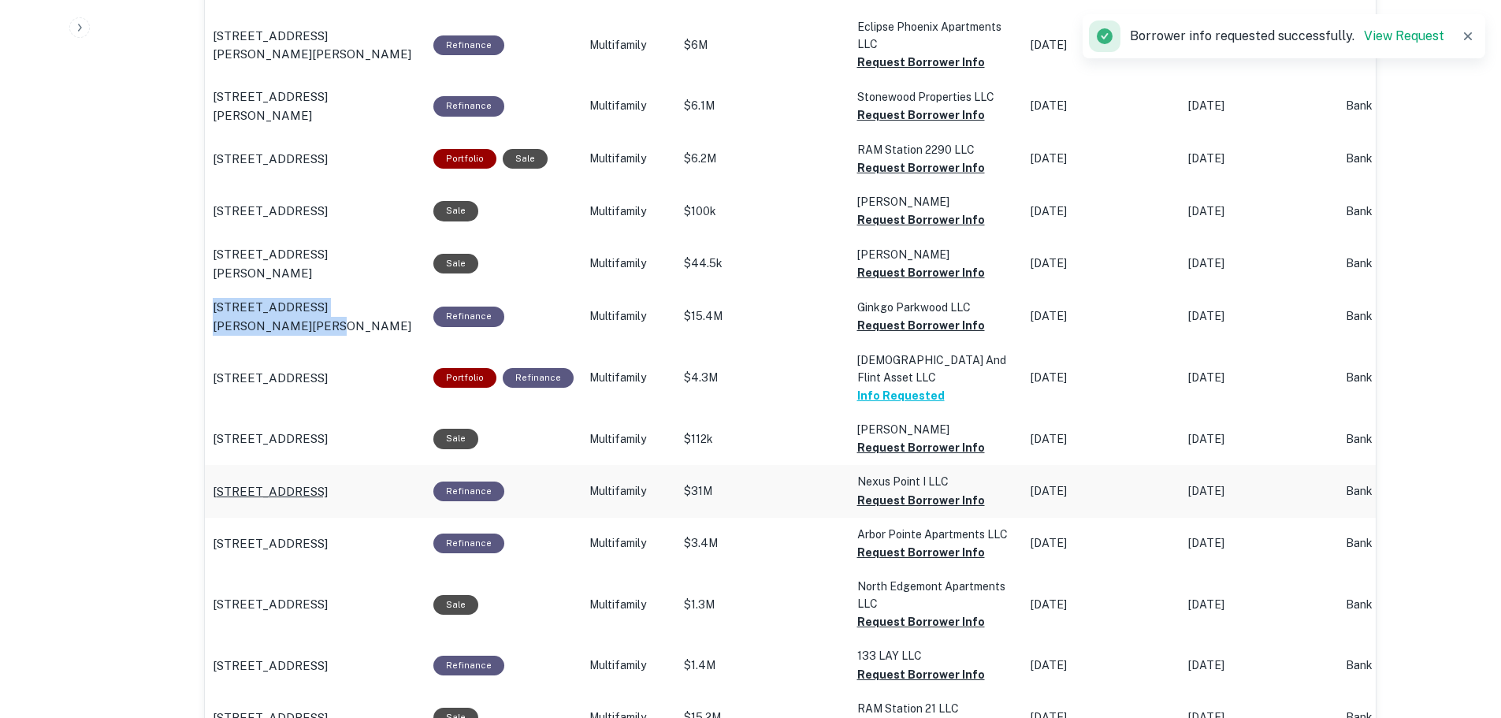
drag, startPoint x: 203, startPoint y: 473, endPoint x: 376, endPoint y: 471, distance: 173.4
drag, startPoint x: 210, startPoint y: 474, endPoint x: 409, endPoint y: 476, distance: 199.4
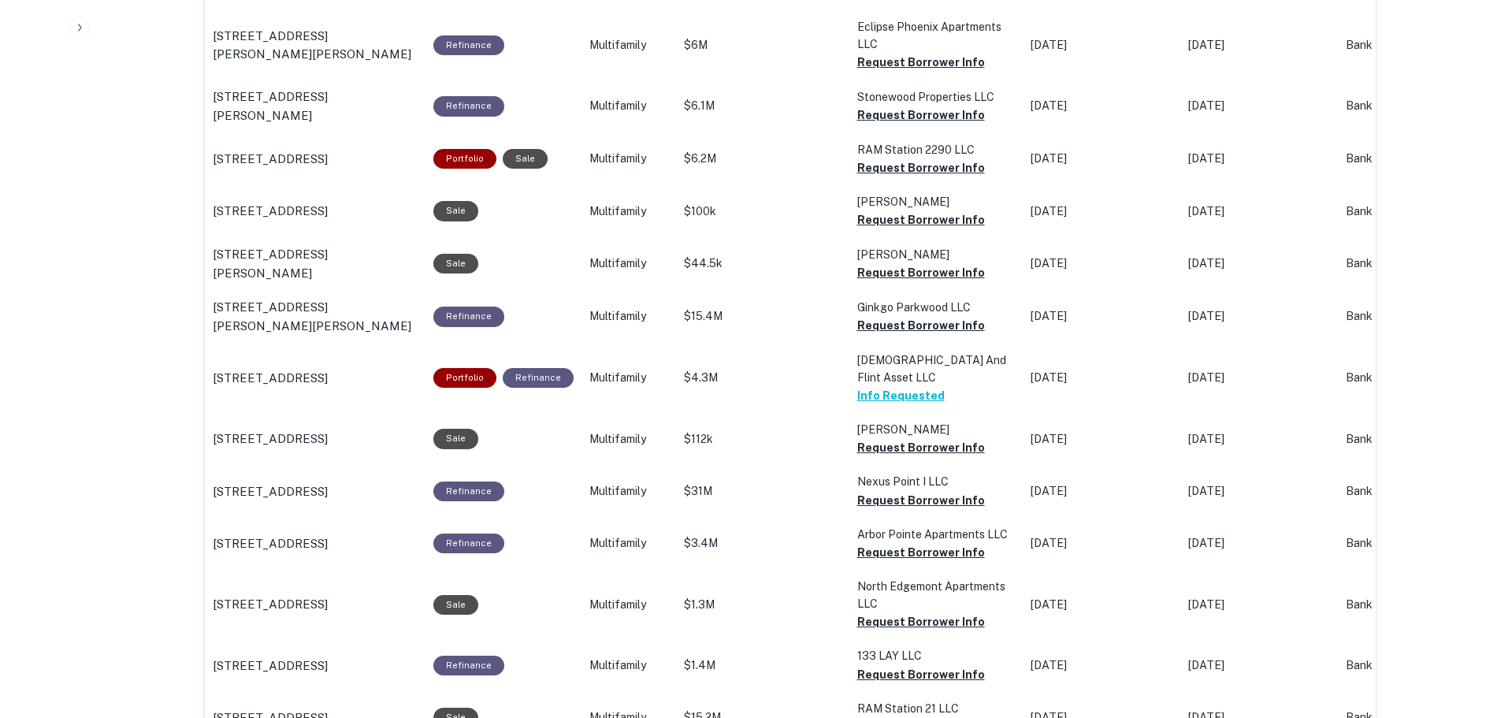
copy p "3747 S 19th Ave Bozeman, MT59718"
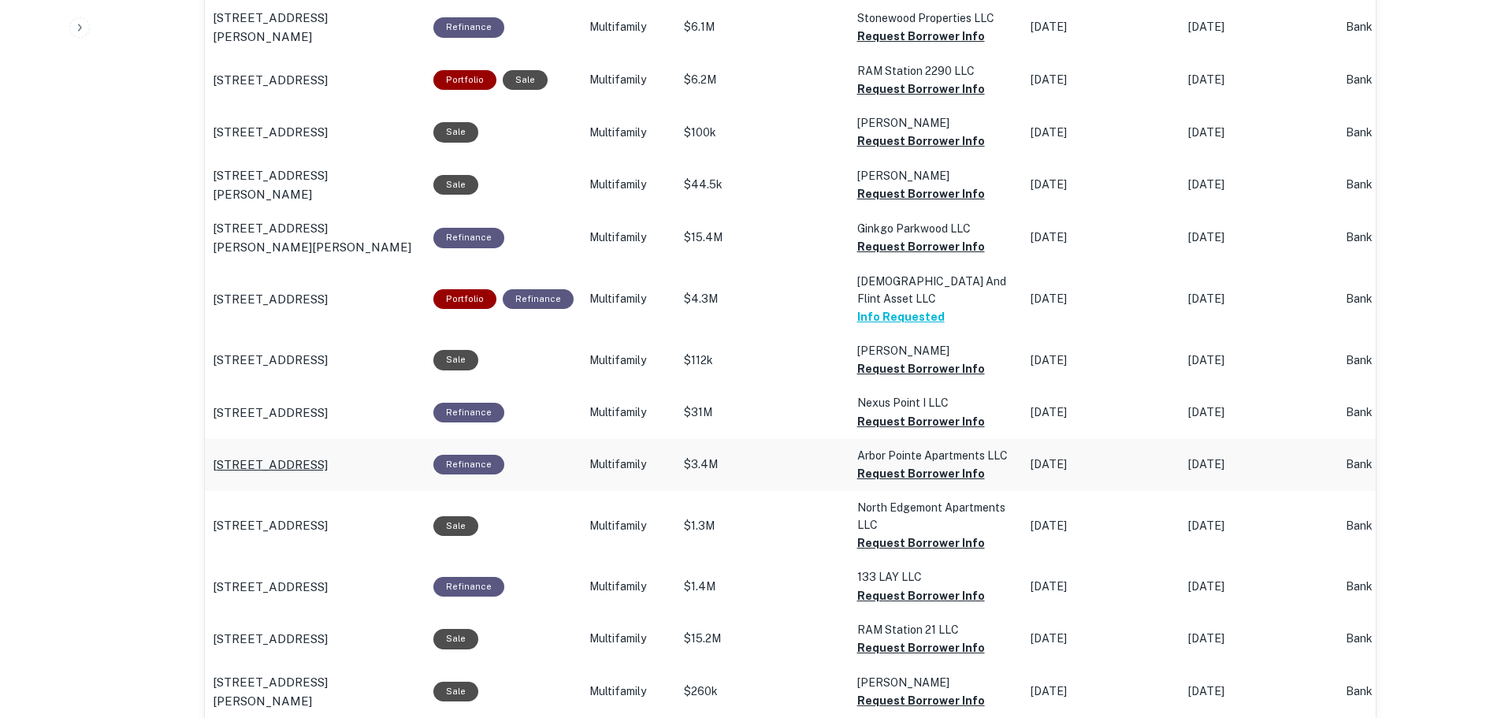
drag, startPoint x: 201, startPoint y: 447, endPoint x: 327, endPoint y: 445, distance: 126.1
drag, startPoint x: 209, startPoint y: 448, endPoint x: 376, endPoint y: 445, distance: 167.1
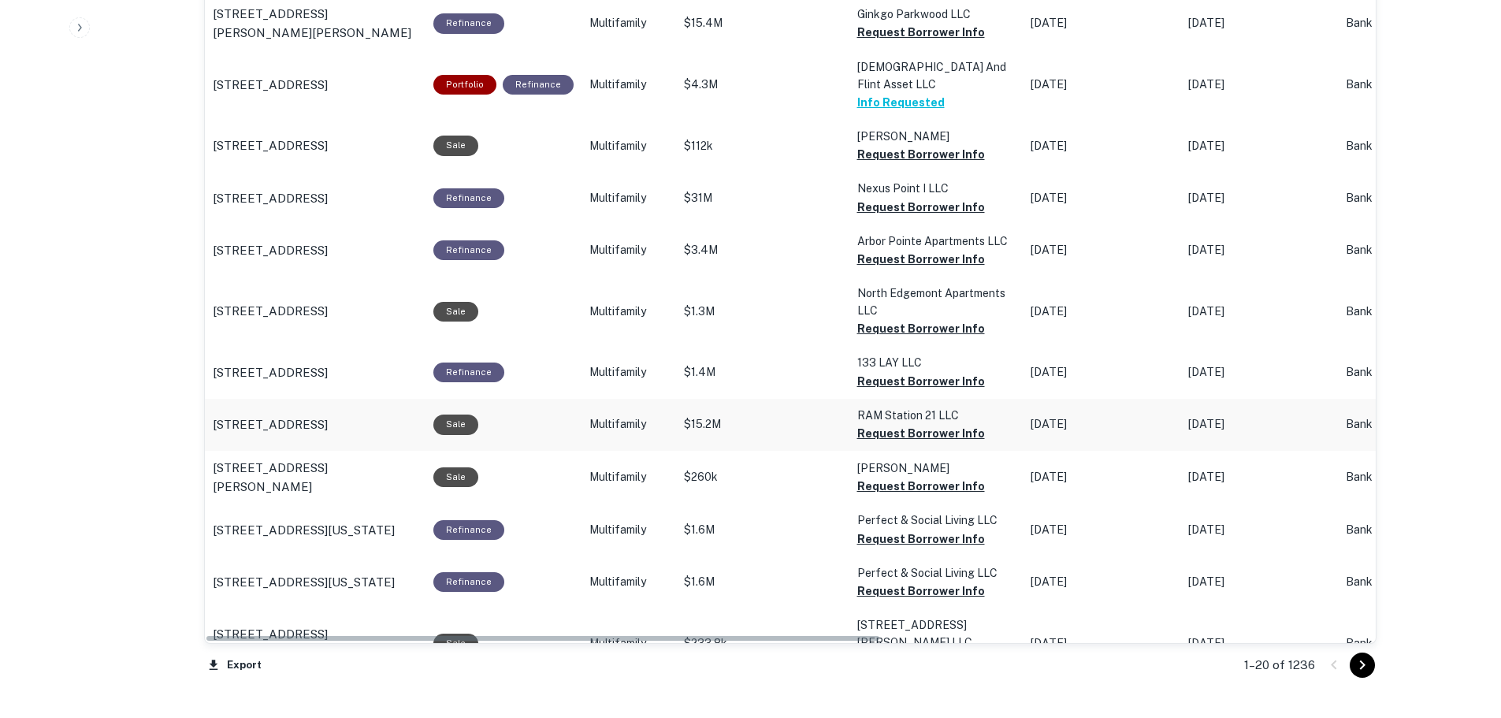
scroll to position [1576, 0]
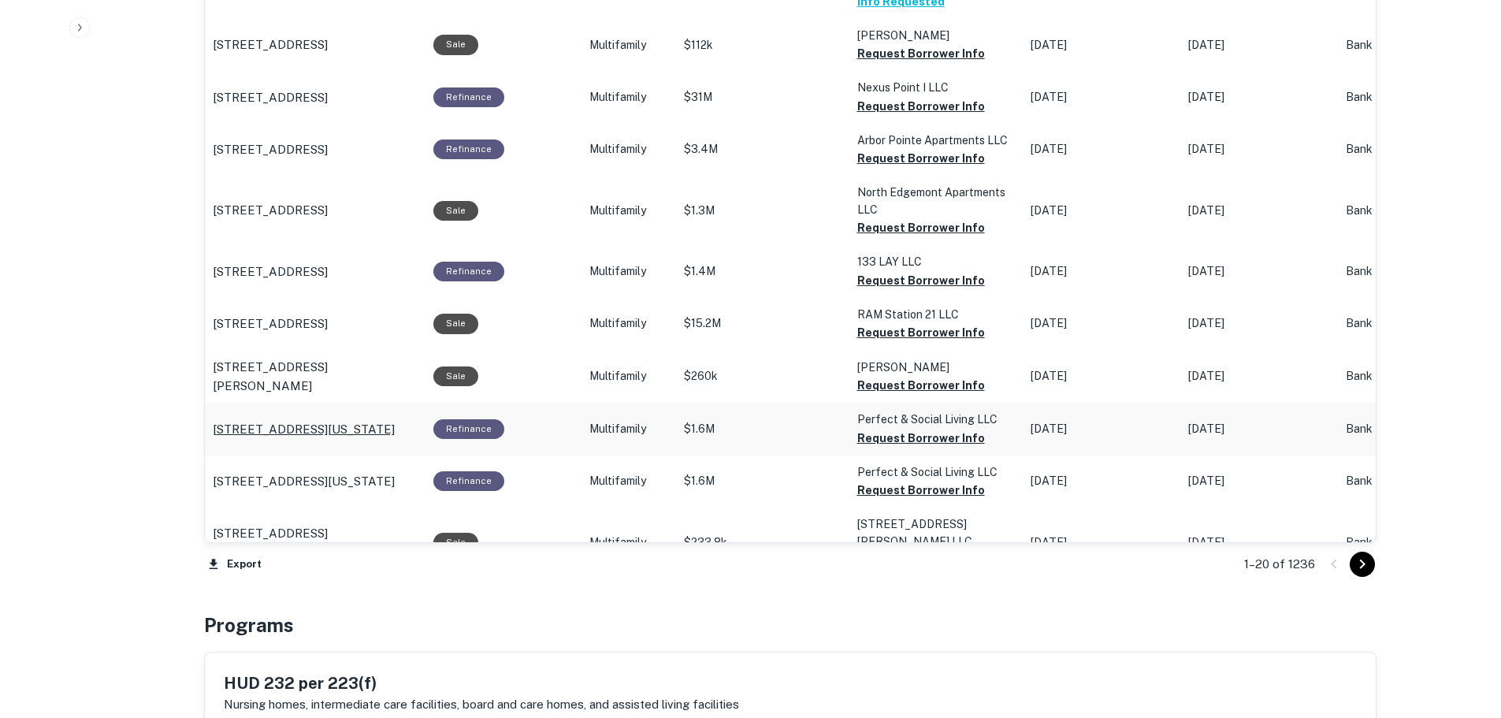
drag, startPoint x: 206, startPoint y: 410, endPoint x: 409, endPoint y: 415, distance: 203.4
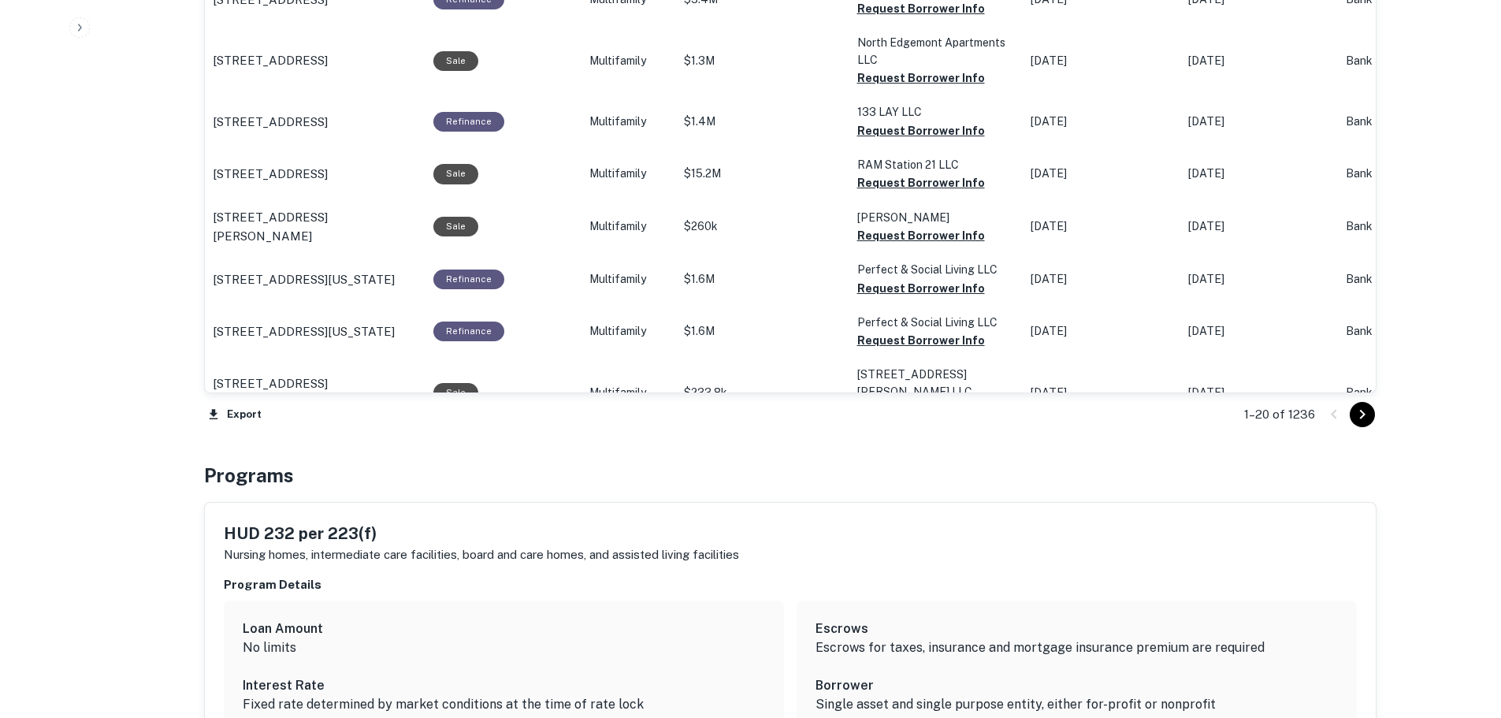
scroll to position [1734, 0]
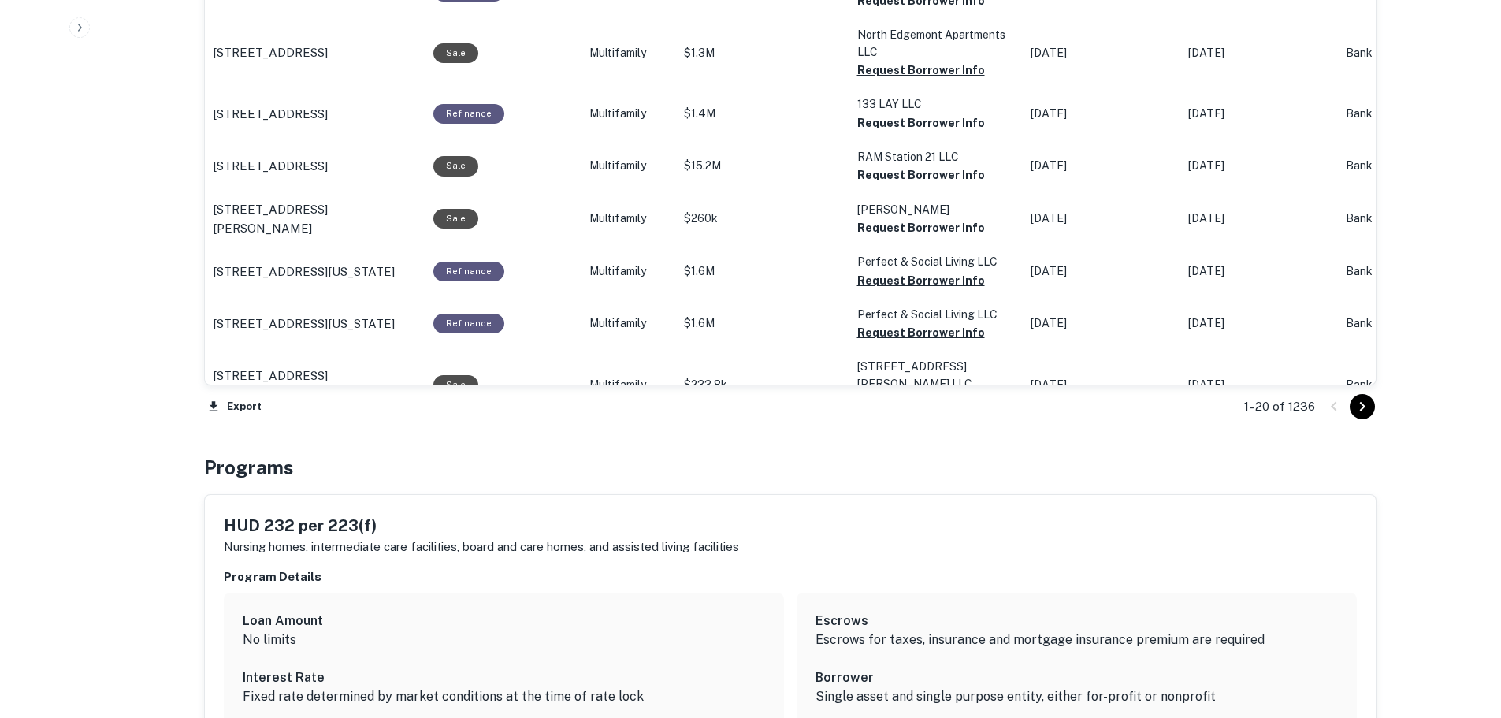
click at [1363, 407] on icon "Go to next page" at bounding box center [1363, 406] width 6 height 9
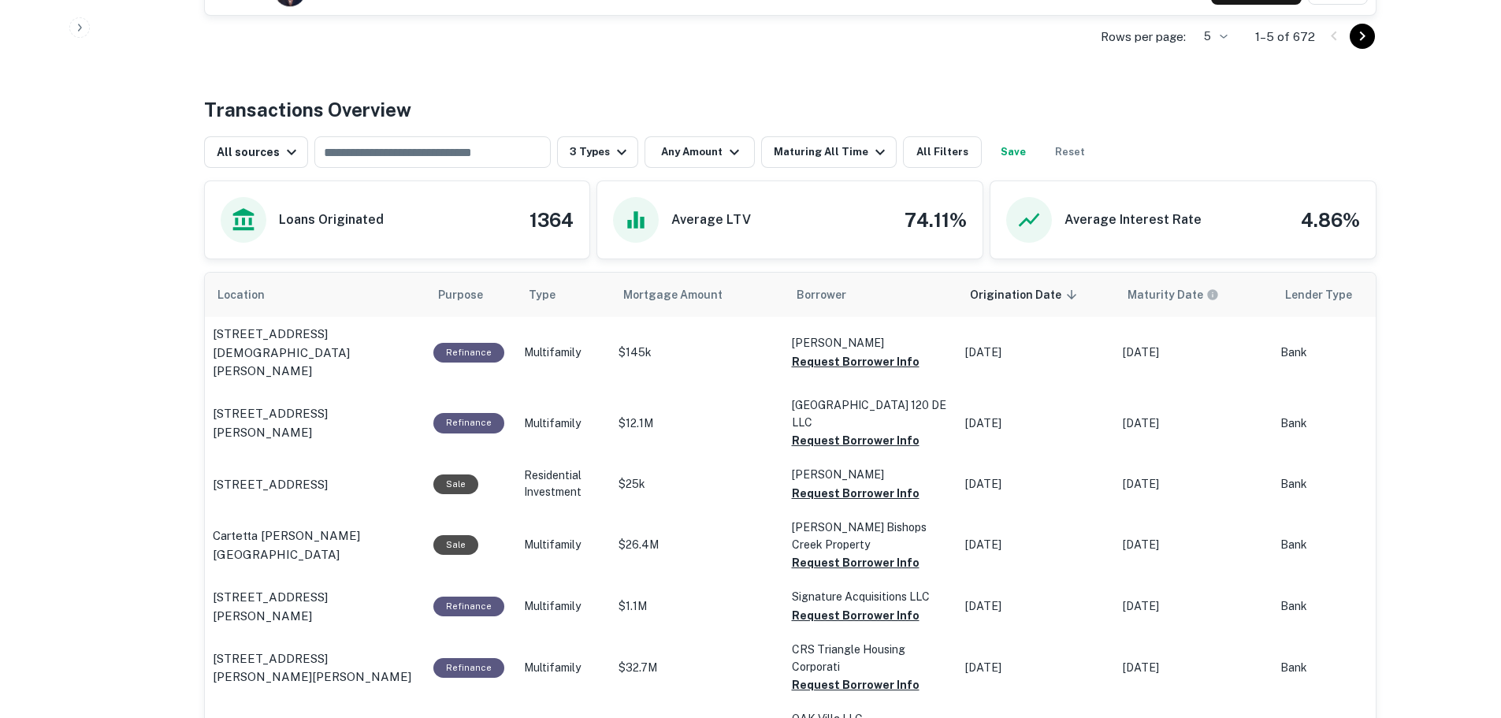
scroll to position [709, 0]
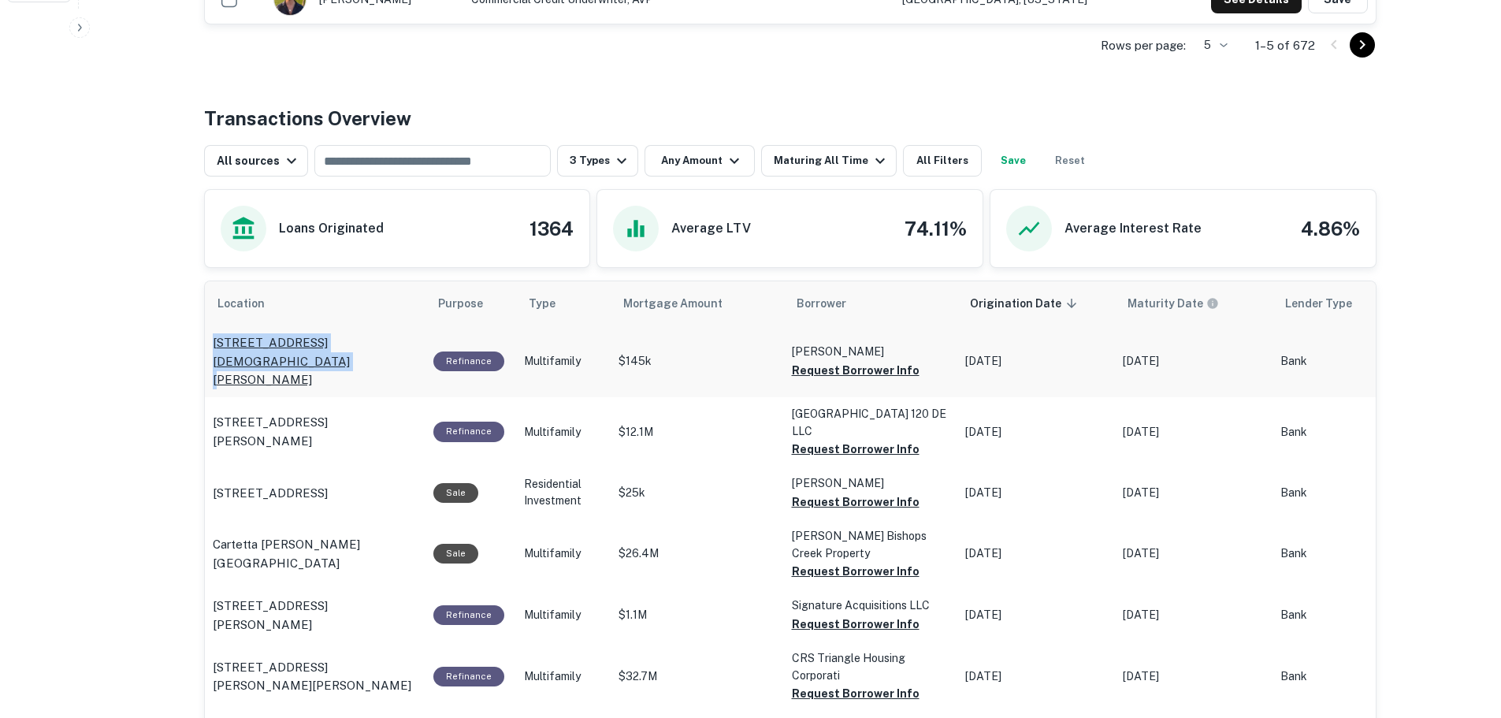
drag, startPoint x: 209, startPoint y: 340, endPoint x: 285, endPoint y: 365, distance: 79.5
click at [285, 365] on td "44454 S Baptist Rd Hammond, LA70403" at bounding box center [315, 361] width 221 height 72
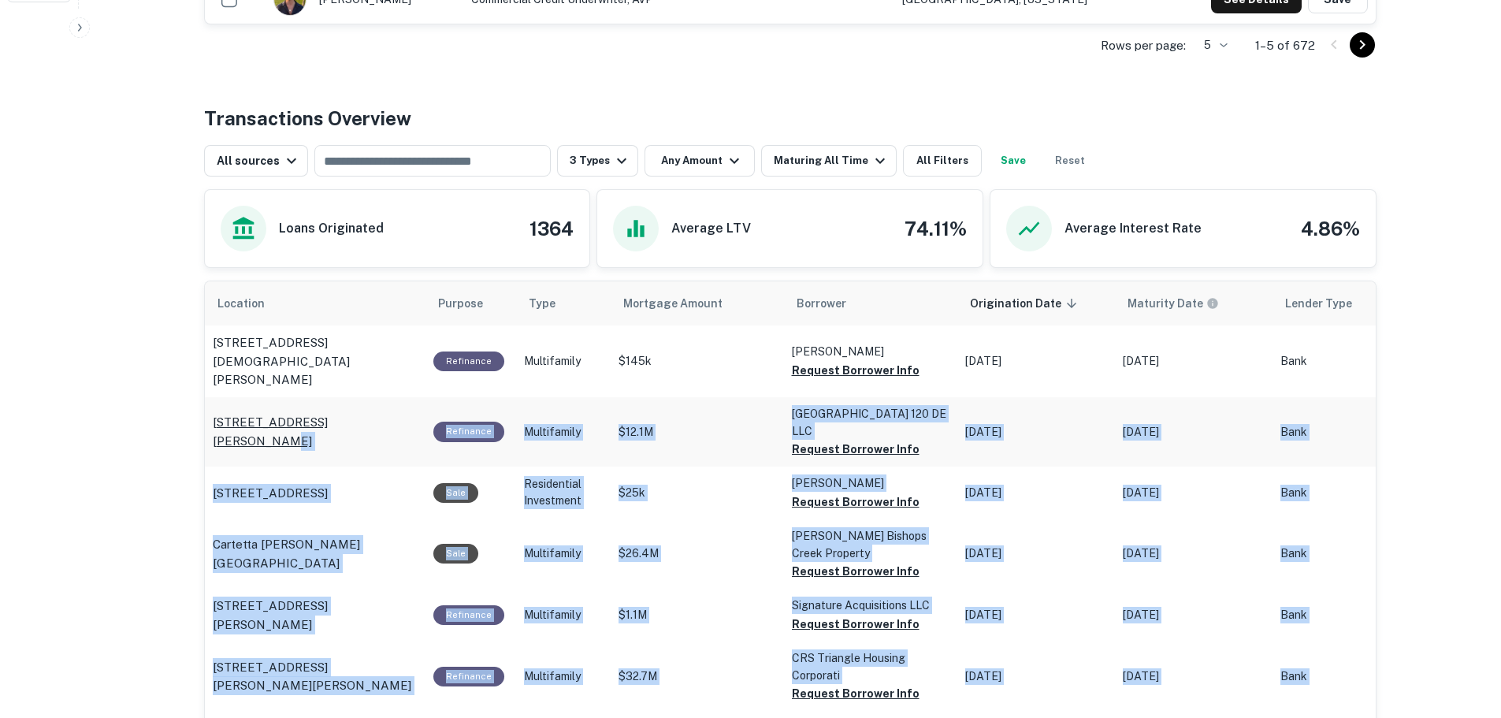
drag, startPoint x: 203, startPoint y: 406, endPoint x: 369, endPoint y: 403, distance: 165.5
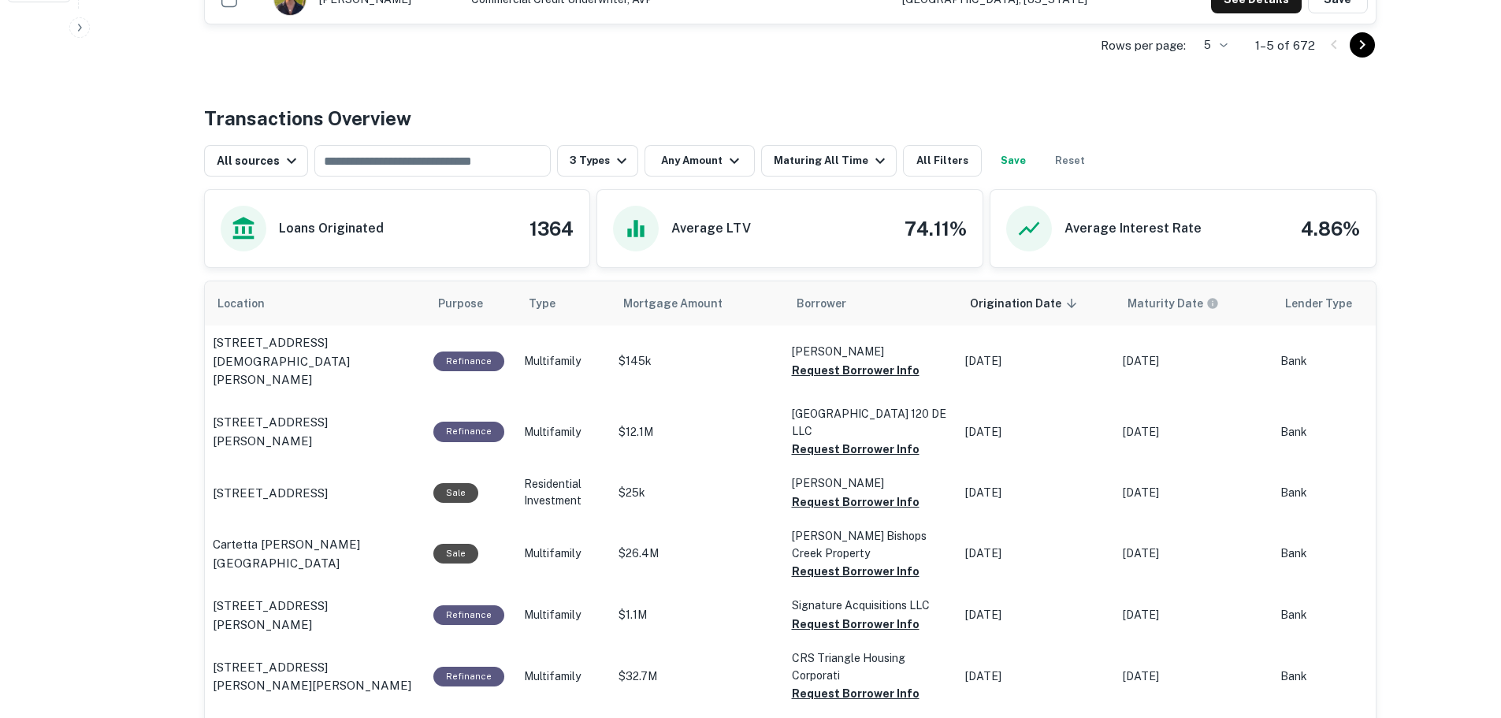
drag, startPoint x: 206, startPoint y: 401, endPoint x: 385, endPoint y: 402, distance: 178.9
click at [385, 397] on td "621 Arcadia St Hurst, TX76053" at bounding box center [315, 361] width 221 height 72
drag, startPoint x: 209, startPoint y: 445, endPoint x: 269, endPoint y: 469, distance: 64.4
click at [269, 397] on td "3363 Lawn Ave Saint Louis, MO63139" at bounding box center [315, 361] width 221 height 72
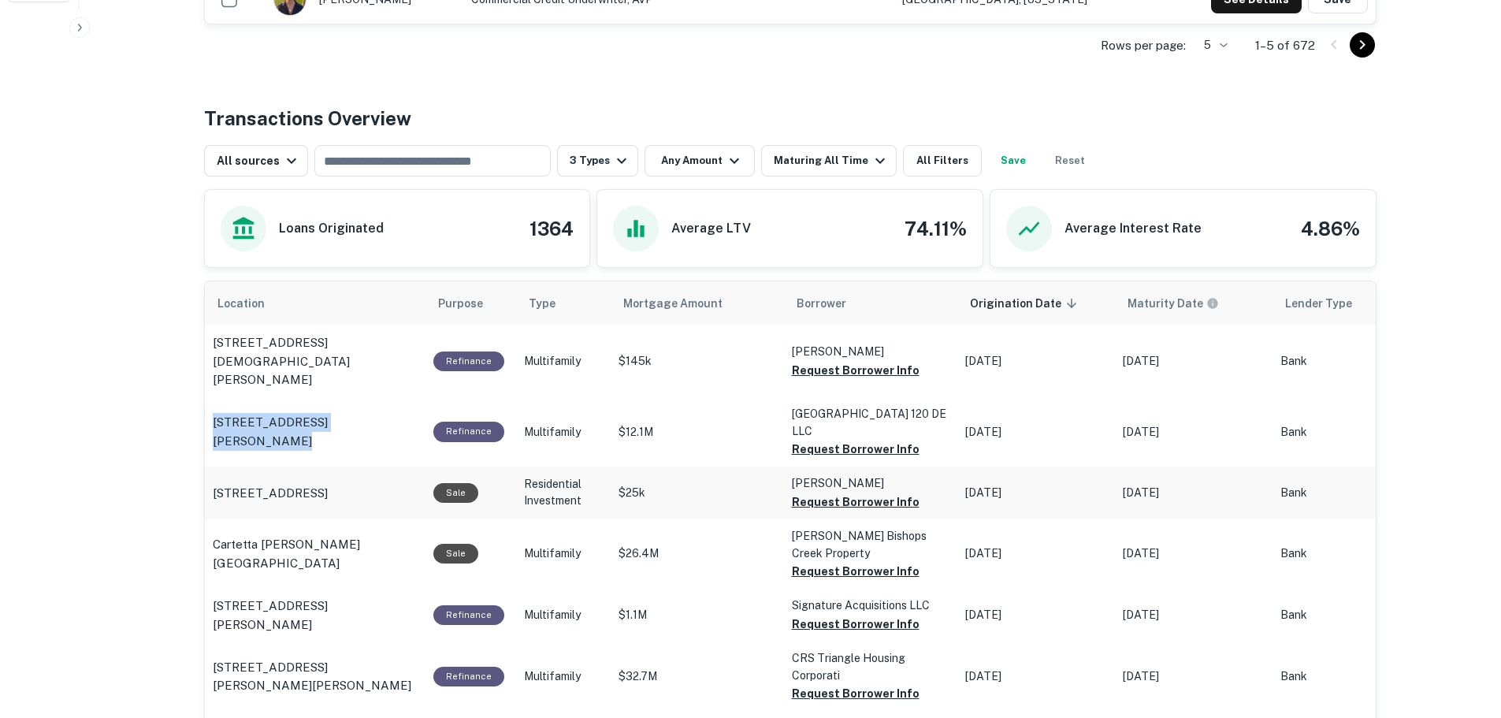
drag, startPoint x: 852, startPoint y: 462, endPoint x: 798, endPoint y: 463, distance: 54.4
click at [852, 380] on button "Request Borrower Info" at bounding box center [856, 370] width 128 height 19
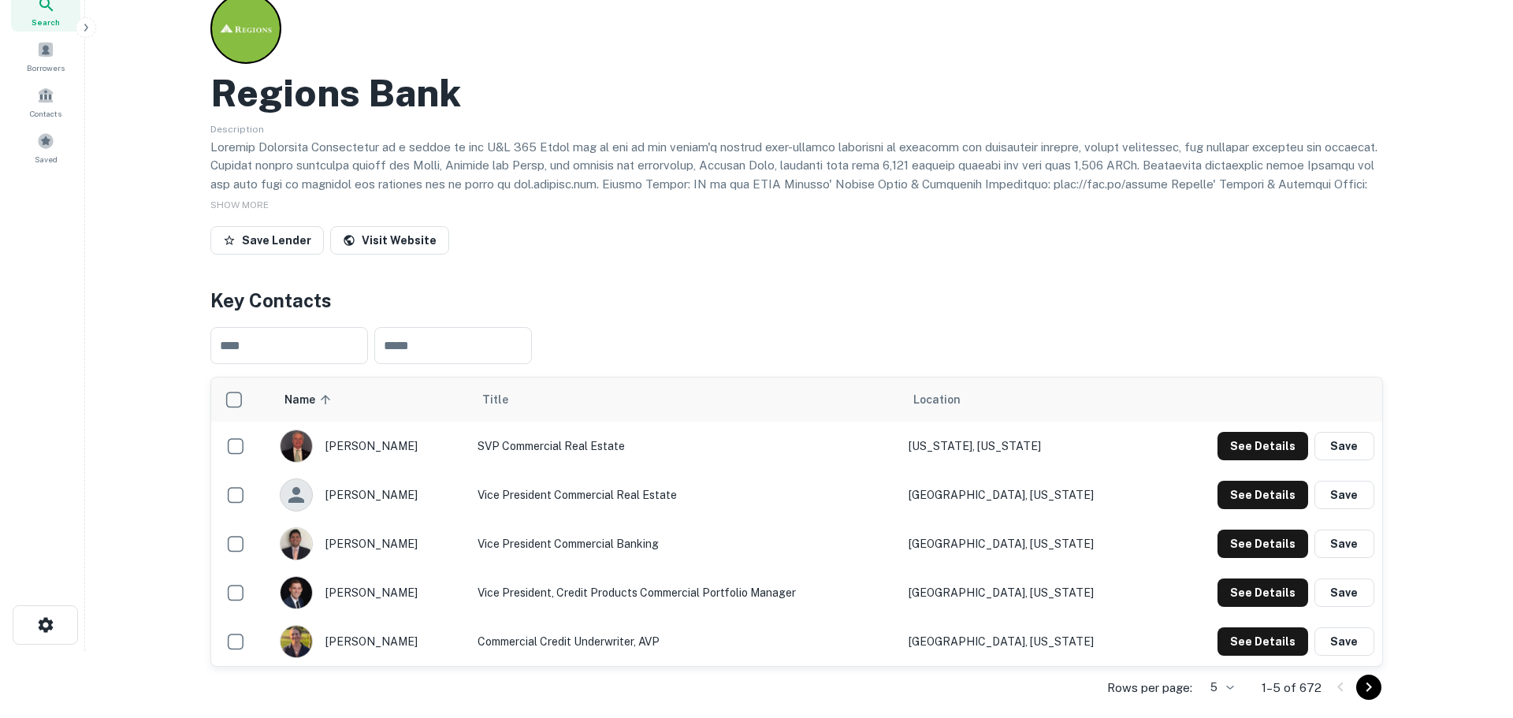
scroll to position [0, 0]
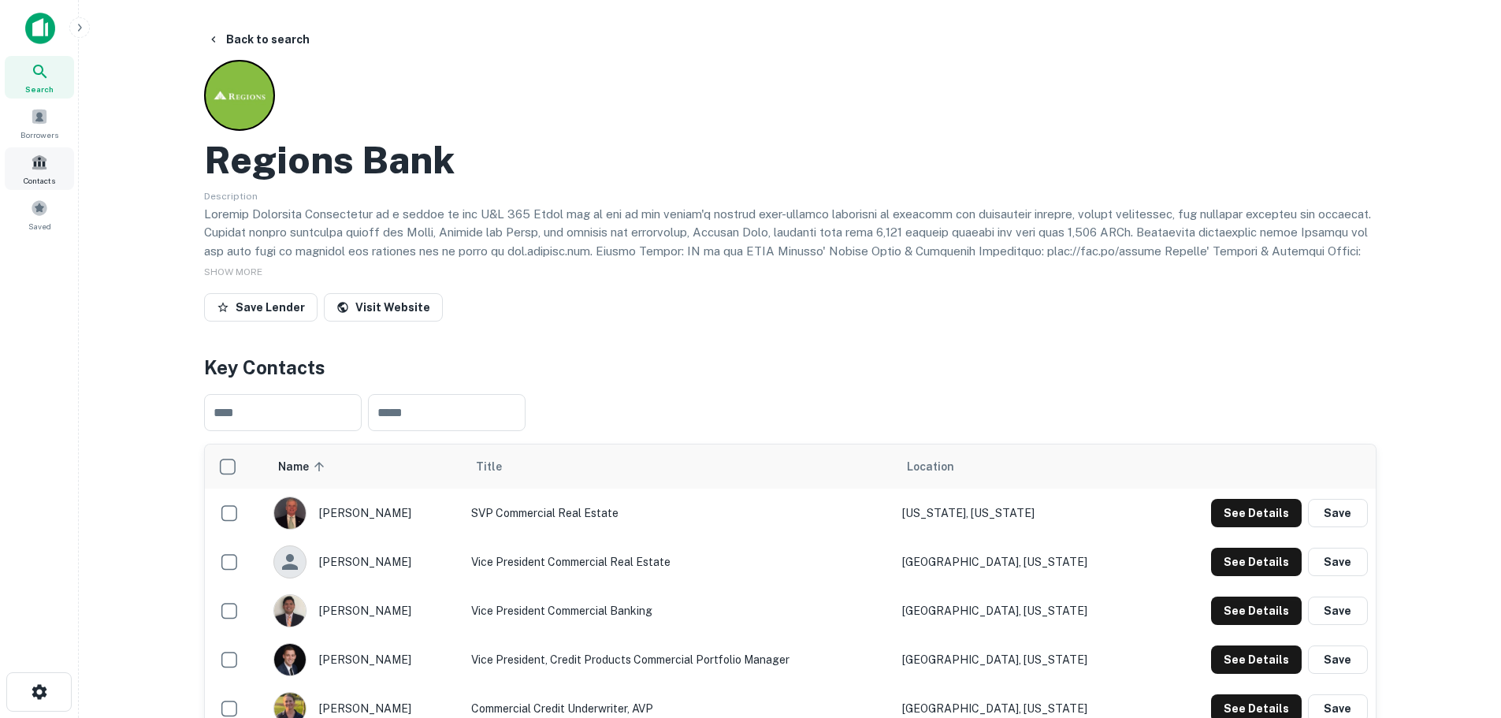
click at [53, 177] on span "Contacts" at bounding box center [40, 180] width 32 height 13
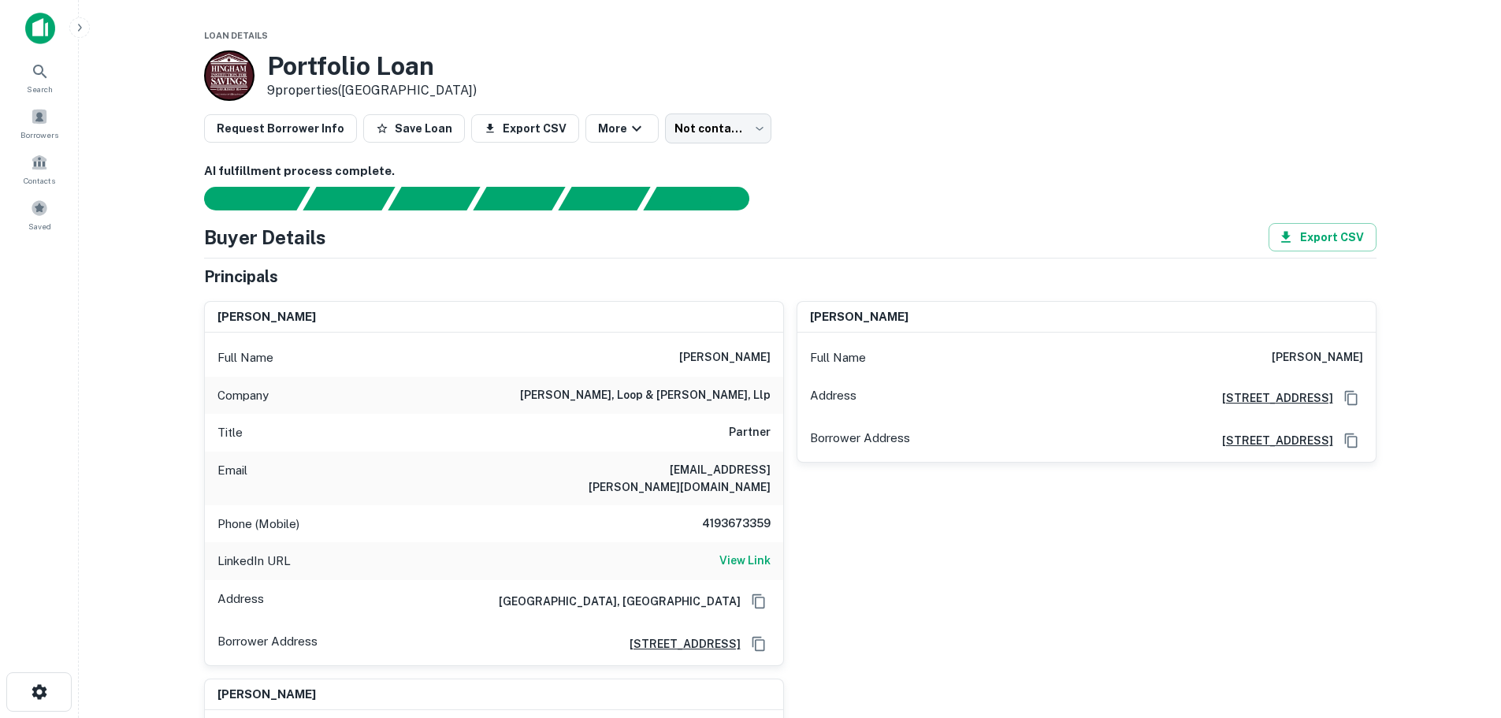
drag, startPoint x: 690, startPoint y: 350, endPoint x: 775, endPoint y: 351, distance: 85.1
click at [775, 351] on div "Full Name [PERSON_NAME]" at bounding box center [494, 358] width 578 height 38
copy h6 "[PERSON_NAME]"
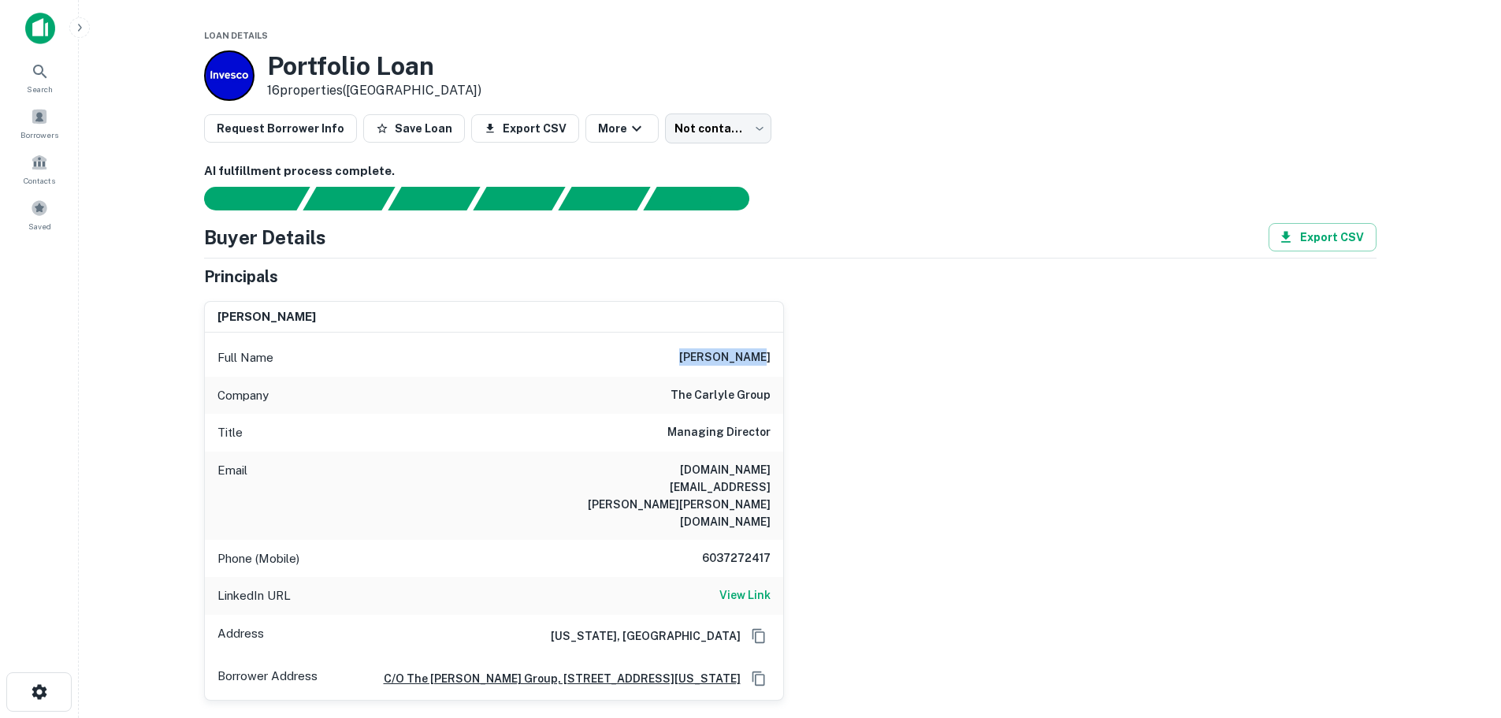
drag, startPoint x: 685, startPoint y: 358, endPoint x: 773, endPoint y: 359, distance: 88.3
click at [773, 359] on div "Full Name [PERSON_NAME]" at bounding box center [494, 358] width 578 height 38
copy h6 "[PERSON_NAME]"
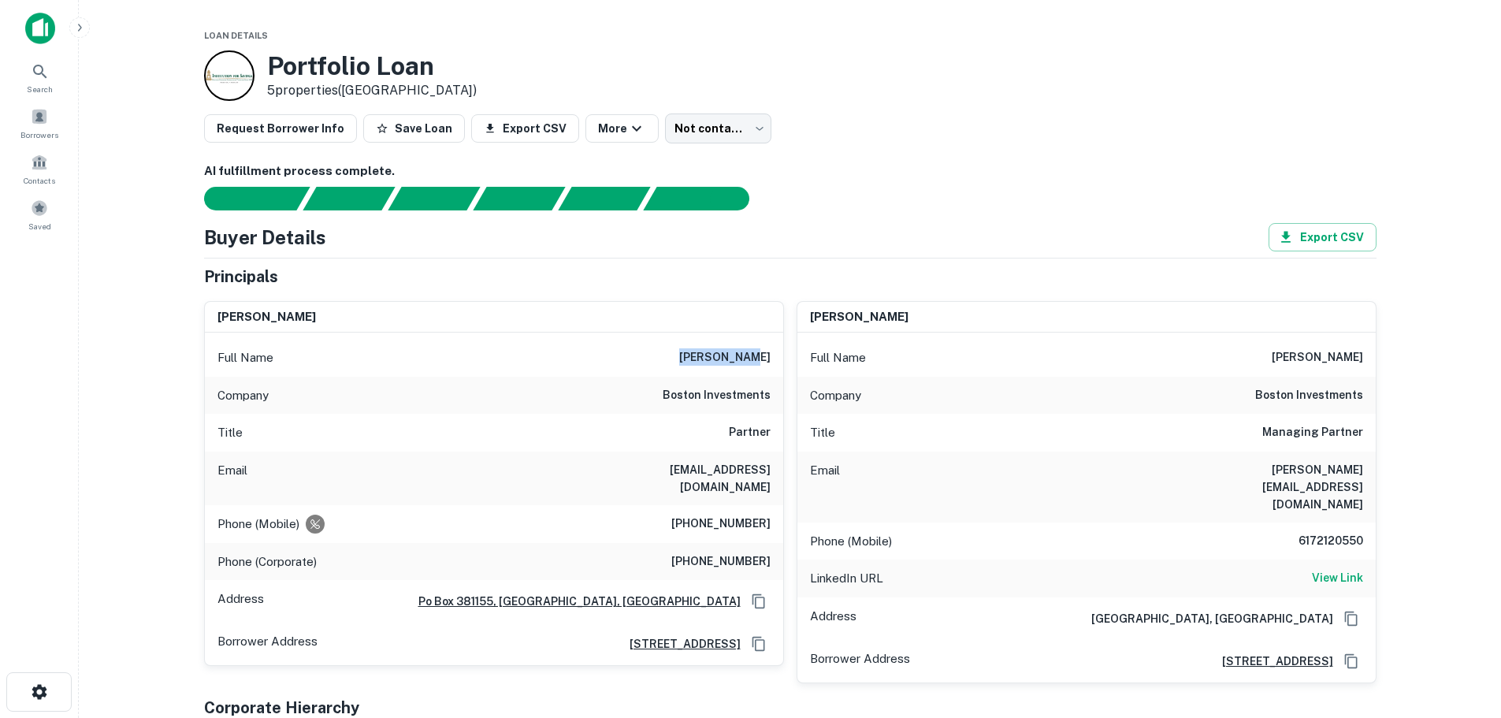
drag, startPoint x: 677, startPoint y: 354, endPoint x: 772, endPoint y: 356, distance: 94.6
click at [772, 356] on div "Full Name [PERSON_NAME]" at bounding box center [494, 358] width 578 height 38
copy h6 "[PERSON_NAME]"
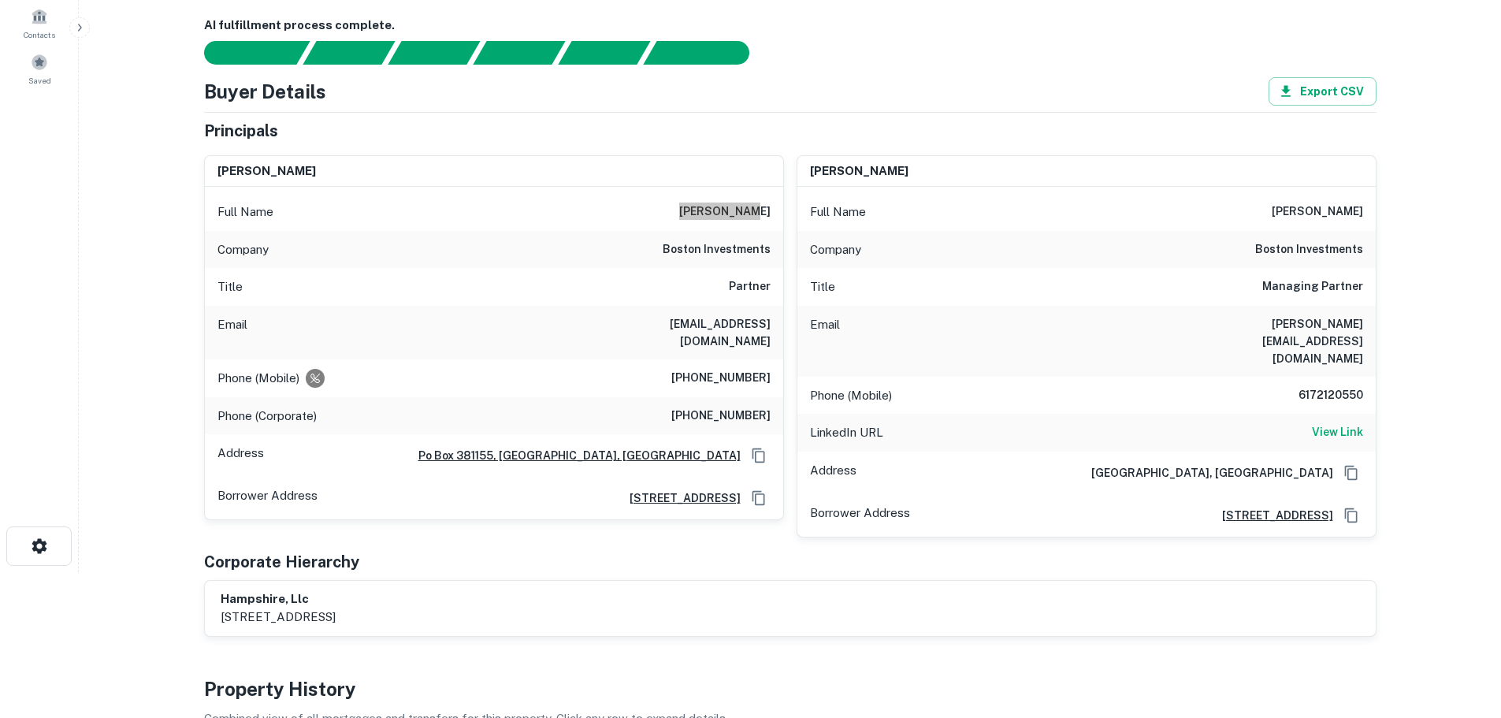
scroll to position [158, 0]
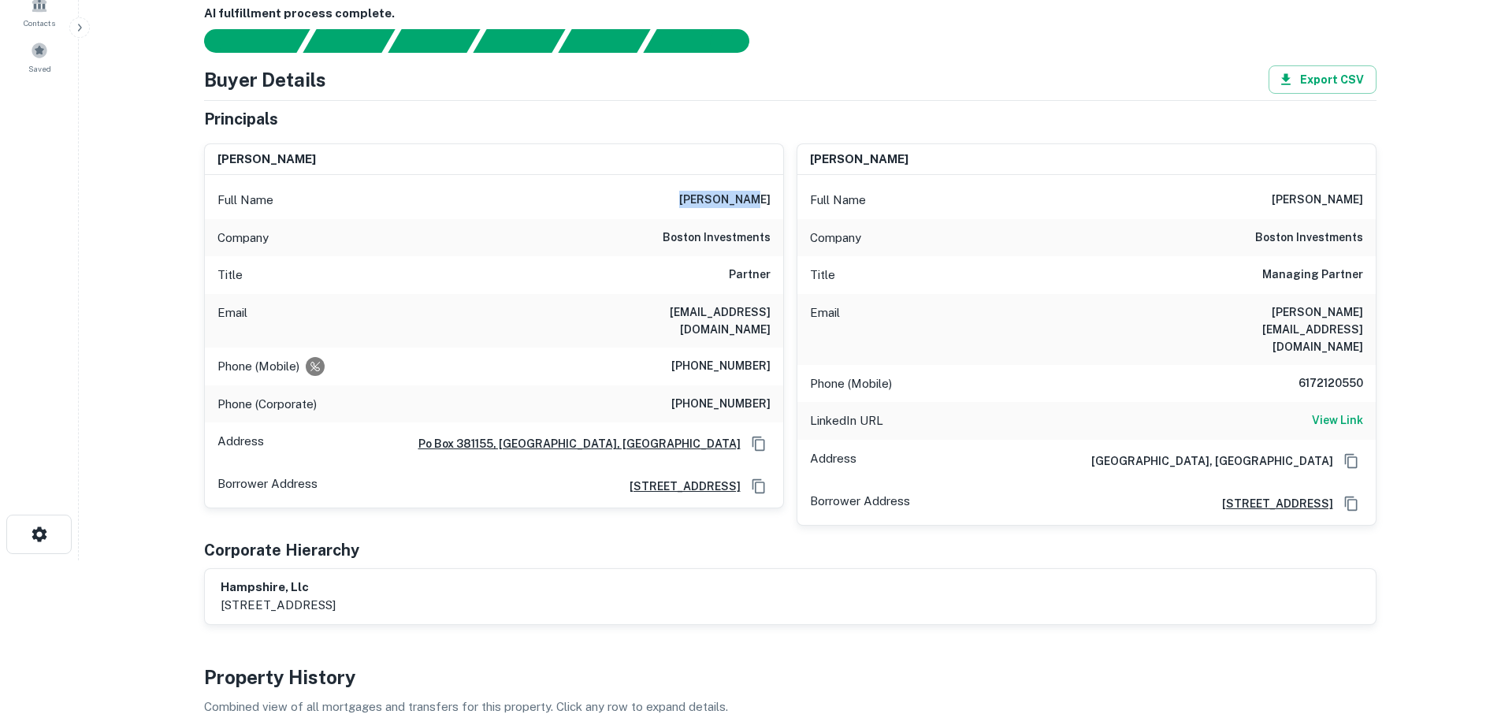
click at [647, 207] on div "Full Name [PERSON_NAME]" at bounding box center [494, 200] width 578 height 38
click at [713, 199] on h6 "[PERSON_NAME]" at bounding box center [724, 200] width 91 height 19
copy h6 "rekha"
drag, startPoint x: 629, startPoint y: 311, endPoint x: 772, endPoint y: 311, distance: 143.4
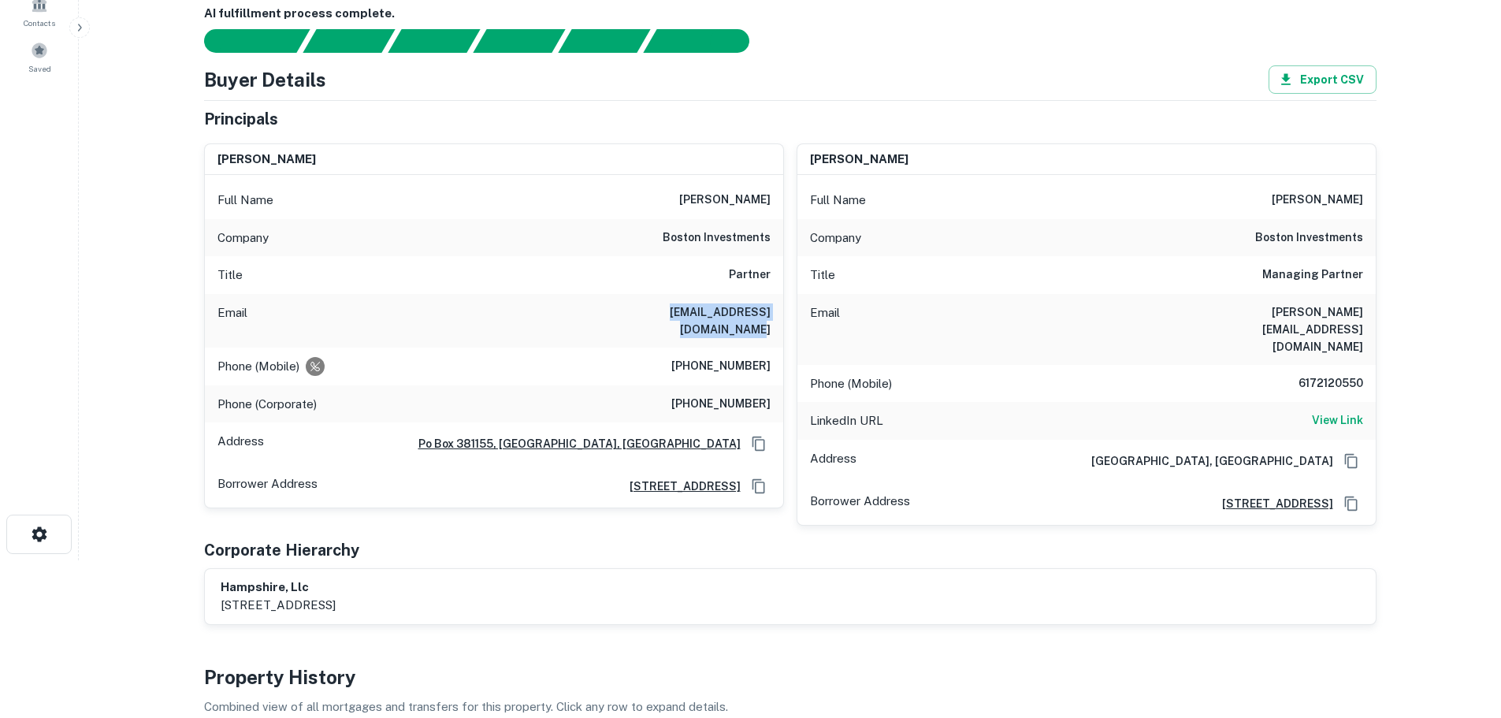
click at [772, 311] on div "Email [EMAIL_ADDRESS][DOMAIN_NAME]" at bounding box center [494, 321] width 578 height 54
copy h6 "[EMAIL_ADDRESS][DOMAIN_NAME]"
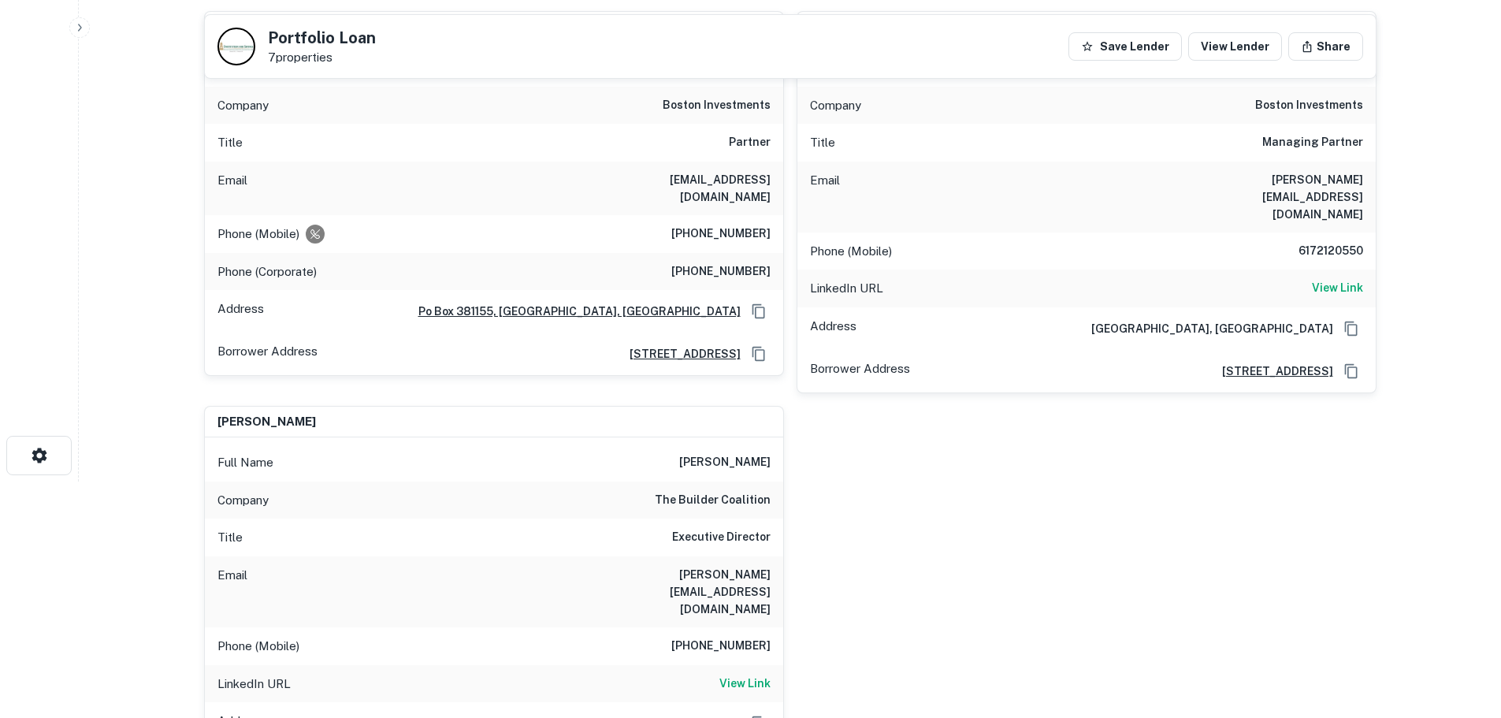
scroll to position [315, 0]
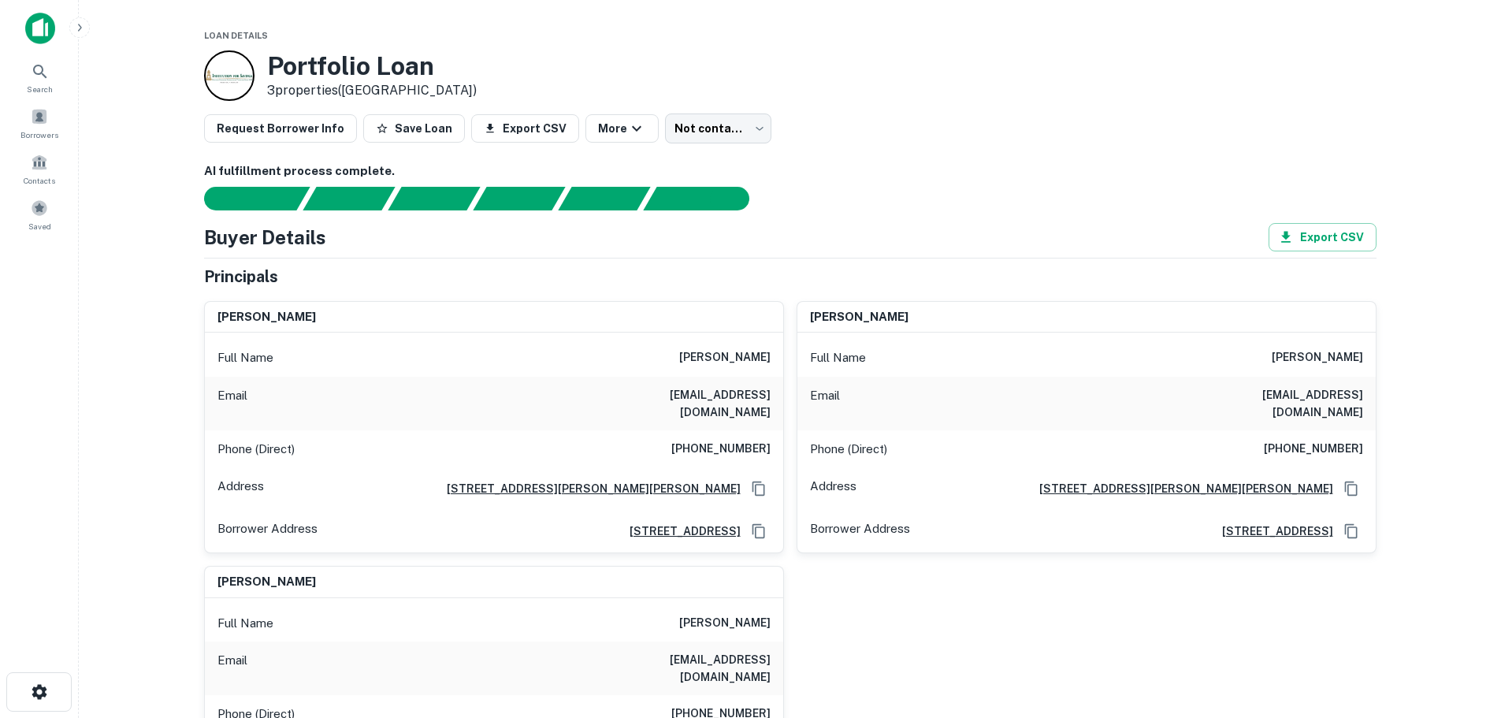
drag, startPoint x: 673, startPoint y: 356, endPoint x: 776, endPoint y: 355, distance: 103.3
click at [776, 355] on div "Full Name akanksha chaand" at bounding box center [494, 358] width 578 height 38
copy h6 "akanksha chaand"
drag, startPoint x: 638, startPoint y: 395, endPoint x: 772, endPoint y: 394, distance: 133.2
click at [772, 394] on div "Email cakanksha@yahoo.com" at bounding box center [494, 404] width 578 height 54
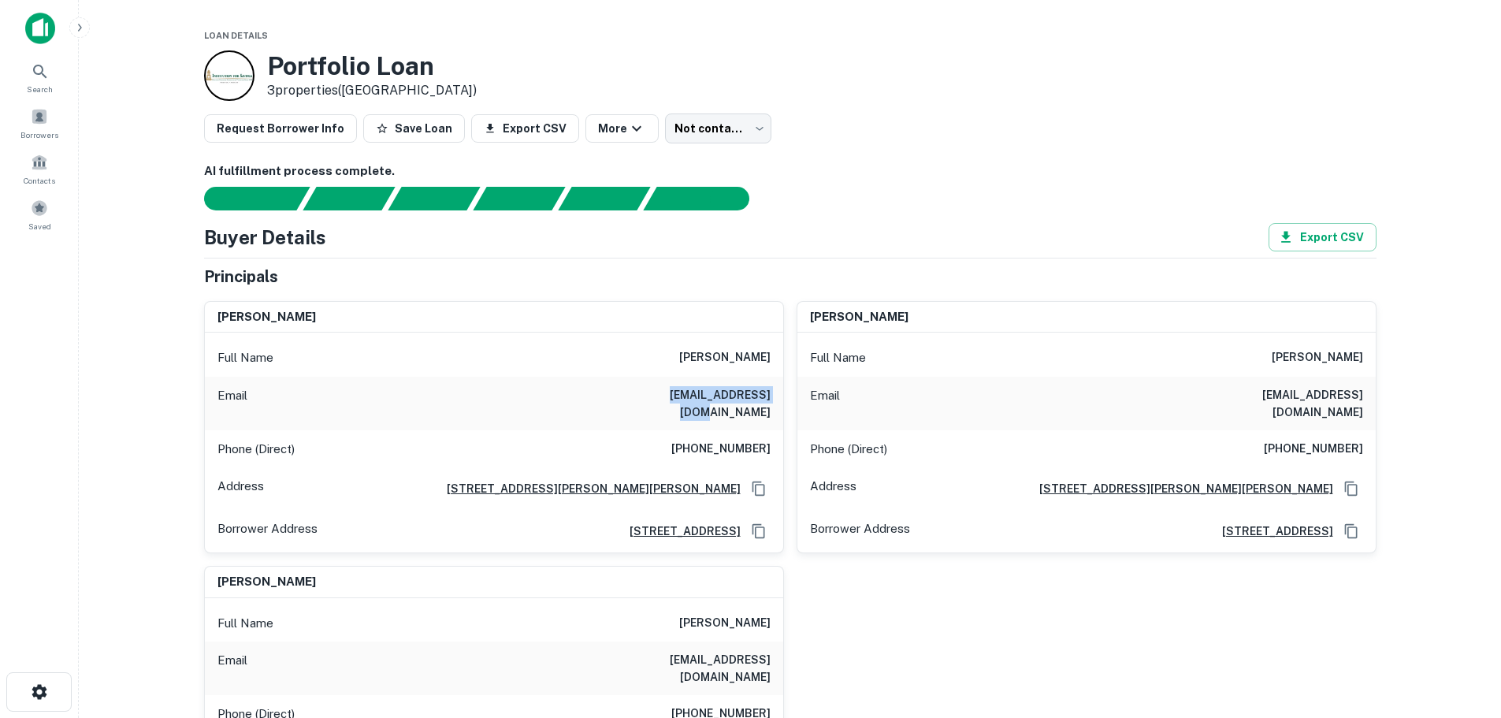
copy h6 "cakanksha@yahoo.com"
drag, startPoint x: 664, startPoint y: 352, endPoint x: 776, endPoint y: 355, distance: 111.2
click at [776, 355] on div "Full Name akanksha chaand" at bounding box center [494, 358] width 578 height 38
copy h6 "akanksha chaand"
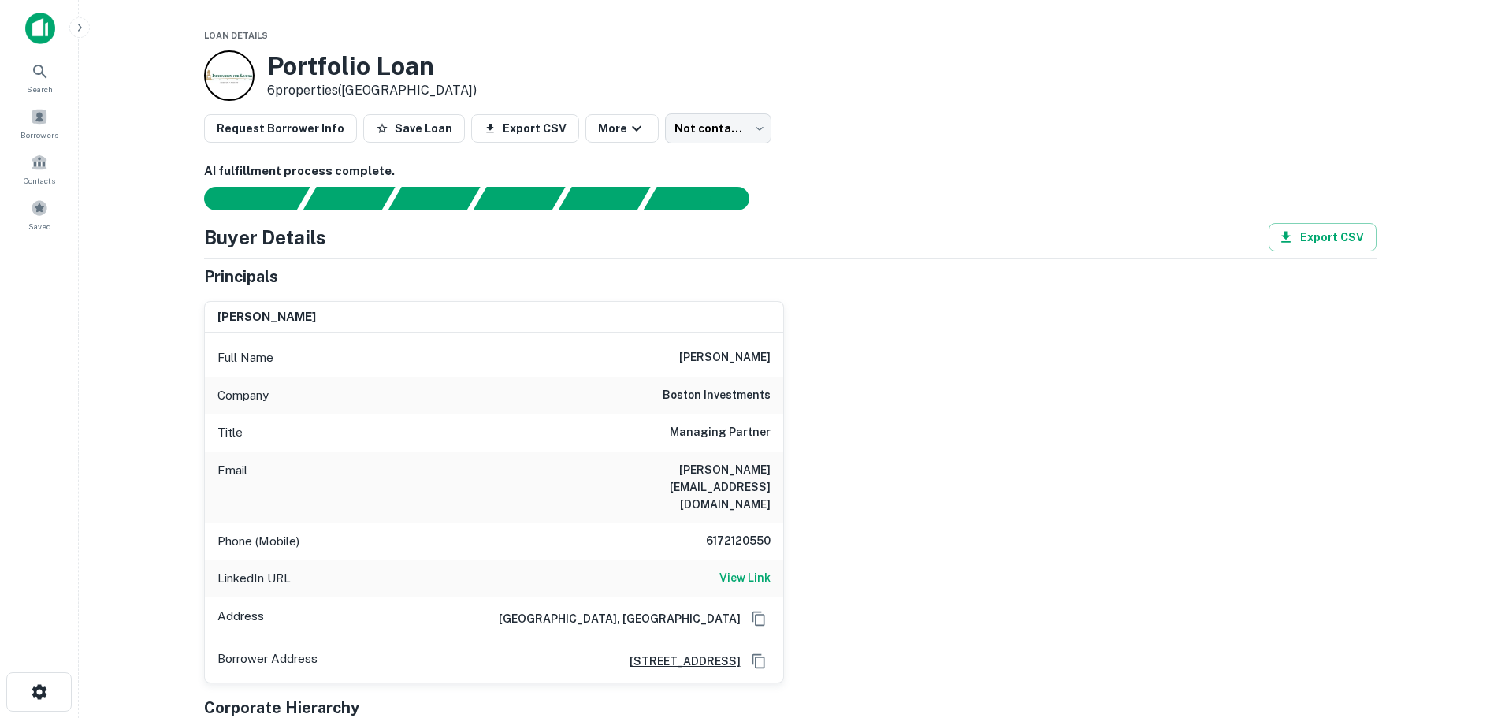
click at [731, 355] on h6 "[PERSON_NAME]" at bounding box center [724, 357] width 91 height 19
click at [721, 355] on h6 "[PERSON_NAME]" at bounding box center [724, 357] width 91 height 19
copy h6 "[PERSON_NAME]"
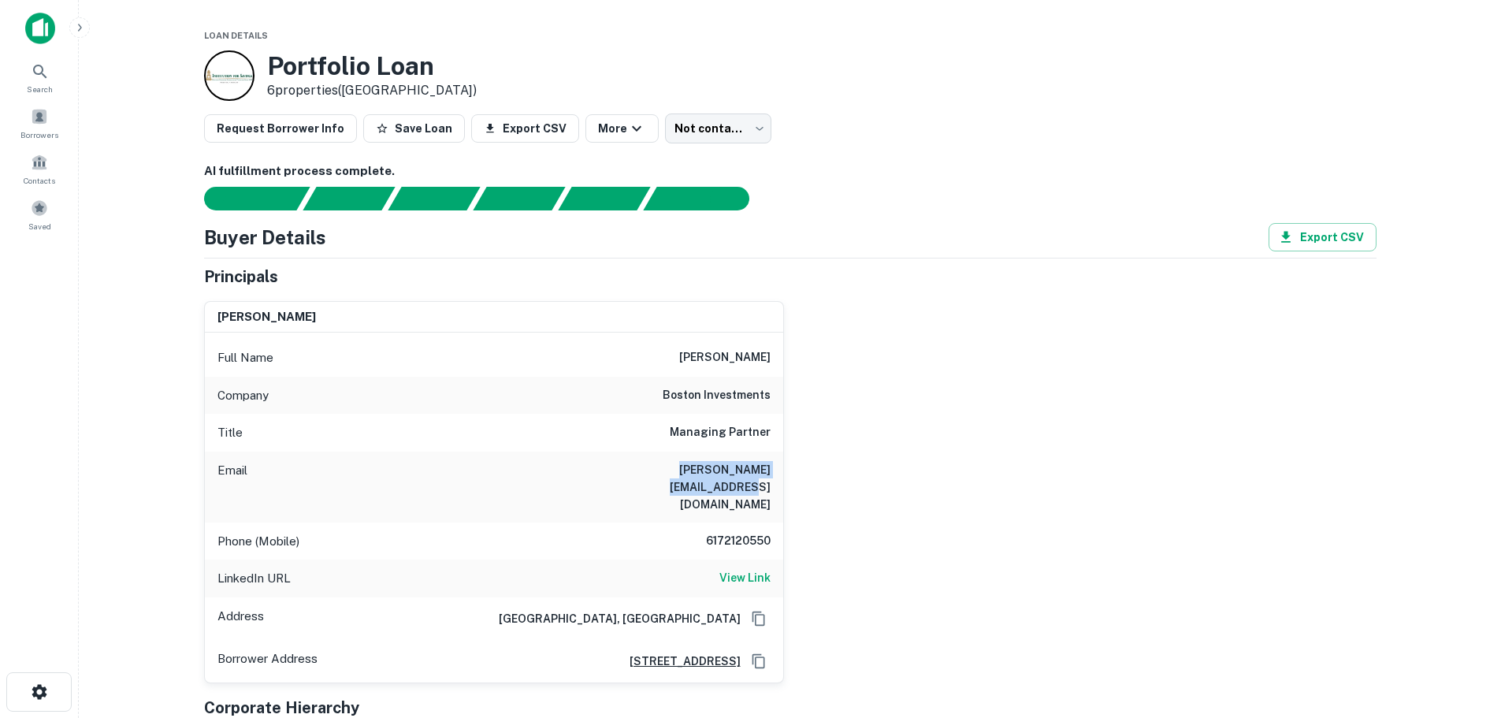
drag, startPoint x: 613, startPoint y: 468, endPoint x: 800, endPoint y: 454, distance: 187.3
click at [800, 454] on div "tony madan Full Name tony madan Company boston investments Title Managing Partn…" at bounding box center [784, 485] width 1185 height 395
copy h6 "tony@bostoninvestments.com"
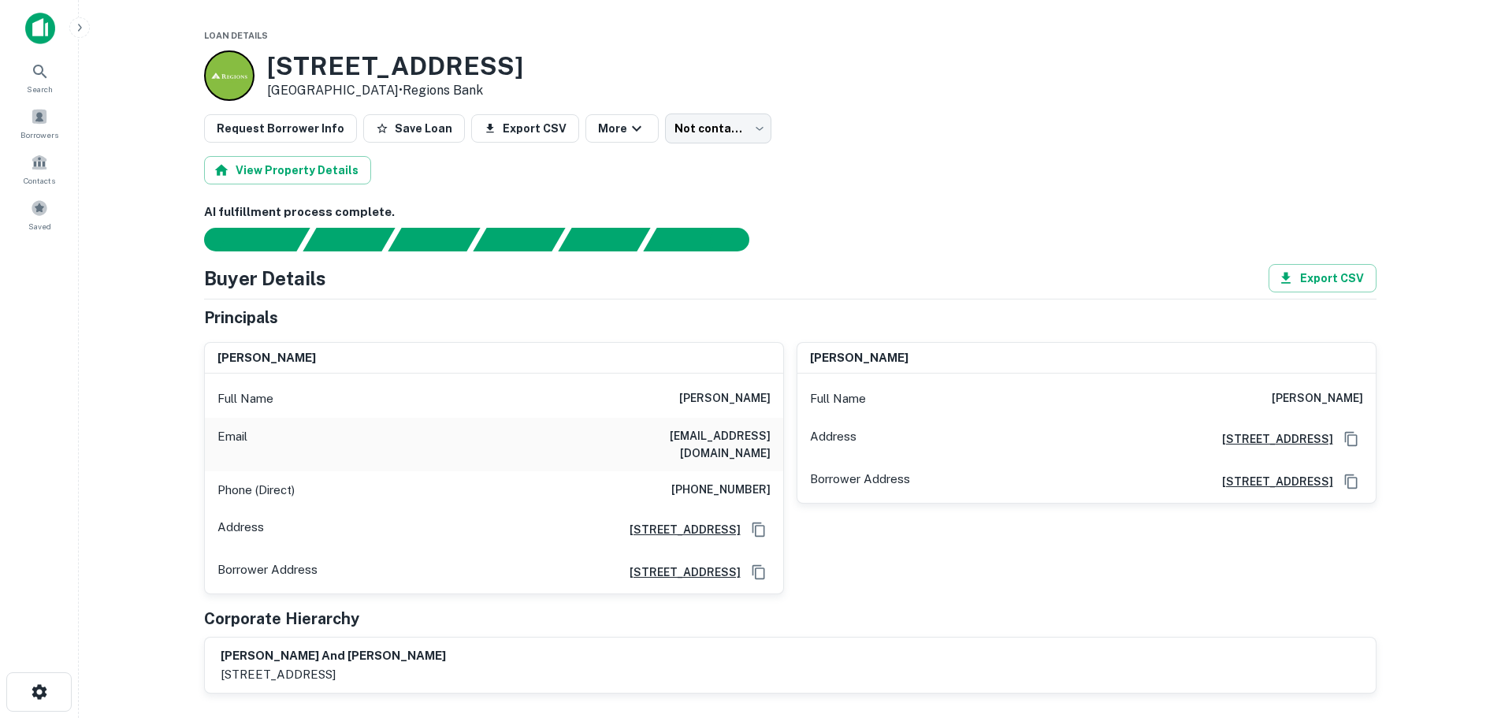
drag, startPoint x: 668, startPoint y: 400, endPoint x: 777, endPoint y: 396, distance: 108.8
click at [777, 396] on div "Full Name matthew b loyd" at bounding box center [494, 399] width 578 height 38
drag, startPoint x: 649, startPoint y: 433, endPoint x: 773, endPoint y: 440, distance: 123.9
click at [773, 440] on div "Email tishaloyd@gmail.com" at bounding box center [494, 445] width 578 height 54
copy h6 "tishaloyd@gmail.com"
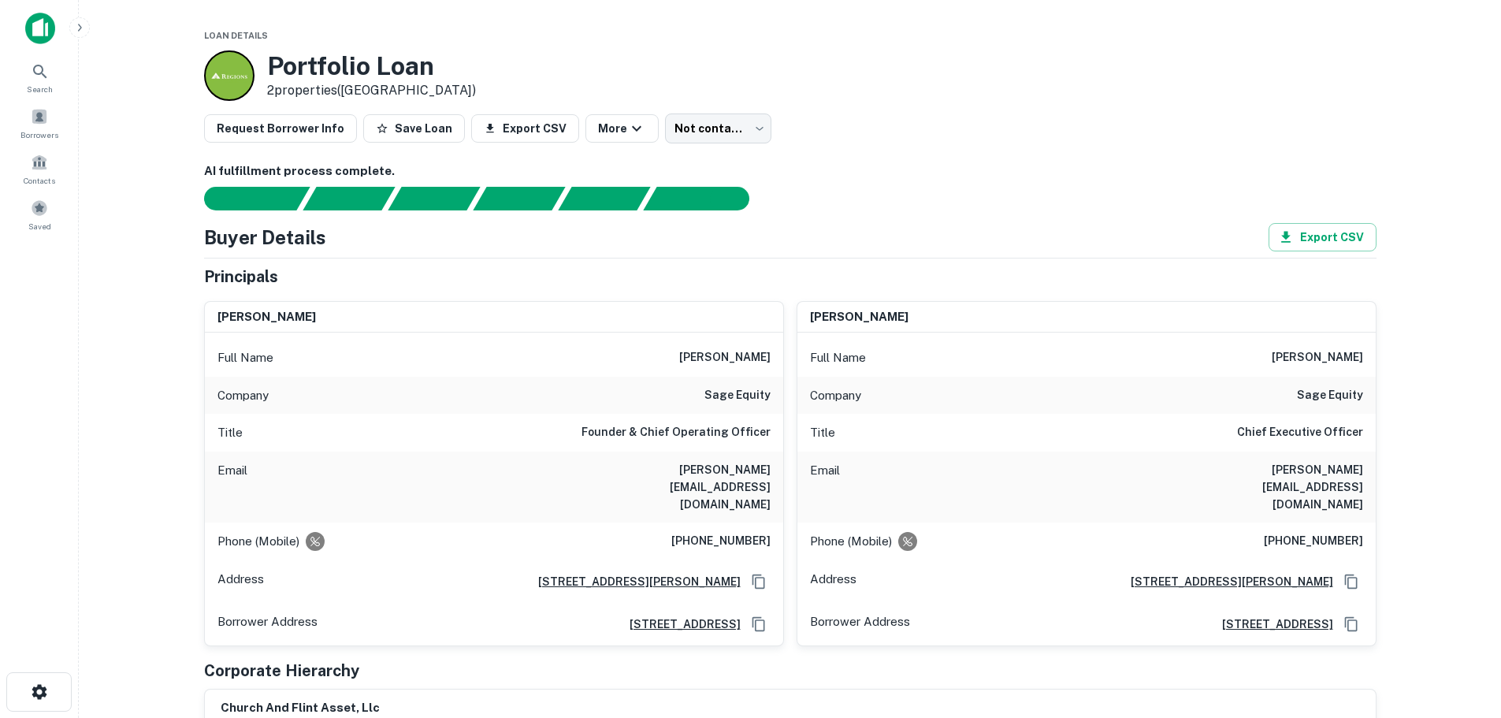
drag, startPoint x: 674, startPoint y: 362, endPoint x: 772, endPoint y: 352, distance: 99.0
click at [772, 352] on div "Full Name yomesh deliwala" at bounding box center [494, 358] width 578 height 38
copy h6 "yomesh deliwala"
click at [690, 359] on h6 "yomesh deliwala" at bounding box center [724, 357] width 91 height 19
click at [695, 359] on h6 "yomesh deliwala" at bounding box center [724, 357] width 91 height 19
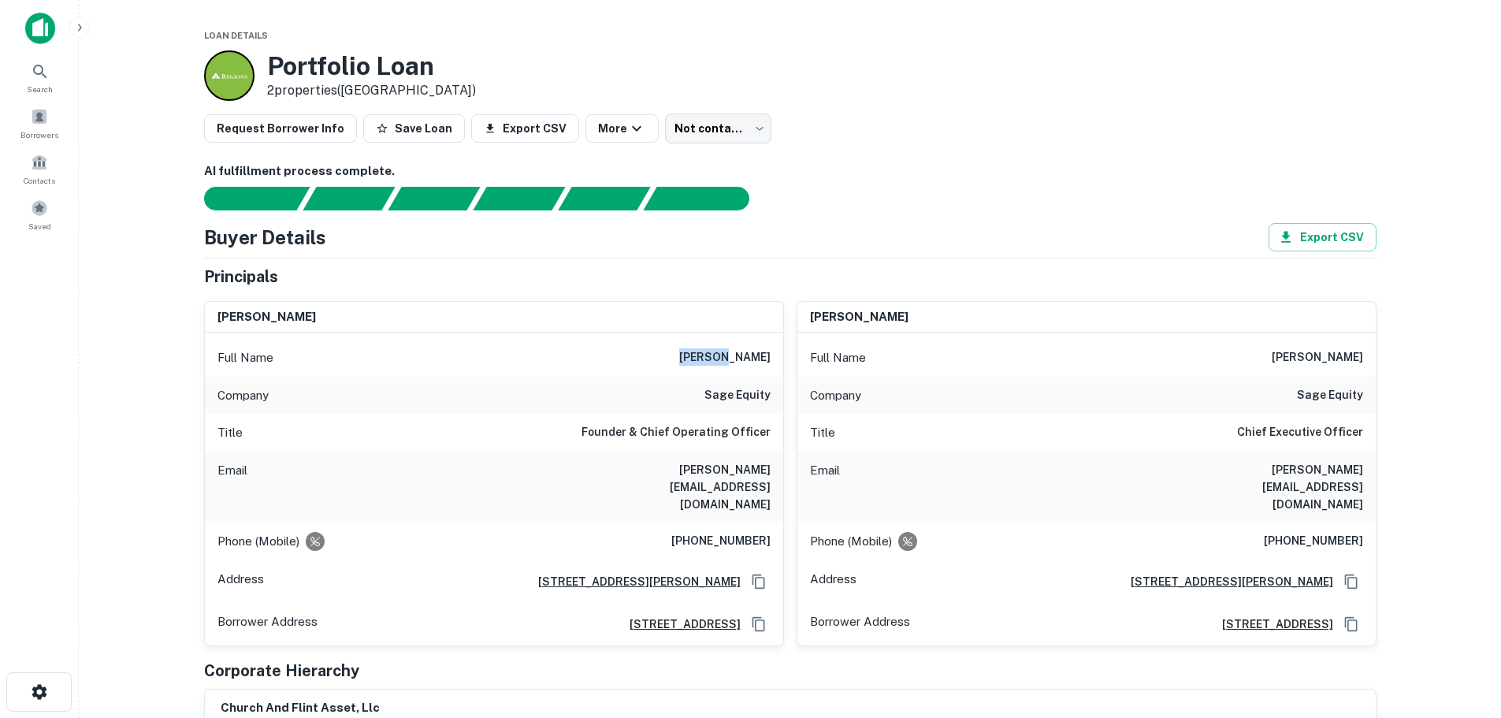
click at [695, 359] on h6 "yomesh deliwala" at bounding box center [724, 357] width 91 height 19
copy h6 "yomesh"
click at [650, 385] on div "Company sage equity" at bounding box center [494, 396] width 578 height 38
drag, startPoint x: 629, startPoint y: 467, endPoint x: 779, endPoint y: 463, distance: 150.6
click at [779, 463] on div "Email yomesh@sageequity.com" at bounding box center [494, 487] width 578 height 71
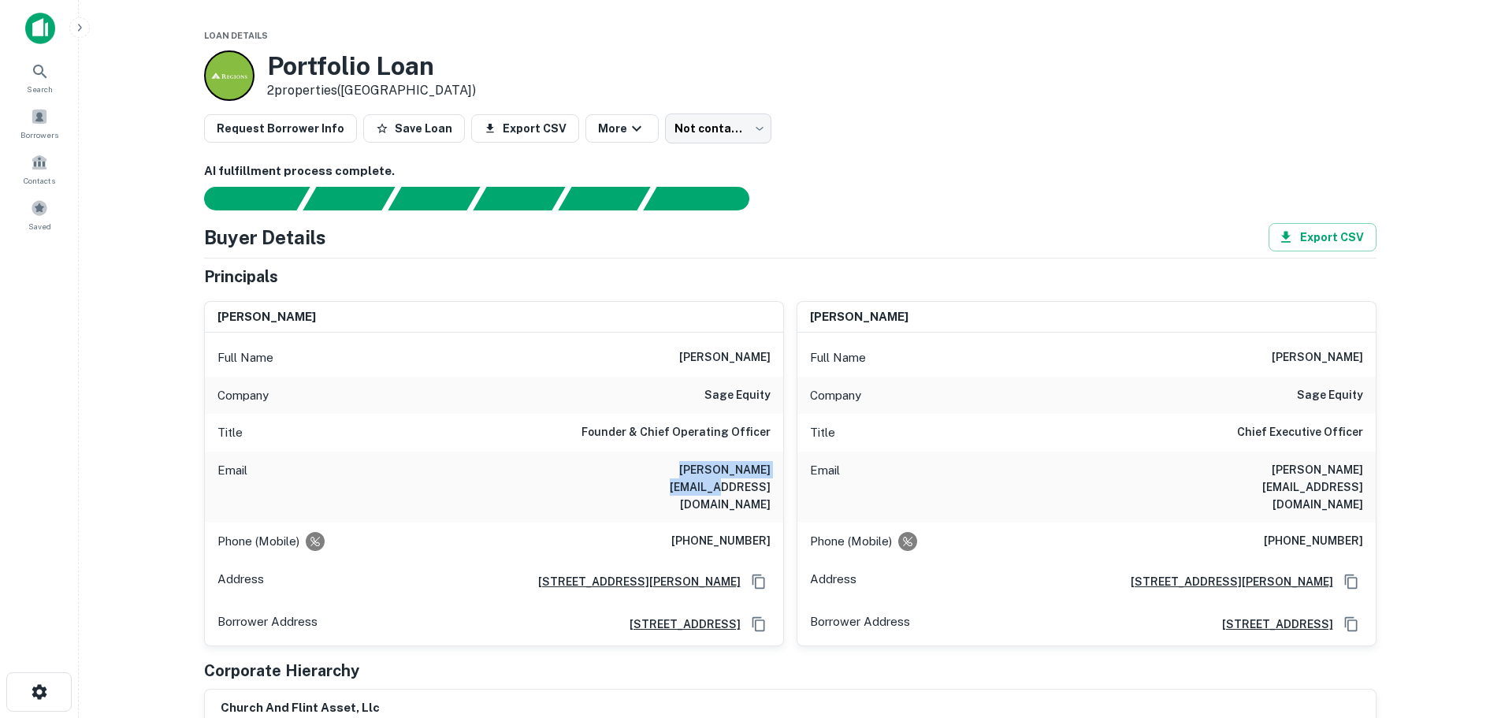
copy h6 "yomesh@sageequity.com"
drag, startPoint x: 1199, startPoint y: 473, endPoint x: 1416, endPoint y: 483, distance: 217.8
click at [1416, 483] on main "Loan Details Portfolio Loan 2 properties (NC) Request Borrower Info Save Loan E…" at bounding box center [790, 359] width 1423 height 718
copy h6 "hemal@exponential-equity.com"
drag, startPoint x: 1276, startPoint y: 351, endPoint x: 1374, endPoint y: 363, distance: 98.5
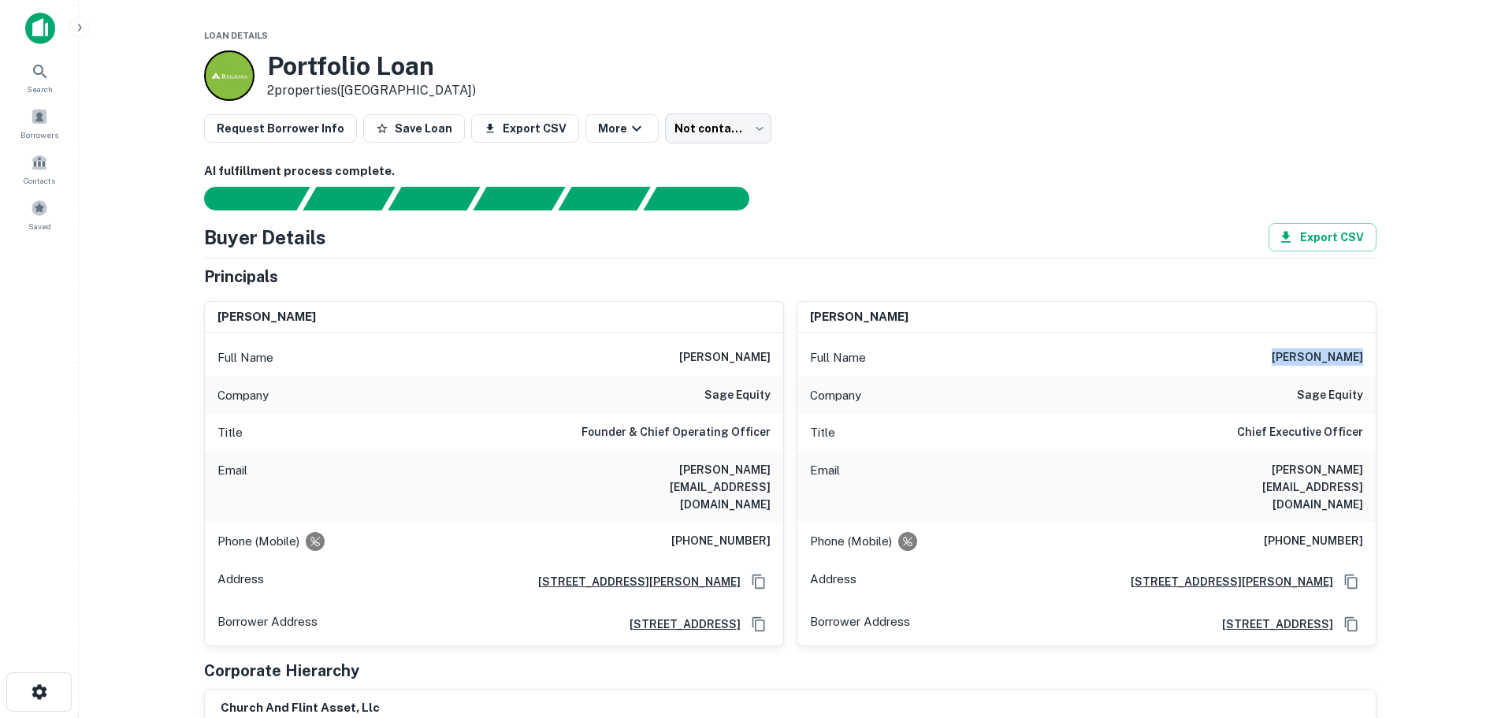
click at [1374, 363] on div "Full Name hemal badiani" at bounding box center [1087, 358] width 578 height 38
copy h6 "hemal badiani"
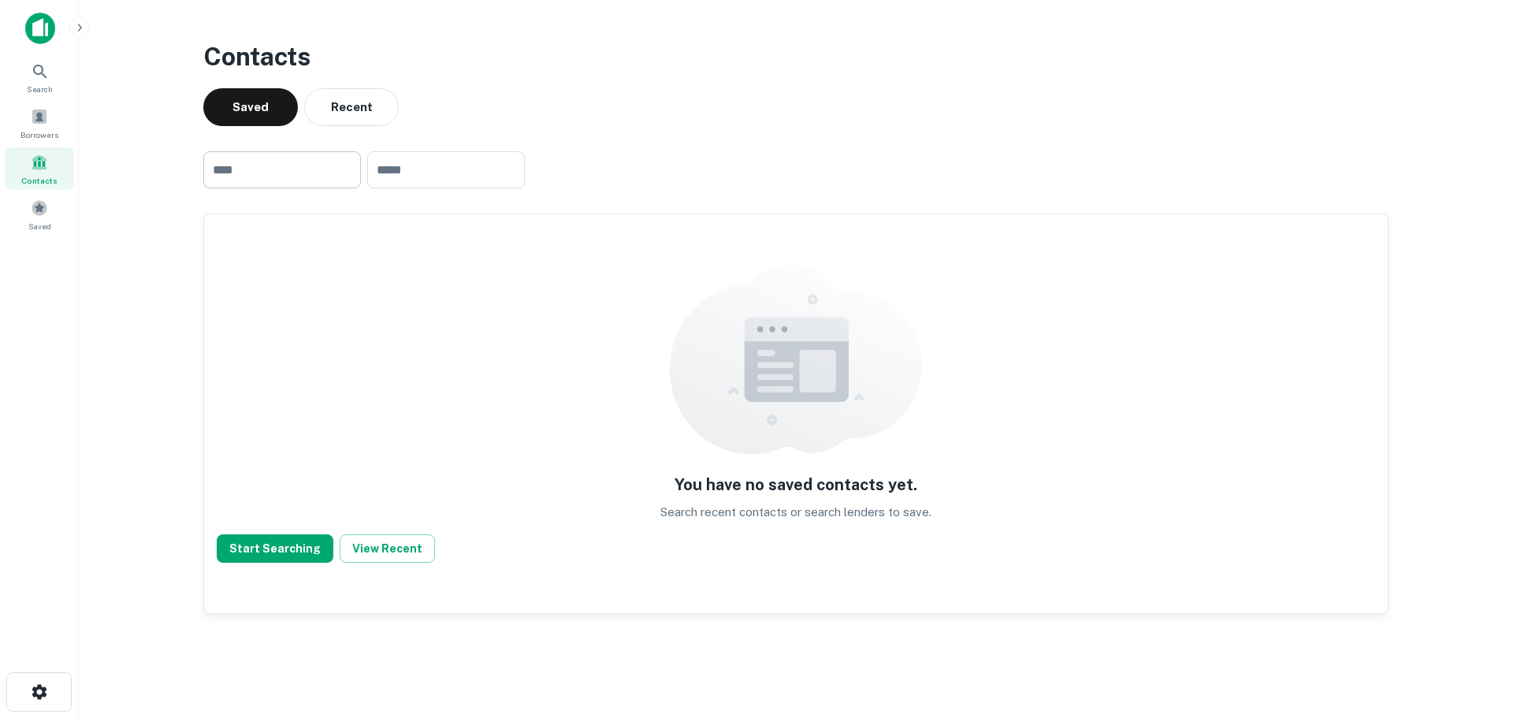
click at [288, 178] on input "text" at bounding box center [282, 169] width 158 height 37
click at [35, 121] on span at bounding box center [39, 116] width 17 height 17
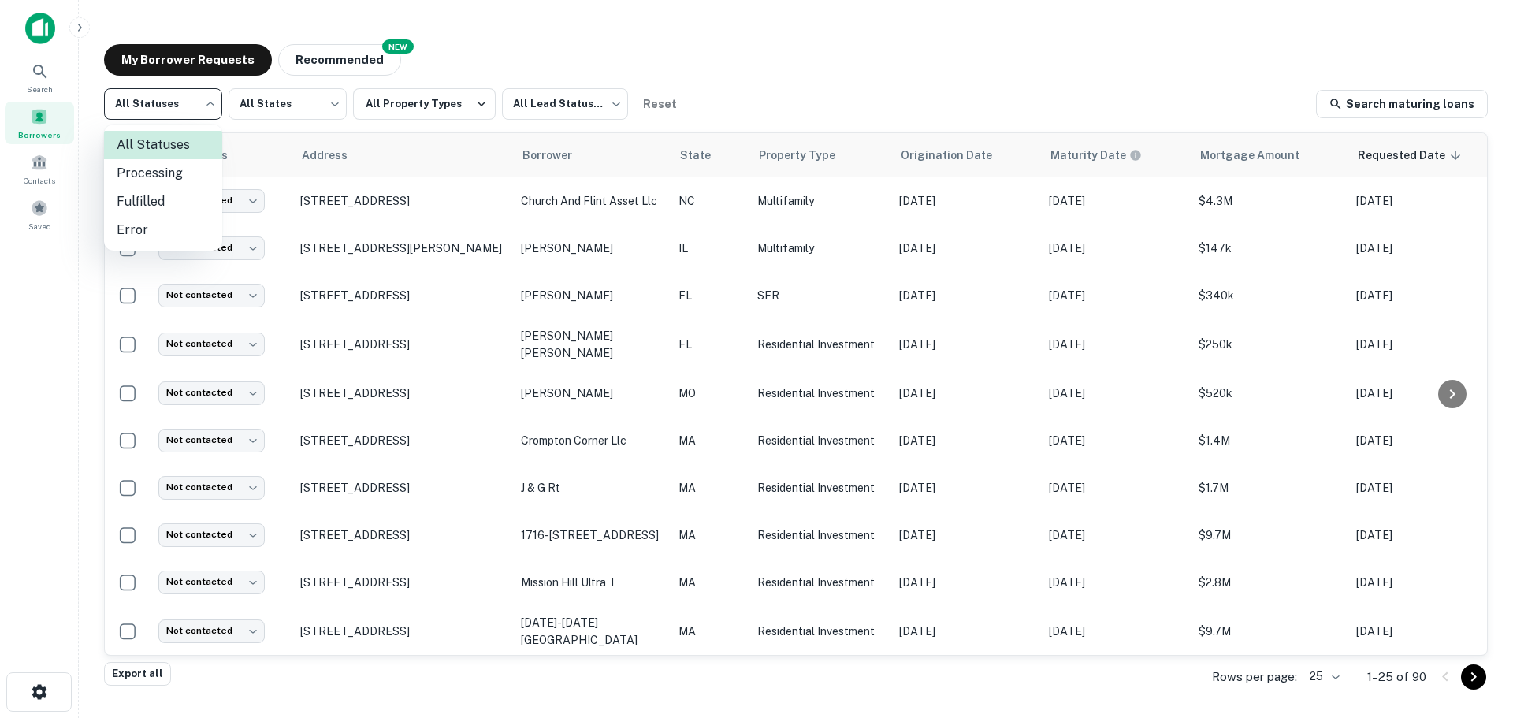
click at [146, 100] on body "Search Borrowers Contacts Saved My Borrower Requests NEW Recommended All Status…" at bounding box center [756, 359] width 1513 height 718
click at [172, 207] on li "Fulfilled" at bounding box center [163, 202] width 118 height 28
type input "*********"
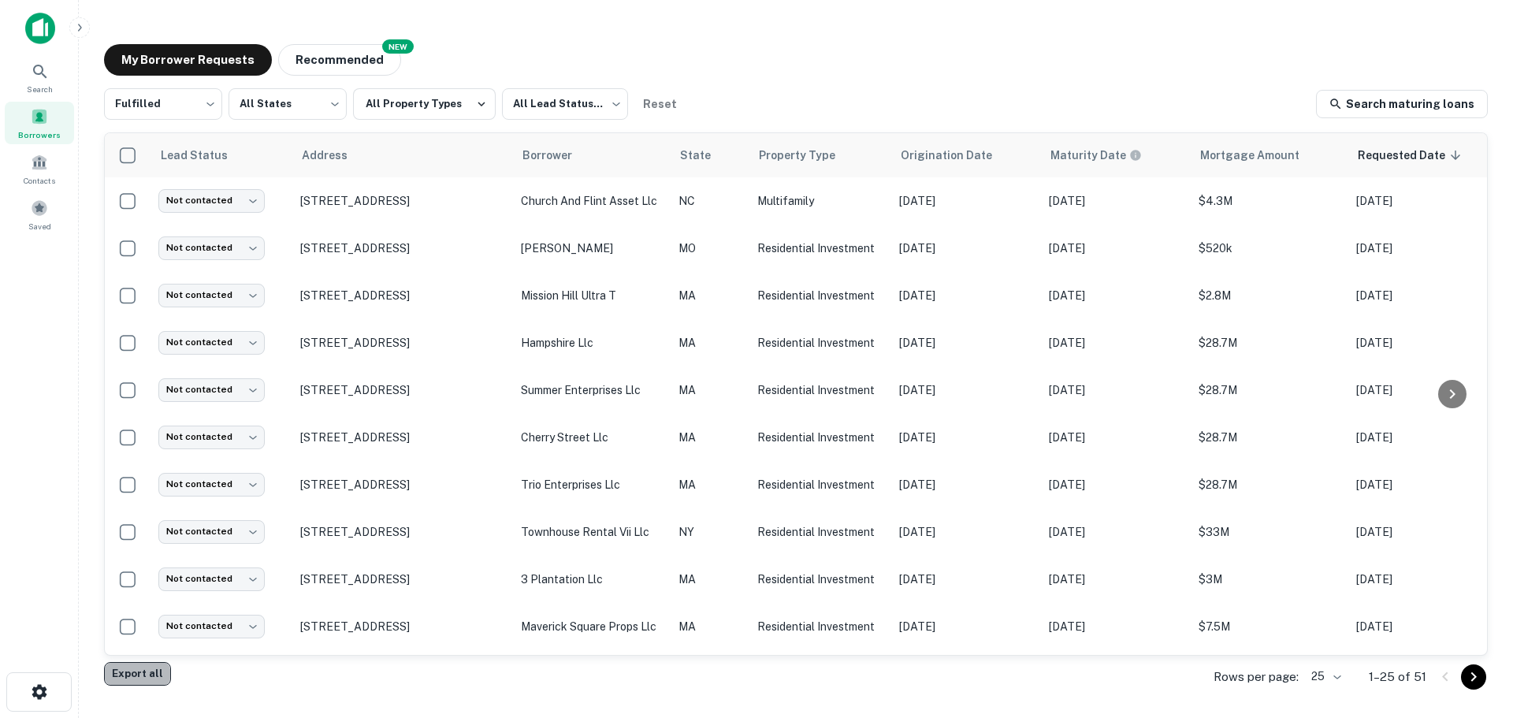
click at [134, 678] on button "Export all" at bounding box center [137, 674] width 67 height 24
